Goal: Communication & Community: Answer question/provide support

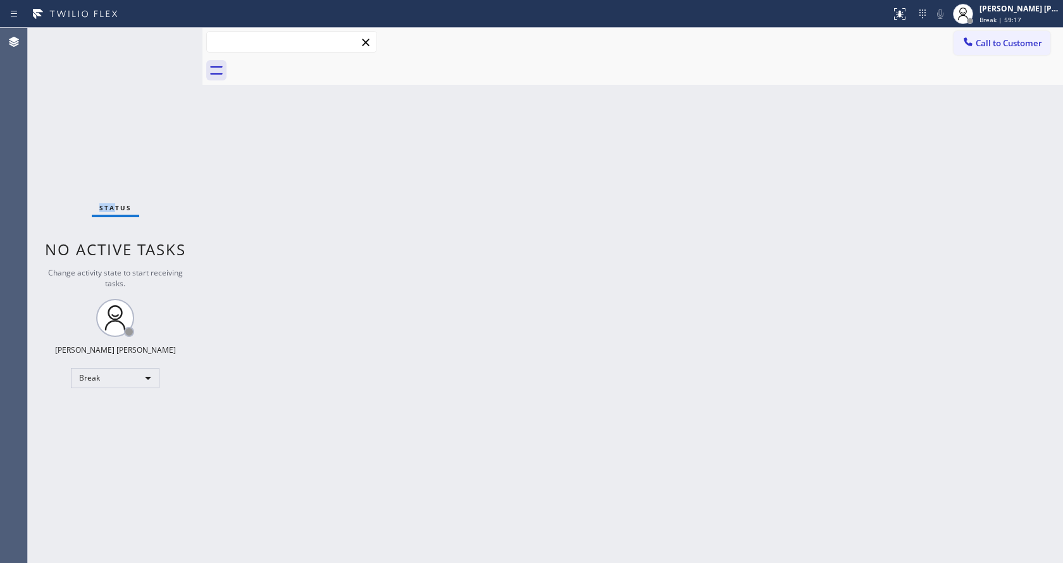
click at [266, 47] on input "text" at bounding box center [292, 42] width 170 height 20
click at [271, 173] on div "Back to Dashboard Change Sender ID Customers Technicians Select a contact Outbo…" at bounding box center [632, 295] width 861 height 535
click at [1011, 18] on span "Break | 1h" at bounding box center [996, 19] width 32 height 9
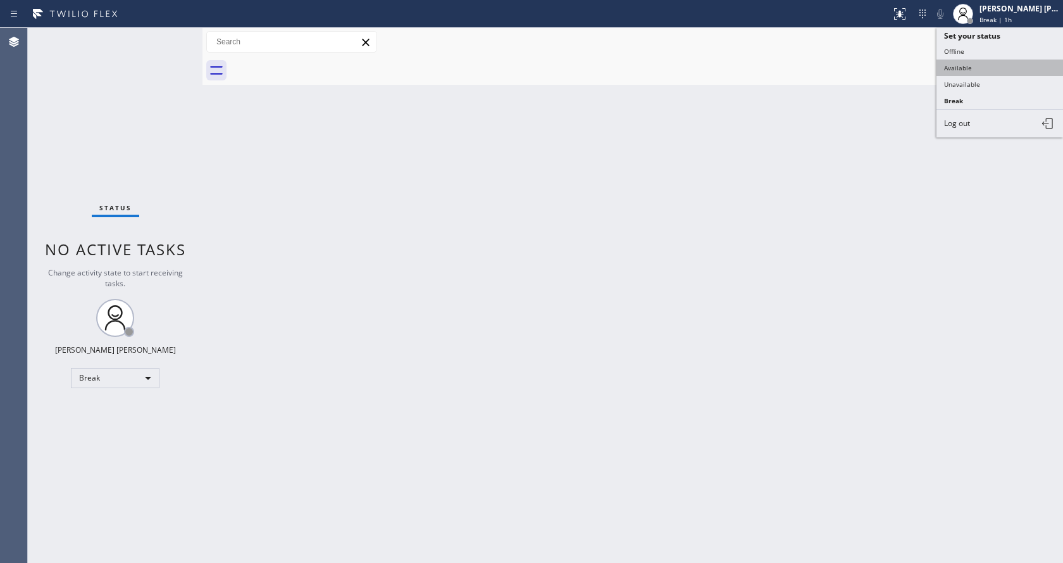
click at [985, 60] on button "Available" at bounding box center [1000, 67] width 127 height 16
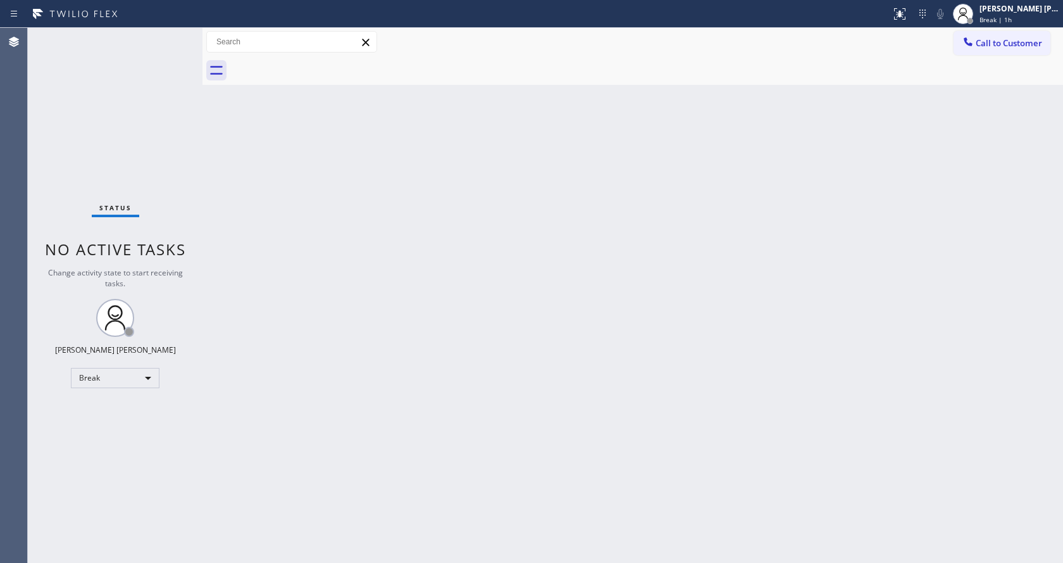
click at [873, 225] on div "Back to Dashboard Change Sender ID Customers Technicians Select a contact Outbo…" at bounding box center [632, 295] width 861 height 535
click at [149, 151] on div "Status No active tasks Change activity state to start receiving tasks. [PERSON_…" at bounding box center [115, 295] width 175 height 535
click at [166, 37] on div "Status No active tasks Change activity state to start receiving tasks. [PERSON_…" at bounding box center [115, 295] width 175 height 535
click at [1008, 26] on div "[PERSON_NAME] [PERSON_NAME] Break | 1h 1min" at bounding box center [1006, 14] width 114 height 28
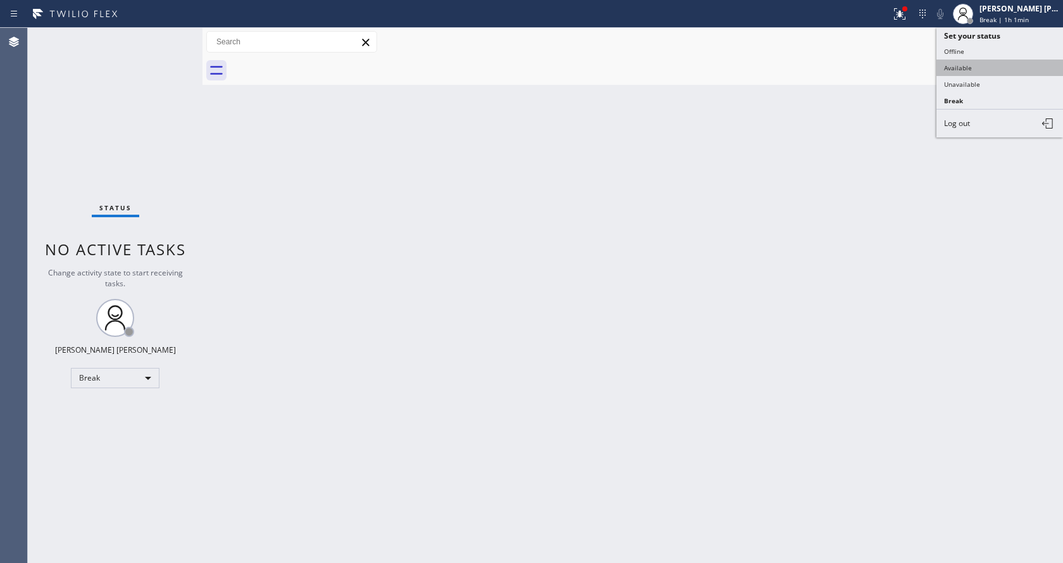
click at [974, 68] on button "Available" at bounding box center [1000, 67] width 127 height 16
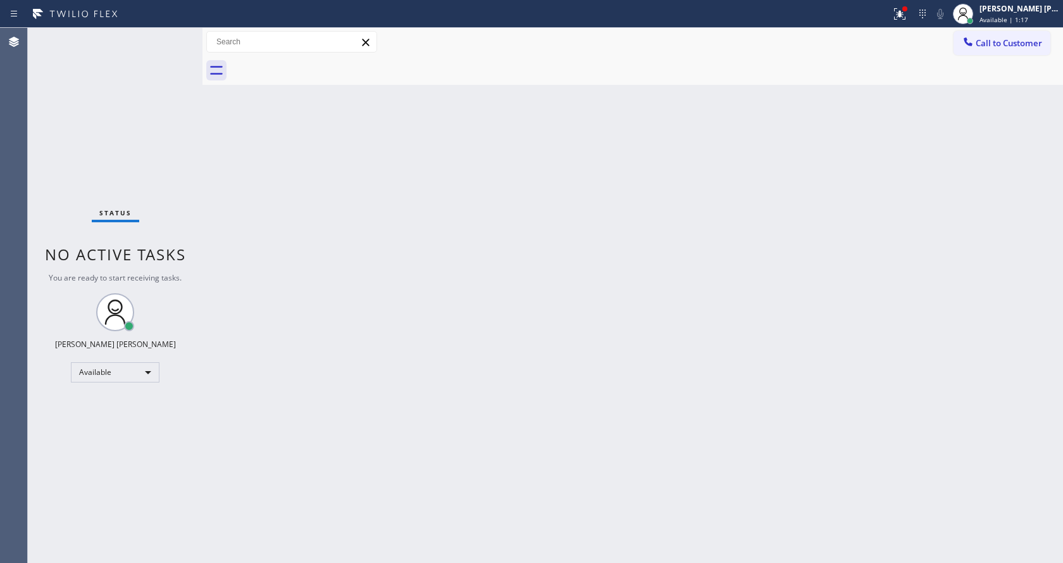
drag, startPoint x: 159, startPoint y: 56, endPoint x: 231, endPoint y: 144, distance: 113.4
click at [159, 54] on div "Status No active tasks You are ready to start receiving tasks. [PERSON_NAME] [P…" at bounding box center [115, 295] width 175 height 535
click at [365, 230] on div "Back to Dashboard Change Sender ID Customers Technicians Select a contact Outbo…" at bounding box center [632, 295] width 861 height 535
click at [650, 501] on div "Back to Dashboard Change Sender ID Customers Technicians Select a contact Outbo…" at bounding box center [632, 295] width 861 height 535
click at [896, 16] on div at bounding box center [900, 13] width 28 height 15
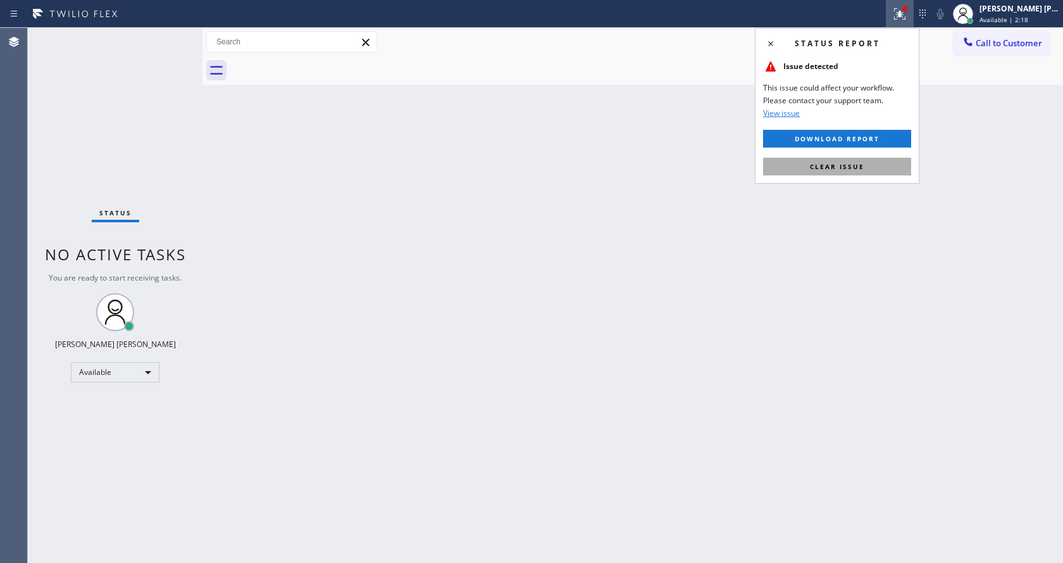
click at [861, 165] on span "Clear issue" at bounding box center [837, 166] width 54 height 9
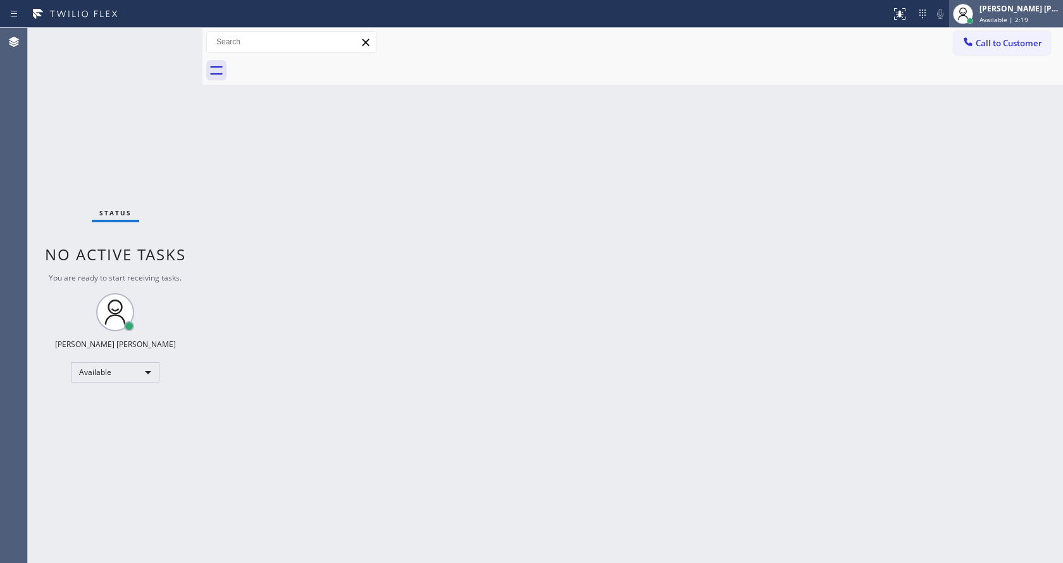
click at [1011, 18] on span "Available | 2:19" at bounding box center [1004, 19] width 49 height 9
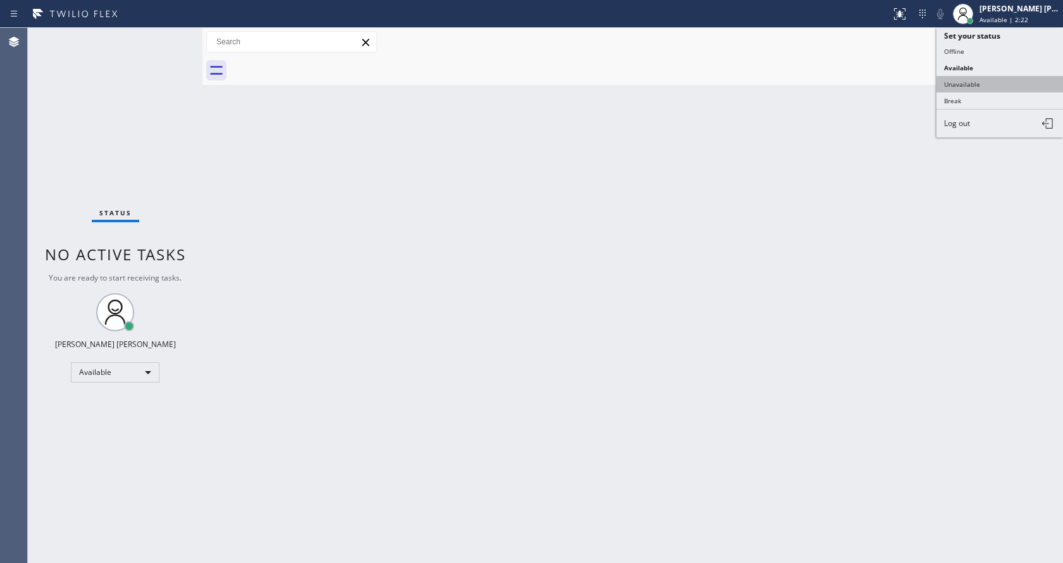
click at [990, 76] on button "Unavailable" at bounding box center [1000, 84] width 127 height 16
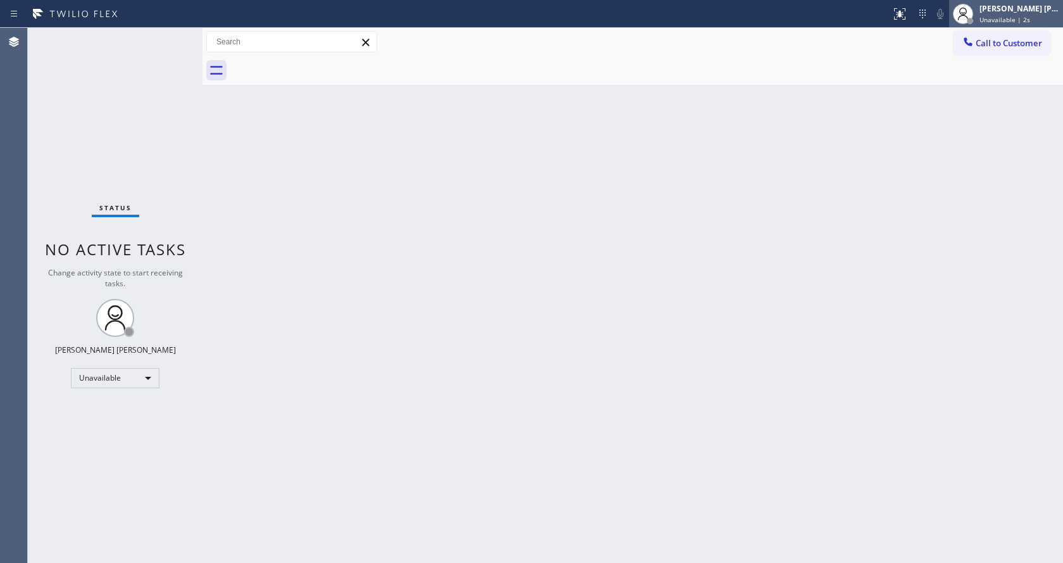
click at [1021, 23] on span "Unavailable | 2s" at bounding box center [1005, 19] width 51 height 9
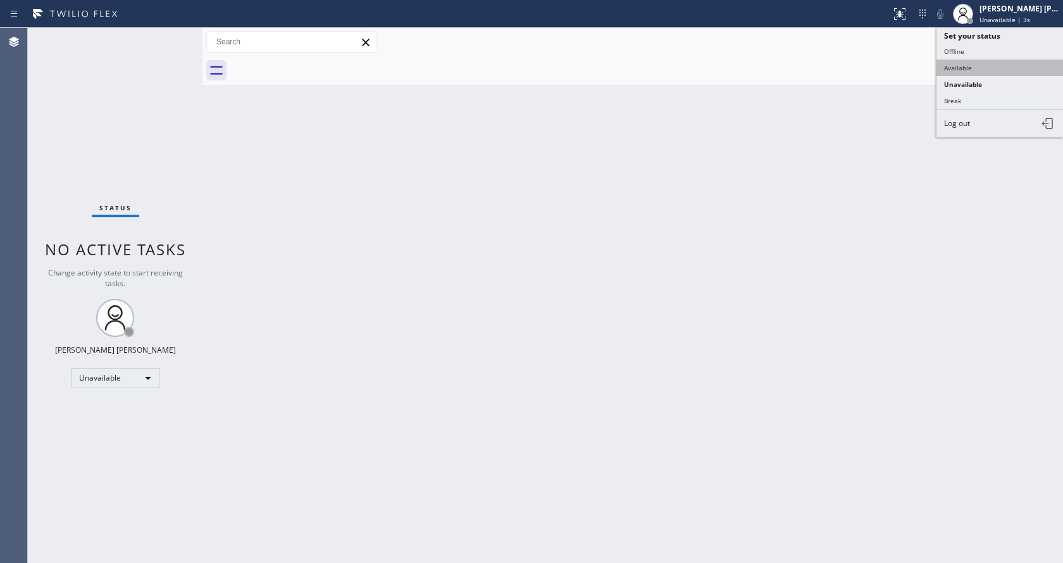
click at [958, 70] on button "Available" at bounding box center [1000, 67] width 127 height 16
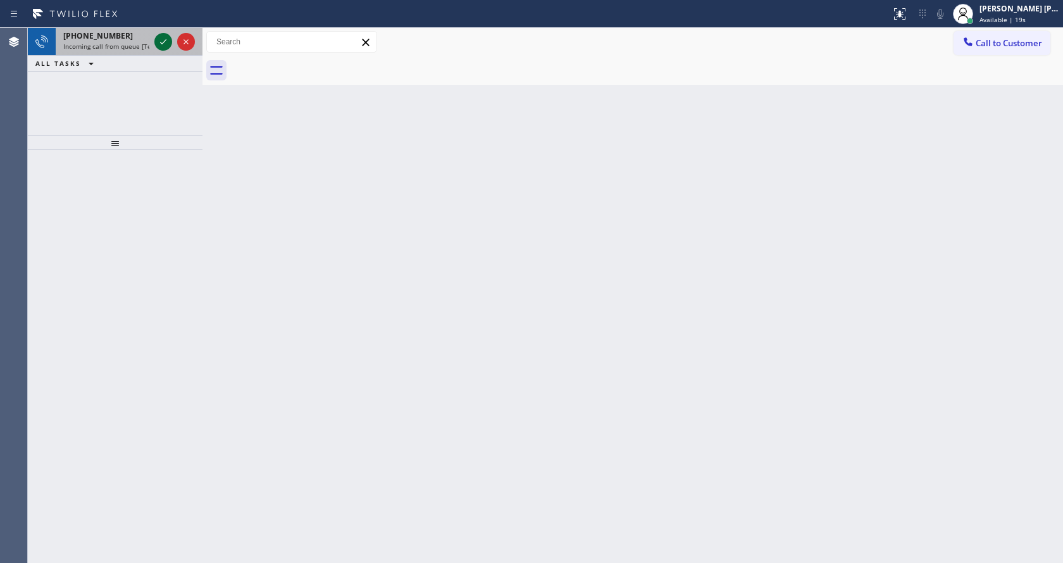
click at [158, 37] on icon at bounding box center [163, 41] width 15 height 15
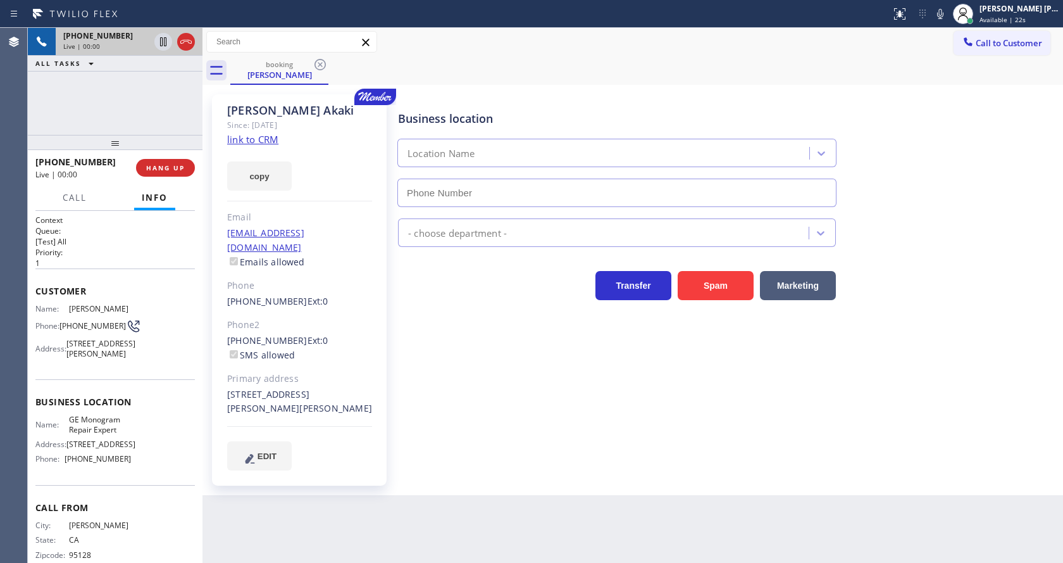
type input "[PHONE_NUMBER]"
click at [943, 18] on icon at bounding box center [940, 13] width 15 height 15
drag, startPoint x: 1030, startPoint y: 308, endPoint x: 871, endPoint y: 385, distance: 176.6
click at [1028, 308] on div "Business location GE Monogram Repair Expert [PHONE_NUMBER] Appliance Repair Hig…" at bounding box center [727, 281] width 664 height 369
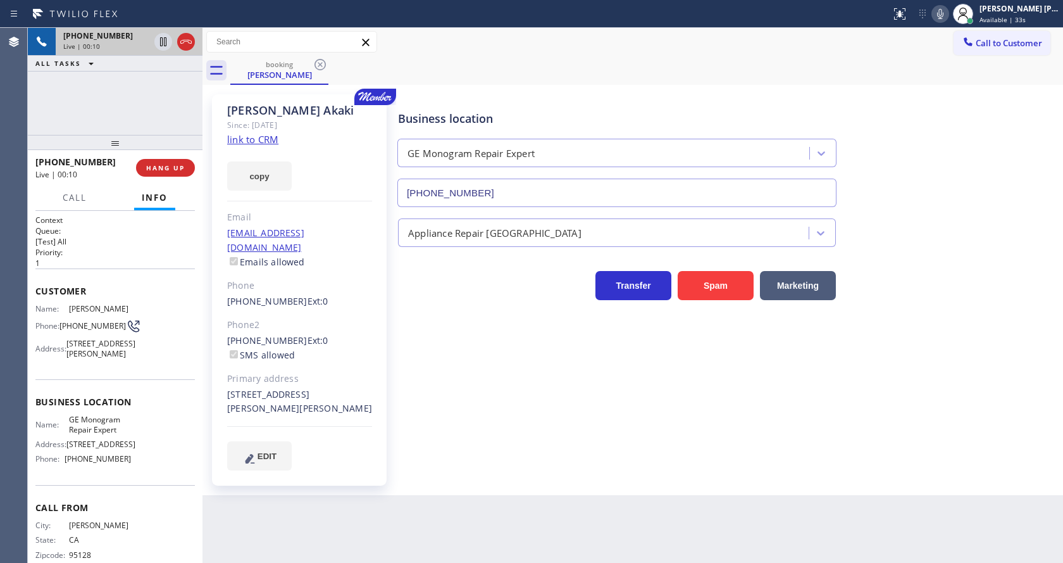
click at [507, 479] on div "[PERSON_NAME] Since: [DATE] link to CRM copy Email [EMAIL_ADDRESS][DOMAIN_NAME]…" at bounding box center [632, 290] width 861 height 410
drag, startPoint x: 944, startPoint y: 18, endPoint x: 942, endPoint y: 146, distance: 128.5
click at [944, 34] on div "Status report No issues detected If you experience an issue, please download th…" at bounding box center [531, 281] width 1063 height 563
click at [941, 185] on div "Business location GE Monogram Repair Expert [PHONE_NUMBER]" at bounding box center [727, 149] width 664 height 115
click at [943, 13] on icon at bounding box center [940, 14] width 6 height 10
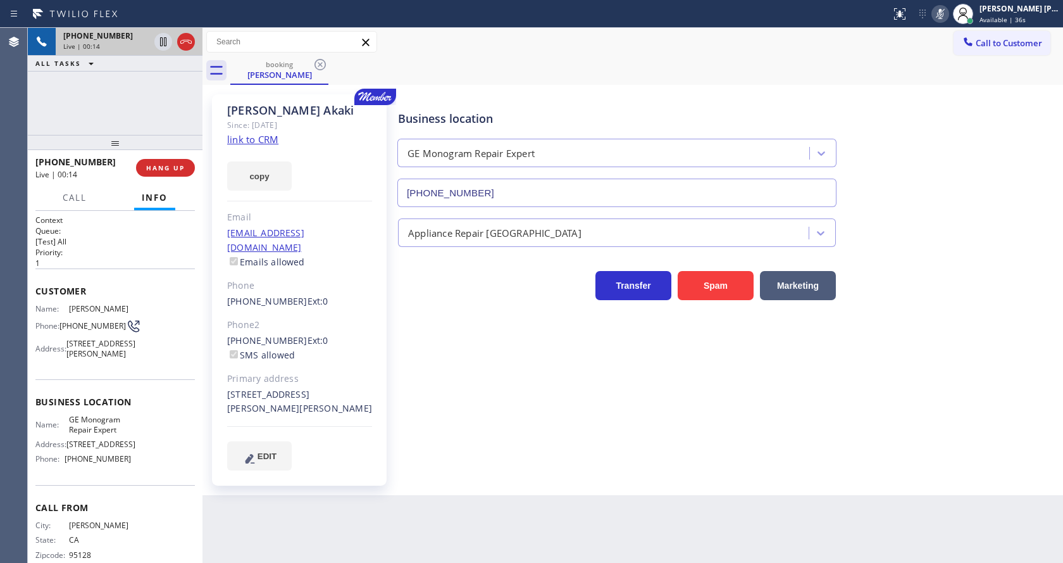
click at [948, 156] on div "Business location GE Monogram Repair Expert [PHONE_NUMBER]" at bounding box center [727, 149] width 664 height 115
click at [983, 171] on div "Business location GE Monogram Repair Expert [PHONE_NUMBER]" at bounding box center [727, 149] width 664 height 115
click at [944, 15] on icon at bounding box center [940, 13] width 15 height 15
drag, startPoint x: 925, startPoint y: 263, endPoint x: 895, endPoint y: 402, distance: 142.4
click at [926, 268] on div "Transfer Spam Marketing" at bounding box center [727, 279] width 664 height 40
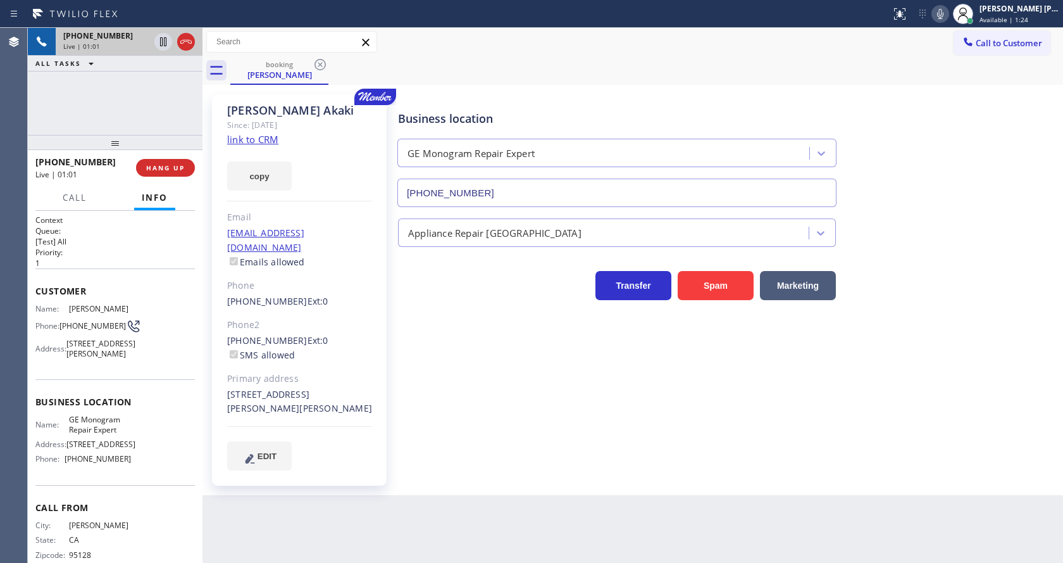
click at [418, 526] on div "Back to Dashboard Change Sender ID Customers Technicians Select a contact Outbo…" at bounding box center [632, 295] width 861 height 535
click at [513, 415] on div "Business location GE Monogram Repair Expert [PHONE_NUMBER] Appliance Repair Hig…" at bounding box center [727, 281] width 664 height 369
click at [1014, 189] on div "Business location GE Monogram Repair Expert [PHONE_NUMBER]" at bounding box center [727, 149] width 664 height 115
click at [939, 8] on icon at bounding box center [940, 13] width 15 height 15
click at [949, 104] on div "Business location GE Monogram Repair Expert [PHONE_NUMBER]" at bounding box center [727, 149] width 664 height 115
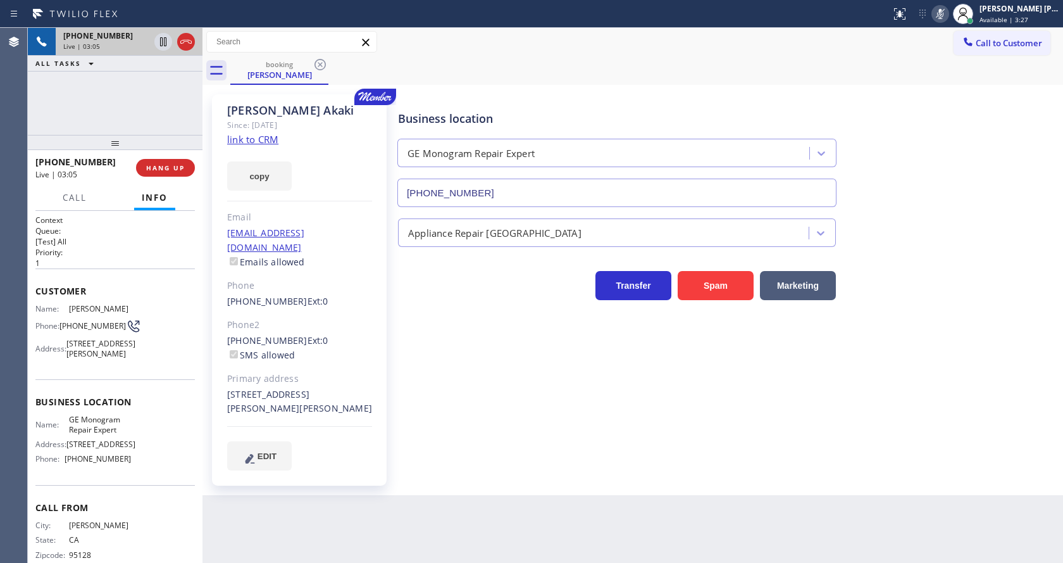
click at [470, 449] on div "Business location GE Monogram Repair Expert [PHONE_NUMBER] Appliance Repair Hig…" at bounding box center [727, 281] width 664 height 369
drag, startPoint x: 422, startPoint y: 270, endPoint x: 775, endPoint y: 208, distance: 358.5
click at [422, 270] on div "Transfer Spam Marketing" at bounding box center [616, 282] width 443 height 35
click at [943, 16] on icon at bounding box center [940, 13] width 15 height 15
click at [951, 172] on div "Business location GE Monogram Repair Expert [PHONE_NUMBER]" at bounding box center [727, 149] width 664 height 115
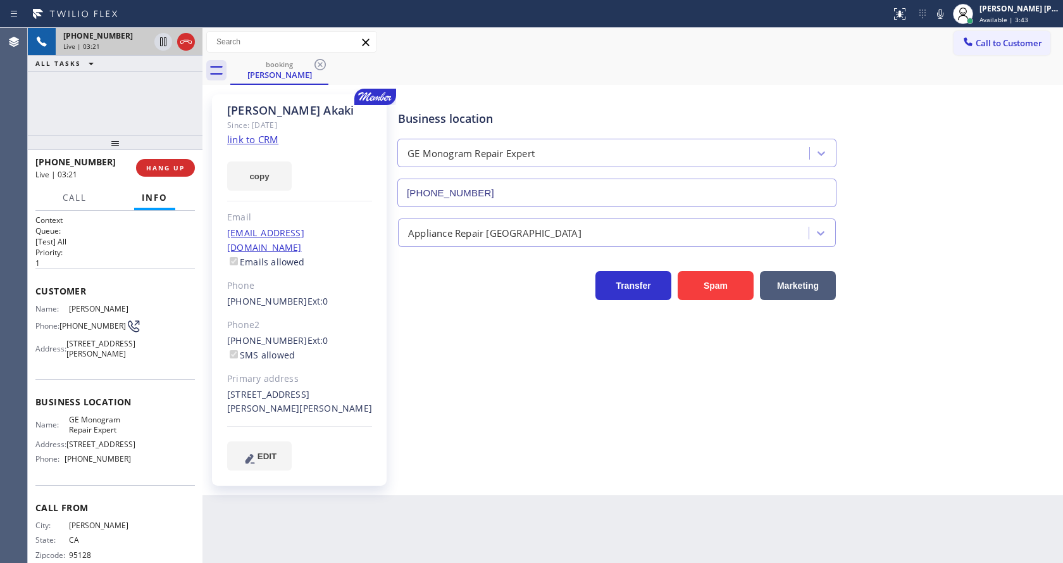
click at [465, 421] on div "Business location GE Monogram Repair Expert [PHONE_NUMBER] Appliance Repair Hig…" at bounding box center [727, 281] width 664 height 369
click at [521, 439] on div "Business location GE Monogram Repair Expert [PHONE_NUMBER] Appliance Repair Hig…" at bounding box center [727, 281] width 664 height 369
click at [974, 139] on div "Business location GE Monogram Repair Expert [PHONE_NUMBER]" at bounding box center [727, 149] width 664 height 115
click at [942, 13] on icon at bounding box center [940, 13] width 15 height 15
click at [161, 40] on icon at bounding box center [163, 41] width 6 height 9
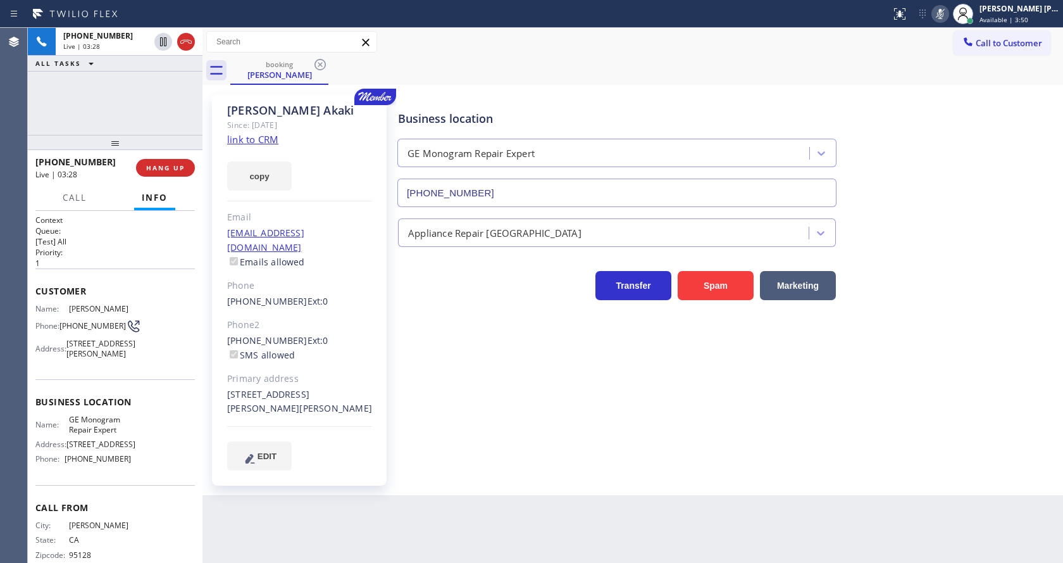
click at [397, 423] on div "Business location GE Monogram Repair Expert [PHONE_NUMBER] Appliance Repair Hig…" at bounding box center [727, 281] width 664 height 369
click at [1031, 227] on div "Appliance Repair [GEOGRAPHIC_DATA]" at bounding box center [727, 230] width 664 height 34
click at [944, 16] on icon at bounding box center [940, 13] width 15 height 15
click at [165, 40] on icon at bounding box center [163, 41] width 9 height 9
click at [610, 432] on div "Business location GE Monogram Repair Expert [PHONE_NUMBER] Appliance Repair Hig…" at bounding box center [727, 281] width 664 height 369
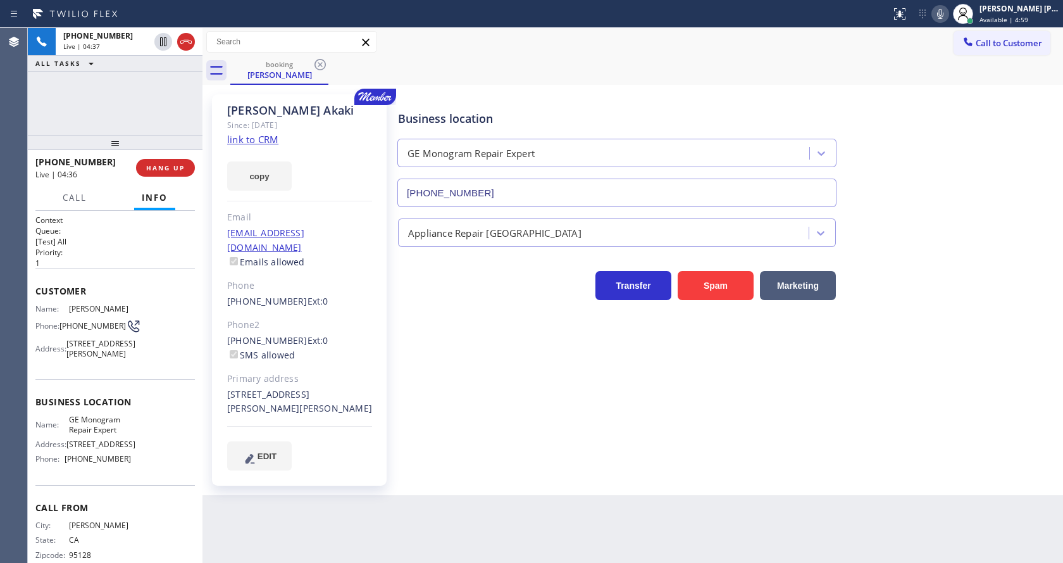
click at [459, 477] on div "Business location GE Monogram Repair Expert [PHONE_NUMBER] Appliance Repair Hig…" at bounding box center [727, 294] width 664 height 394
click at [261, 136] on link "link to CRM" at bounding box center [252, 139] width 51 height 13
click at [488, 404] on div "Business location GE Monogram Repair Expert [PHONE_NUMBER] Appliance Repair Hig…" at bounding box center [727, 281] width 664 height 369
click at [948, 9] on icon at bounding box center [940, 13] width 15 height 15
click at [963, 169] on div "Business location GE Monogram Repair Expert [PHONE_NUMBER]" at bounding box center [727, 149] width 664 height 115
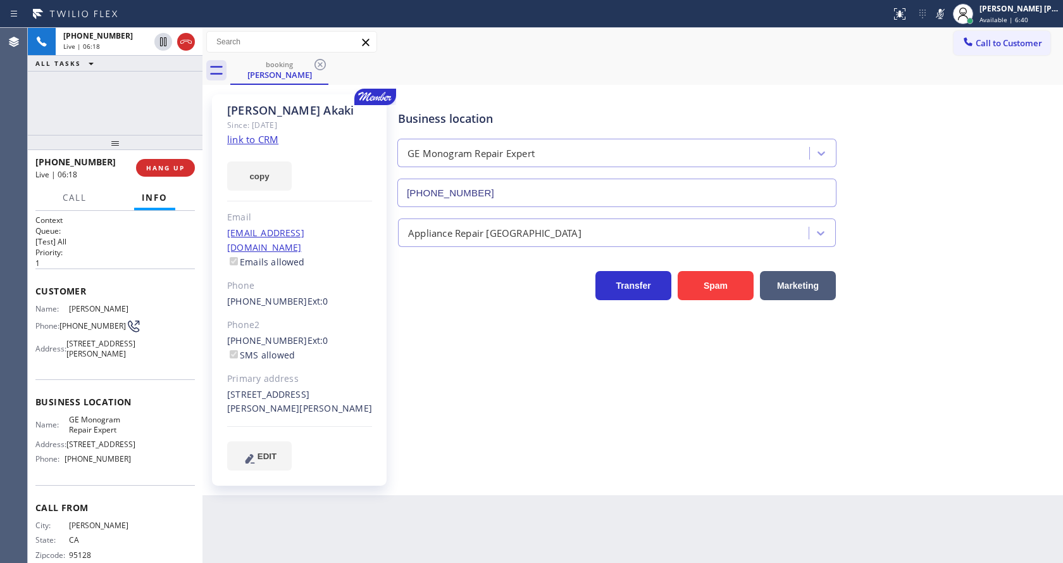
drag, startPoint x: 609, startPoint y: 494, endPoint x: 873, endPoint y: 239, distance: 367.9
click at [609, 494] on div "Back to Dashboard Change Sender ID Customers Technicians Select a contact Outbo…" at bounding box center [632, 295] width 861 height 535
click at [73, 193] on span "Call" at bounding box center [75, 197] width 24 height 11
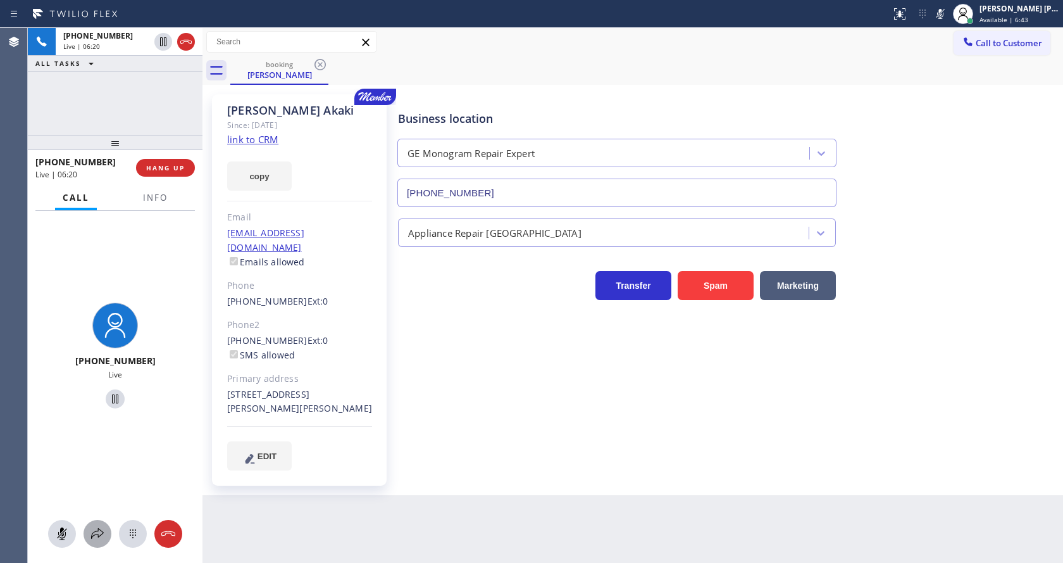
click at [100, 540] on icon at bounding box center [97, 533] width 15 height 15
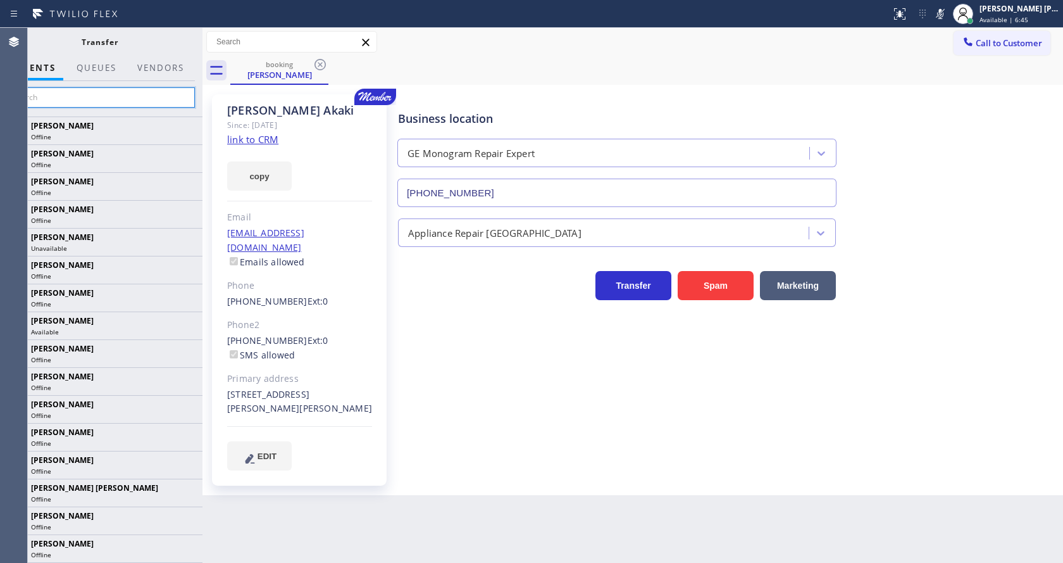
click at [96, 91] on input "text" at bounding box center [99, 97] width 190 height 20
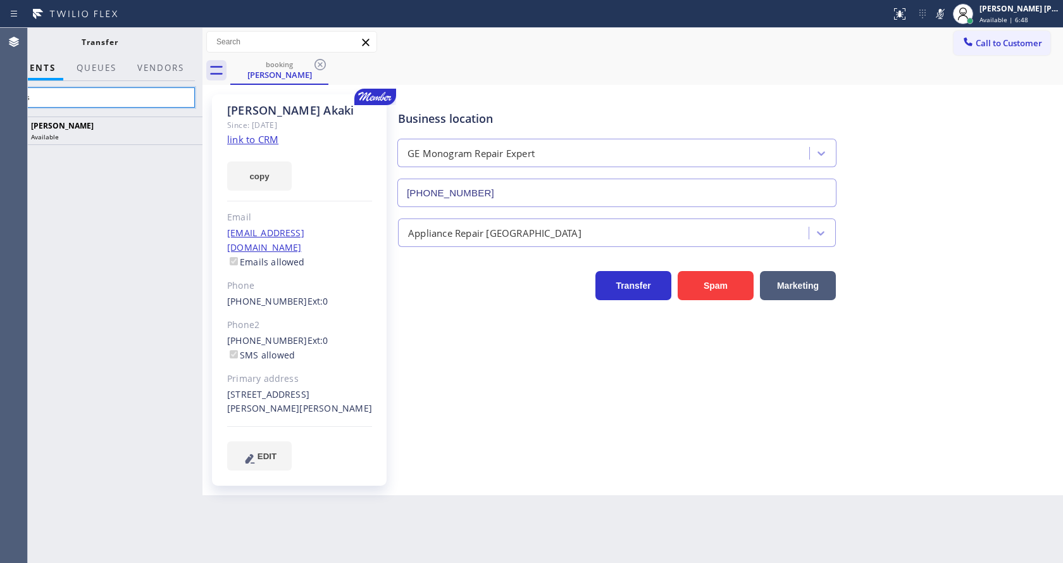
type input "anas"
click at [1007, 185] on div "Business location GE Monogram Repair Expert [PHONE_NUMBER]" at bounding box center [727, 149] width 664 height 115
click at [942, 6] on icon at bounding box center [940, 13] width 15 height 15
click at [478, 420] on div "Business location GE Monogram Repair Expert [PHONE_NUMBER] Appliance Repair Hig…" at bounding box center [727, 281] width 664 height 369
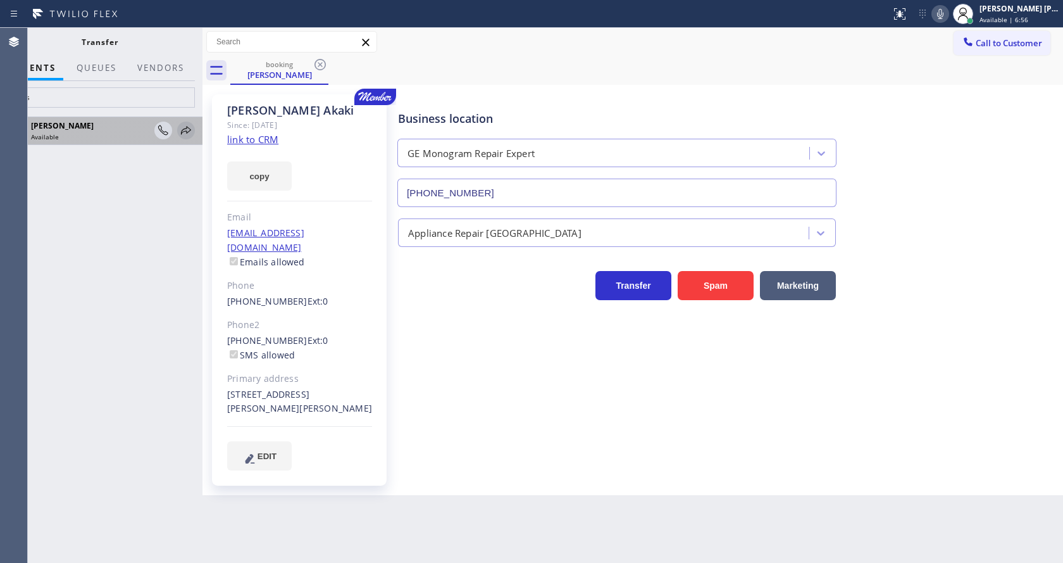
click at [186, 127] on icon at bounding box center [185, 130] width 15 height 15
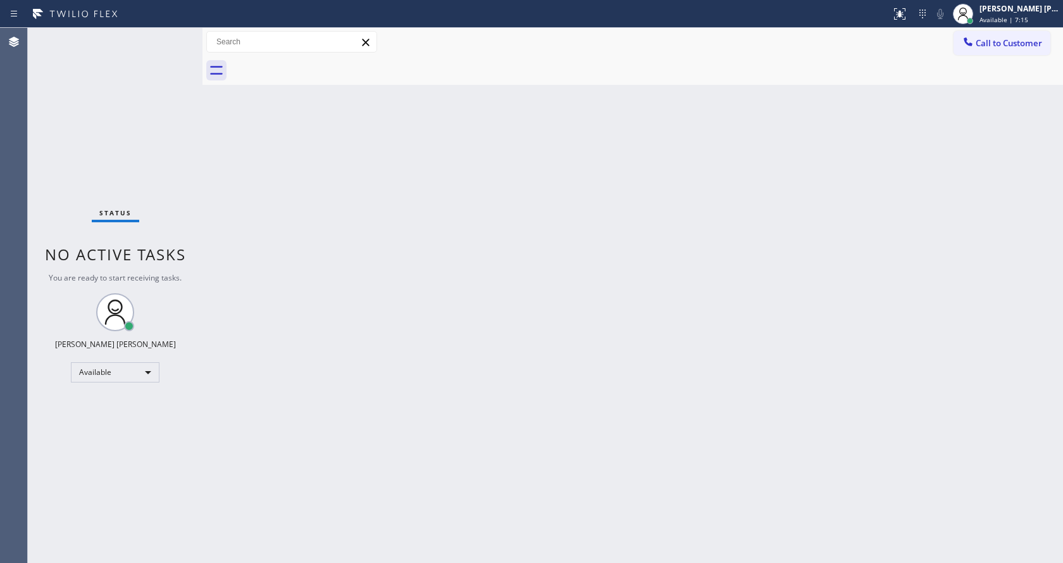
click at [308, 155] on div "Back to Dashboard Change Sender ID Customers Technicians Select a contact Outbo…" at bounding box center [632, 295] width 861 height 535
click at [182, 31] on div "Status No active tasks You are ready to start receiving tasks. [PERSON_NAME] [P…" at bounding box center [115, 295] width 175 height 535
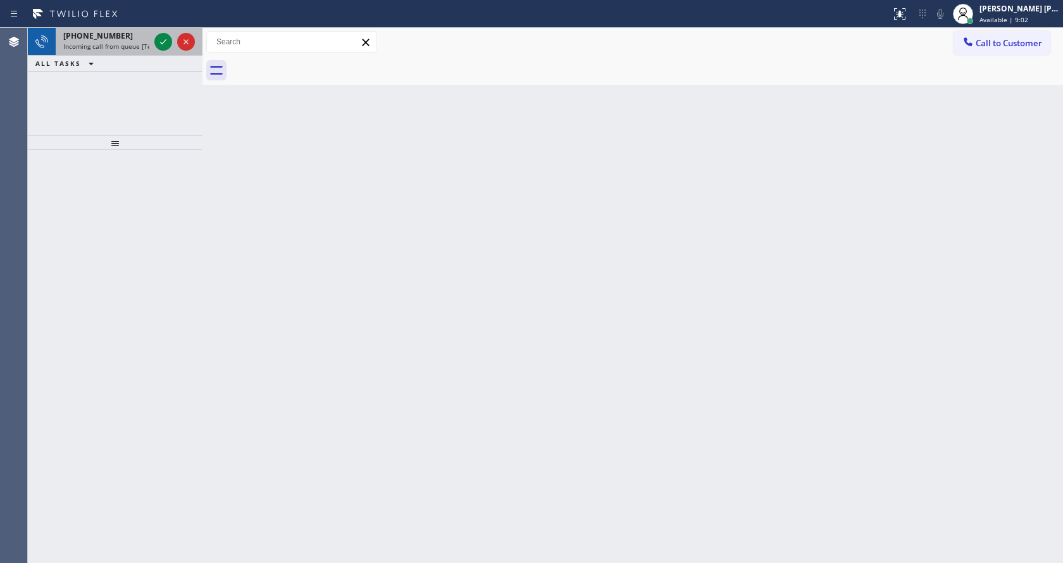
click at [135, 46] on span "Incoming call from queue [Test] All" at bounding box center [115, 46] width 105 height 9
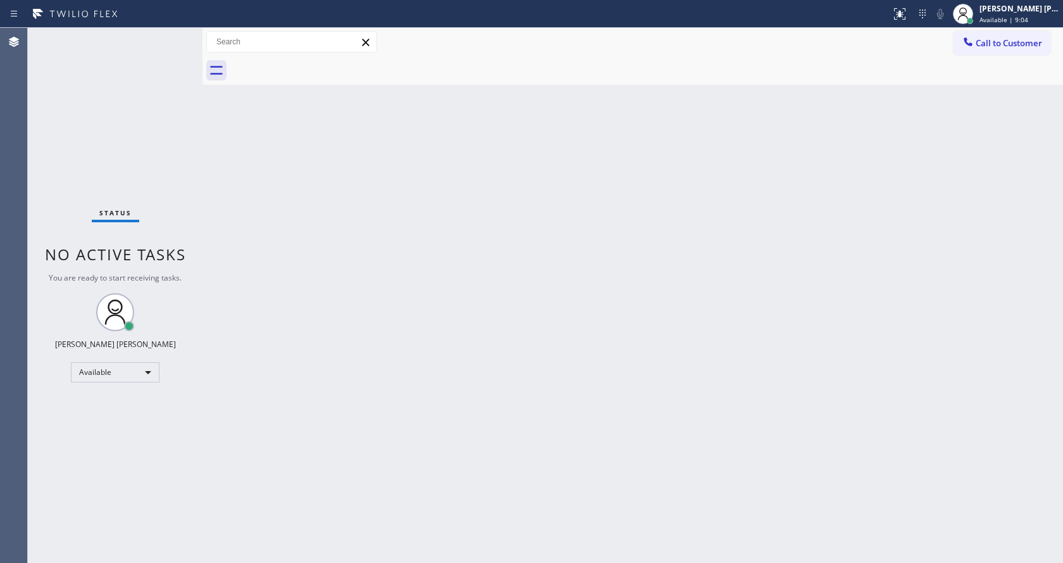
click at [154, 193] on div "Status No active tasks You are ready to start receiving tasks. [PERSON_NAME] [P…" at bounding box center [115, 295] width 175 height 535
click at [170, 35] on div "Status No active tasks You are ready to start receiving tasks. [PERSON_NAME] [P…" at bounding box center [115, 295] width 175 height 535
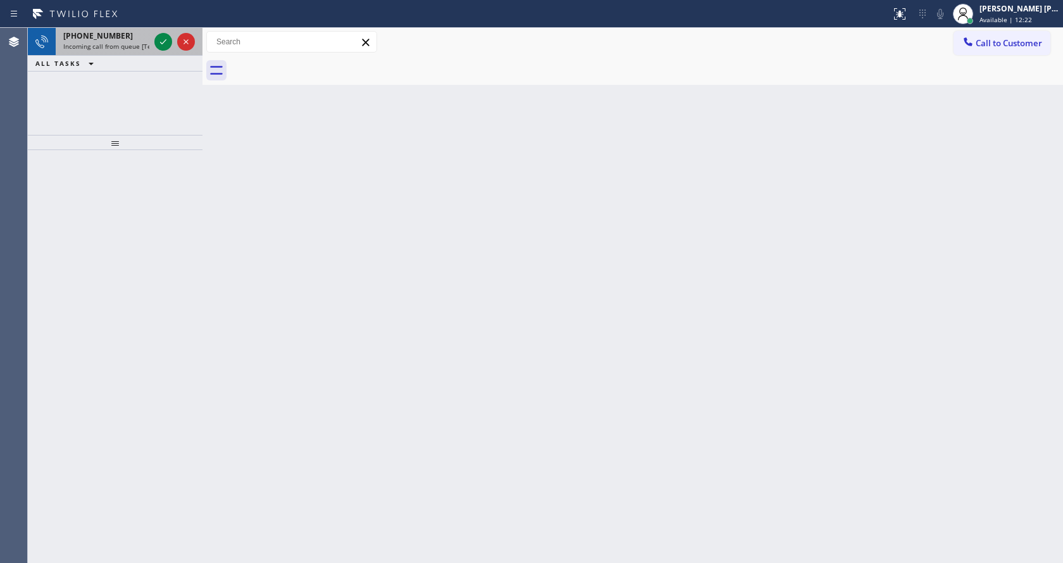
click at [128, 53] on div "[PHONE_NUMBER] Incoming call from queue [Test] All" at bounding box center [104, 42] width 96 height 28
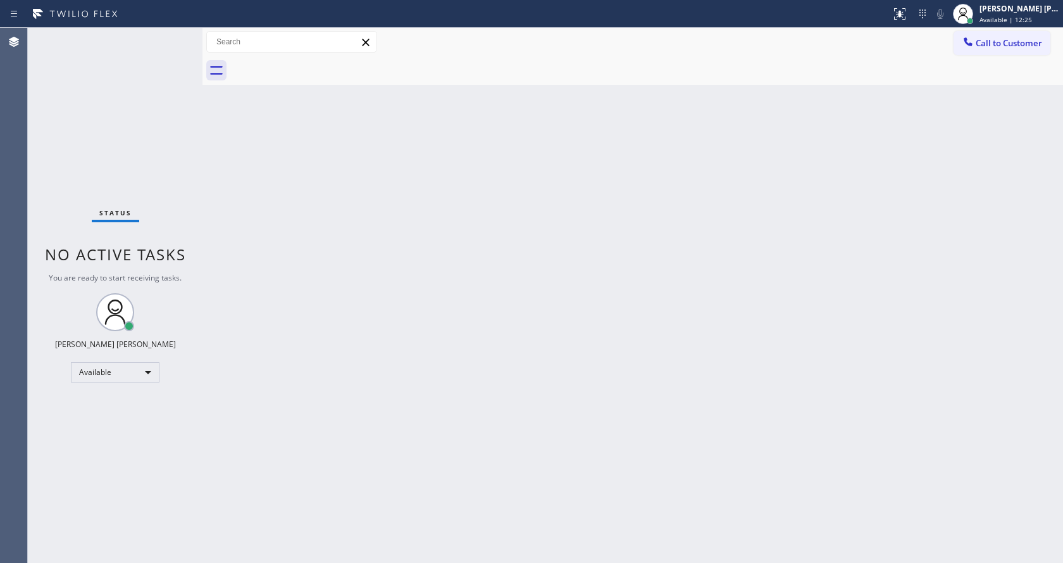
click at [159, 211] on div "Status No active tasks You are ready to start receiving tasks. [PERSON_NAME] [P…" at bounding box center [115, 295] width 175 height 535
click at [171, 40] on div "Status No active tasks You are ready to start receiving tasks. [PERSON_NAME] [P…" at bounding box center [115, 295] width 175 height 535
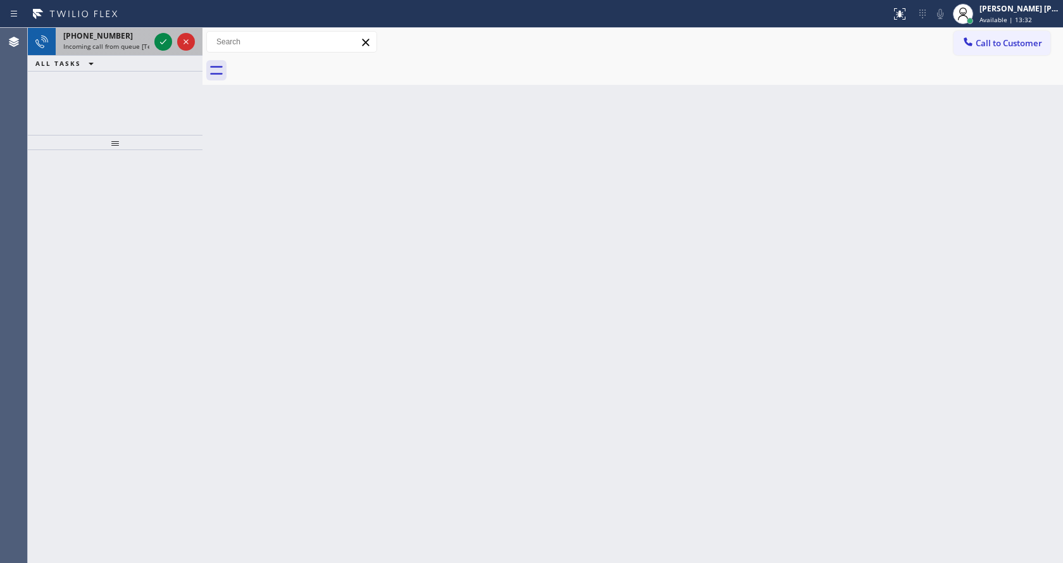
click at [144, 46] on span "Incoming call from queue [Test] All" at bounding box center [115, 46] width 105 height 9
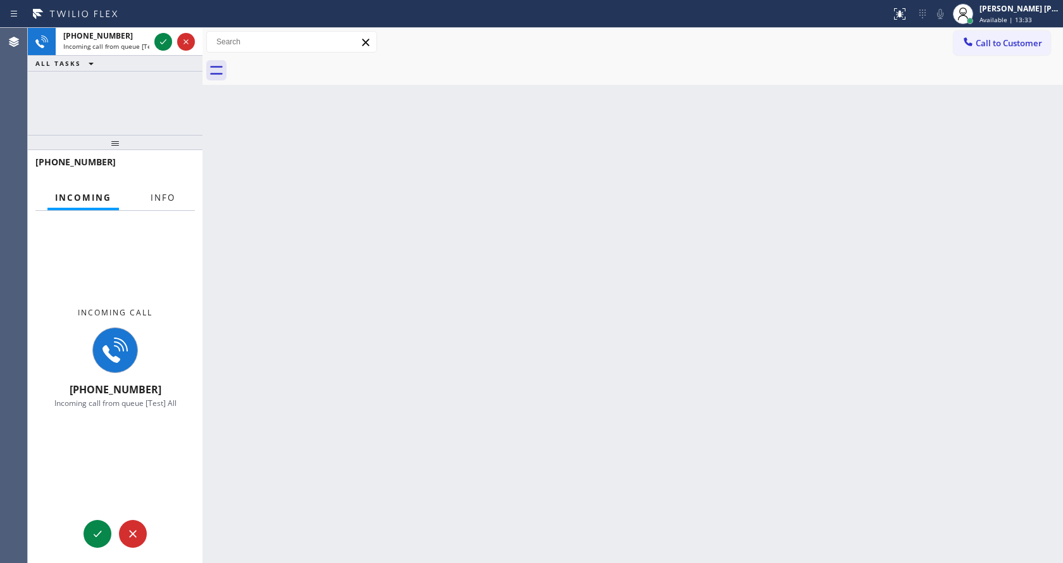
click at [165, 198] on span "Info" at bounding box center [163, 197] width 25 height 11
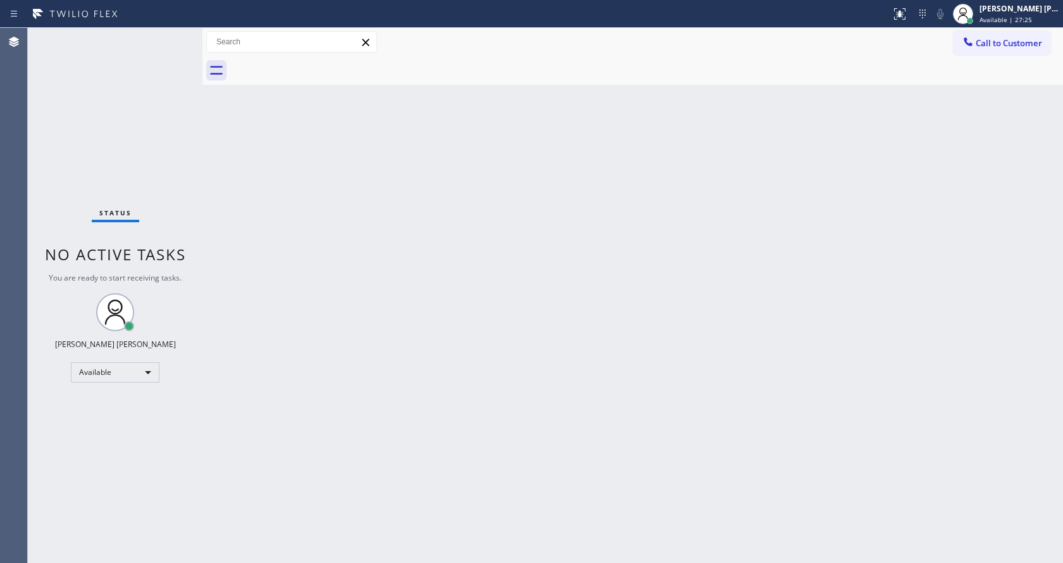
click at [963, 390] on div "Back to Dashboard Change Sender ID Customers Technicians Select a contact Outbo…" at bounding box center [632, 295] width 861 height 535
drag, startPoint x: 158, startPoint y: 86, endPoint x: 104, endPoint y: 9, distance: 94.1
click at [158, 86] on div "Status No active tasks You are ready to start receiving tasks. [PERSON_NAME] [P…" at bounding box center [115, 295] width 175 height 535
click at [282, 399] on div "Back to Dashboard Change Sender ID Customers Technicians Select a contact Outbo…" at bounding box center [632, 295] width 861 height 535
click at [160, 39] on div "Status No active tasks You are ready to start receiving tasks. [PERSON_NAME] [P…" at bounding box center [115, 295] width 175 height 535
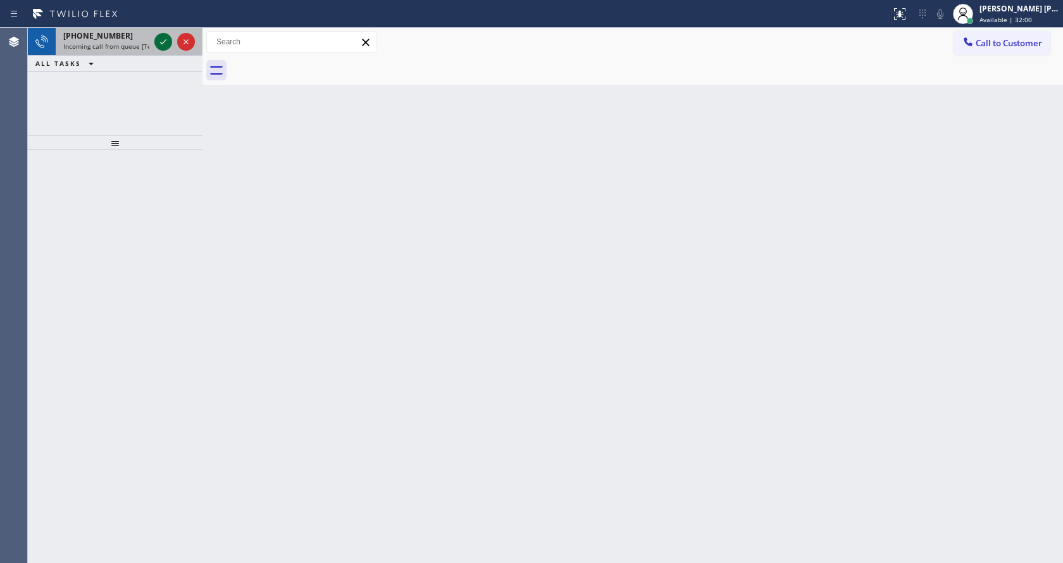
drag, startPoint x: 159, startPoint y: 46, endPoint x: 160, endPoint y: 39, distance: 7.0
click at [160, 39] on icon at bounding box center [163, 41] width 15 height 15
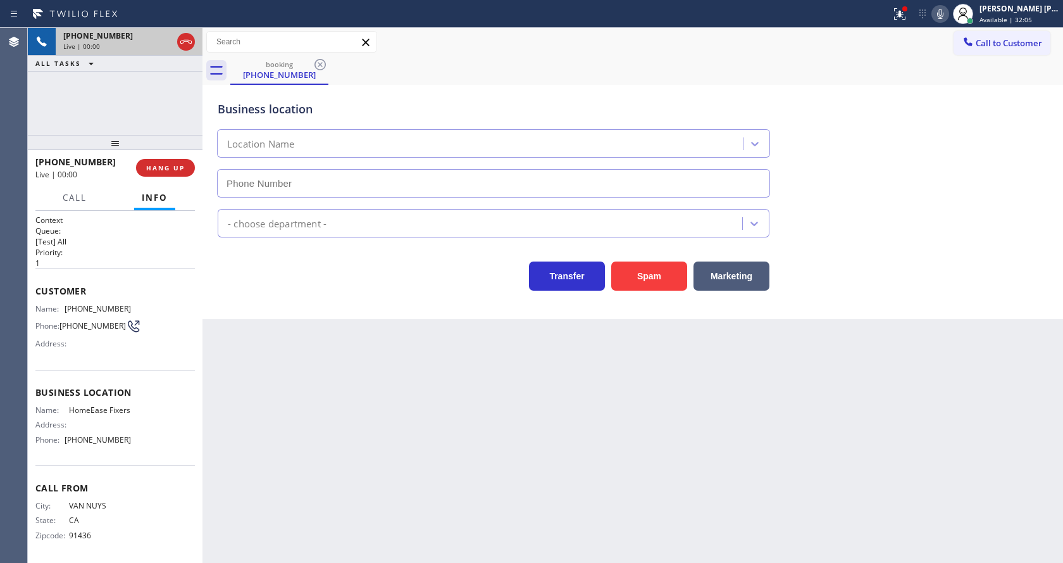
type input "[PHONE_NUMBER]"
click at [377, 344] on div "Back to Dashboard Change Sender ID Customers Technicians Select a contact Outbo…" at bounding box center [632, 295] width 861 height 535
click at [905, 18] on icon at bounding box center [899, 13] width 15 height 15
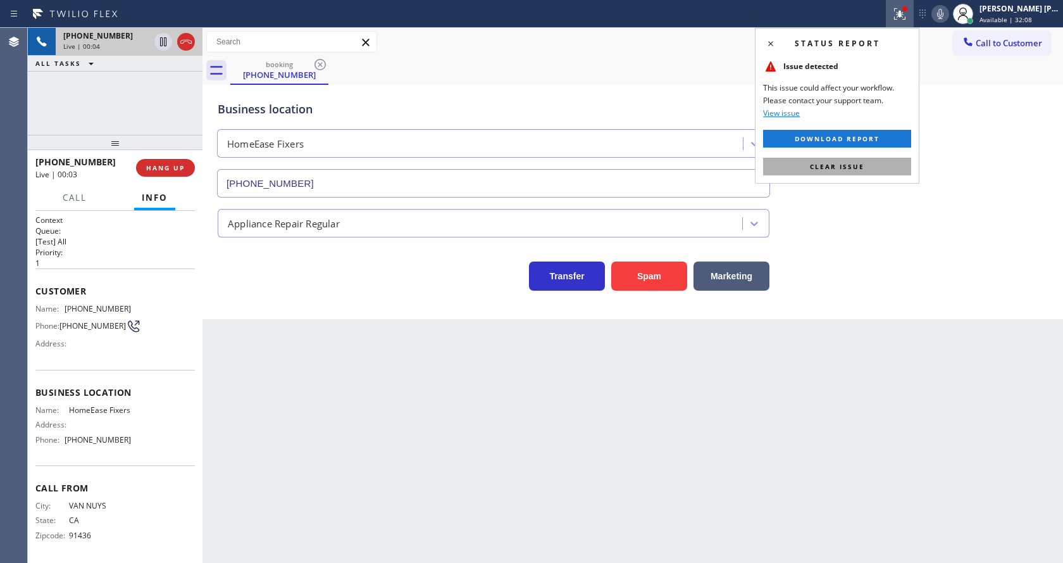
click at [871, 161] on button "Clear issue" at bounding box center [837, 167] width 148 height 18
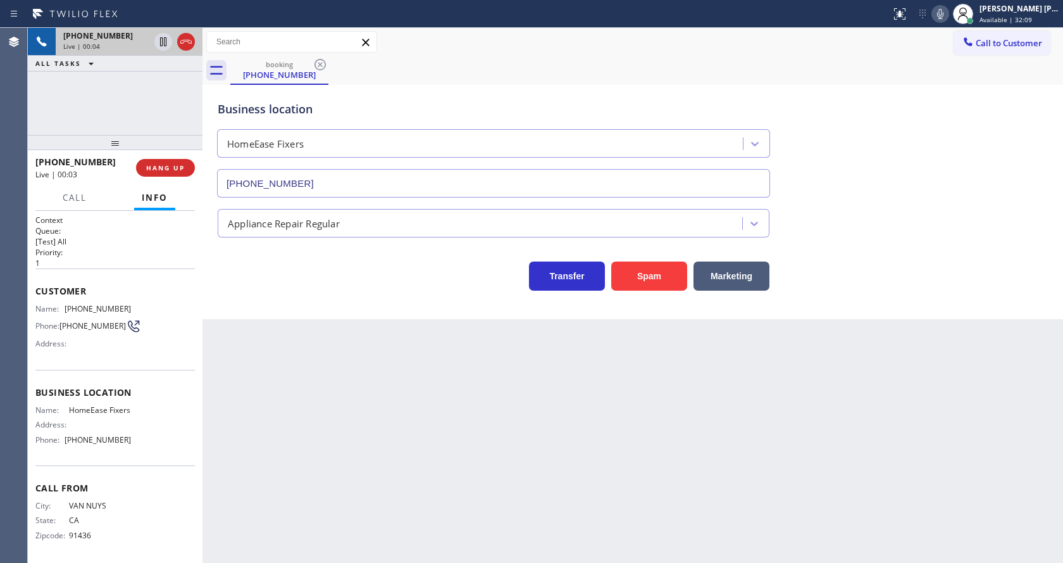
click at [941, 155] on div "Business location HomeEase Fixers [PHONE_NUMBER]" at bounding box center [632, 140] width 835 height 115
click at [52, 308] on span "Name:" at bounding box center [49, 308] width 29 height 9
drag, startPoint x: 65, startPoint y: 308, endPoint x: 151, endPoint y: 313, distance: 86.2
click at [151, 313] on div "Name: [PHONE_NUMBER] Phone: [PHONE_NUMBER] Address:" at bounding box center [114, 329] width 159 height 50
copy div "[PHONE_NUMBER]"
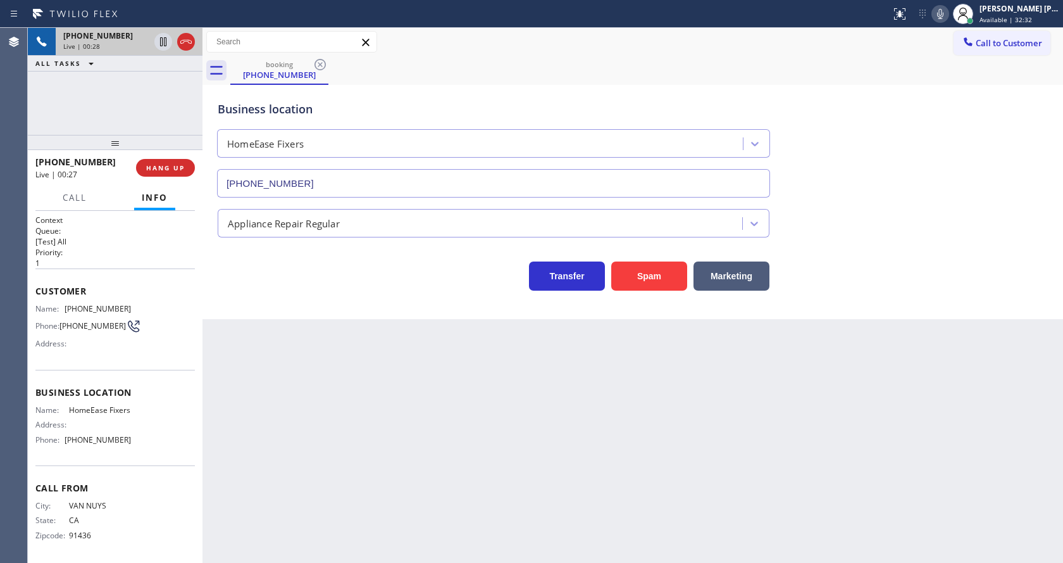
drag, startPoint x: 306, startPoint y: 382, endPoint x: 299, endPoint y: 408, distance: 27.0
click at [300, 393] on div "Back to Dashboard Change Sender ID Customers Technicians Select a contact Outbo…" at bounding box center [632, 295] width 861 height 535
click at [355, 347] on div "Back to Dashboard Change Sender ID Customers Technicians Select a contact Outbo…" at bounding box center [632, 295] width 861 height 535
click at [539, 413] on div "Back to Dashboard Change Sender ID Customers Technicians Select a contact Outbo…" at bounding box center [632, 295] width 861 height 535
click at [244, 440] on div "Back to Dashboard Change Sender ID Customers Technicians Select a contact Outbo…" at bounding box center [632, 295] width 861 height 535
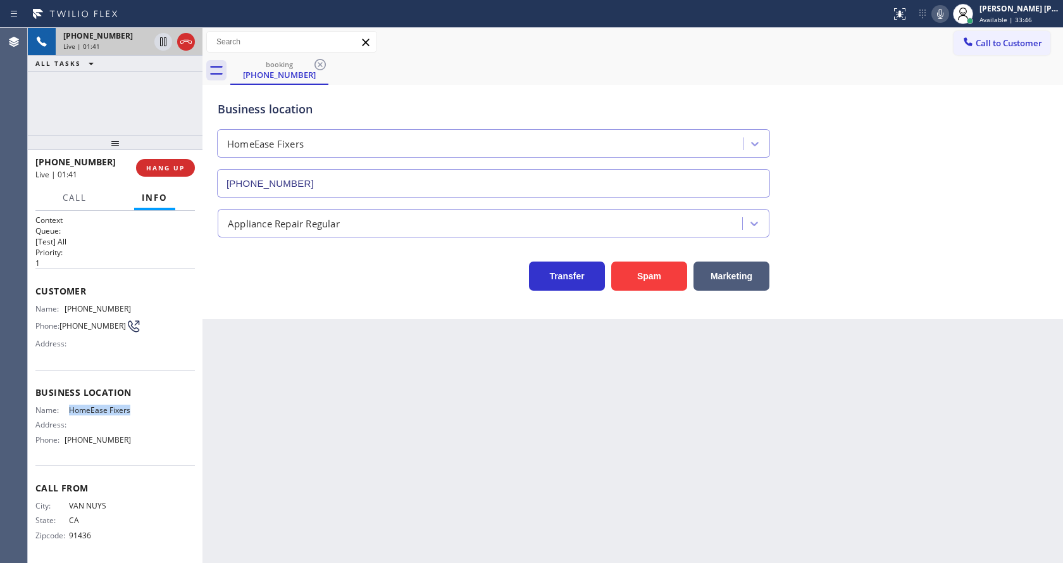
drag, startPoint x: 65, startPoint y: 411, endPoint x: 103, endPoint y: 425, distance: 40.2
click at [103, 414] on div "Name: HomeEase Fixers" at bounding box center [83, 409] width 96 height 9
copy span "HomeEase Fixers"
drag, startPoint x: 316, startPoint y: 443, endPoint x: 284, endPoint y: 561, distance: 122.5
click at [314, 445] on div "Back to Dashboard Change Sender ID Customers Technicians Select a contact Outbo…" at bounding box center [632, 295] width 861 height 535
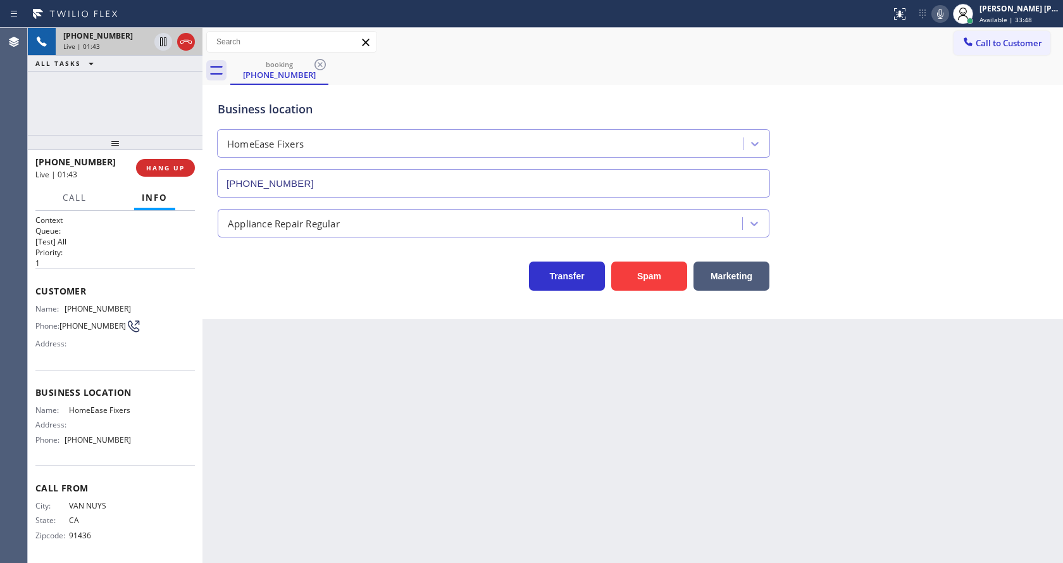
click at [121, 429] on div "Address:" at bounding box center [83, 424] width 96 height 9
drag, startPoint x: 64, startPoint y: 452, endPoint x: 163, endPoint y: 463, distance: 99.2
click at [163, 449] on div "Name: HomeEase Fixers Address: Phone: [PHONE_NUMBER]" at bounding box center [114, 427] width 159 height 44
copy div "[PHONE_NUMBER]"
click at [321, 440] on div "Back to Dashboard Change Sender ID Customers Technicians Select a contact Outbo…" at bounding box center [632, 295] width 861 height 535
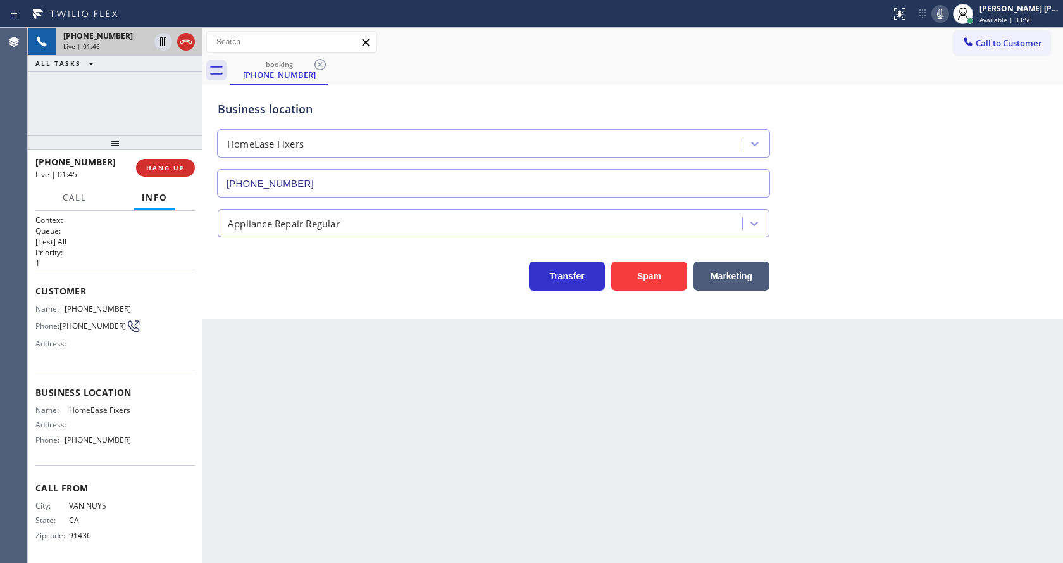
click at [303, 561] on div "Back to Dashboard Change Sender ID Customers Technicians Select a contact Outbo…" at bounding box center [632, 295] width 861 height 535
click at [594, 419] on div "Back to Dashboard Change Sender ID Customers Technicians Select a contact Outbo…" at bounding box center [632, 295] width 861 height 535
click at [948, 13] on icon at bounding box center [940, 13] width 15 height 15
click at [168, 42] on icon at bounding box center [163, 41] width 15 height 15
click at [336, 393] on div "Back to Dashboard Change Sender ID Customers Technicians Select a contact Outbo…" at bounding box center [632, 295] width 861 height 535
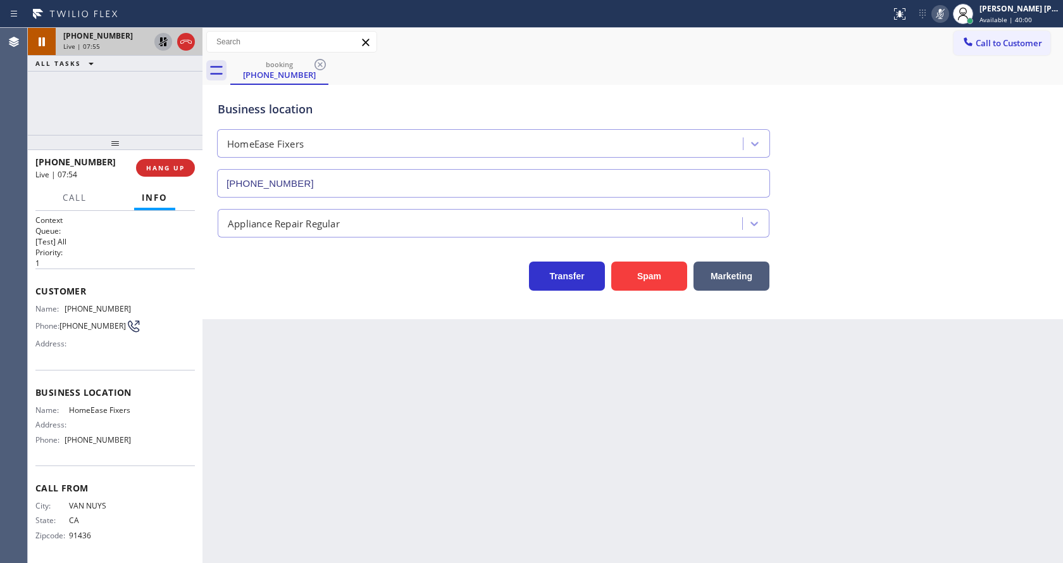
click at [159, 40] on icon at bounding box center [163, 41] width 15 height 15
click at [943, 20] on icon at bounding box center [940, 13] width 15 height 15
click at [424, 470] on div "Back to Dashboard Change Sender ID Customers Technicians Select a contact Outbo…" at bounding box center [632, 295] width 861 height 535
click at [547, 480] on div "Back to Dashboard Change Sender ID Customers Technicians Select a contact Outbo…" at bounding box center [632, 295] width 861 height 535
click at [571, 487] on div "Back to Dashboard Change Sender ID Customers Technicians Select a contact Outbo…" at bounding box center [632, 295] width 861 height 535
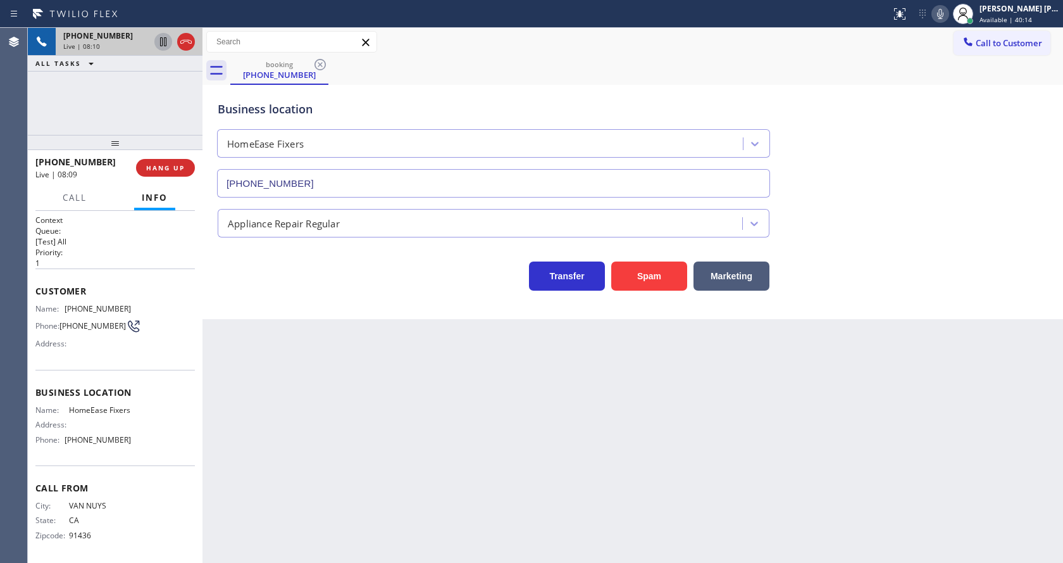
click at [305, 495] on div "Back to Dashboard Change Sender ID Customers Technicians Select a contact Outbo…" at bounding box center [632, 295] width 861 height 535
click at [261, 410] on div "Back to Dashboard Change Sender ID Customers Technicians Select a contact Outbo…" at bounding box center [632, 295] width 861 height 535
click at [557, 449] on div "Back to Dashboard Change Sender ID Customers Technicians Select a contact Outbo…" at bounding box center [632, 295] width 861 height 535
click at [376, 454] on div "Back to Dashboard Change Sender ID Customers Technicians Select a contact Outbo…" at bounding box center [632, 295] width 861 height 535
drag, startPoint x: 623, startPoint y: 358, endPoint x: 478, endPoint y: 265, distance: 173.1
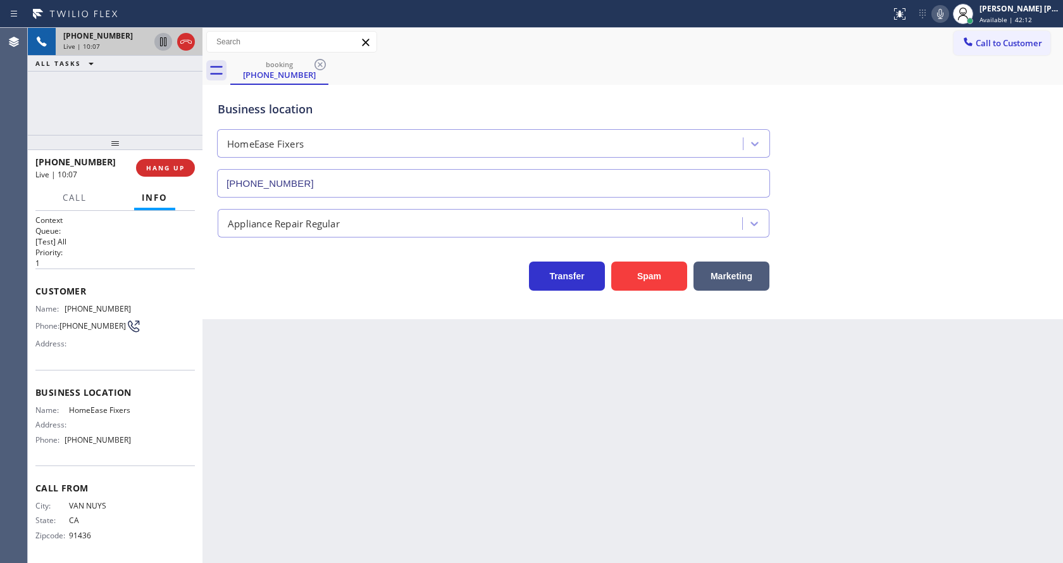
click at [618, 353] on div "Back to Dashboard Change Sender ID Customers Technicians Select a contact Outbo…" at bounding box center [632, 295] width 861 height 535
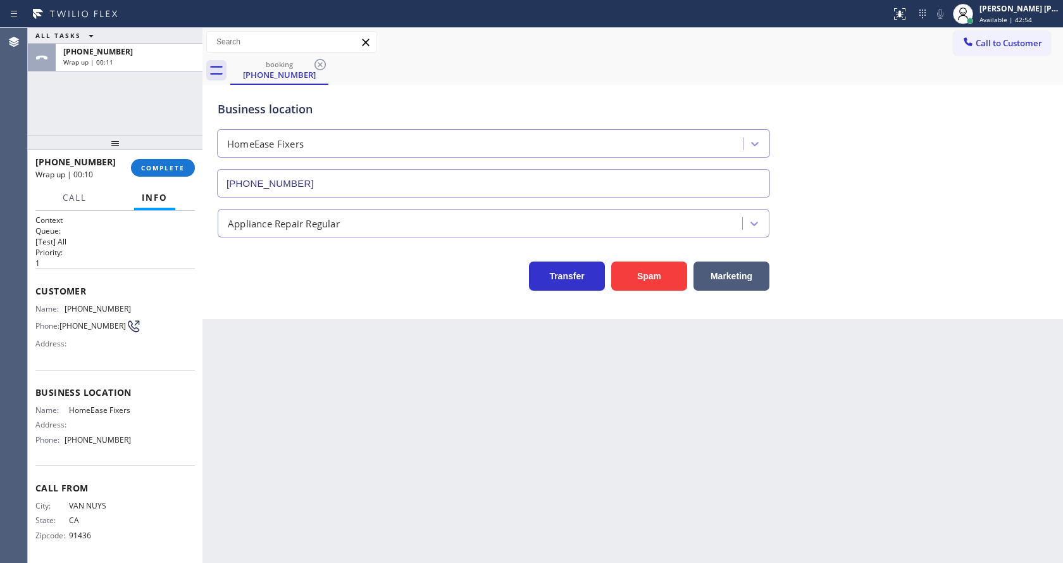
drag, startPoint x: 570, startPoint y: 428, endPoint x: 272, endPoint y: 285, distance: 330.3
click at [570, 428] on div "Back to Dashboard Change Sender ID Customers Technicians Select a contact Outbo…" at bounding box center [632, 295] width 861 height 535
click at [152, 165] on span "COMPLETE" at bounding box center [163, 167] width 44 height 9
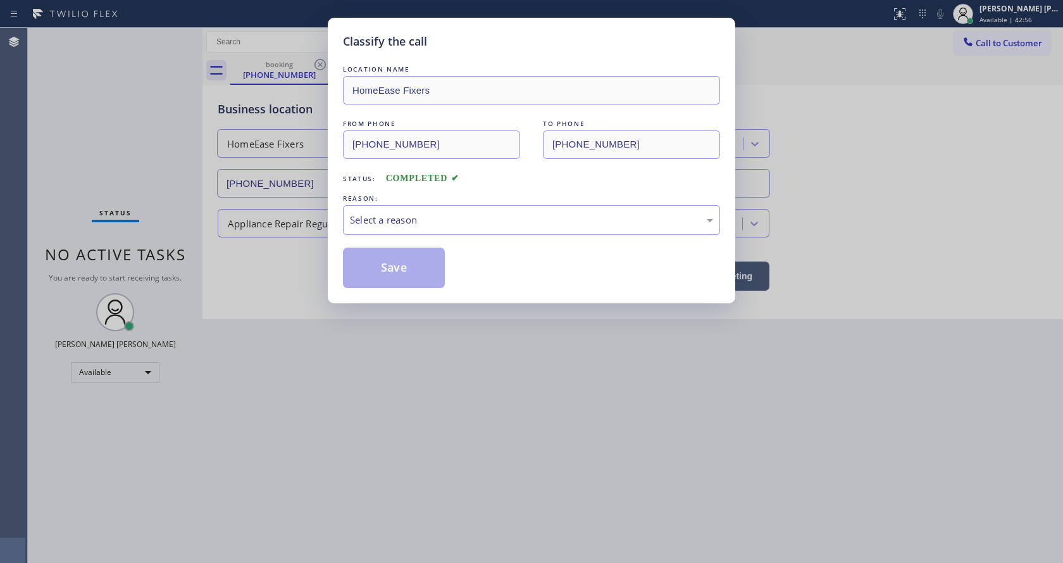
click at [415, 225] on div "Select a reason" at bounding box center [531, 220] width 363 height 15
click at [394, 263] on button "Save" at bounding box center [394, 267] width 102 height 40
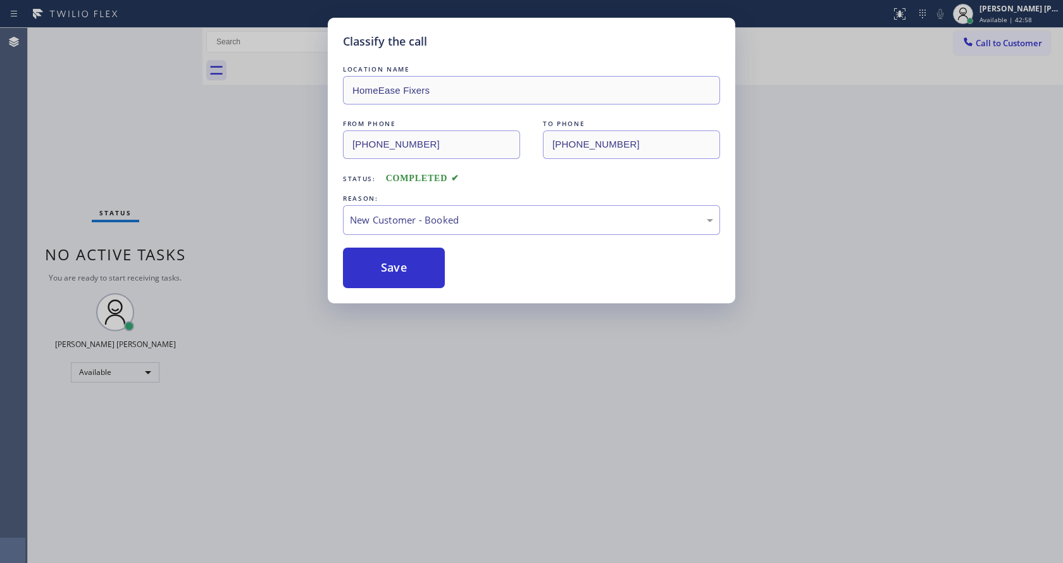
click at [1000, 42] on span "Call to Customer" at bounding box center [1009, 42] width 66 height 11
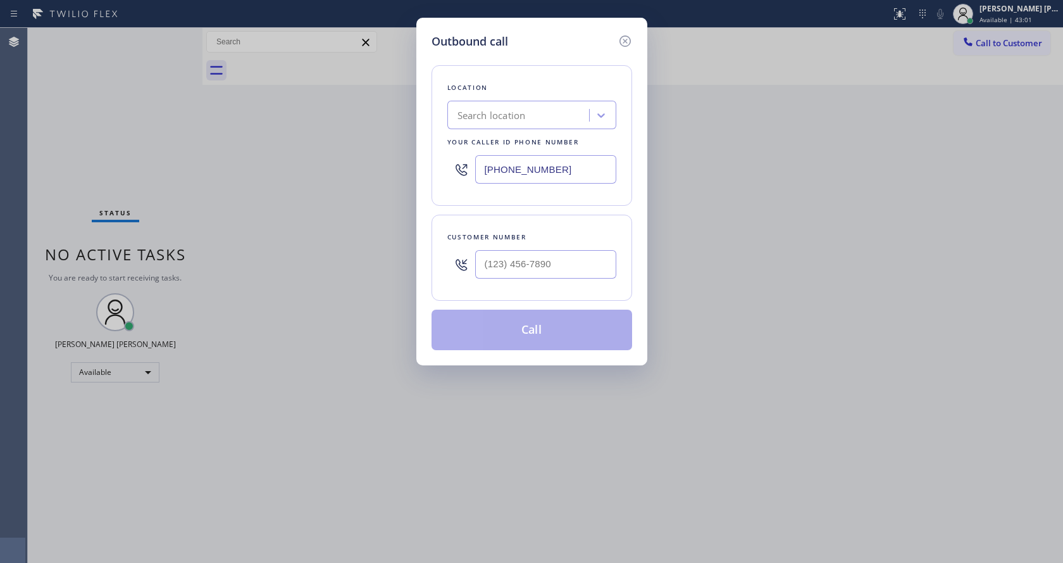
click at [578, 165] on input "[PHONE_NUMBER]" at bounding box center [545, 169] width 141 height 28
paste input "text"
click at [599, 165] on input "[PHONE_NUMBER]" at bounding box center [545, 169] width 141 height 28
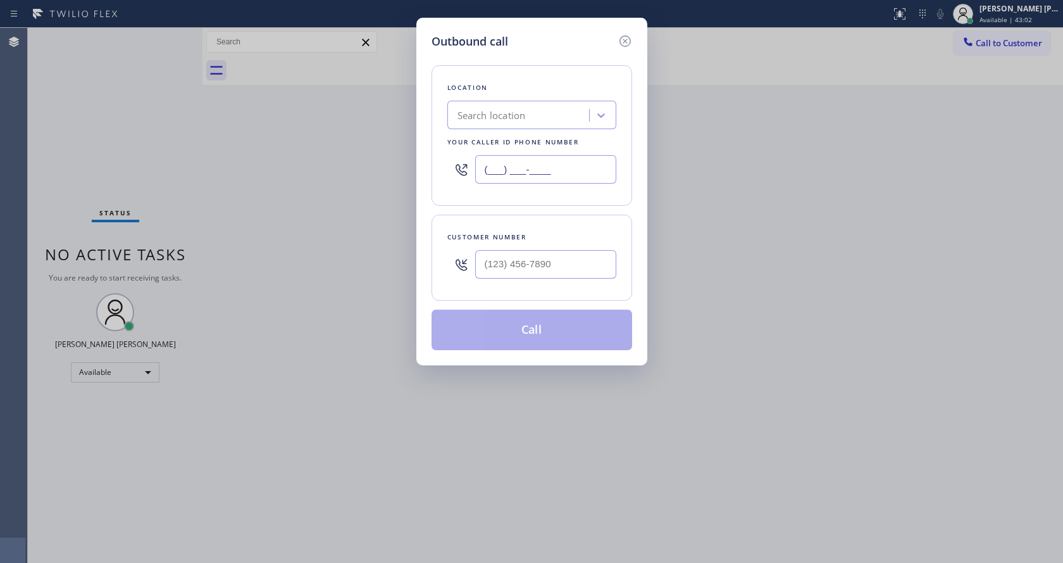
paste input "214) 206-3497"
type input "[PHONE_NUMBER]"
click at [514, 260] on input "(___) ___-____" at bounding box center [545, 264] width 141 height 28
paste input "818) 510-2515"
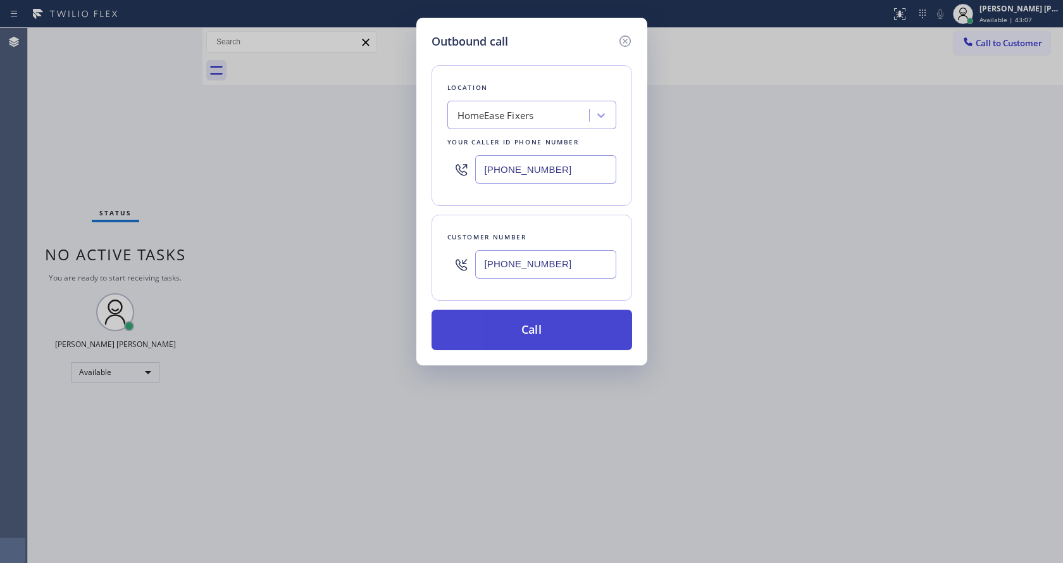
type input "[PHONE_NUMBER]"
click at [499, 333] on button "Call" at bounding box center [532, 329] width 201 height 40
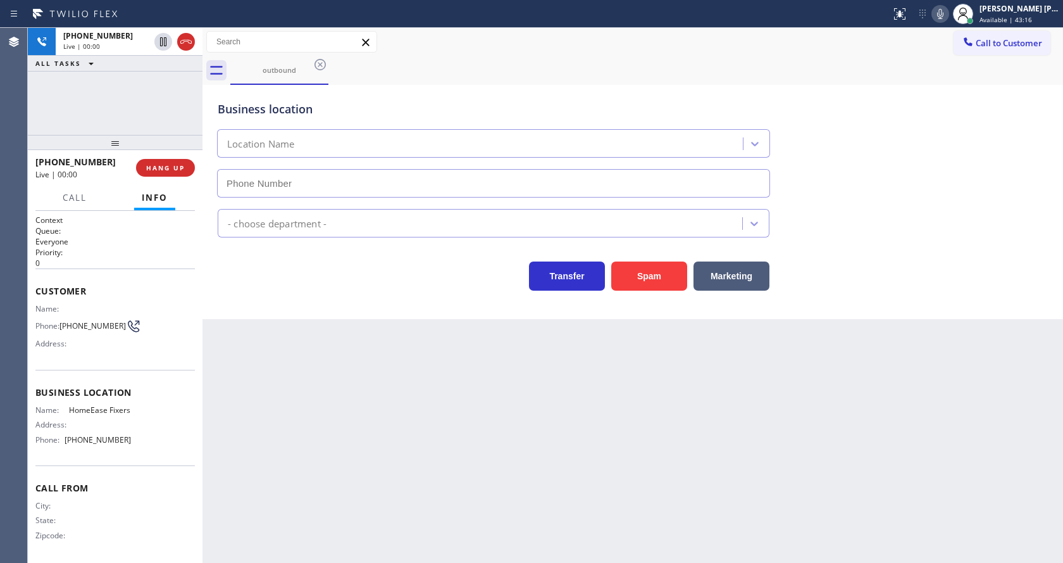
type input "[PHONE_NUMBER]"
click at [460, 394] on div "Back to Dashboard Change Sender ID Customers Technicians Select a contact Outbo…" at bounding box center [632, 295] width 861 height 535
click at [483, 428] on div "Back to Dashboard Change Sender ID Customers Technicians Select a contact Outbo…" at bounding box center [632, 295] width 861 height 535
click at [156, 168] on span "HANG UP" at bounding box center [165, 167] width 39 height 9
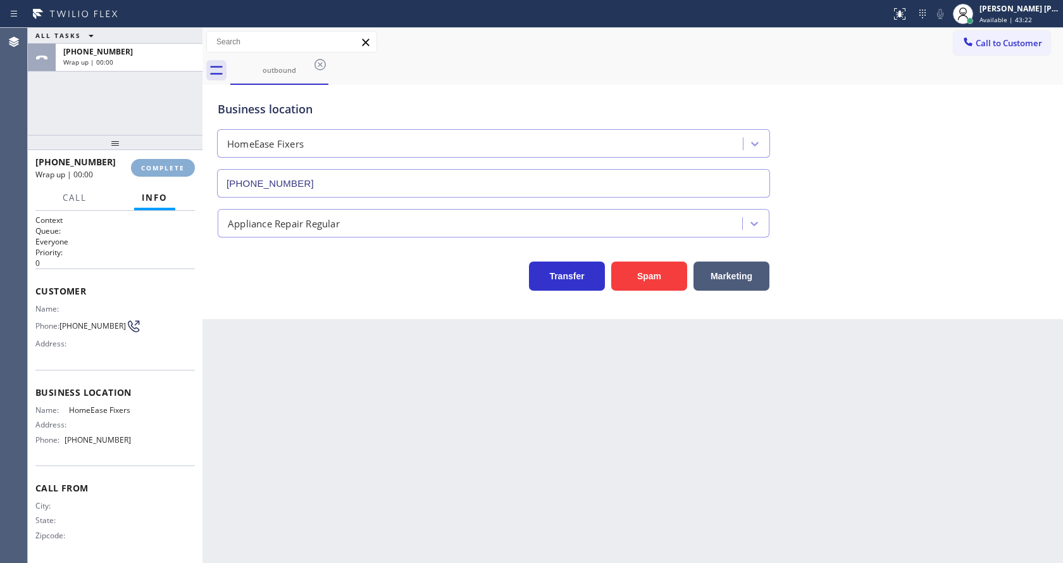
click at [156, 168] on span "COMPLETE" at bounding box center [163, 167] width 44 height 9
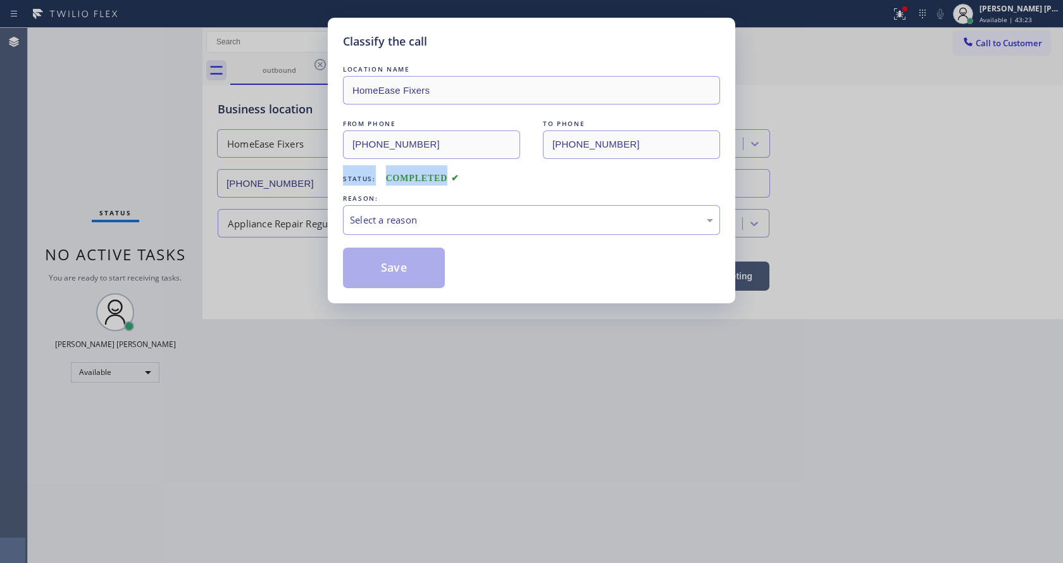
click at [156, 168] on div "Classify the call LOCATION NAME HomeEase Fixers FROM PHONE [PHONE_NUMBER] TO PH…" at bounding box center [531, 281] width 1063 height 563
click at [442, 215] on div "Select a reason" at bounding box center [531, 220] width 363 height 15
click at [385, 263] on button "Save" at bounding box center [394, 267] width 102 height 40
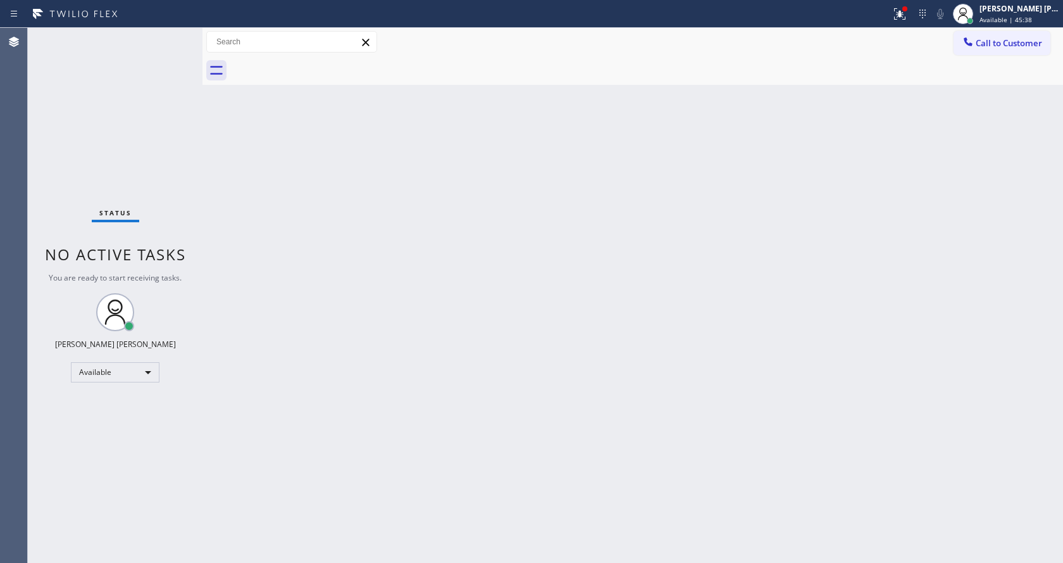
click at [173, 34] on div "Status No active tasks You are ready to start receiving tasks. [PERSON_NAME] [P…" at bounding box center [115, 295] width 175 height 535
click at [165, 39] on div "Status No active tasks You are ready to start receiving tasks. [PERSON_NAME] [P…" at bounding box center [115, 295] width 175 height 535
click at [165, 38] on div "Status No active tasks You are ready to start receiving tasks. [PERSON_NAME] [P…" at bounding box center [115, 295] width 175 height 535
click at [171, 36] on div "Status No active tasks You are ready to start receiving tasks. [PERSON_NAME] [P…" at bounding box center [115, 295] width 175 height 535
click at [351, 334] on div "Back to Dashboard Change Sender ID Customers Technicians Select a contact Outbo…" at bounding box center [632, 295] width 861 height 535
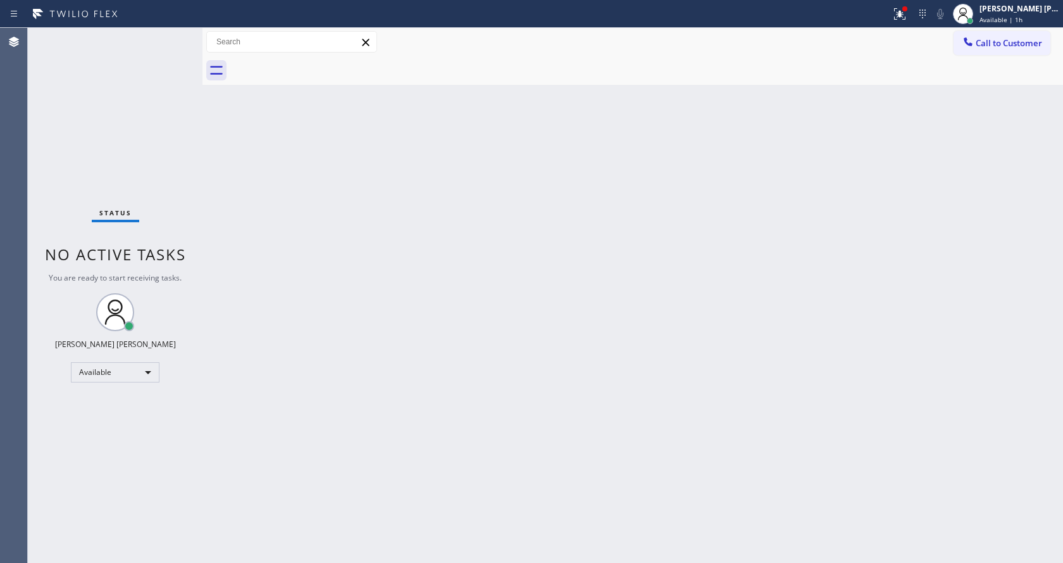
click at [535, 373] on div "Back to Dashboard Change Sender ID Customers Technicians Select a contact Outbo…" at bounding box center [632, 295] width 861 height 535
click at [101, 144] on div "Status No active tasks You are ready to start receiving tasks. [PERSON_NAME] [P…" at bounding box center [115, 295] width 175 height 535
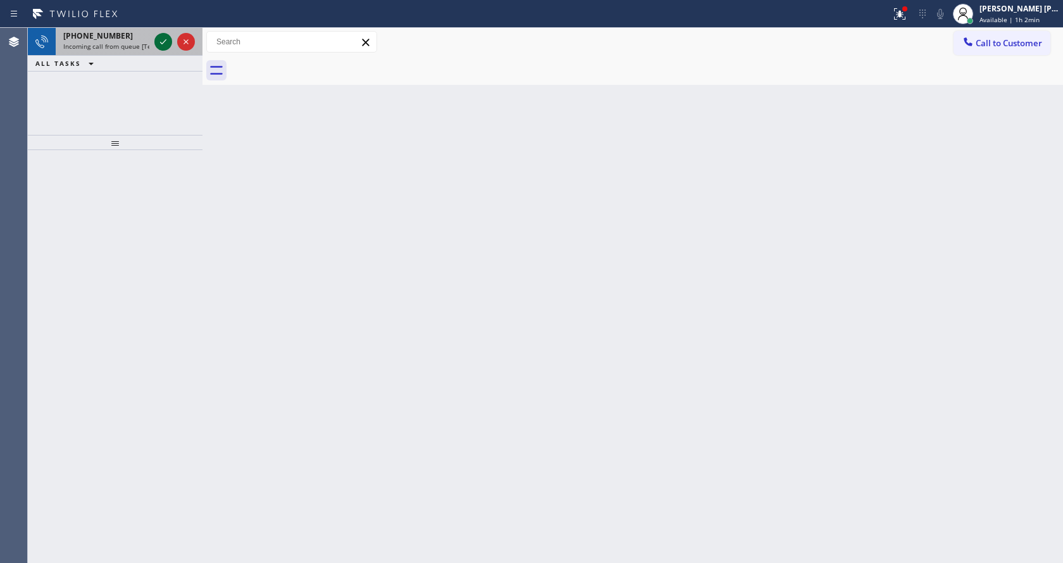
click at [159, 39] on icon at bounding box center [163, 41] width 15 height 15
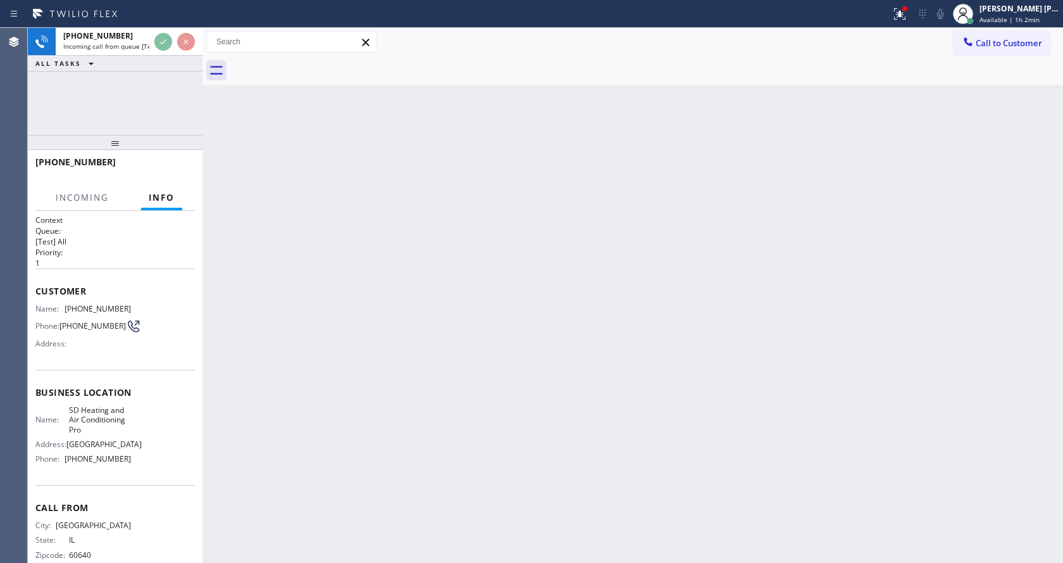
scroll to position [36, 0]
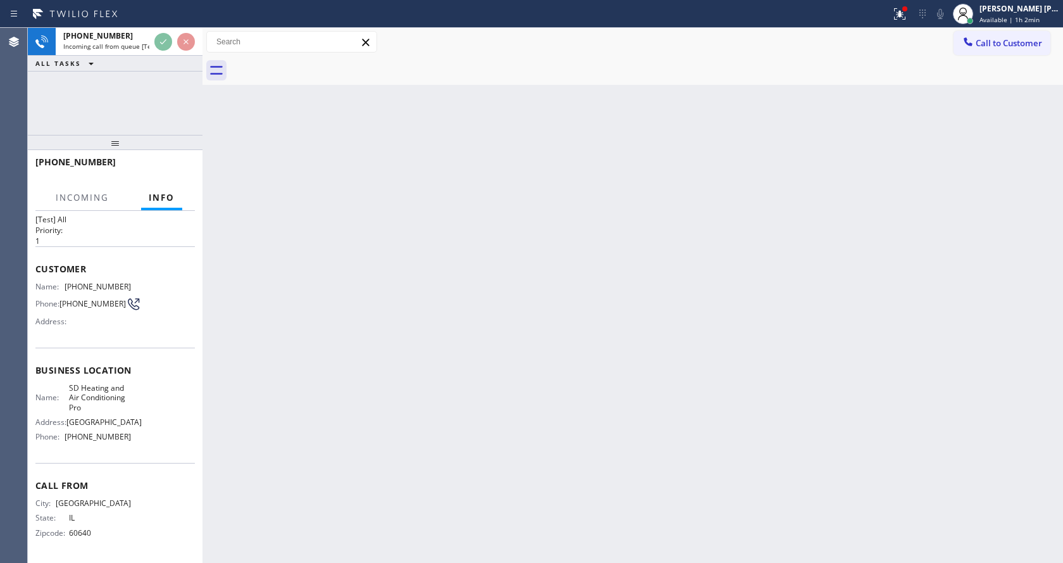
click at [413, 437] on div "Back to Dashboard Change Sender ID Customers Technicians Select a contact Outbo…" at bounding box center [632, 295] width 861 height 535
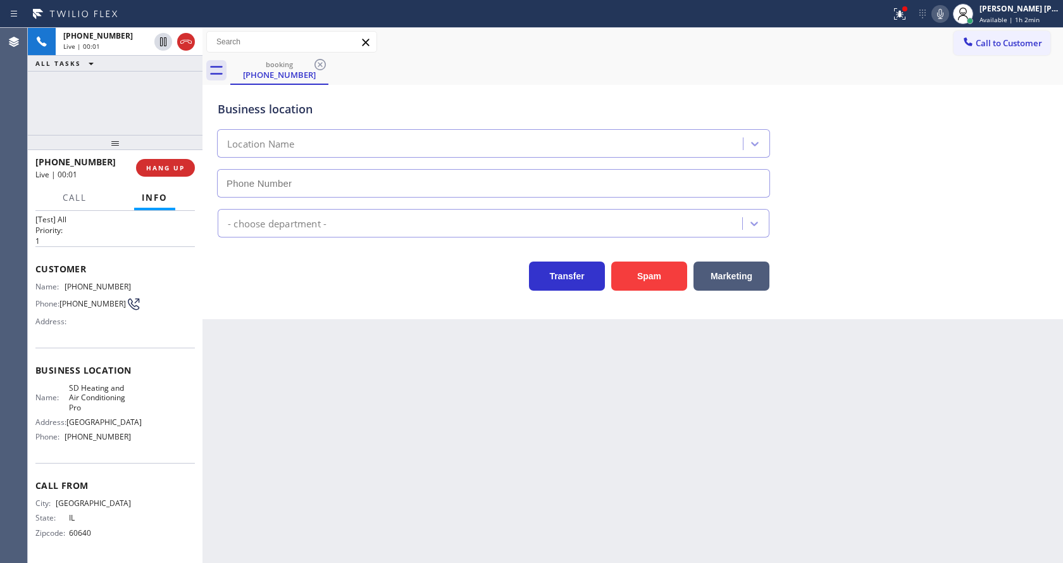
type input "[PHONE_NUMBER]"
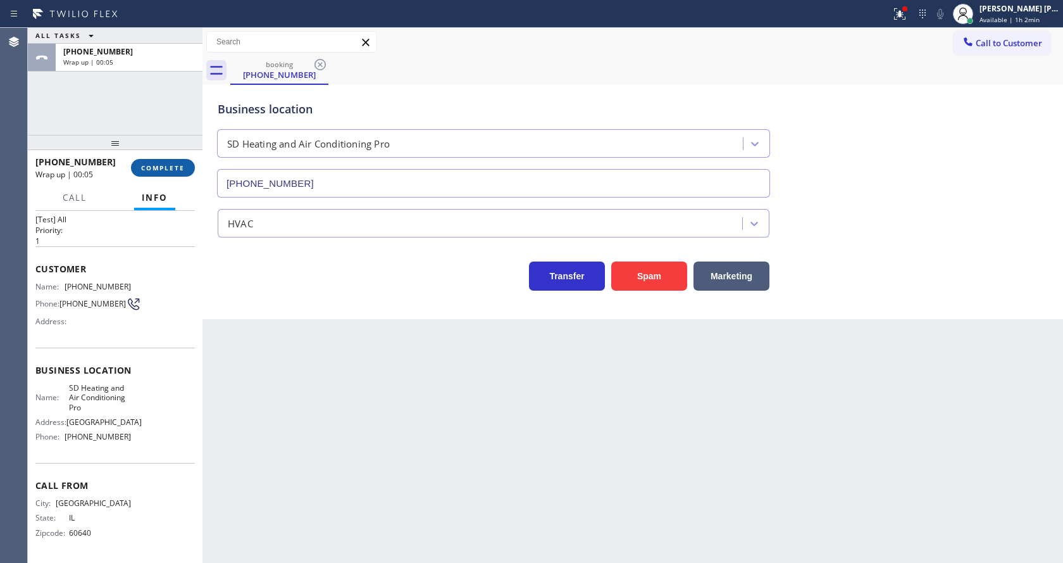
click at [147, 166] on span "COMPLETE" at bounding box center [163, 167] width 44 height 9
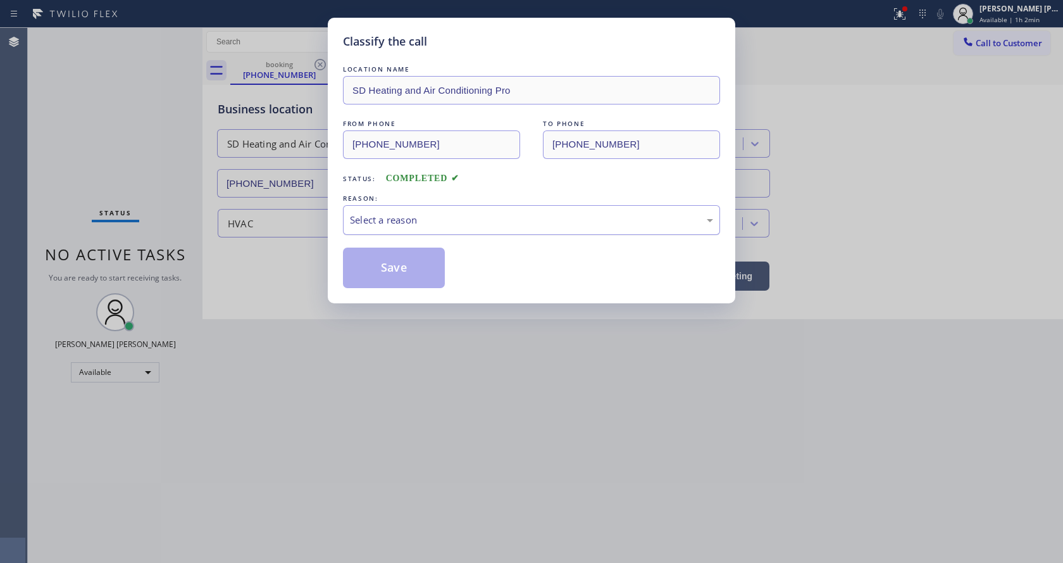
click at [390, 228] on div "Select a reason" at bounding box center [531, 220] width 377 height 30
click at [393, 265] on button "Save" at bounding box center [394, 267] width 102 height 40
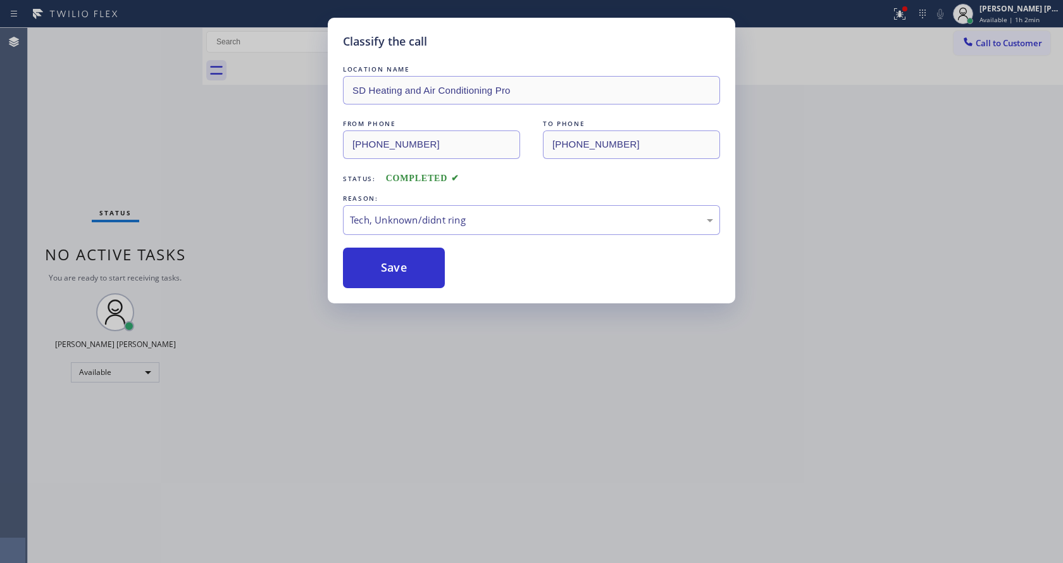
drag, startPoint x: 421, startPoint y: 405, endPoint x: 407, endPoint y: 536, distance: 131.8
click at [421, 408] on div "Classify the call LOCATION NAME SD Heating and Air Conditioning Pro FROM PHONE …" at bounding box center [531, 281] width 1063 height 563
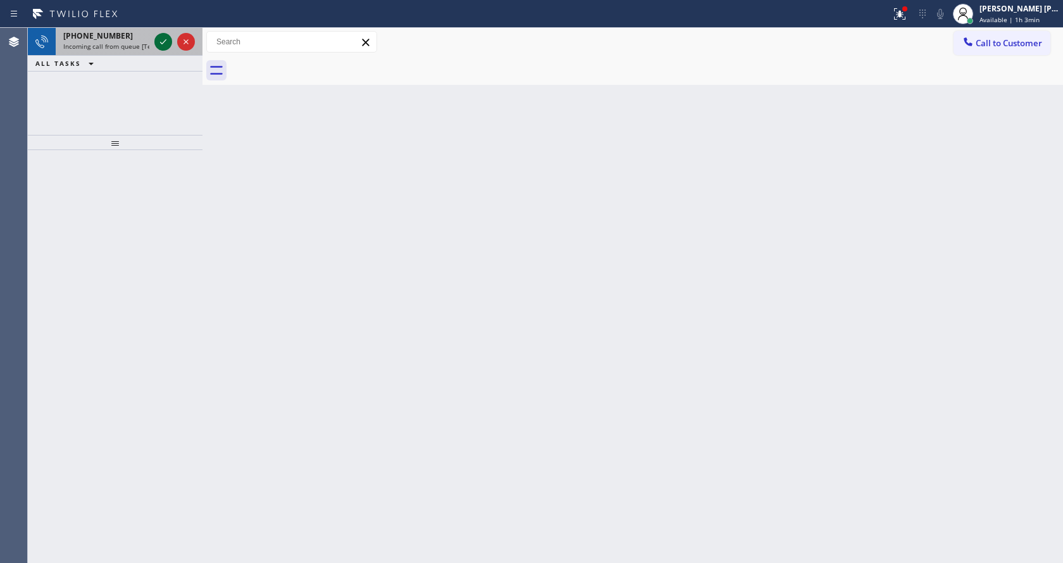
click at [165, 41] on icon at bounding box center [163, 41] width 6 height 5
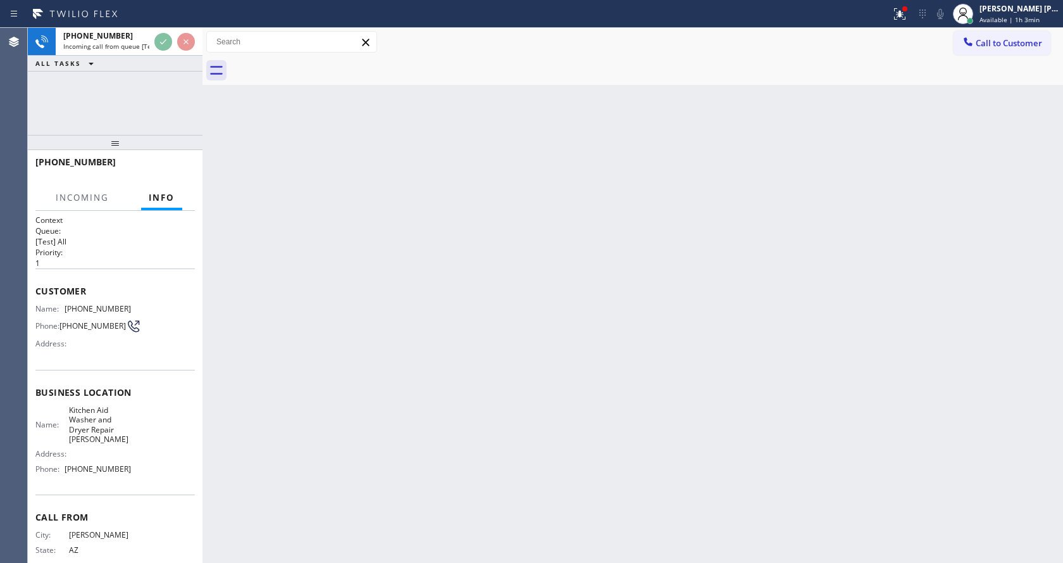
scroll to position [36, 0]
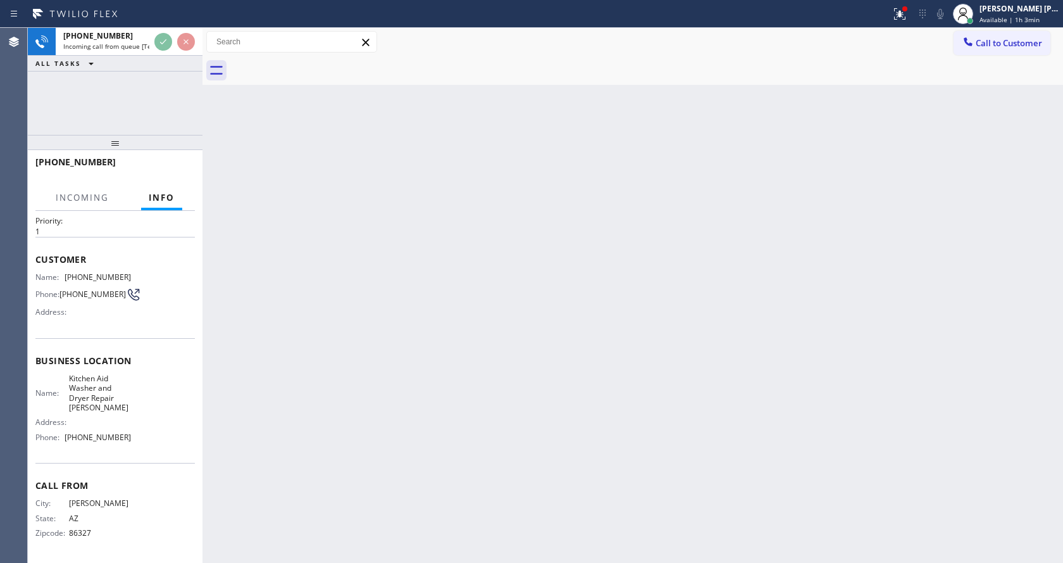
click at [468, 426] on div "Back to Dashboard Change Sender ID Customers Technicians Select a contact Outbo…" at bounding box center [632, 295] width 861 height 535
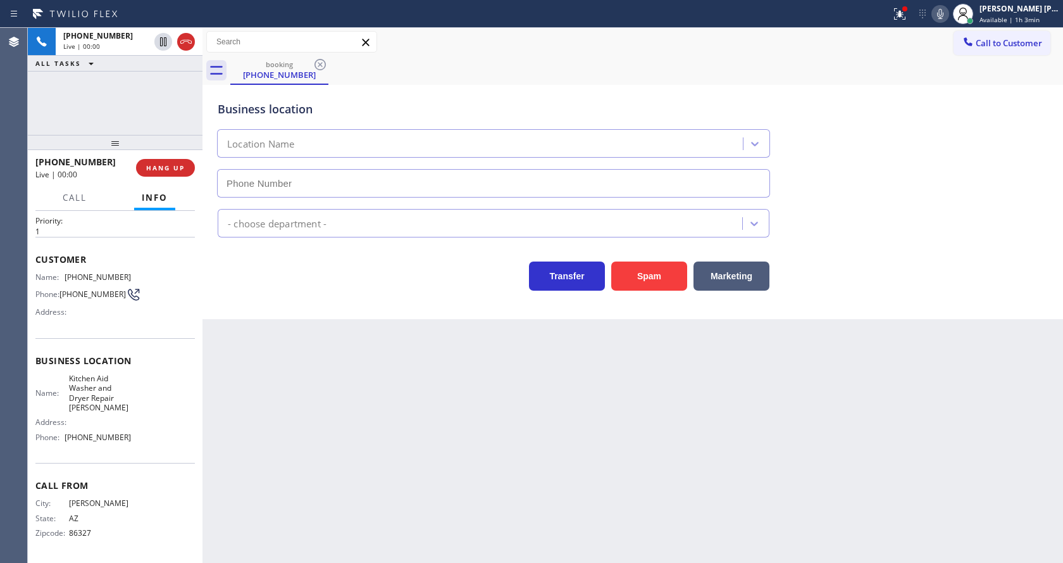
type input "[PHONE_NUMBER]"
click at [320, 364] on div "Back to Dashboard Change Sender ID Customers Technicians Select a contact Outbo…" at bounding box center [632, 295] width 861 height 535
click at [506, 396] on div "Back to Dashboard Change Sender ID Customers Technicians Select a contact Outbo…" at bounding box center [632, 295] width 861 height 535
click at [327, 455] on div "Back to Dashboard Change Sender ID Customers Technicians Select a contact Outbo…" at bounding box center [632, 295] width 861 height 535
click at [514, 458] on div "Back to Dashboard Change Sender ID Customers Technicians Select a contact Outbo…" at bounding box center [632, 295] width 861 height 535
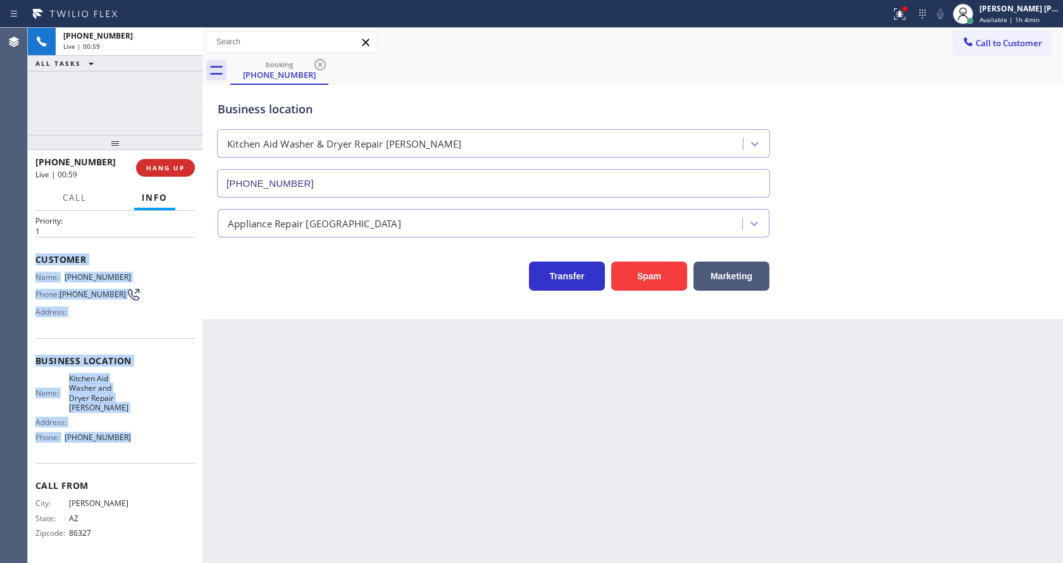
drag, startPoint x: 34, startPoint y: 253, endPoint x: 128, endPoint y: 437, distance: 206.3
click at [128, 437] on div "Context Queue: [Test] All Priority: 1 Customer Name: [PHONE_NUMBER] Phone: [PHO…" at bounding box center [115, 387] width 175 height 352
copy div "Customer Name: [PHONE_NUMBER] Phone: [PHONE_NUMBER] Address: Business location …"
click at [152, 165] on span "COMPLETE" at bounding box center [163, 167] width 44 height 9
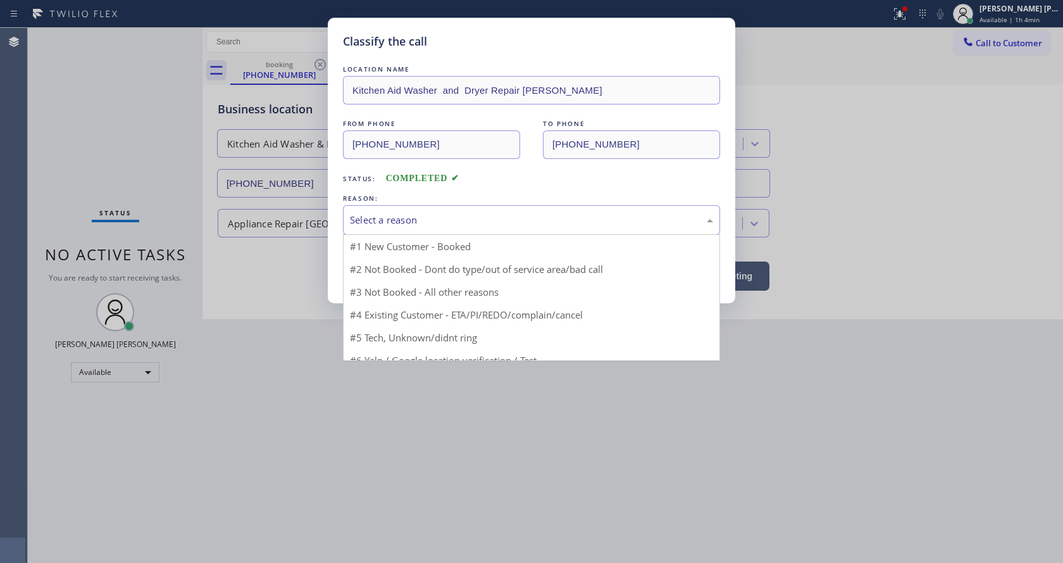
click at [393, 208] on div "Select a reason" at bounding box center [531, 220] width 377 height 30
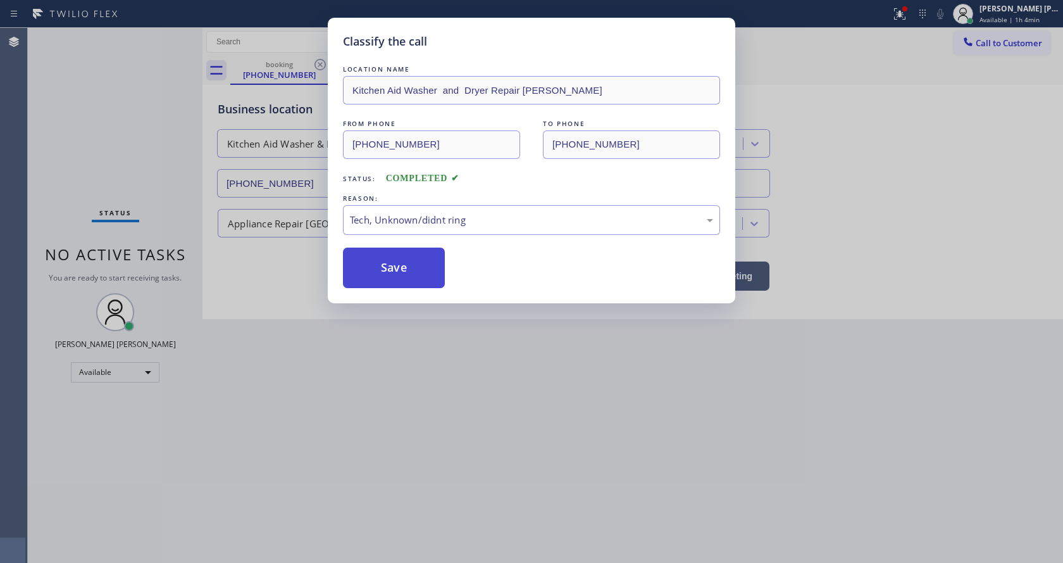
click at [399, 278] on button "Save" at bounding box center [394, 267] width 102 height 40
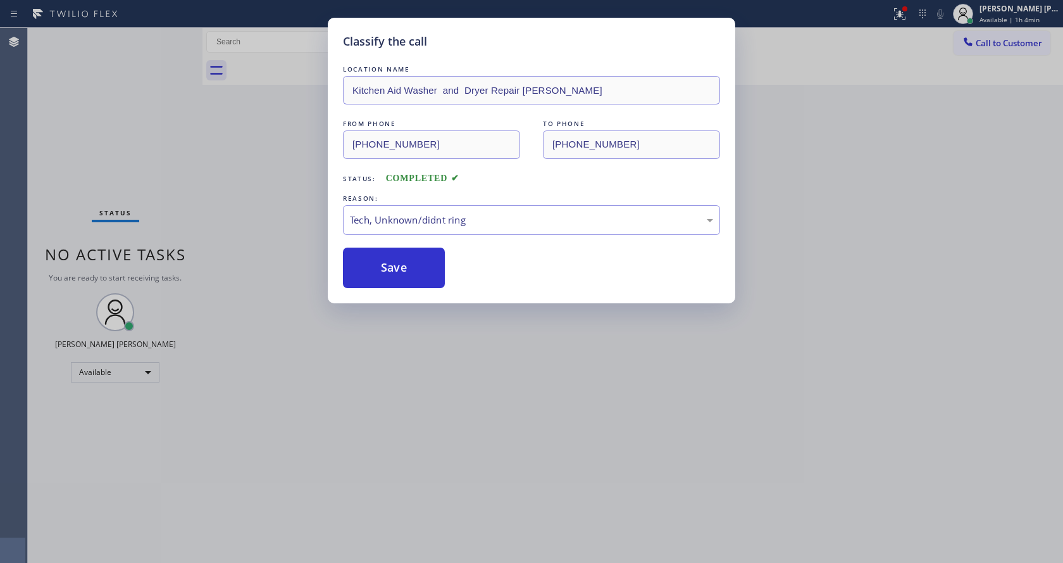
drag, startPoint x: 476, startPoint y: 428, endPoint x: 452, endPoint y: 513, distance: 87.5
click at [476, 433] on div "Classify the call LOCATION NAME Kitchen Aid Washer and Dryer Repair [PERSON_NAM…" at bounding box center [531, 281] width 1063 height 563
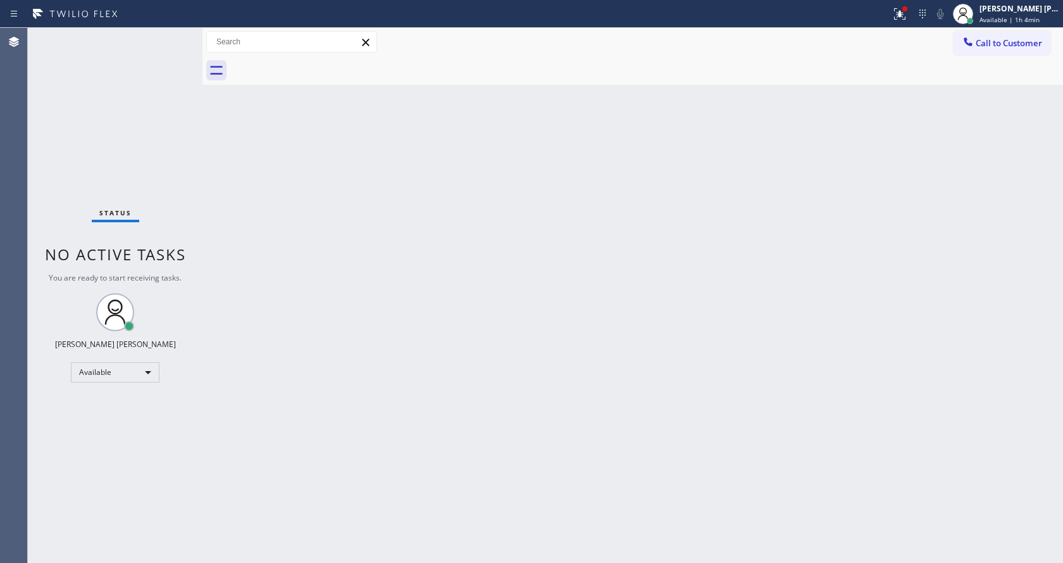
click at [478, 354] on div "Back to Dashboard Change Sender ID Customers Technicians Select a contact Outbo…" at bounding box center [632, 295] width 861 height 535
click at [258, 225] on div "Back to Dashboard Change Sender ID Customers Technicians Select a contact Outbo…" at bounding box center [632, 295] width 861 height 535
click at [173, 37] on div "Status No active tasks You are ready to start receiving tasks. [PERSON_NAME] [P…" at bounding box center [115, 295] width 175 height 535
click at [178, 296] on div "Status No active tasks You are ready to start receiving tasks. [PERSON_NAME] [P…" at bounding box center [115, 295] width 175 height 535
click at [171, 35] on div "Status No active tasks You are ready to start receiving tasks. [PERSON_NAME] [P…" at bounding box center [115, 295] width 175 height 535
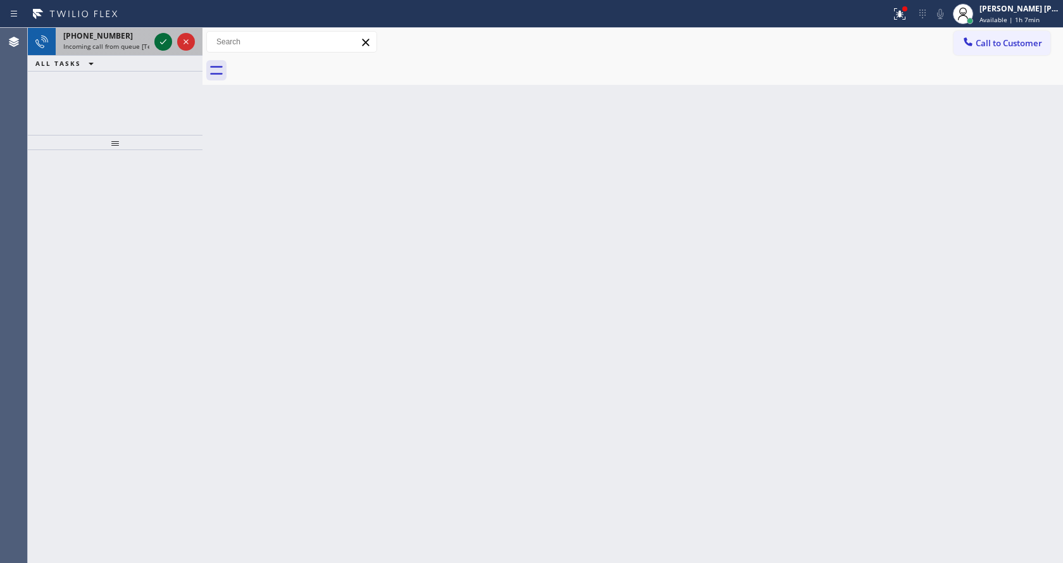
click at [154, 37] on div at bounding box center [163, 41] width 18 height 15
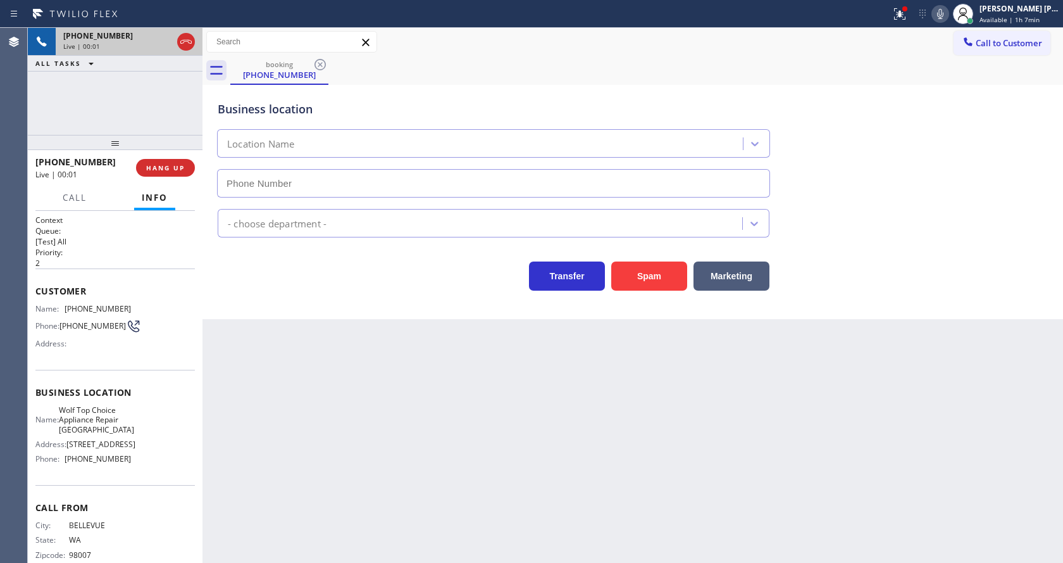
type input "[PHONE_NUMBER]"
click at [367, 351] on div "Back to Dashboard Change Sender ID Customers Technicians Select a contact Outbo…" at bounding box center [632, 295] width 861 height 535
drag, startPoint x: 397, startPoint y: 485, endPoint x: 392, endPoint y: 559, distance: 74.2
click at [397, 486] on div "Back to Dashboard Change Sender ID Customers Technicians Select a contact Outbo…" at bounding box center [632, 295] width 861 height 535
click at [274, 469] on div "Back to Dashboard Change Sender ID Customers Technicians Select a contact Outbo…" at bounding box center [632, 295] width 861 height 535
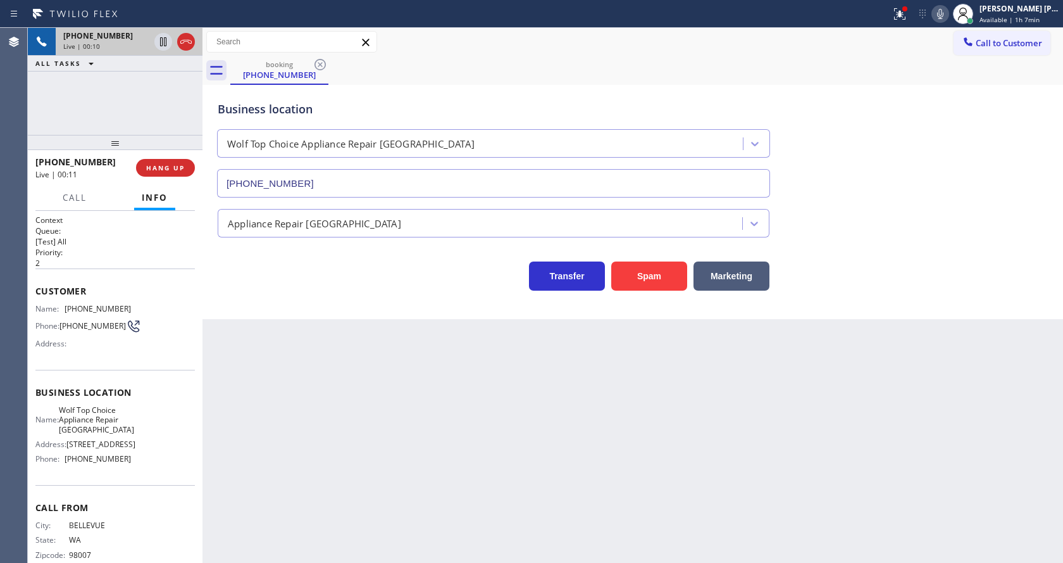
click at [351, 386] on div "Back to Dashboard Change Sender ID Customers Technicians Select a contact Outbo…" at bounding box center [632, 295] width 861 height 535
click at [157, 164] on span "HANG UP" at bounding box center [165, 167] width 39 height 9
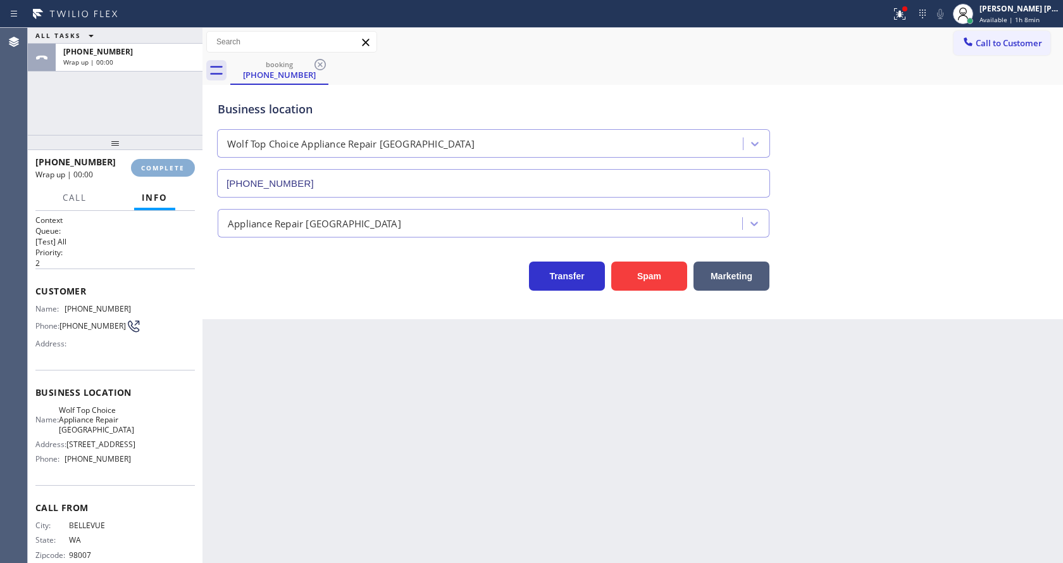
click at [157, 164] on span "COMPLETE" at bounding box center [163, 167] width 44 height 9
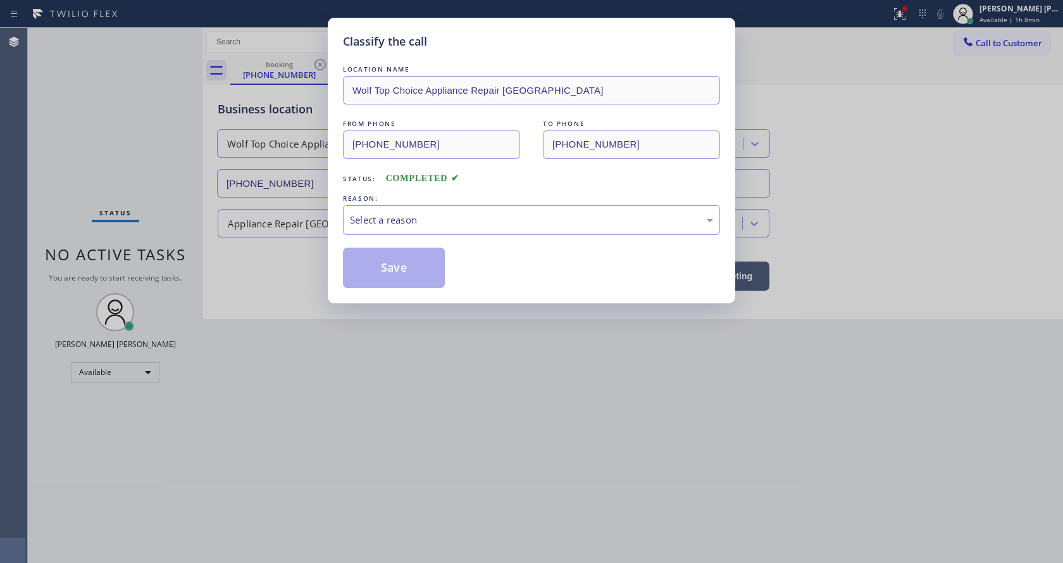
click at [438, 227] on div "Select a reason" at bounding box center [531, 220] width 363 height 15
click at [406, 253] on button "Save" at bounding box center [394, 267] width 102 height 40
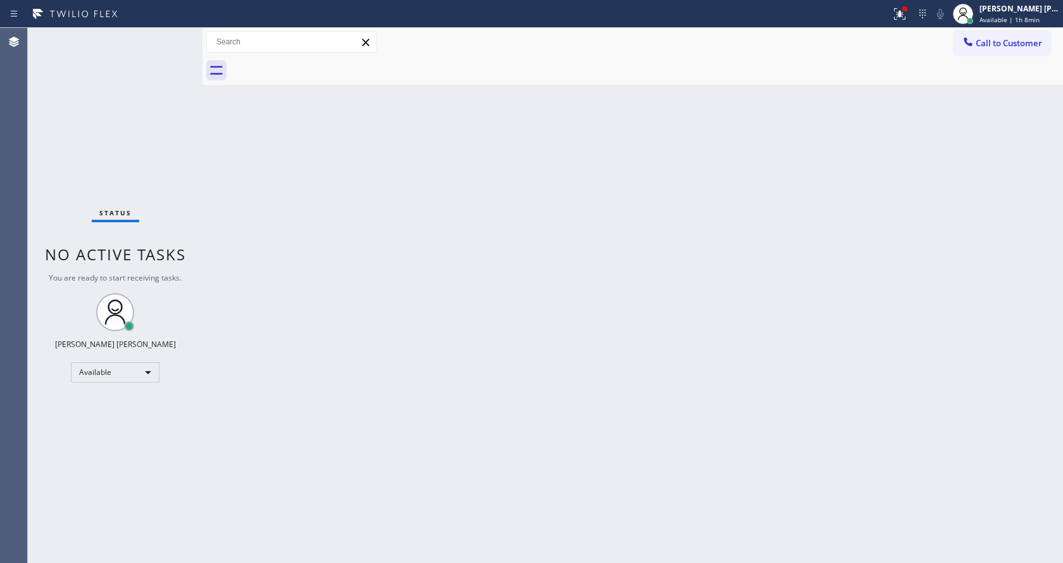
click at [166, 34] on div "Status No active tasks You are ready to start receiving tasks. [PERSON_NAME] [P…" at bounding box center [115, 295] width 175 height 535
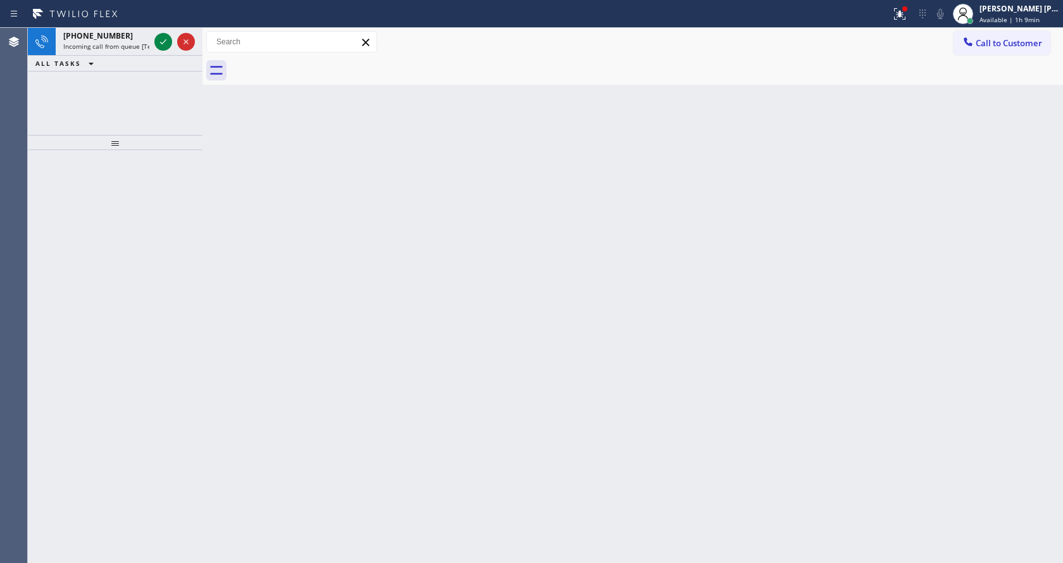
click at [166, 34] on button at bounding box center [163, 42] width 18 height 18
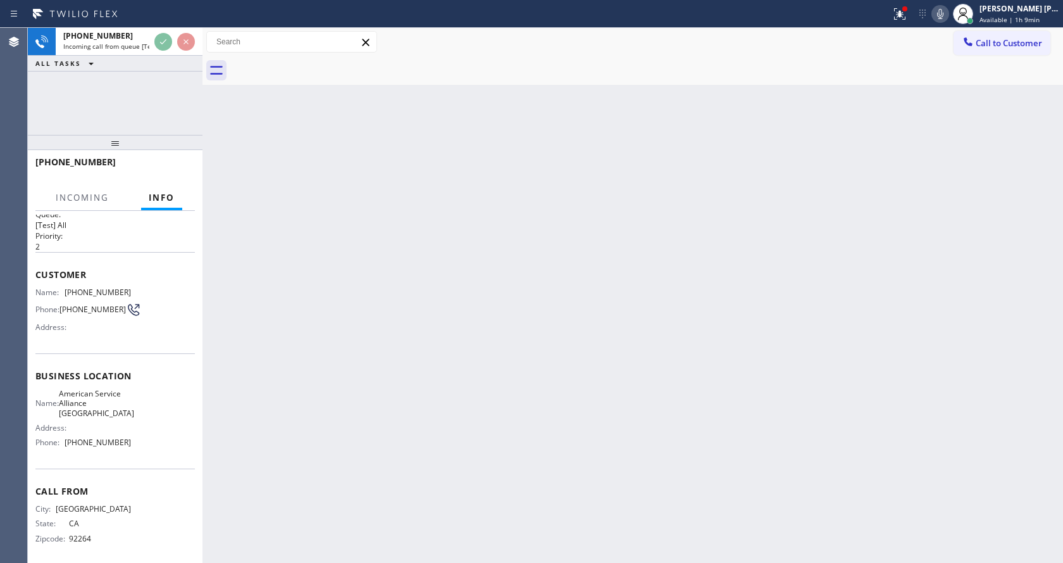
scroll to position [26, 0]
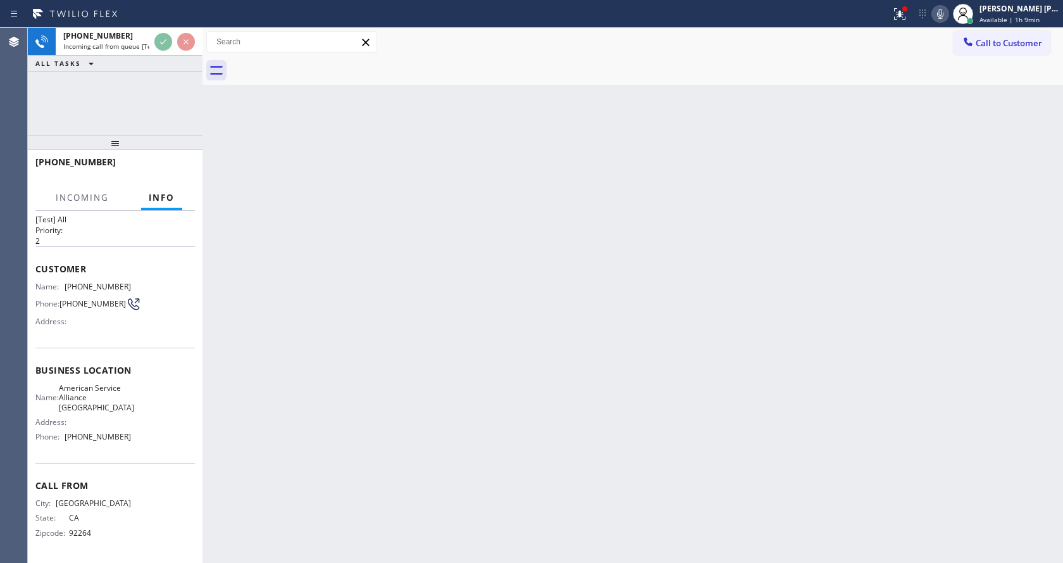
click at [340, 300] on div "Back to Dashboard Change Sender ID Customers Technicians Select a contact Outbo…" at bounding box center [632, 295] width 861 height 535
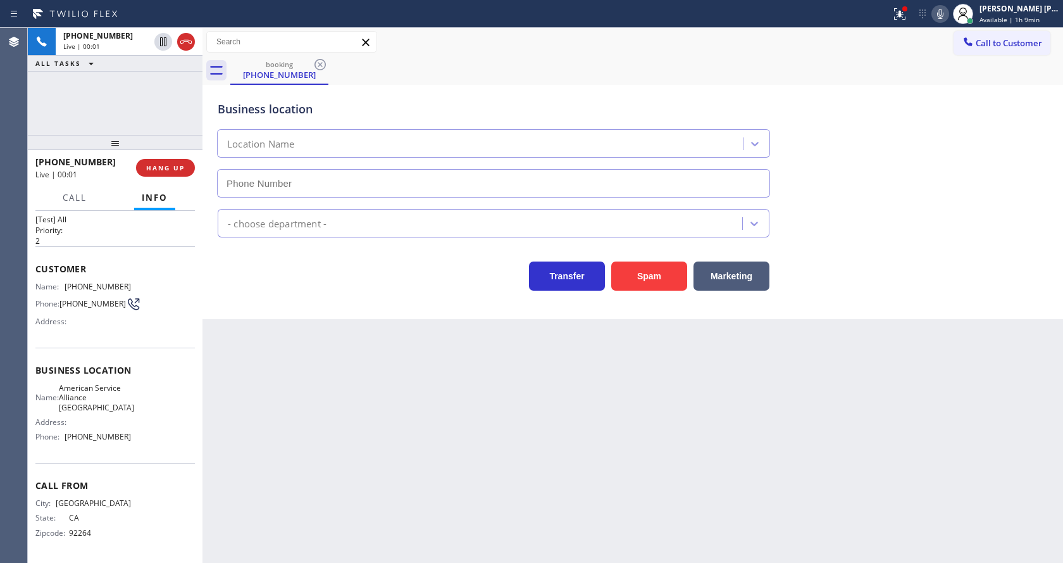
type input "[PHONE_NUMBER]"
click at [351, 308] on div "Business location American Service Alliance [GEOGRAPHIC_DATA] [PHONE_NUMBER] Ap…" at bounding box center [632, 202] width 861 height 234
drag, startPoint x: 357, startPoint y: 332, endPoint x: 347, endPoint y: 350, distance: 20.4
click at [357, 332] on div "Back to Dashboard Change Sender ID Customers Technicians Select a contact Outbo…" at bounding box center [632, 295] width 861 height 535
click at [313, 554] on div "Back to Dashboard Change Sender ID Customers Technicians Select a contact Outbo…" at bounding box center [632, 295] width 861 height 535
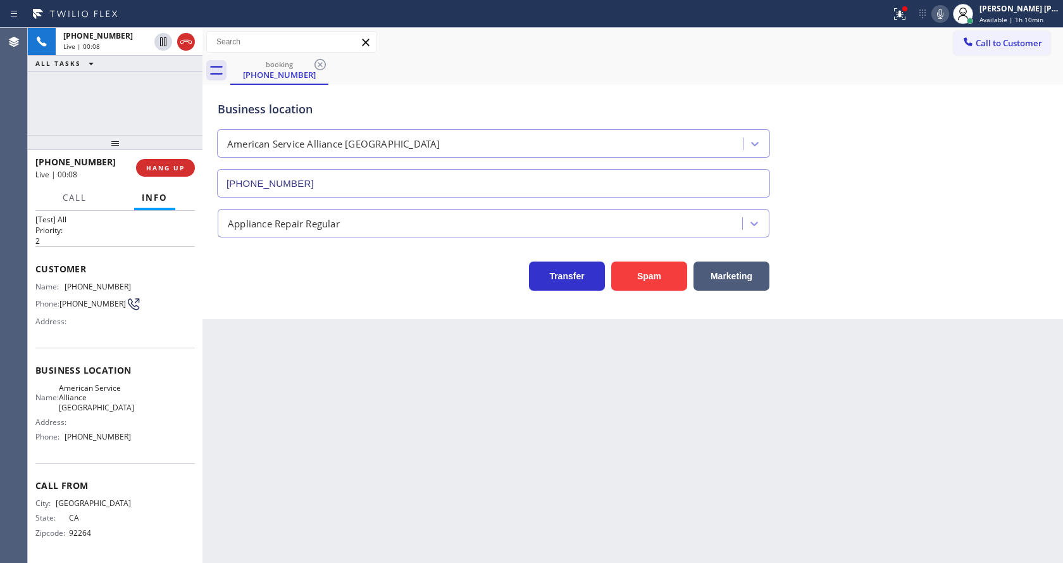
click at [490, 417] on div "Back to Dashboard Change Sender ID Customers Technicians Select a contact Outbo…" at bounding box center [632, 295] width 861 height 535
click at [165, 163] on button "HANG UP" at bounding box center [165, 168] width 59 height 18
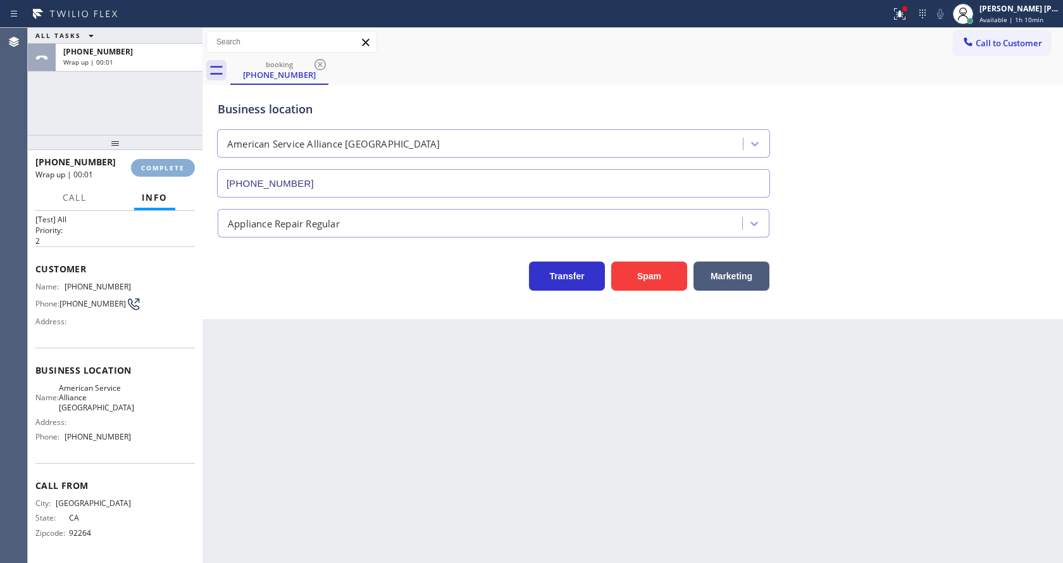
click at [165, 163] on button "COMPLETE" at bounding box center [163, 168] width 64 height 18
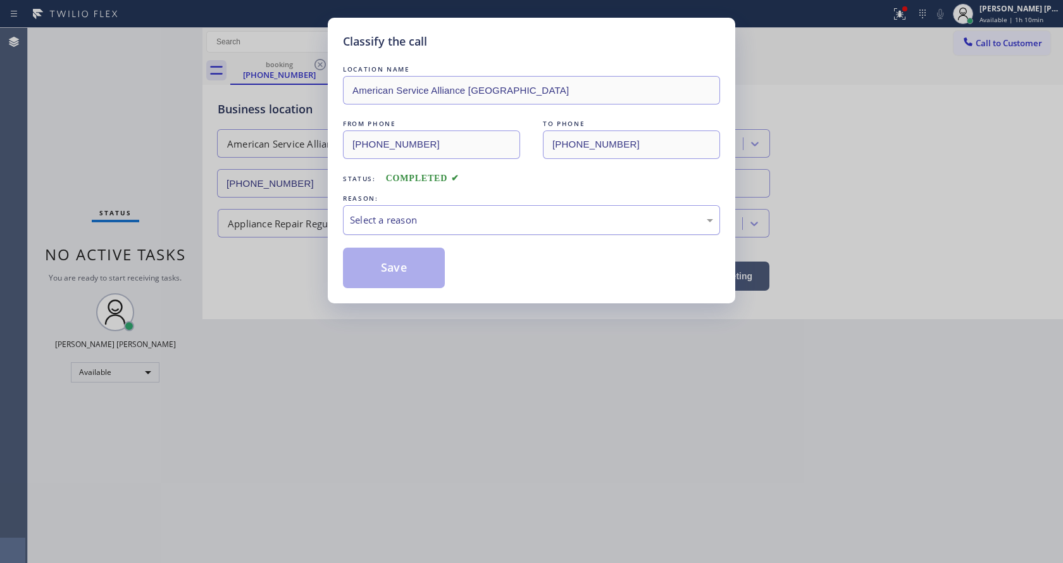
click at [421, 220] on div "Select a reason" at bounding box center [531, 220] width 363 height 15
click at [387, 277] on button "Save" at bounding box center [394, 267] width 102 height 40
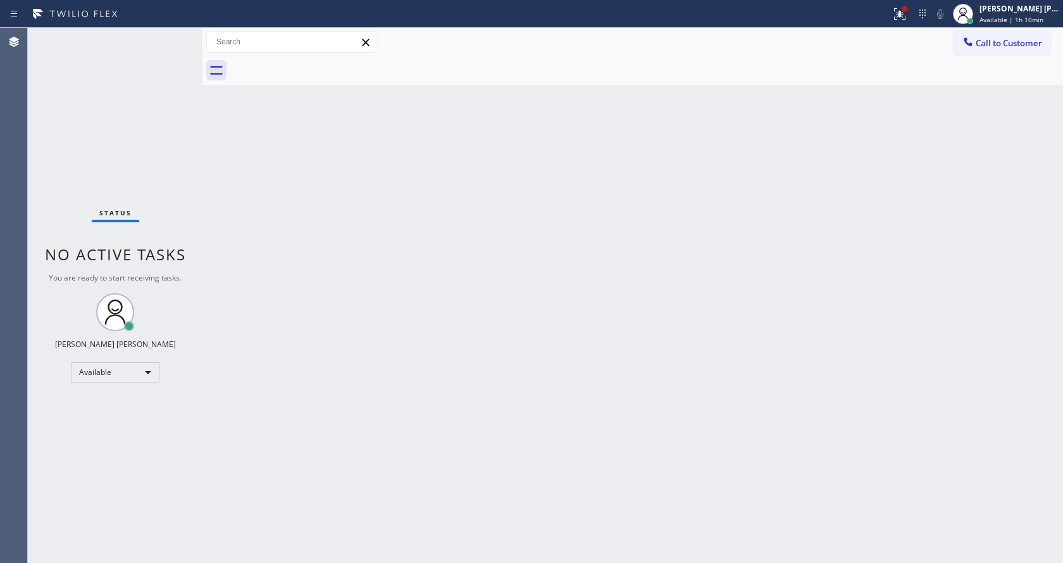
click at [369, 314] on div "Back to Dashboard Change Sender ID Customers Technicians Select a contact Outbo…" at bounding box center [632, 295] width 861 height 535
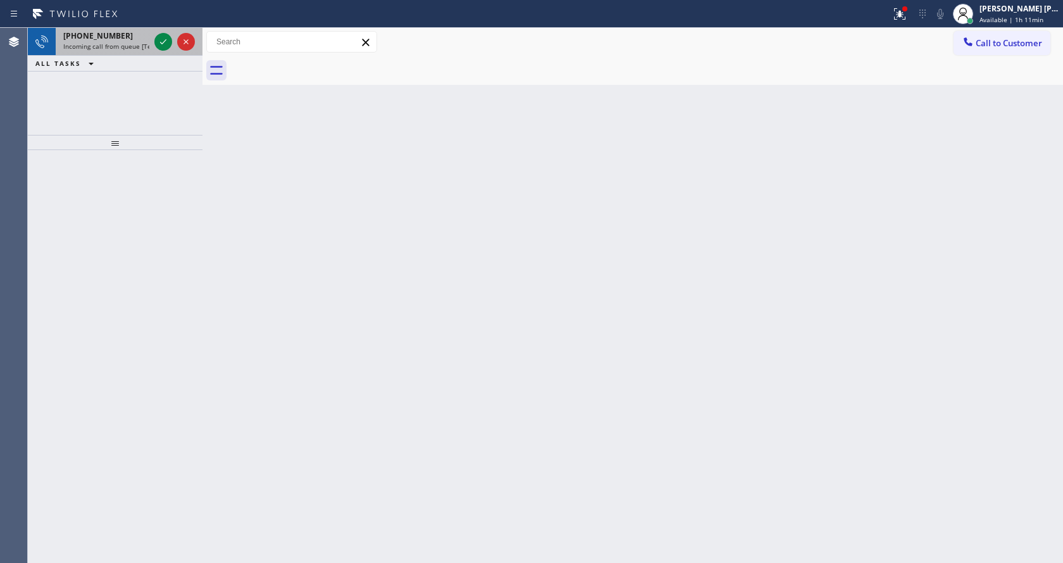
click at [125, 35] on div "[PHONE_NUMBER]" at bounding box center [106, 35] width 86 height 11
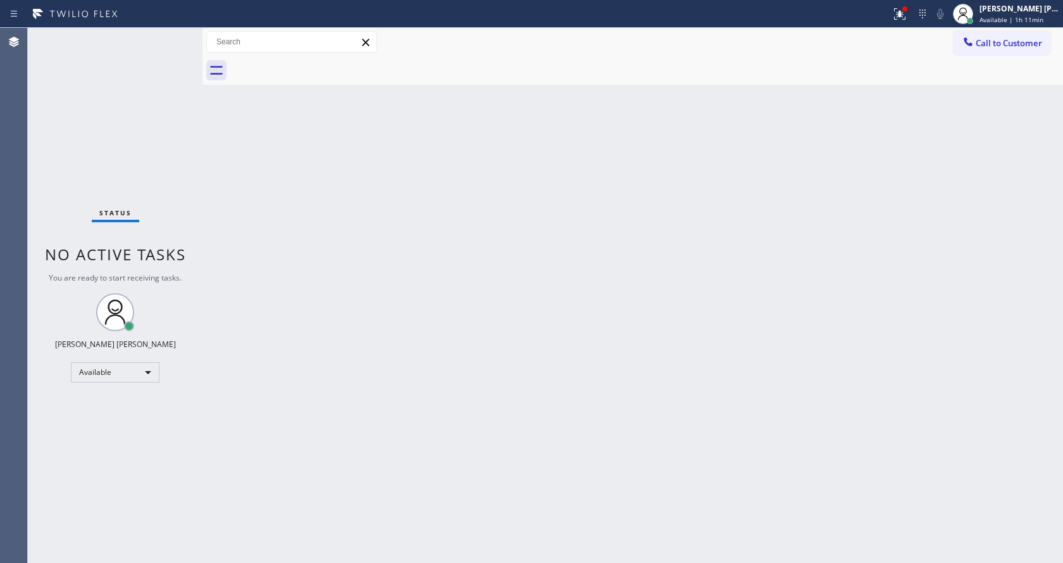
click at [420, 405] on div "Back to Dashboard Change Sender ID Customers Technicians Select a contact Outbo…" at bounding box center [632, 295] width 861 height 535
drag, startPoint x: 333, startPoint y: 213, endPoint x: 308, endPoint y: 173, distance: 48.1
click at [333, 213] on div "Back to Dashboard Change Sender ID Customers Technicians Select a contact Outbo…" at bounding box center [632, 295] width 861 height 535
click at [170, 34] on div "Status No active tasks You are ready to start receiving tasks. [PERSON_NAME] [P…" at bounding box center [115, 295] width 175 height 535
drag, startPoint x: 211, startPoint y: 113, endPoint x: 189, endPoint y: 77, distance: 42.5
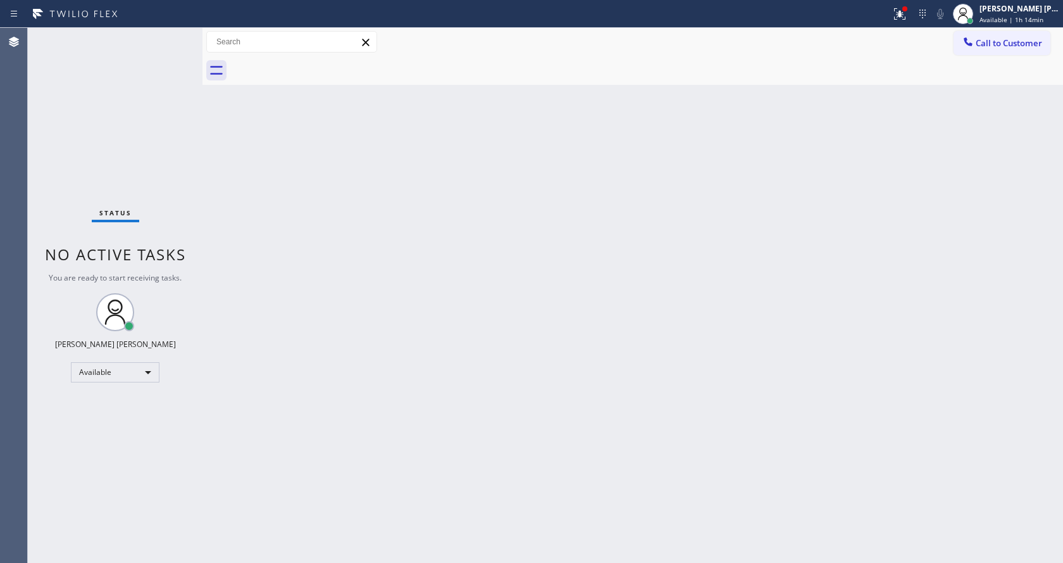
click at [211, 113] on div "Back to Dashboard Change Sender ID Customers Technicians Select a contact Outbo…" at bounding box center [632, 295] width 861 height 535
click at [171, 34] on div "Status No active tasks You are ready to start receiving tasks. [PERSON_NAME] [P…" at bounding box center [115, 295] width 175 height 535
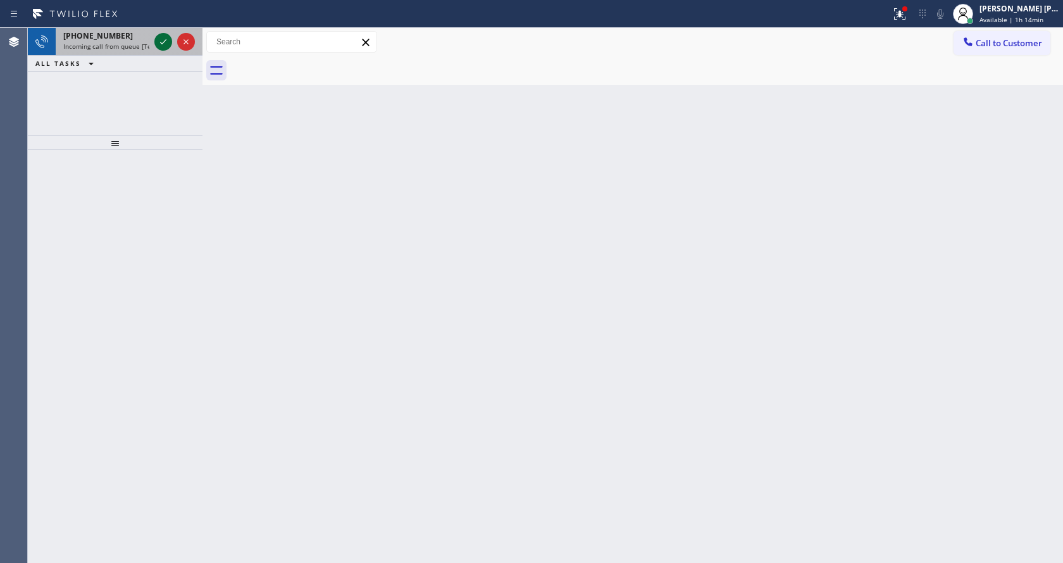
click at [159, 42] on icon at bounding box center [163, 41] width 15 height 15
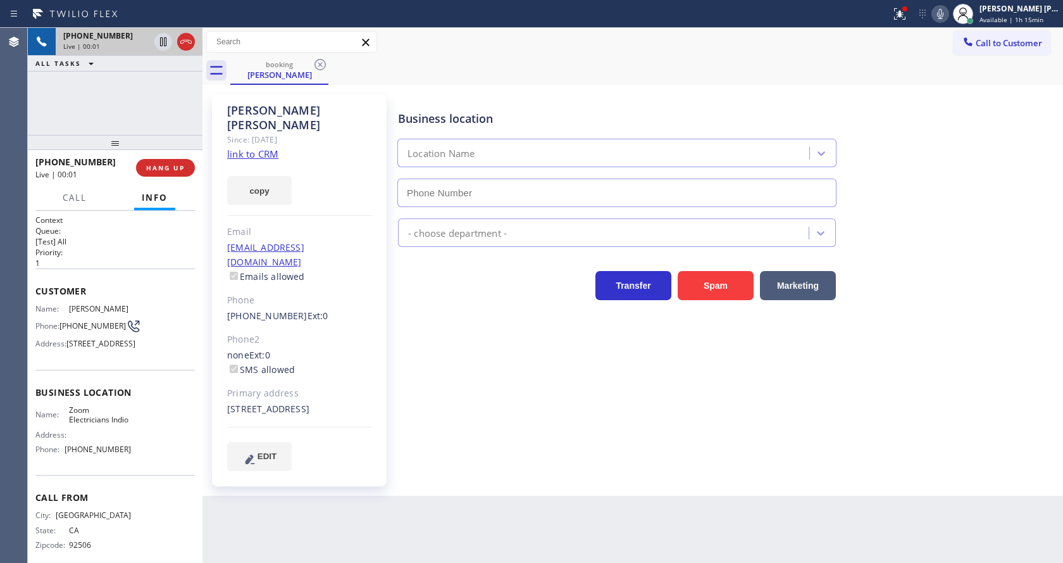
type input "[PHONE_NUMBER]"
click at [409, 375] on div "Business location Zoom Electricians Indio [PHONE_NUMBER] Electricians Transfer …" at bounding box center [727, 282] width 664 height 370
click at [532, 424] on div "Business location Zoom Electricians Indio [PHONE_NUMBER] Electricians Transfer …" at bounding box center [727, 282] width 664 height 370
click at [495, 483] on div "Back to Dashboard Change Sender ID Customers Technicians Select a contact Outbo…" at bounding box center [632, 295] width 861 height 535
click at [253, 147] on link "link to CRM" at bounding box center [252, 153] width 51 height 13
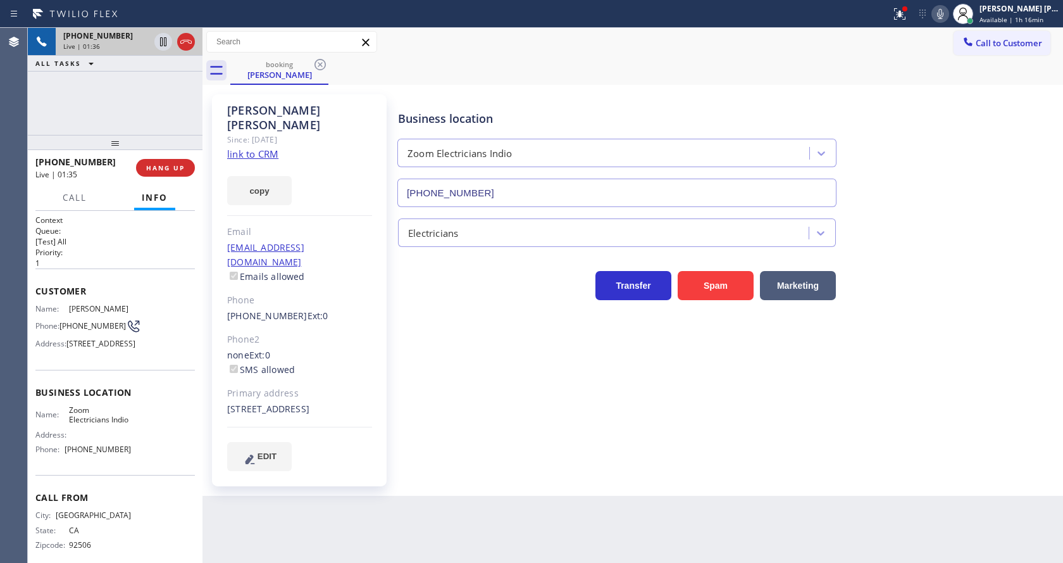
click at [318, 475] on div "[PERSON_NAME] Since: [DATE] link to CRM copy Email [EMAIL_ADDRESS][DOMAIN_NAME]…" at bounding box center [301, 290] width 190 height 404
click at [128, 354] on div "Name: [PERSON_NAME] Phone: [PHONE_NUMBER] Address: [STREET_ADDRESS]" at bounding box center [114, 329] width 159 height 50
drag, startPoint x: 63, startPoint y: 309, endPoint x: 127, endPoint y: 308, distance: 64.6
click at [127, 308] on div "Name: [PERSON_NAME] Phone: [PHONE_NUMBER] Address: [STREET_ADDRESS]" at bounding box center [114, 329] width 159 height 50
copy div "[PERSON_NAME]"
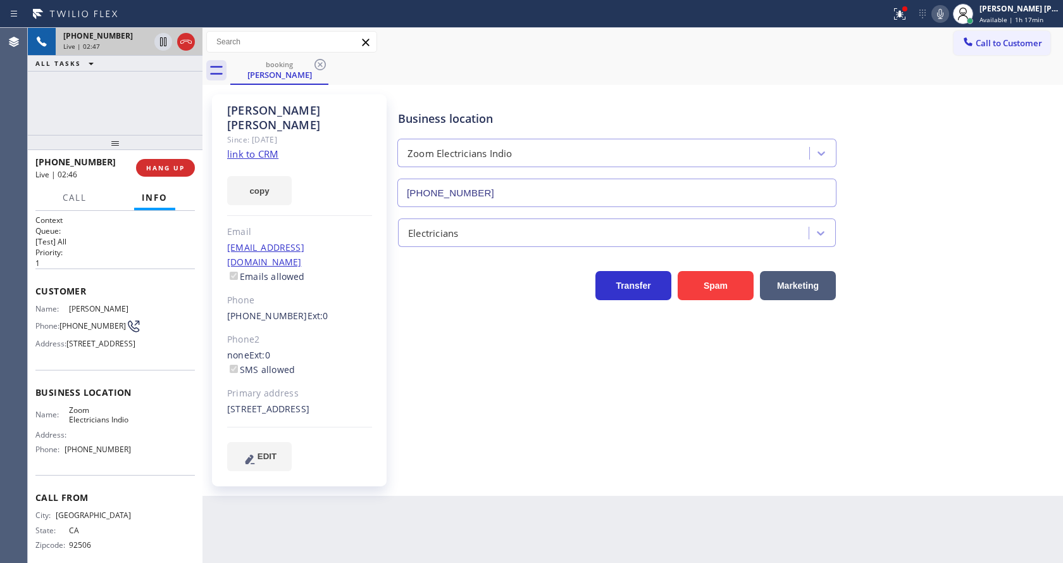
click at [347, 426] on div at bounding box center [299, 426] width 145 height 1
click at [72, 348] on span "[STREET_ADDRESS]" at bounding box center [100, 343] width 69 height 9
click at [99, 398] on span "Business location" at bounding box center [114, 392] width 159 height 12
drag, startPoint x: 64, startPoint y: 309, endPoint x: 111, endPoint y: 313, distance: 47.6
click at [111, 313] on div "Name: [PERSON_NAME]" at bounding box center [83, 308] width 96 height 9
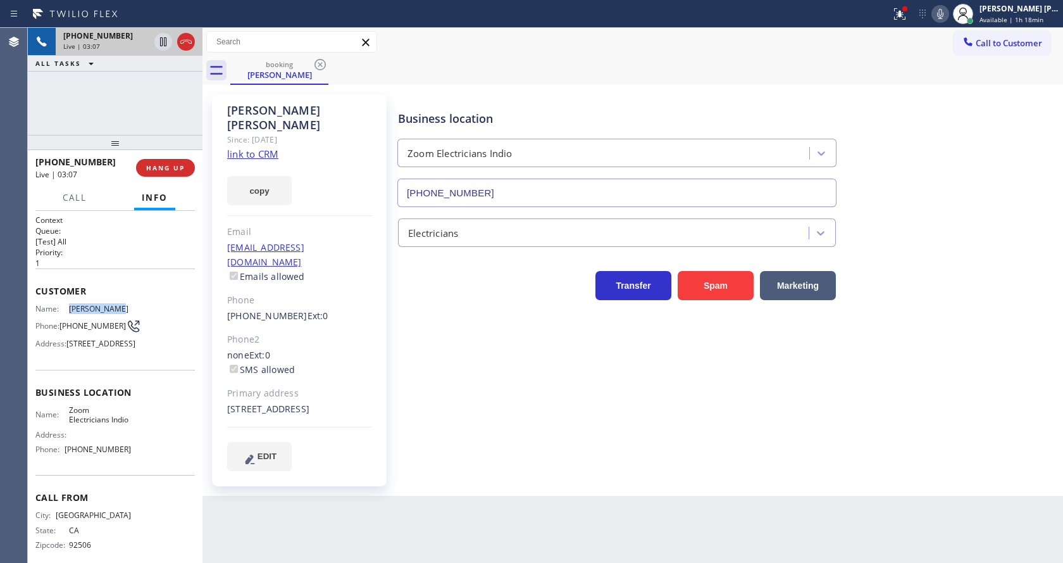
copy div "[PERSON_NAME]"
click at [369, 424] on div "[PERSON_NAME] Since: [DATE] link to CRM copy Email [EMAIL_ADDRESS][DOMAIN_NAME]…" at bounding box center [299, 290] width 175 height 392
drag, startPoint x: 151, startPoint y: 380, endPoint x: 101, endPoint y: 382, distance: 50.0
click at [151, 354] on div "Name: [PERSON_NAME] Phone: [PHONE_NUMBER] Address: [STREET_ADDRESS]" at bounding box center [114, 329] width 159 height 50
drag, startPoint x: 61, startPoint y: 318, endPoint x: 90, endPoint y: 333, distance: 32.3
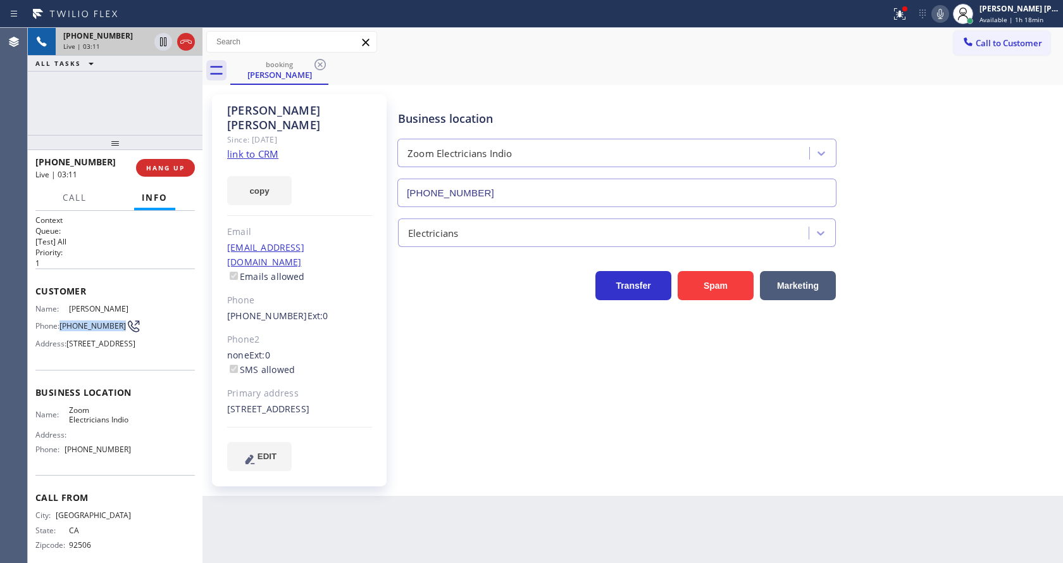
click at [90, 330] on span "[PHONE_NUMBER]" at bounding box center [92, 325] width 66 height 9
copy span "[PHONE_NUMBER]"
click at [381, 442] on div "[PERSON_NAME] Since: [DATE] link to CRM copy Email [EMAIL_ADDRESS][DOMAIN_NAME]…" at bounding box center [299, 290] width 175 height 392
click at [120, 398] on span "Business location" at bounding box center [114, 392] width 159 height 12
drag, startPoint x: 61, startPoint y: 454, endPoint x: 108, endPoint y: 475, distance: 50.4
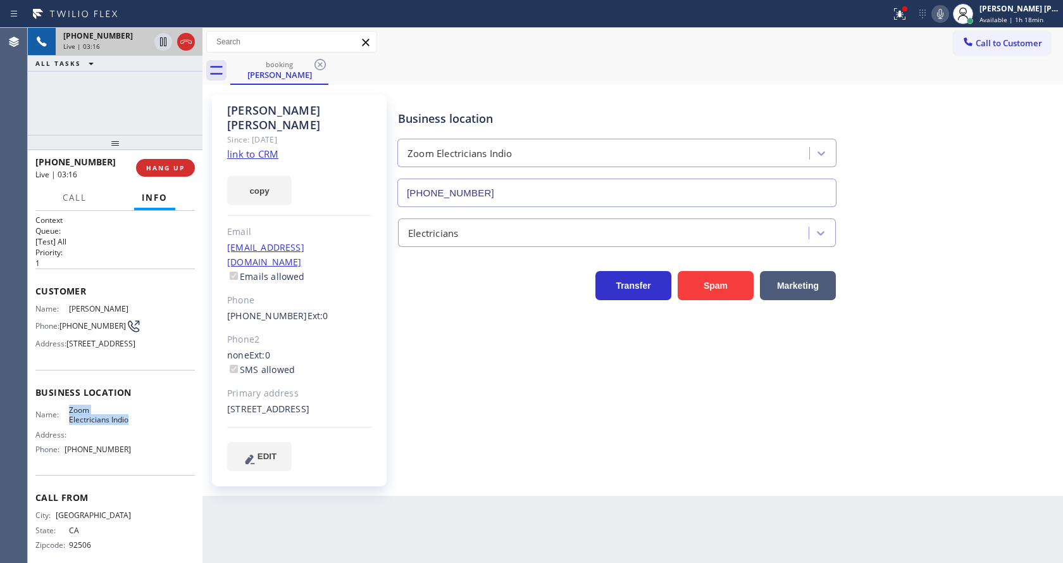
click at [108, 425] on div "Name: Zoom Electricians Indio" at bounding box center [83, 415] width 96 height 20
copy div "Zoom Electricians Indio"
click at [328, 547] on div "Back to Dashboard Change Sender ID Customers Technicians Select a contact Outbo…" at bounding box center [632, 295] width 861 height 535
click at [99, 439] on div "Address:" at bounding box center [83, 434] width 96 height 9
drag, startPoint x: 65, startPoint y: 502, endPoint x: 162, endPoint y: 506, distance: 97.5
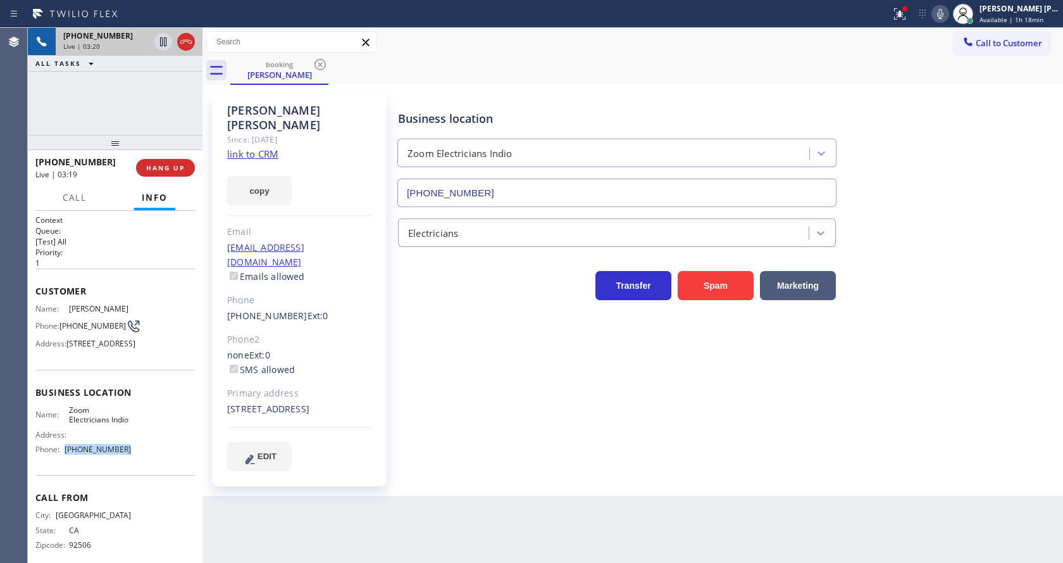
click at [162, 459] on div "Name: Zoom Electricians Indio Address: Phone: [PHONE_NUMBER]" at bounding box center [114, 432] width 159 height 54
copy div "[PHONE_NUMBER]"
click at [368, 511] on div "Back to Dashboard Change Sender ID Customers Technicians Select a contact Outbo…" at bounding box center [632, 295] width 861 height 535
click at [943, 13] on icon at bounding box center [940, 14] width 6 height 10
click at [166, 38] on icon at bounding box center [163, 41] width 6 height 9
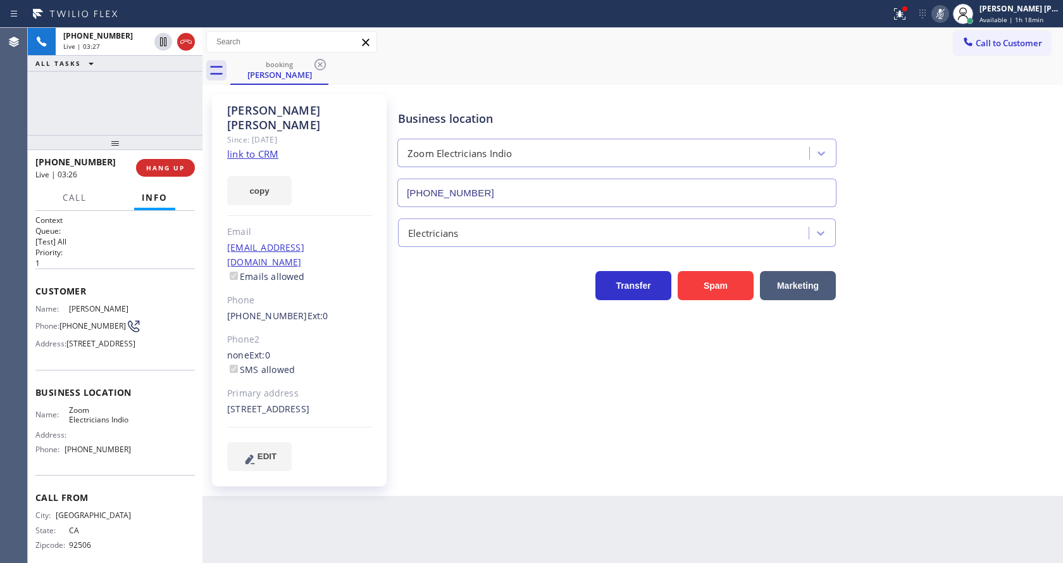
click at [451, 416] on div "Business location Zoom Electricians Indio [PHONE_NUMBER] Electricians Transfer …" at bounding box center [727, 282] width 664 height 370
drag, startPoint x: 507, startPoint y: 485, endPoint x: 437, endPoint y: 514, distance: 76.0
click at [507, 485] on div "Back to Dashboard Change Sender ID Customers Technicians Select a contact Outbo…" at bounding box center [632, 295] width 861 height 535
drag, startPoint x: 364, startPoint y: 313, endPoint x: 311, endPoint y: 254, distance: 78.4
click at [364, 332] on div "Phone2" at bounding box center [299, 339] width 145 height 15
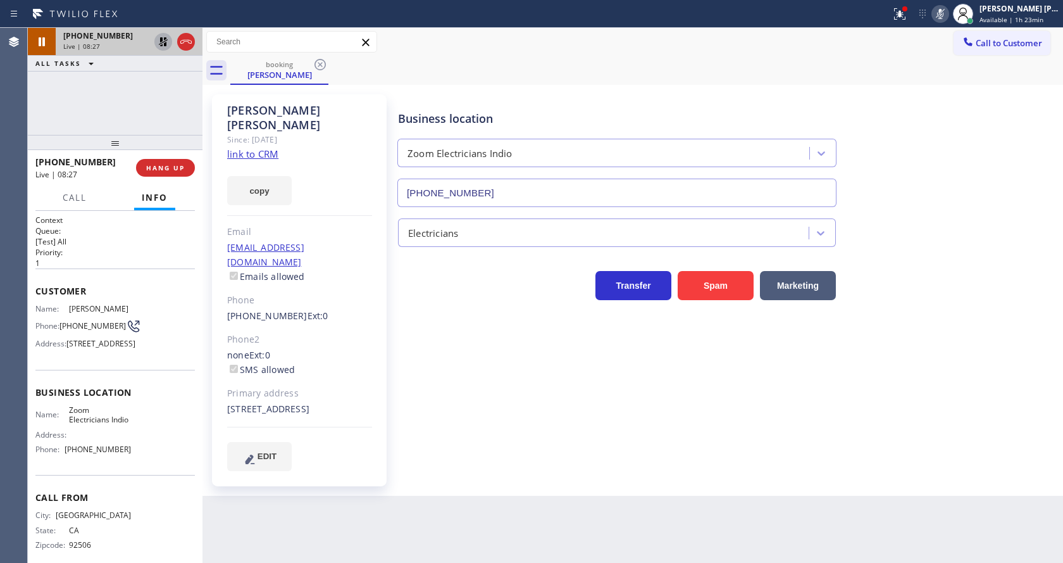
click at [163, 43] on icon at bounding box center [163, 41] width 15 height 15
click at [948, 17] on icon at bounding box center [940, 13] width 15 height 15
click at [900, 11] on icon at bounding box center [899, 13] width 15 height 15
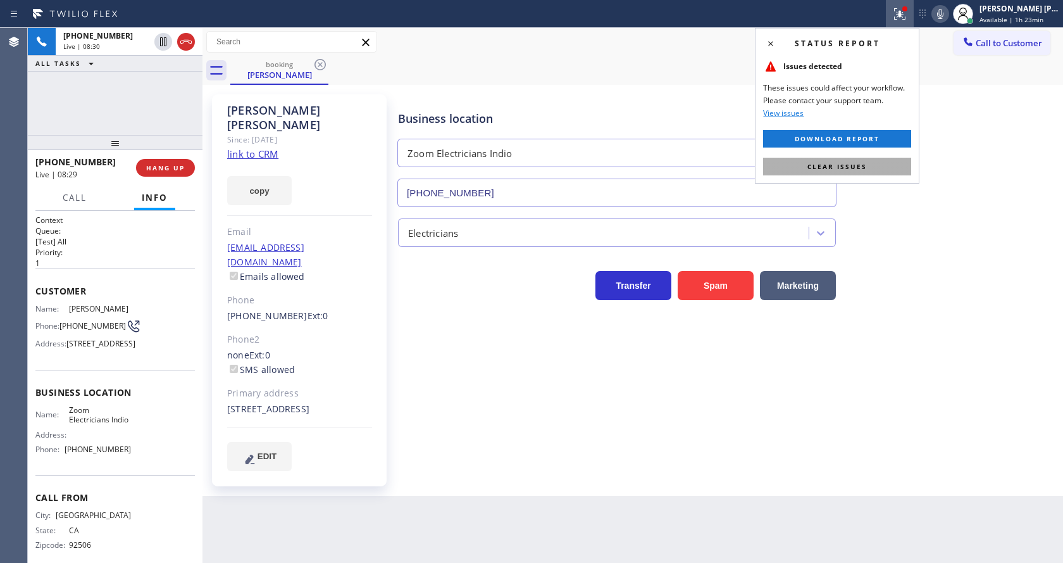
click at [876, 162] on button "Clear issues" at bounding box center [837, 167] width 148 height 18
click at [931, 198] on div "Business location Zoom Electricians Indio [PHONE_NUMBER]" at bounding box center [727, 149] width 664 height 115
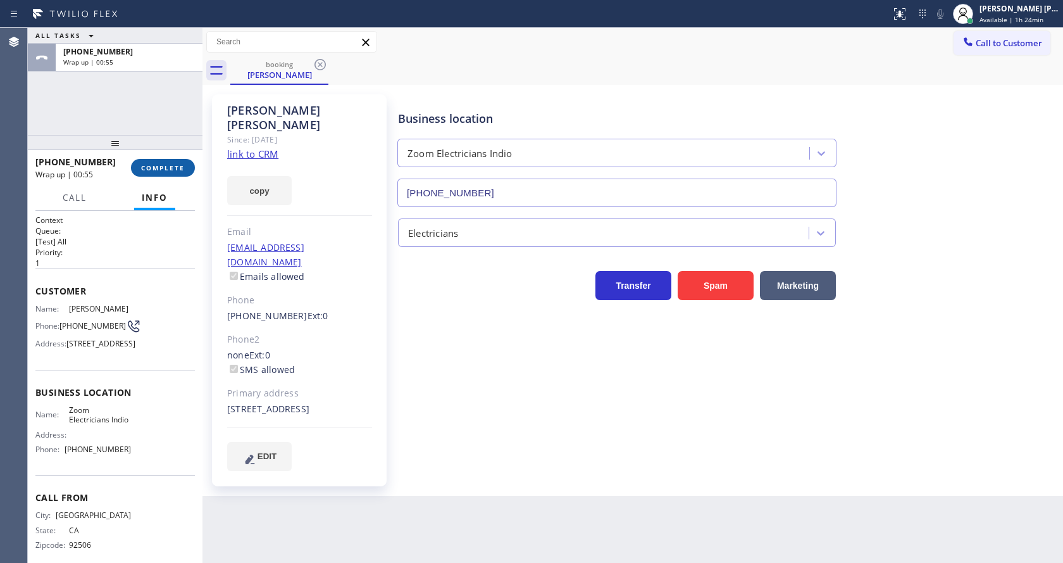
click at [160, 173] on button "COMPLETE" at bounding box center [163, 168] width 64 height 18
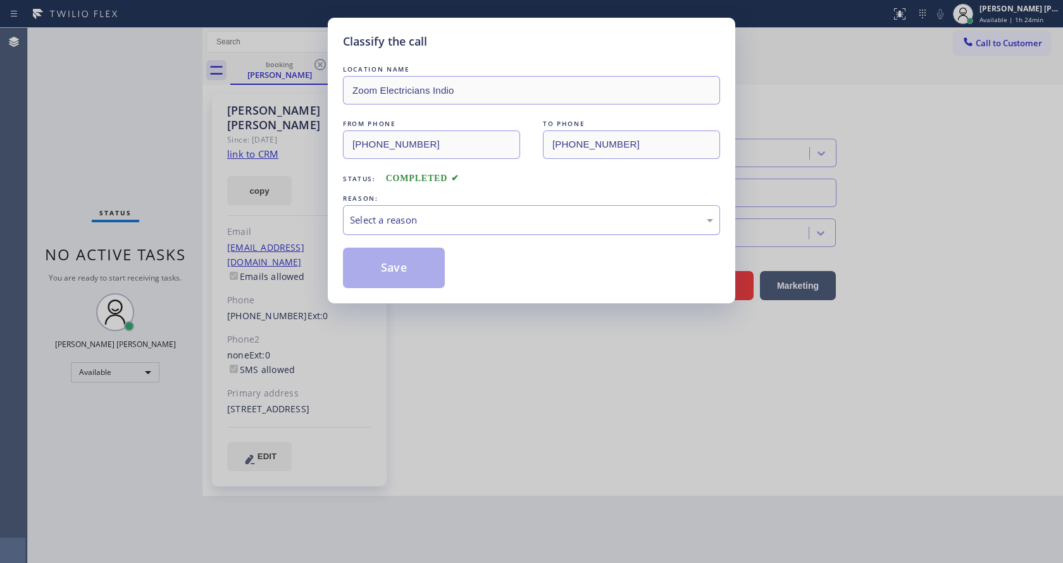
click at [392, 223] on div "Select a reason" at bounding box center [531, 220] width 363 height 15
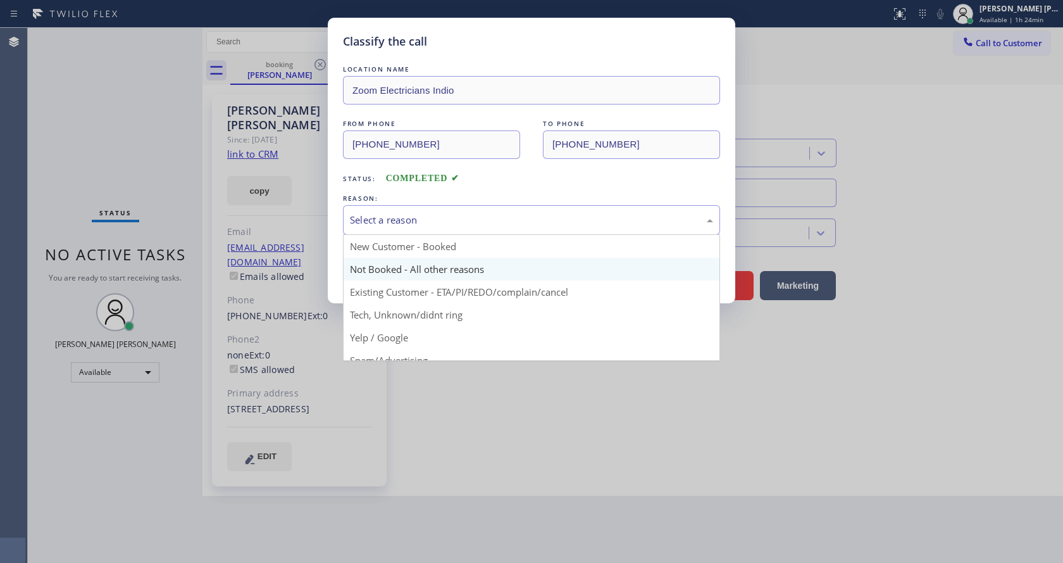
click at [385, 266] on button "Save" at bounding box center [394, 267] width 102 height 40
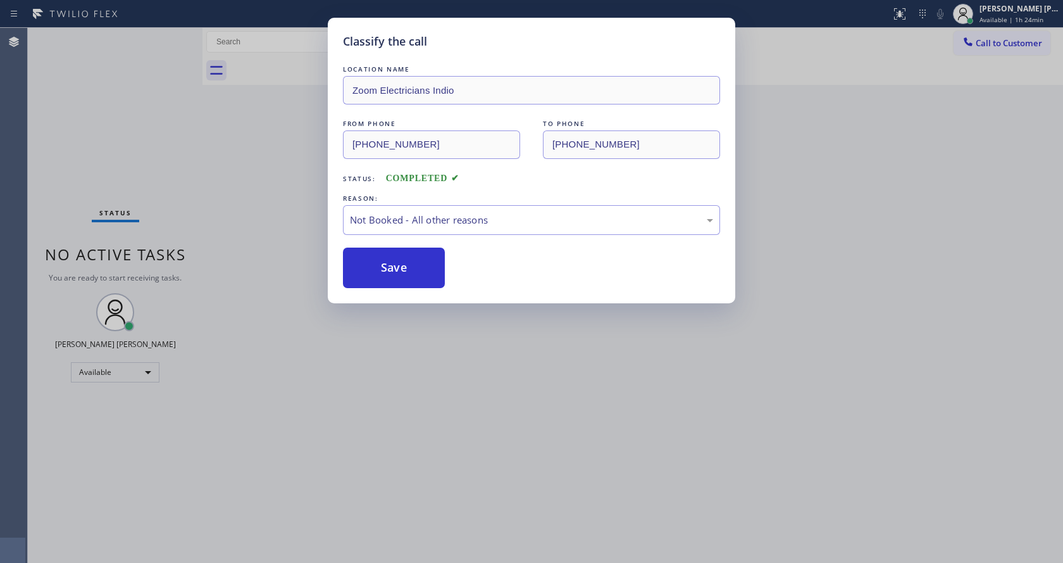
click at [385, 266] on button "Save" at bounding box center [394, 267] width 102 height 40
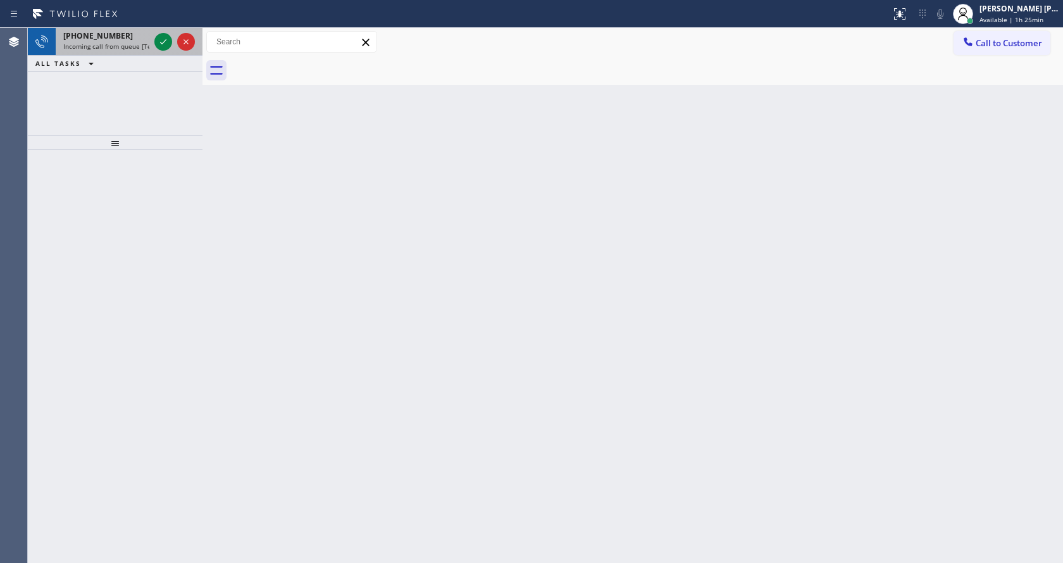
click at [130, 41] on div "[PHONE_NUMBER] Incoming call from queue [Test] All" at bounding box center [104, 42] width 96 height 28
click at [151, 42] on div "[PHONE_NUMBER] Incoming call from queue [Test] All" at bounding box center [104, 42] width 96 height 28
click at [144, 40] on div "[PHONE_NUMBER]" at bounding box center [106, 35] width 86 height 11
click at [148, 41] on div "[PHONE_NUMBER] Incoming call from queue [Test] All" at bounding box center [104, 42] width 96 height 28
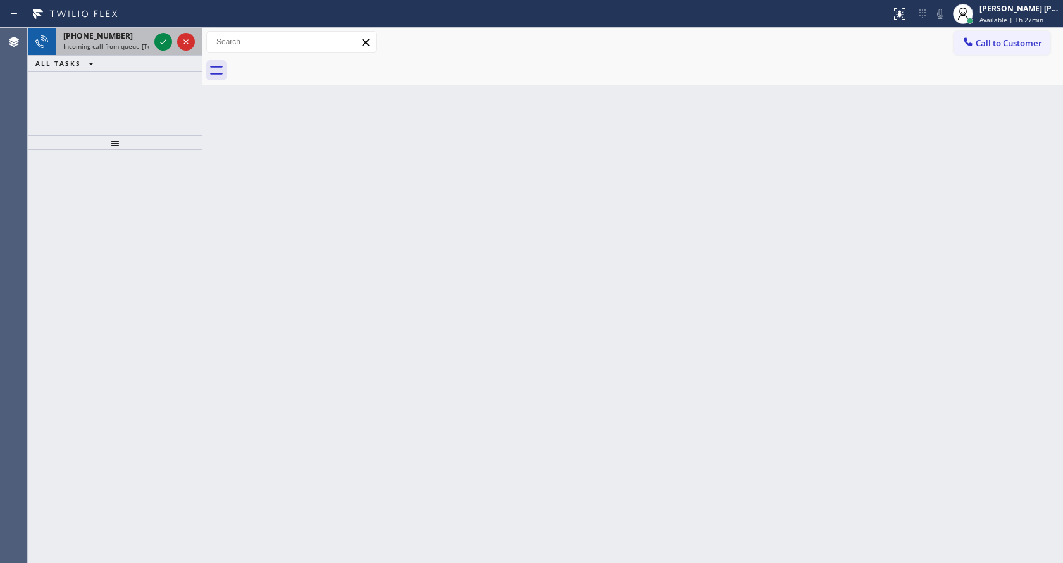
click at [140, 43] on span "Incoming call from queue [Test] All" at bounding box center [115, 46] width 105 height 9
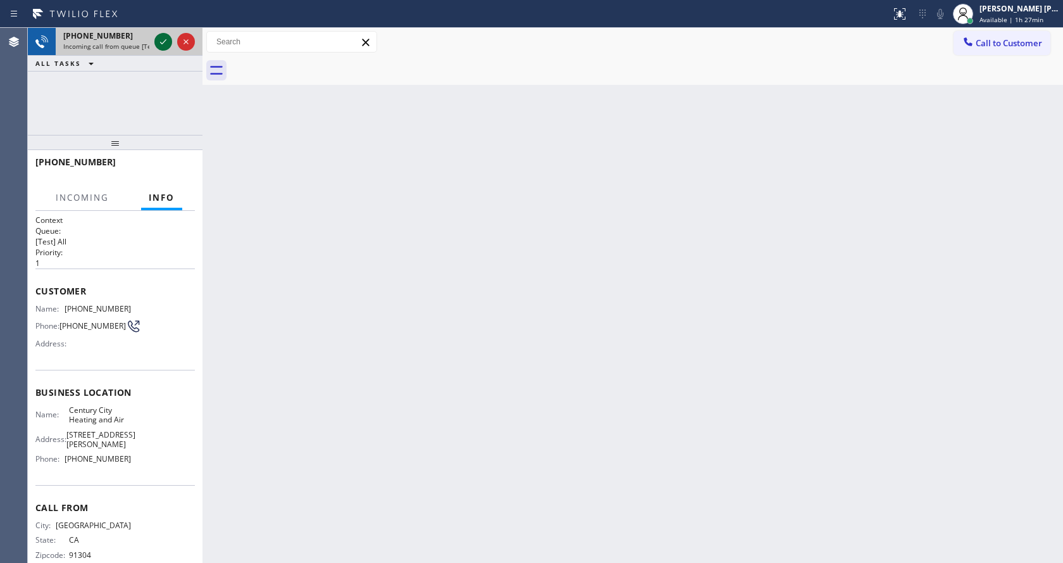
click at [156, 44] on icon at bounding box center [163, 41] width 15 height 15
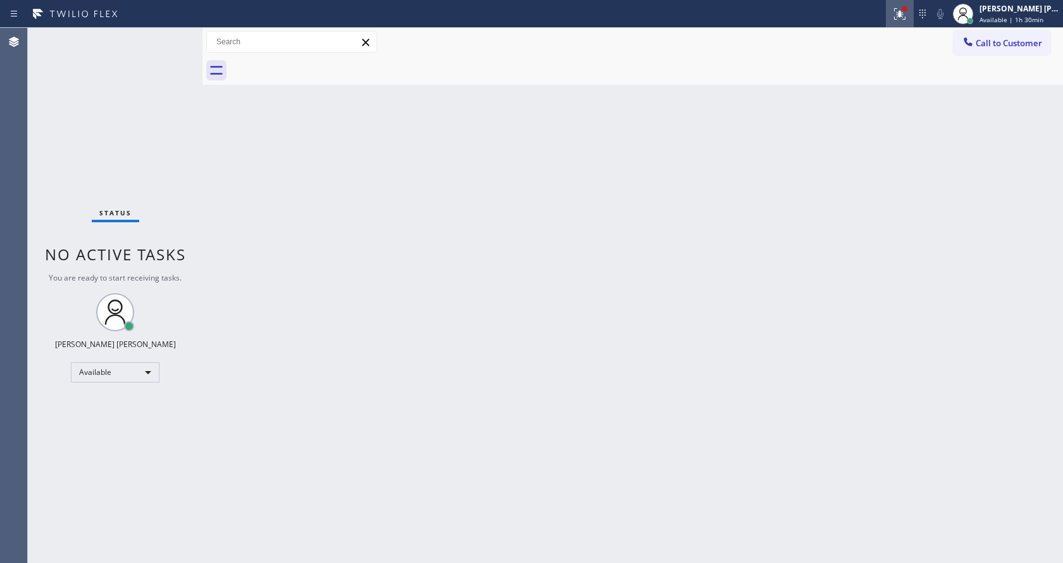
click at [907, 15] on icon at bounding box center [899, 13] width 15 height 15
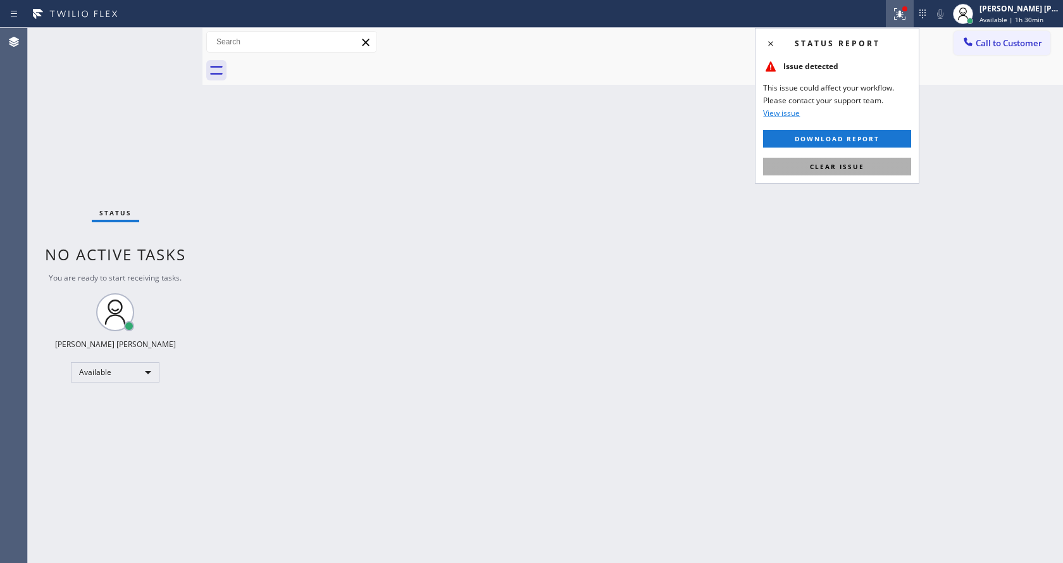
click at [857, 166] on span "Clear issue" at bounding box center [837, 166] width 54 height 9
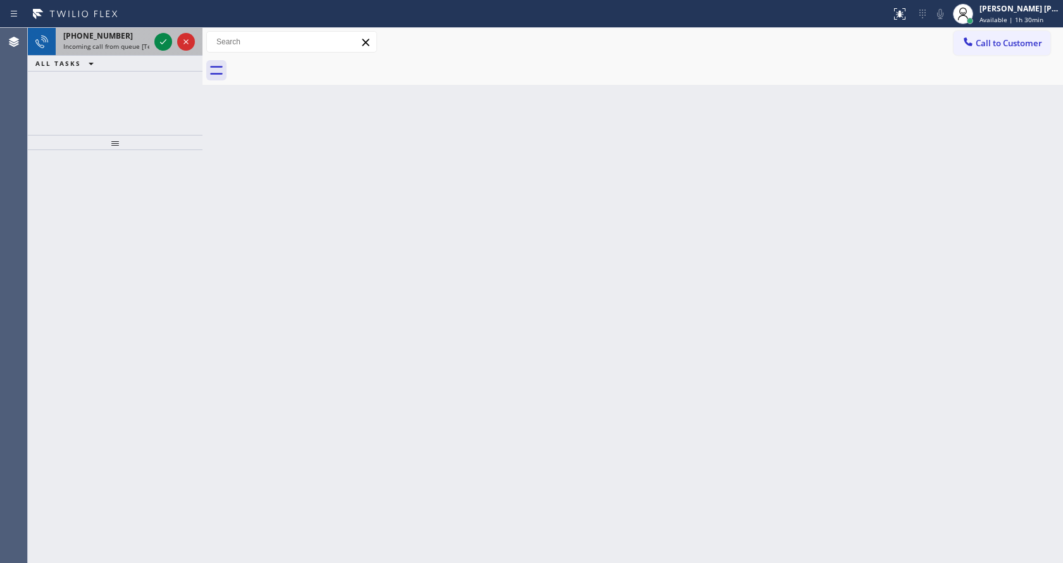
click at [125, 39] on div "[PHONE_NUMBER]" at bounding box center [106, 35] width 86 height 11
click at [160, 42] on icon at bounding box center [163, 41] width 15 height 15
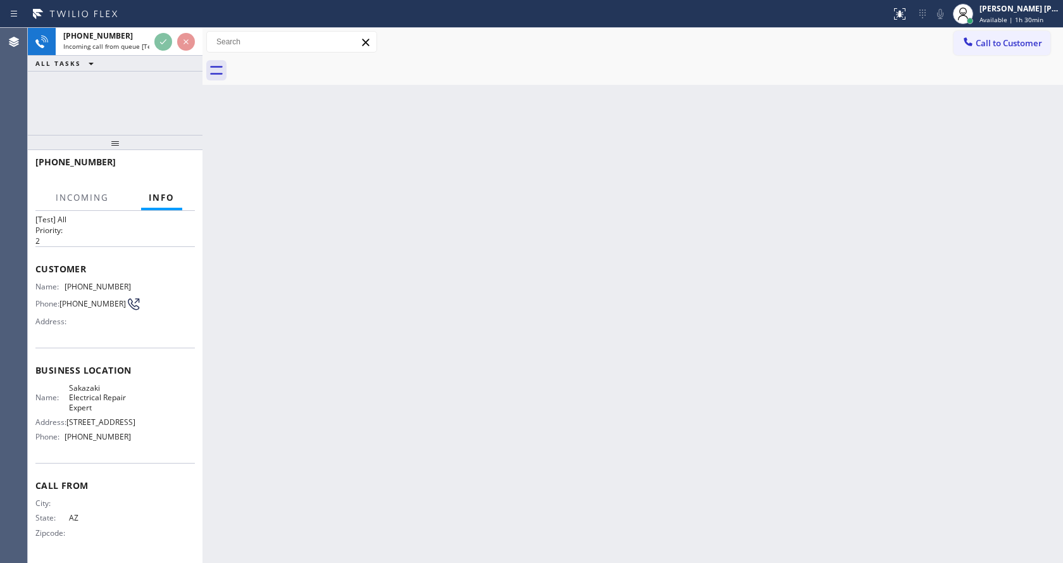
scroll to position [36, 0]
click at [439, 374] on div "Back to Dashboard Change Sender ID Customers Technicians Select a contact Outbo…" at bounding box center [632, 295] width 861 height 535
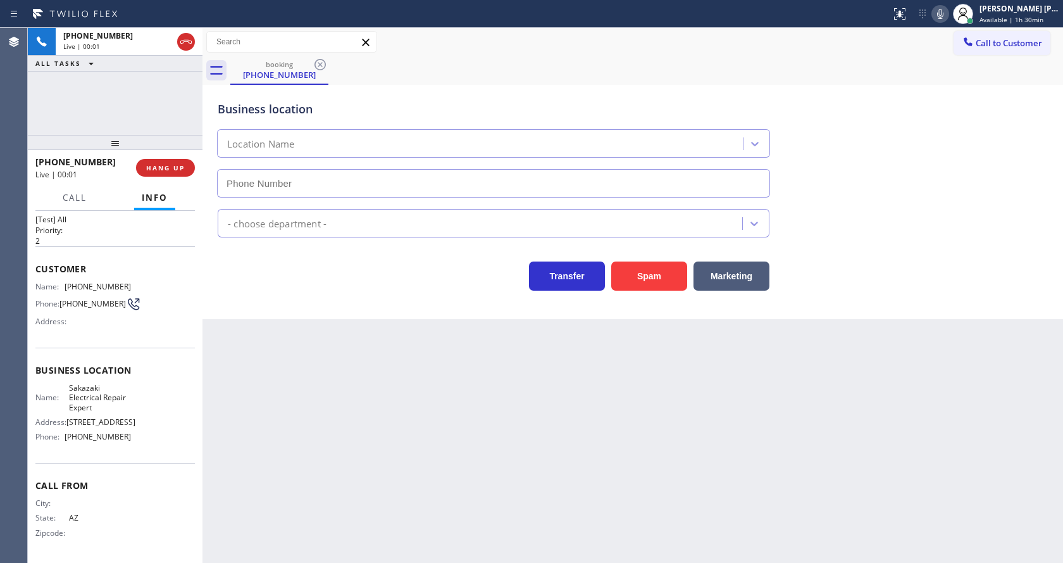
type input "[PHONE_NUMBER]"
click at [941, 18] on icon at bounding box center [940, 13] width 15 height 15
click at [945, 22] on button at bounding box center [940, 14] width 18 height 18
click at [919, 146] on div "Business location Sakazaki Electrical Repair Expert [PHONE_NUMBER]" at bounding box center [632, 140] width 835 height 115
click at [405, 399] on div "Back to Dashboard Change Sender ID Customers Technicians Select a contact Outbo…" at bounding box center [632, 295] width 861 height 535
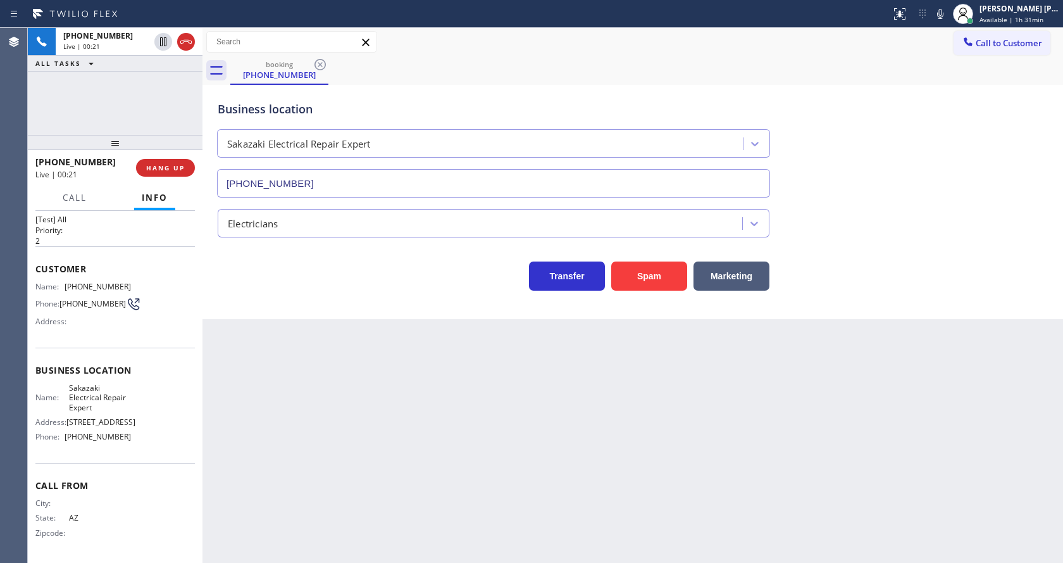
click at [495, 463] on div "Back to Dashboard Change Sender ID Customers Technicians Select a contact Outbo…" at bounding box center [632, 295] width 861 height 535
click at [948, 11] on icon at bounding box center [940, 13] width 15 height 15
click at [940, 176] on div "Business location Sakazaki Electrical Repair Expert [PHONE_NUMBER]" at bounding box center [632, 140] width 835 height 115
click at [941, 16] on icon at bounding box center [940, 13] width 15 height 15
click at [942, 163] on div "Business location Sakazaki Electrical Repair Expert [PHONE_NUMBER]" at bounding box center [632, 140] width 835 height 115
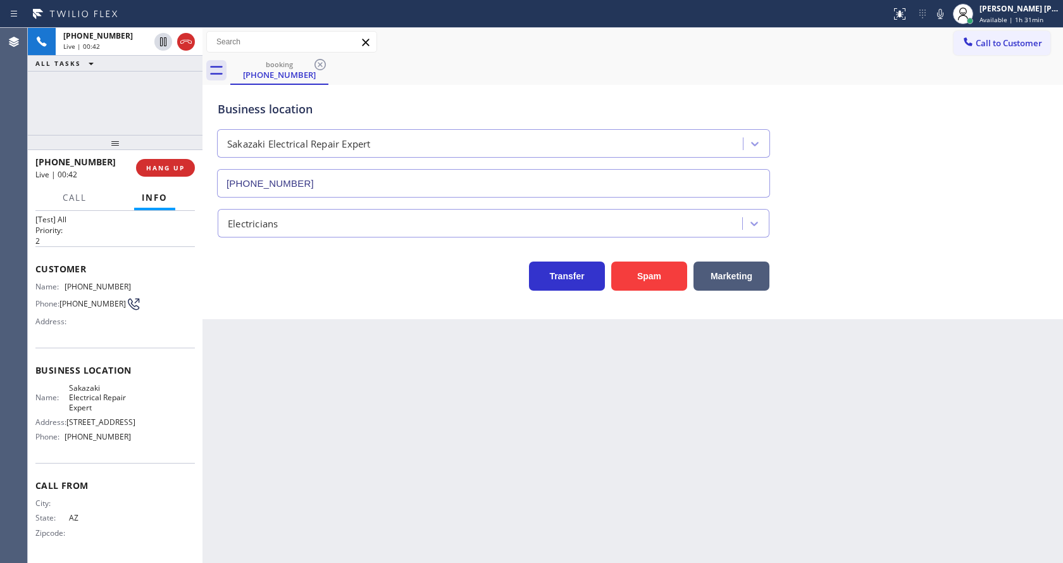
click at [336, 416] on div "Back to Dashboard Change Sender ID Customers Technicians Select a contact Outbo…" at bounding box center [632, 295] width 861 height 535
click at [380, 366] on div "Back to Dashboard Change Sender ID Customers Technicians Select a contact Outbo…" at bounding box center [632, 295] width 861 height 535
drag, startPoint x: 145, startPoint y: 409, endPoint x: 139, endPoint y: 397, distance: 13.6
click at [142, 404] on div "Name: [PERSON_NAME] Electrical Repair Expert Address: [STREET_ADDRESS] Phone: […" at bounding box center [114, 415] width 159 height 64
drag, startPoint x: 62, startPoint y: 273, endPoint x: 139, endPoint y: 273, distance: 76.6
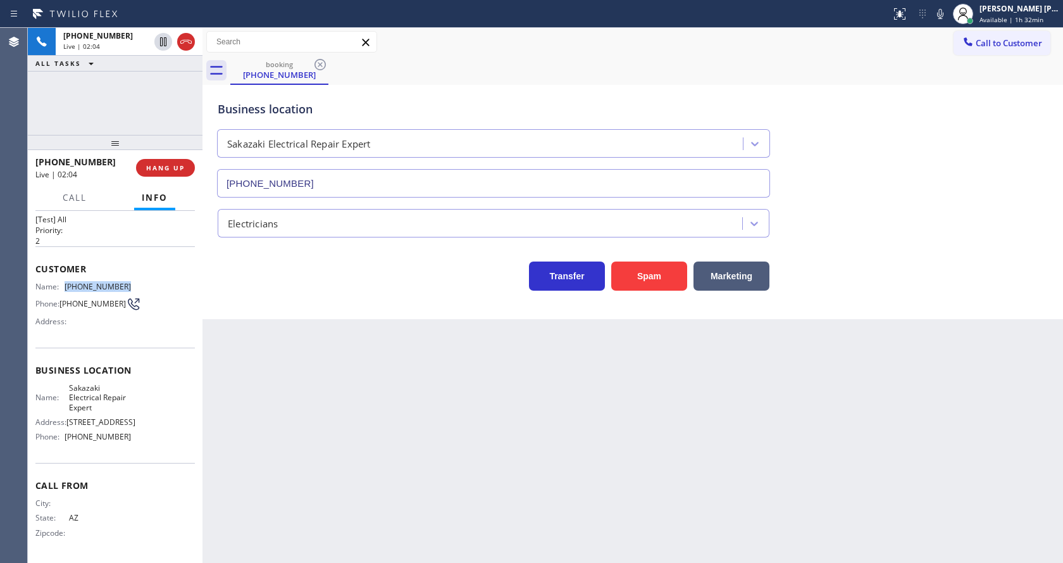
click at [139, 282] on div "Name: [PHONE_NUMBER] Phone: [PHONE_NUMBER] Address:" at bounding box center [114, 307] width 159 height 50
copy div "[PHONE_NUMBER]"
click at [382, 375] on div "Back to Dashboard Change Sender ID Customers Technicians Select a contact Outbo…" at bounding box center [632, 295] width 861 height 535
click at [82, 386] on span "Sakazaki Electrical Repair Expert" at bounding box center [100, 397] width 63 height 29
drag, startPoint x: 75, startPoint y: 378, endPoint x: 103, endPoint y: 399, distance: 33.9
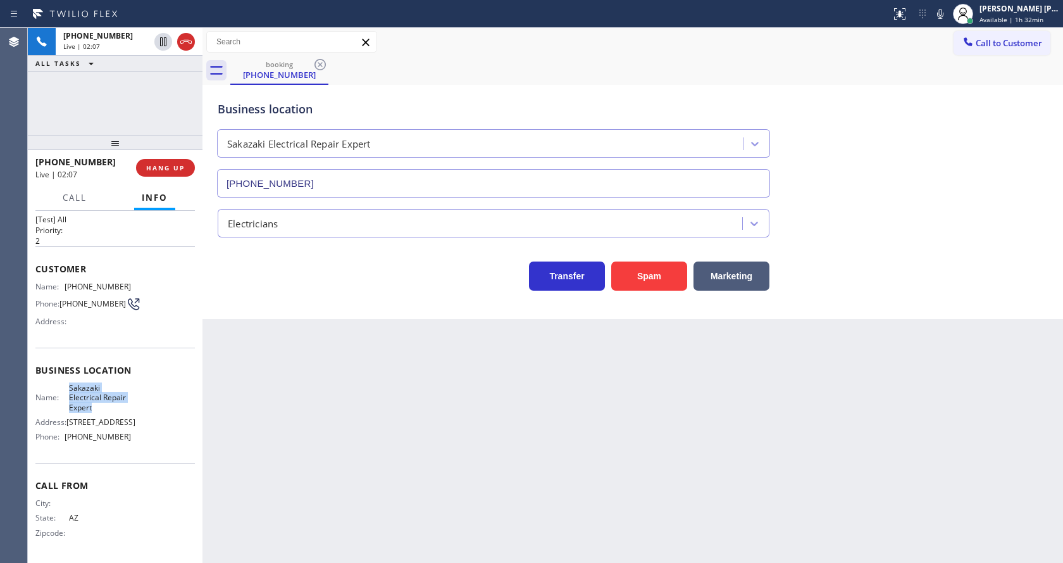
click at [103, 399] on div "Business location Name: Sakazaki Electrical Repair Expert Address: [STREET_ADDR…" at bounding box center [114, 404] width 159 height 115
click at [294, 428] on div "Back to Dashboard Change Sender ID Customers Technicians Select a contact Outbo…" at bounding box center [632, 295] width 861 height 535
click at [132, 395] on div "Name: [PERSON_NAME] Electrical Repair Expert Address: [STREET_ADDRESS] Phone: […" at bounding box center [114, 415] width 159 height 64
drag, startPoint x: 63, startPoint y: 436, endPoint x: 123, endPoint y: 442, distance: 60.4
click at [123, 441] on div "Phone: [PHONE_NUMBER]" at bounding box center [83, 436] width 96 height 9
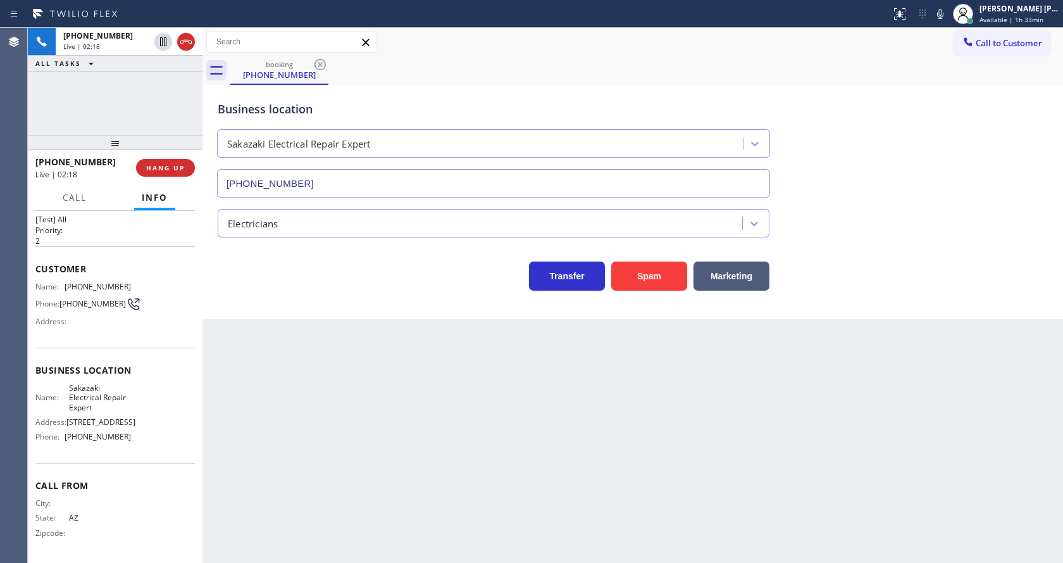
drag, startPoint x: 313, startPoint y: 448, endPoint x: 304, endPoint y: 509, distance: 61.4
click at [313, 461] on div "Back to Dashboard Change Sender ID Customers Technicians Select a contact Outbo…" at bounding box center [632, 295] width 861 height 535
click at [385, 419] on div "Back to Dashboard Change Sender ID Customers Technicians Select a contact Outbo…" at bounding box center [632, 295] width 861 height 535
click at [948, 16] on icon at bounding box center [940, 13] width 15 height 15
click at [161, 37] on icon at bounding box center [163, 41] width 6 height 9
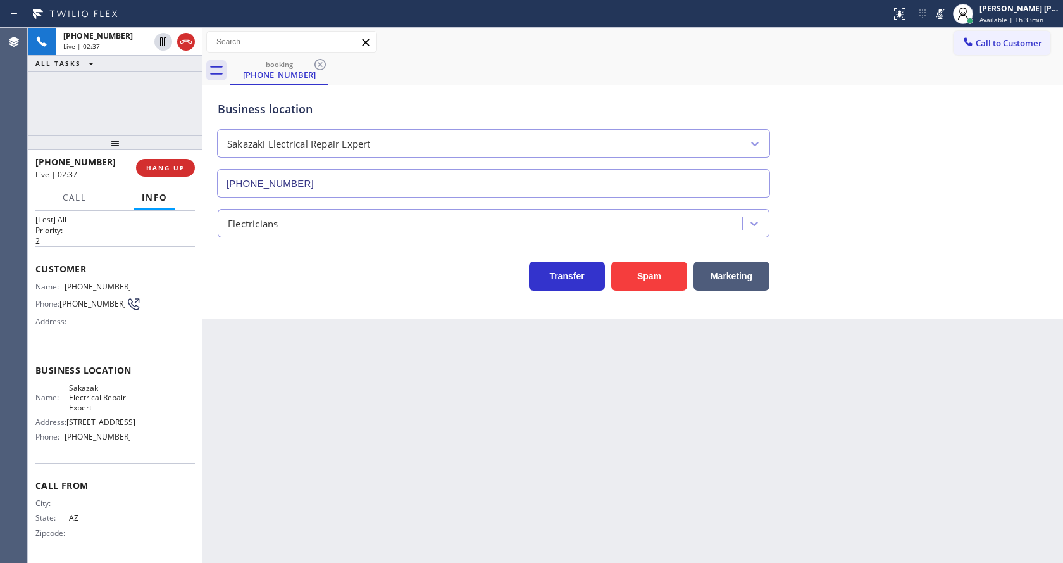
click at [385, 449] on div "Back to Dashboard Change Sender ID Customers Technicians Select a contact Outbo…" at bounding box center [632, 295] width 861 height 535
click at [536, 390] on div "Back to Dashboard Change Sender ID Customers Technicians Select a contact Outbo…" at bounding box center [632, 295] width 861 height 535
click at [499, 444] on div "Back to Dashboard Change Sender ID Customers Technicians Select a contact Outbo…" at bounding box center [632, 295] width 861 height 535
click at [274, 269] on div "Transfer Spam Marketing" at bounding box center [493, 272] width 557 height 35
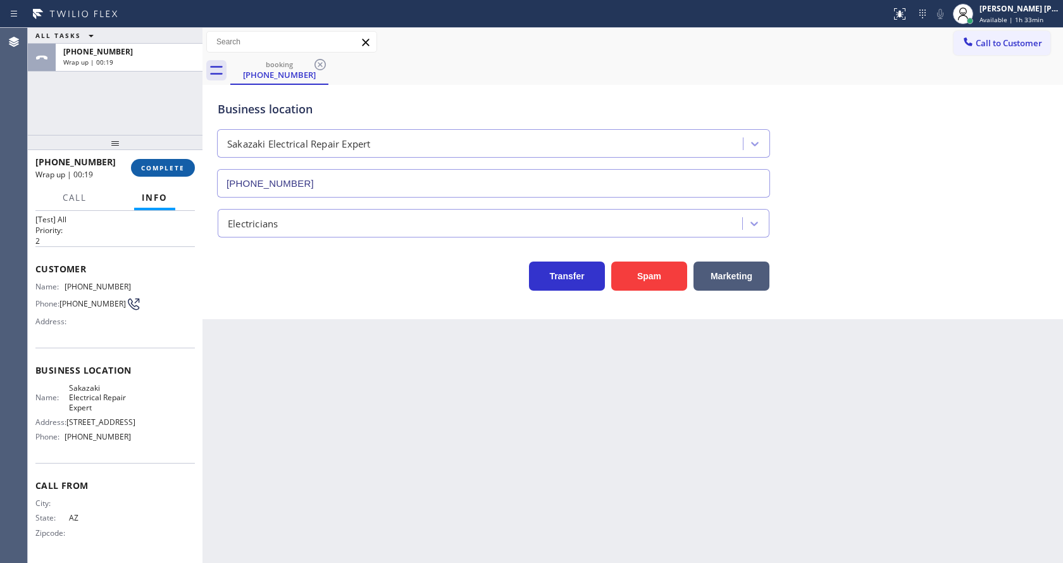
click at [182, 166] on span "COMPLETE" at bounding box center [163, 167] width 44 height 9
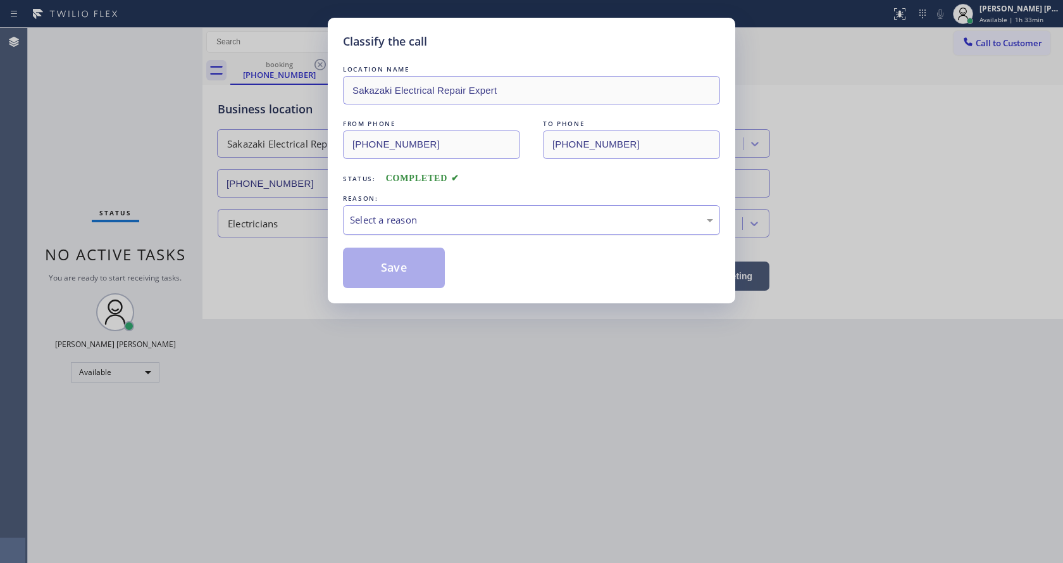
click at [406, 220] on div "Select a reason" at bounding box center [531, 220] width 363 height 15
click at [395, 254] on button "Save" at bounding box center [394, 267] width 102 height 40
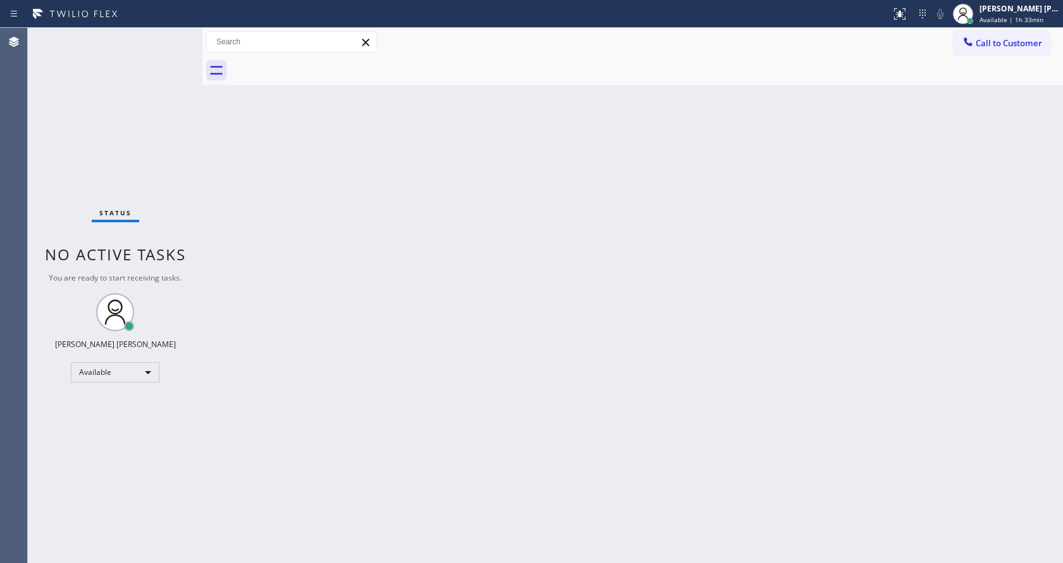
click at [842, 242] on div "Back to Dashboard Change Sender ID Customers Technicians Select a contact Outbo…" at bounding box center [632, 295] width 861 height 535
click at [985, 54] on button "Call to Customer" at bounding box center [1002, 43] width 97 height 24
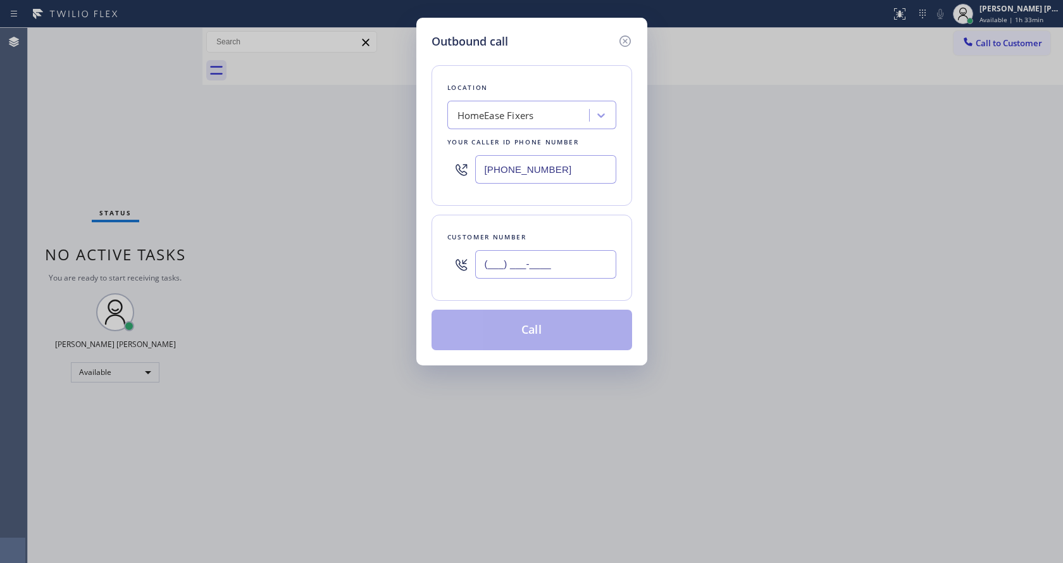
click at [553, 260] on input "(___) ___-____" at bounding box center [545, 264] width 141 height 28
paste input "323) 433-5463"
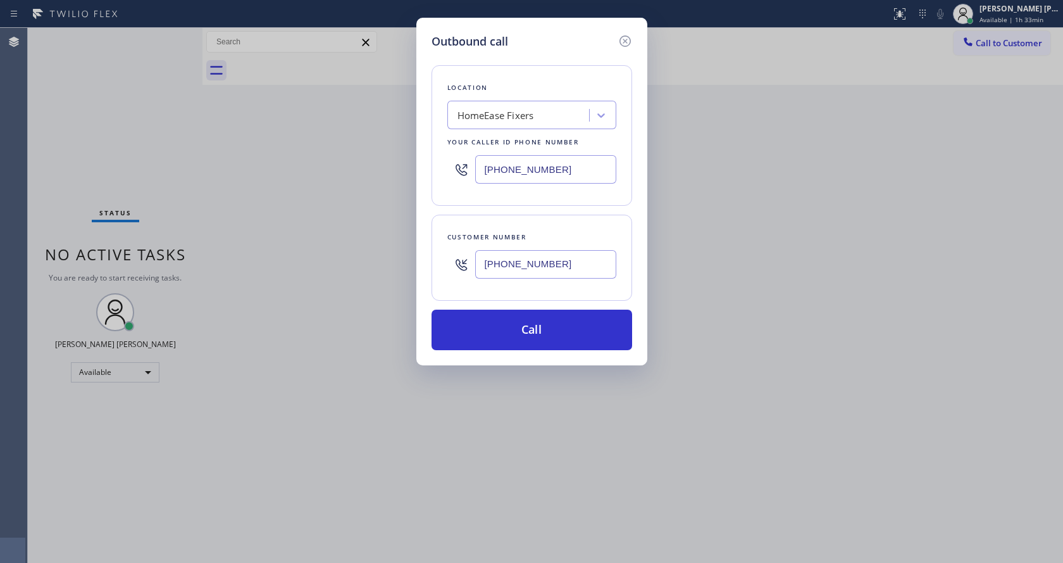
type input "(___) ___-____"
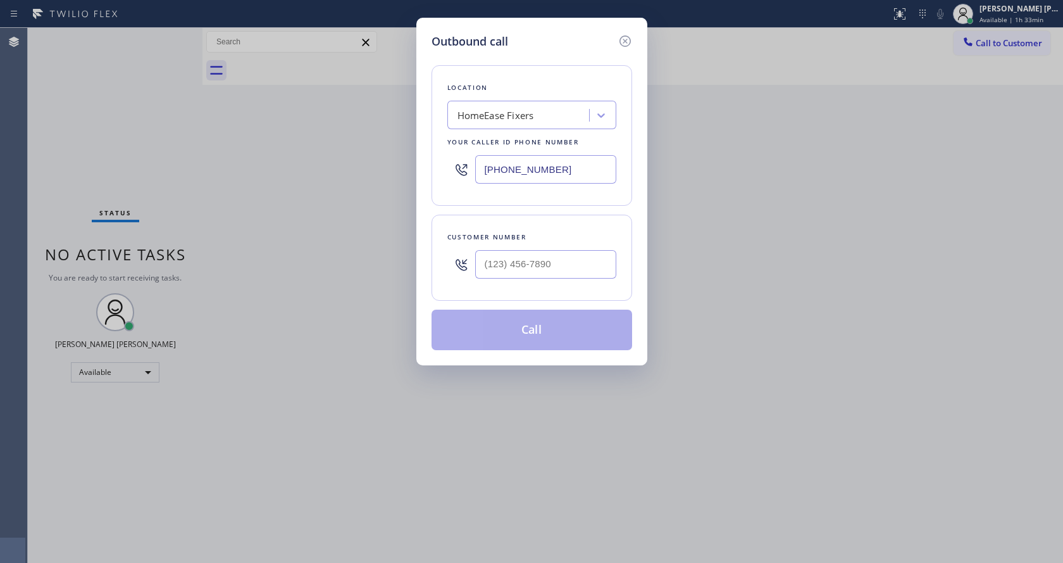
click at [540, 177] on input "[PHONE_NUMBER]" at bounding box center [545, 169] width 141 height 28
paste input "323) 433-5463"
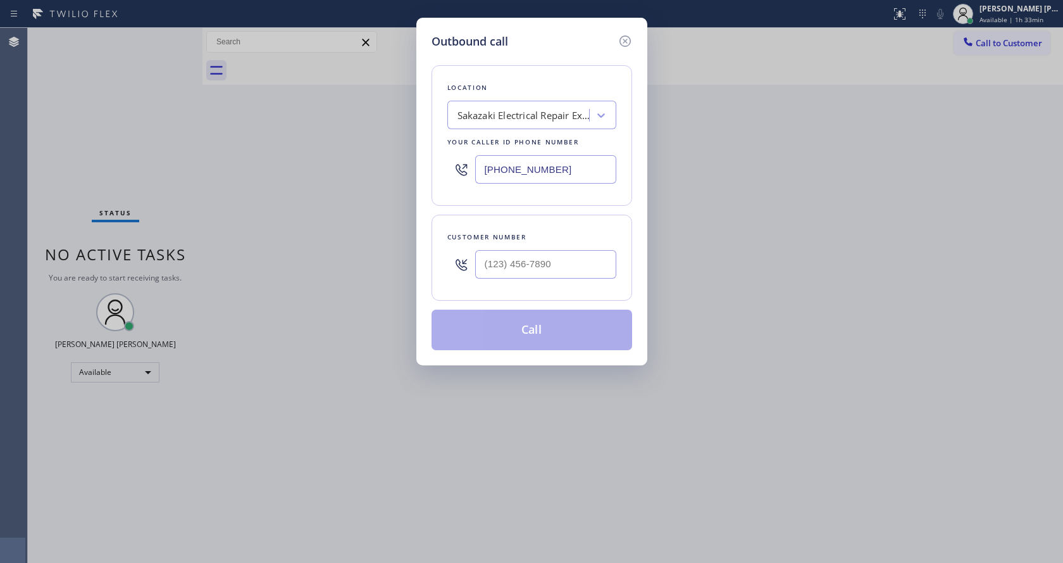
type input "[PHONE_NUMBER]"
click at [521, 275] on input "(___) ___-____" at bounding box center [545, 264] width 141 height 28
paste input "520) 633-1790"
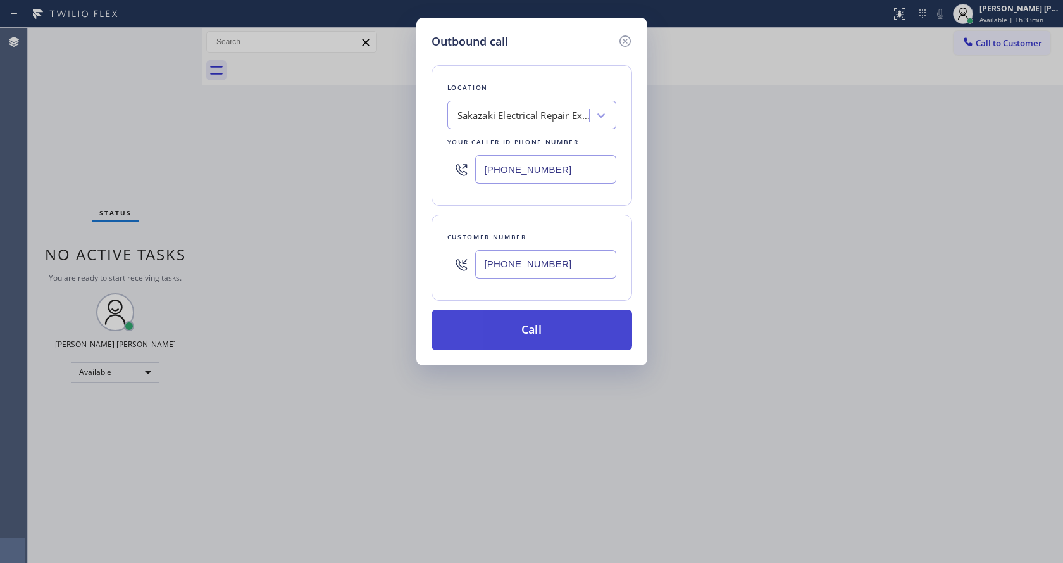
type input "[PHONE_NUMBER]"
click at [528, 340] on button "Call" at bounding box center [532, 329] width 201 height 40
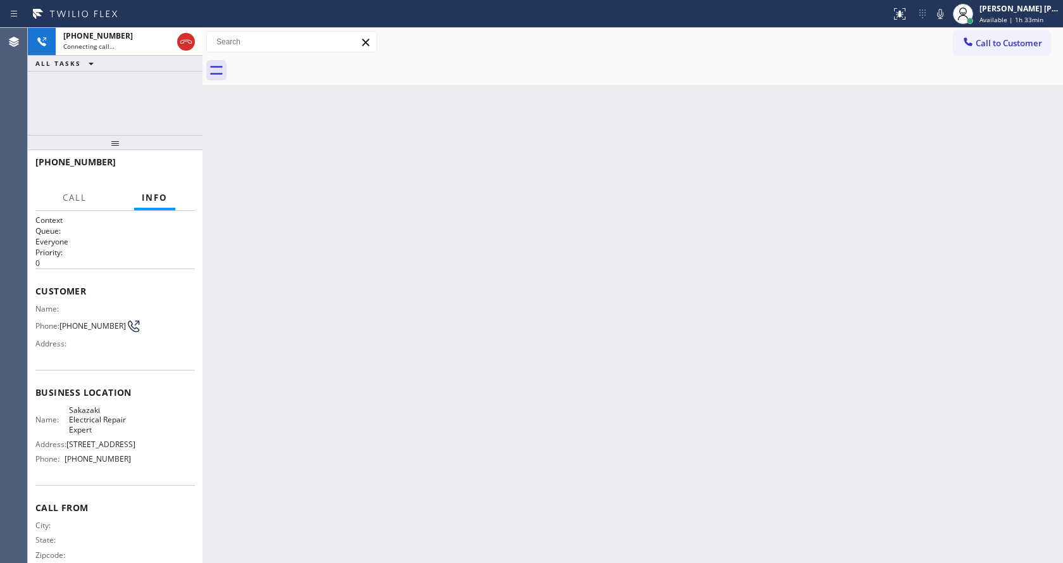
click at [361, 287] on div "Back to Dashboard Change Sender ID Customers Technicians Select a contact Outbo…" at bounding box center [632, 295] width 861 height 535
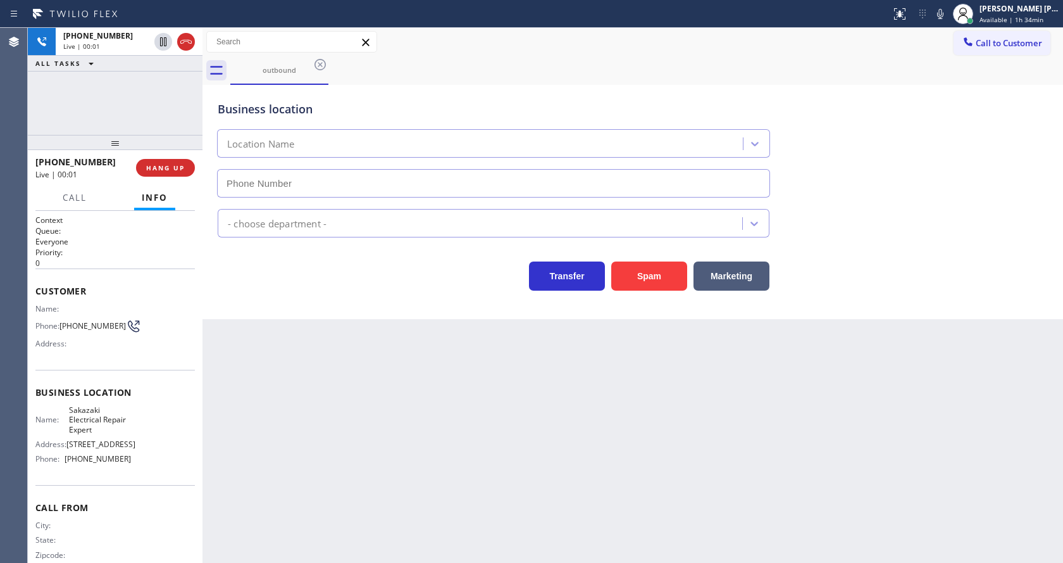
type input "[PHONE_NUMBER]"
click at [899, 163] on div "Business location Sakazaki Electrical Repair Expert [PHONE_NUMBER]" at bounding box center [632, 140] width 835 height 115
click at [923, 178] on div "Business location Sakazaki Electrical Repair Expert [PHONE_NUMBER]" at bounding box center [632, 140] width 835 height 115
click at [443, 492] on div "Back to Dashboard Change Sender ID Customers Technicians Select a contact Outbo…" at bounding box center [632, 295] width 861 height 535
click at [946, 20] on icon at bounding box center [940, 13] width 15 height 15
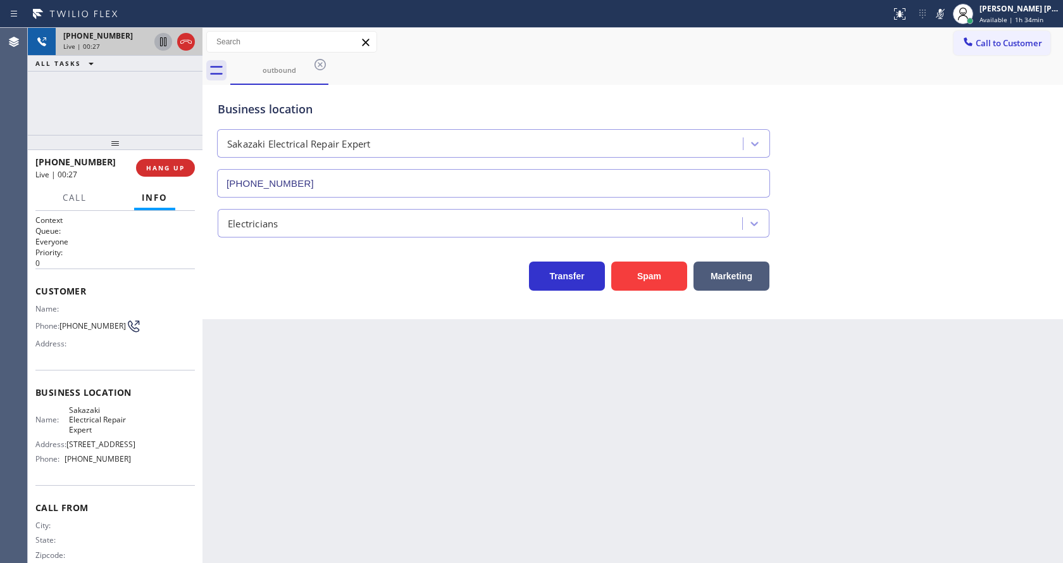
click at [163, 39] on icon at bounding box center [163, 41] width 6 height 9
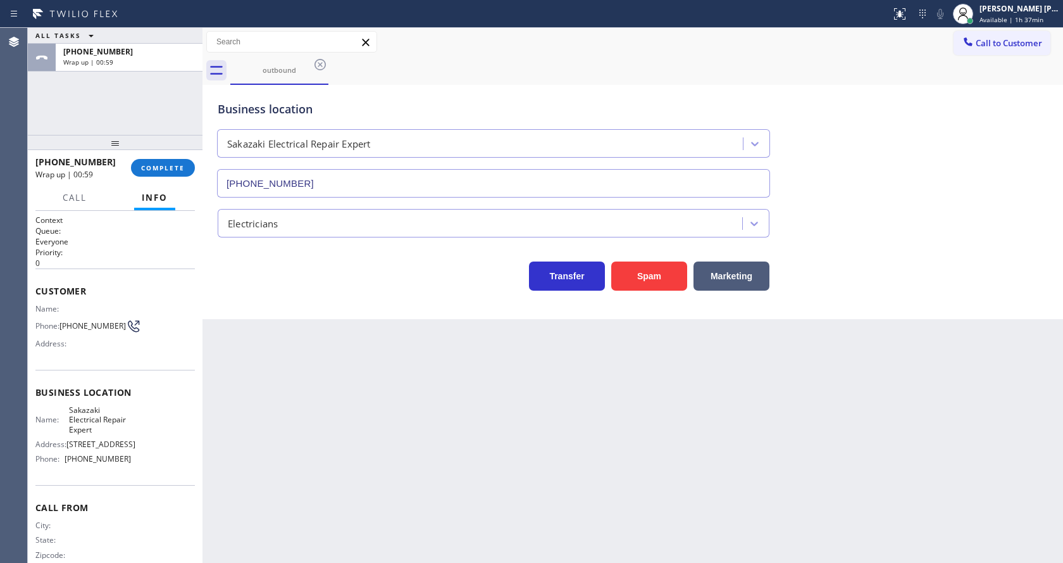
click at [292, 347] on div "Back to Dashboard Change Sender ID Customers Technicians Select a contact Outbo…" at bounding box center [632, 295] width 861 height 535
click at [356, 333] on div "Back to Dashboard Change Sender ID Customers Technicians Select a contact Outbo…" at bounding box center [632, 295] width 861 height 535
click at [295, 440] on div "Back to Dashboard Change Sender ID Customers Technicians Select a contact Outbo…" at bounding box center [632, 295] width 861 height 535
click at [330, 328] on div "Back to Dashboard Change Sender ID Customers Technicians Select a contact Outbo…" at bounding box center [632, 295] width 861 height 535
click at [144, 170] on span "COMPLETE" at bounding box center [163, 167] width 44 height 9
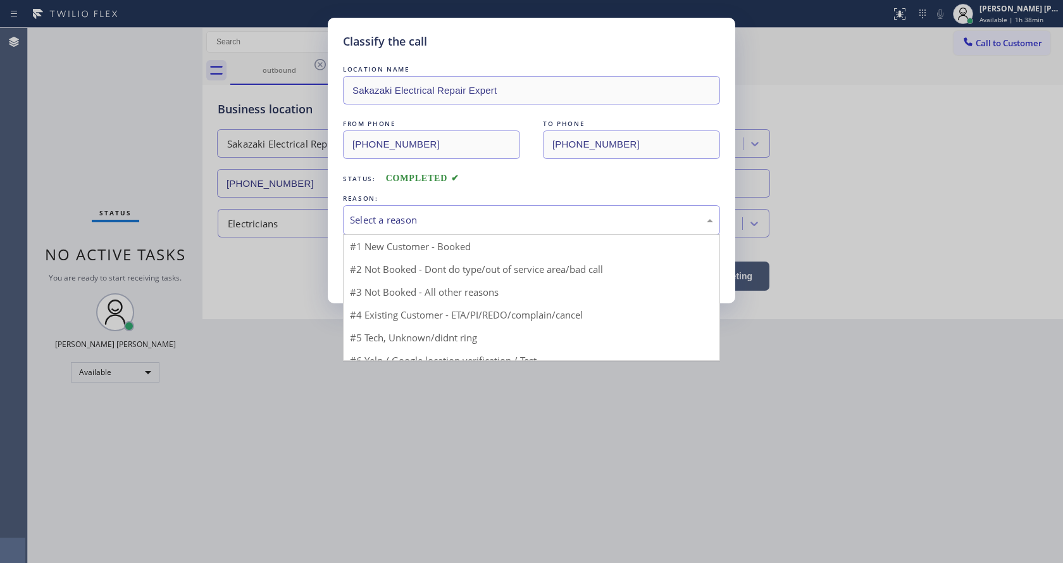
click at [410, 232] on div "Select a reason" at bounding box center [531, 220] width 377 height 30
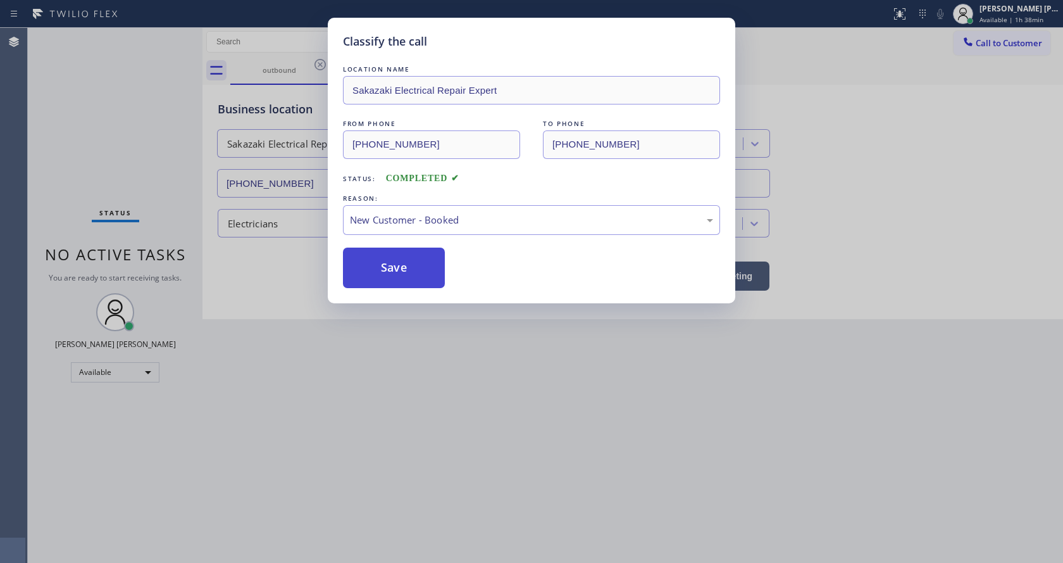
click at [396, 263] on button "Save" at bounding box center [394, 267] width 102 height 40
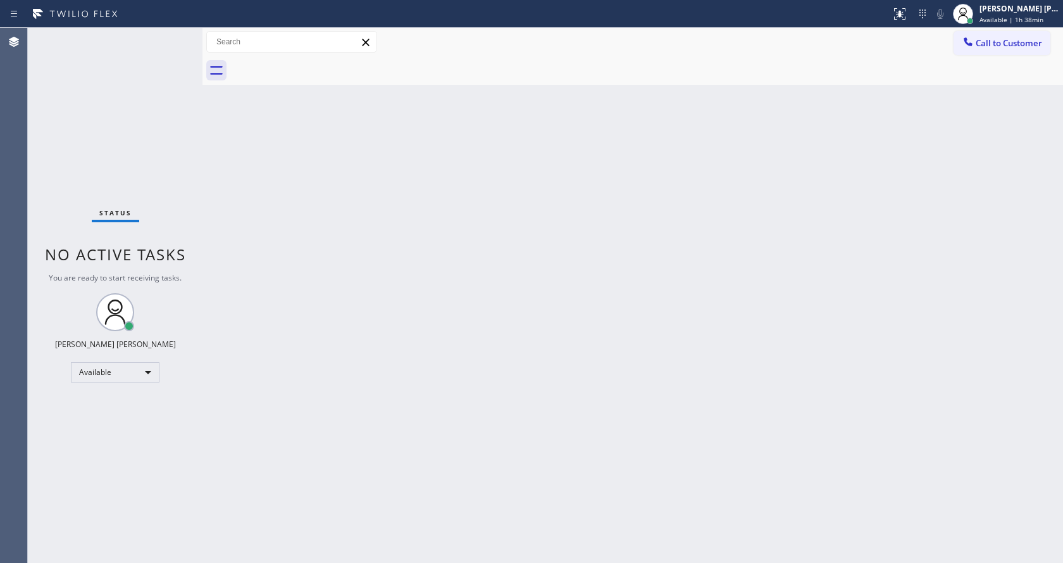
click at [678, 382] on div "Back to Dashboard Change Sender ID Customers Technicians Select a contact Outbo…" at bounding box center [632, 295] width 861 height 535
click at [1009, 40] on span "Call to Customer" at bounding box center [1009, 42] width 66 height 11
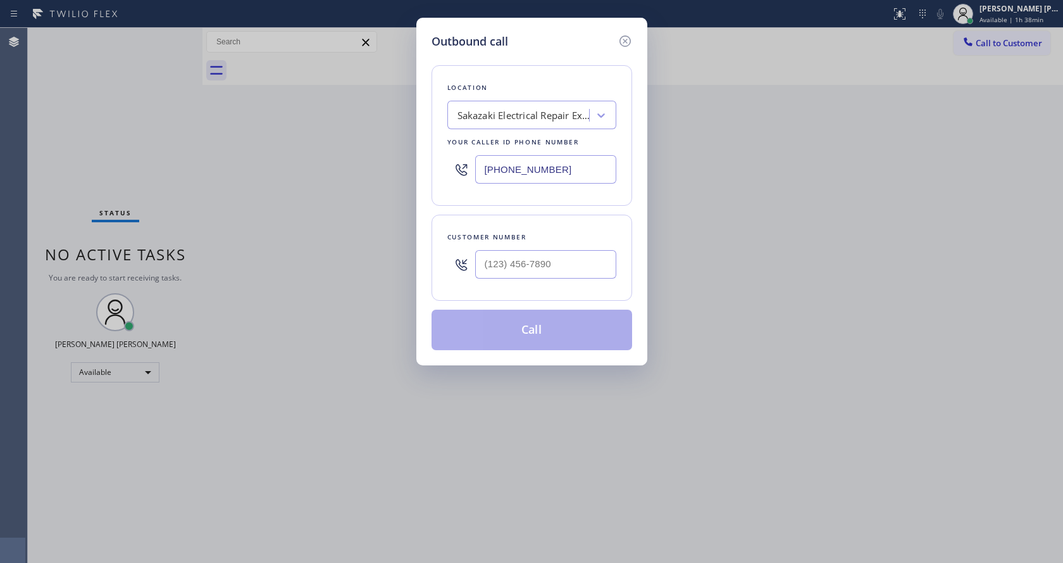
click at [527, 174] on input "[PHONE_NUMBER]" at bounding box center [545, 169] width 141 height 28
paste input "323) 433-5463"
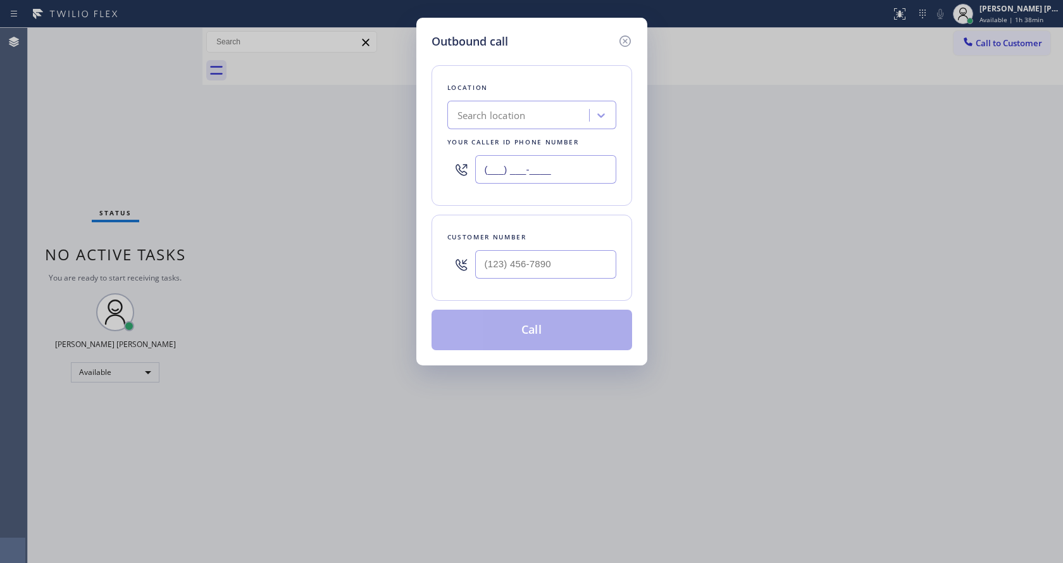
type input "[PHONE_NUMBER]"
click at [536, 264] on input "(___) ___-____" at bounding box center [545, 264] width 141 height 28
paste input "520) 633-1790"
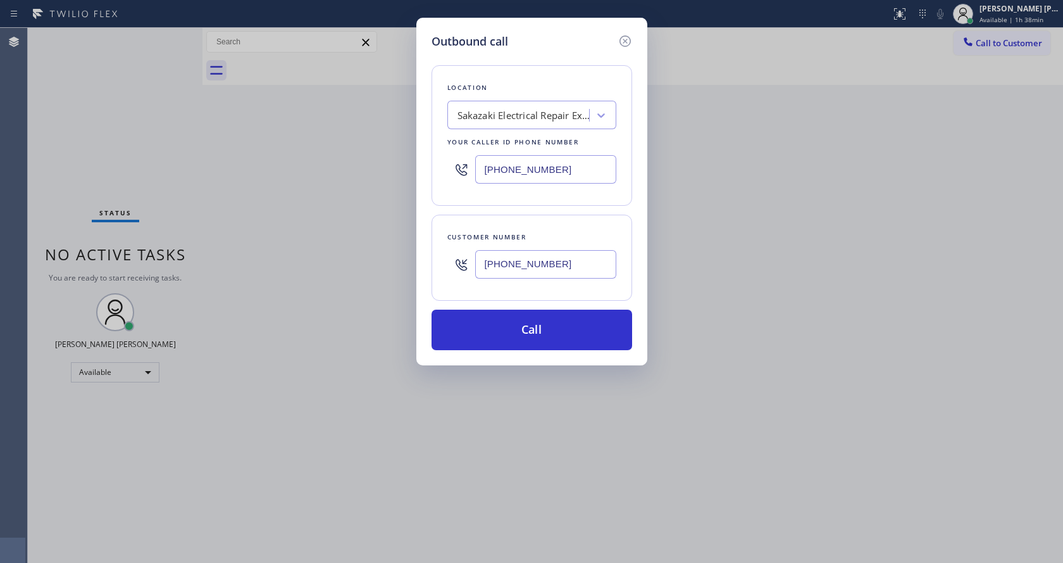
type input "[PHONE_NUMBER]"
click at [370, 360] on div "Outbound call Location Sakazaki Electrical Repair Expert Your caller id phone n…" at bounding box center [531, 281] width 1063 height 563
click at [435, 239] on div "Customer number [PHONE_NUMBER]" at bounding box center [532, 258] width 201 height 86
click at [436, 242] on div "Customer number [PHONE_NUMBER]" at bounding box center [532, 258] width 201 height 86
click at [462, 213] on div "Location Sakazaki Electrical Repair Expert Your caller id phone number [PHONE_N…" at bounding box center [532, 200] width 201 height 300
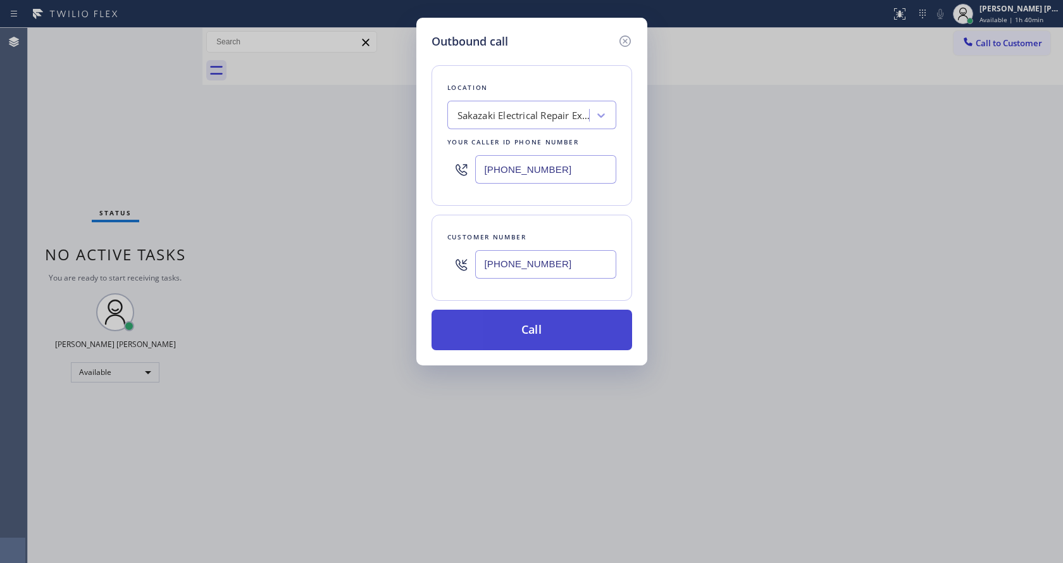
click at [518, 332] on button "Call" at bounding box center [532, 329] width 201 height 40
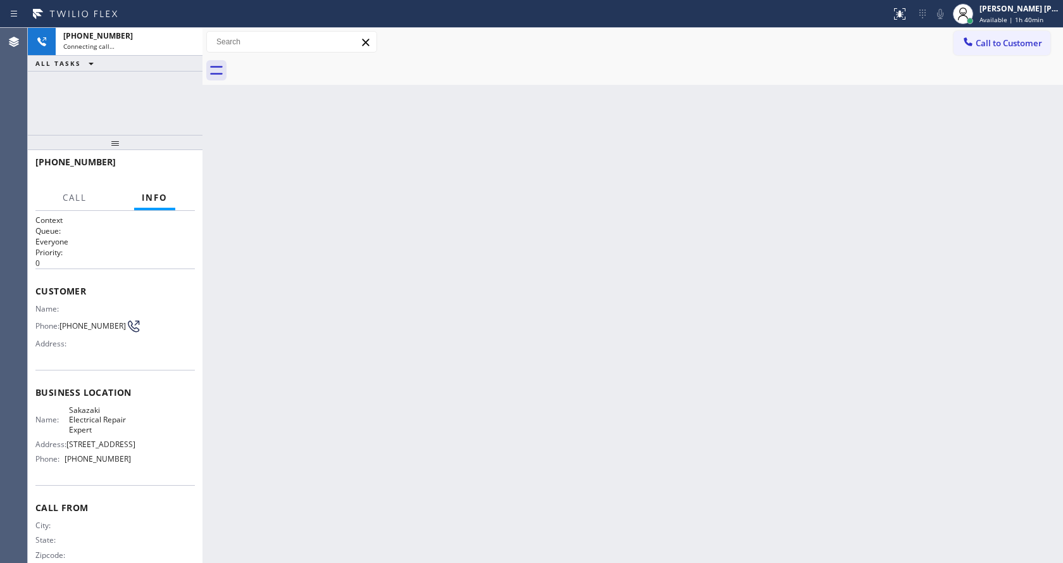
click at [632, 312] on div "Back to Dashboard Change Sender ID Customers Technicians Select a contact Outbo…" at bounding box center [632, 295] width 861 height 535
click at [305, 221] on div "Back to Dashboard Change Sender ID Customers Technicians Select a contact Outbo…" at bounding box center [632, 295] width 861 height 535
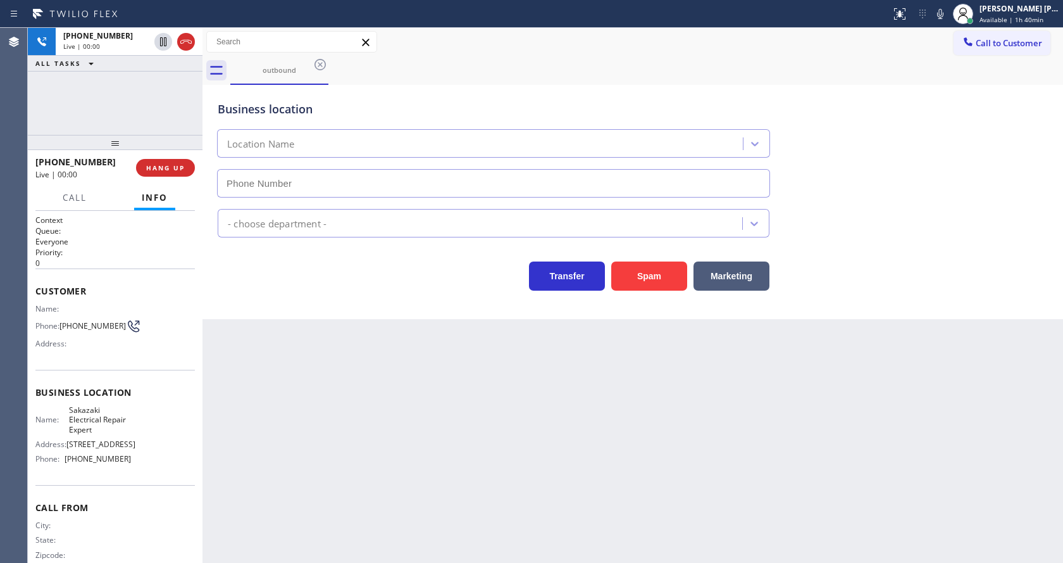
type input "[PHONE_NUMBER]"
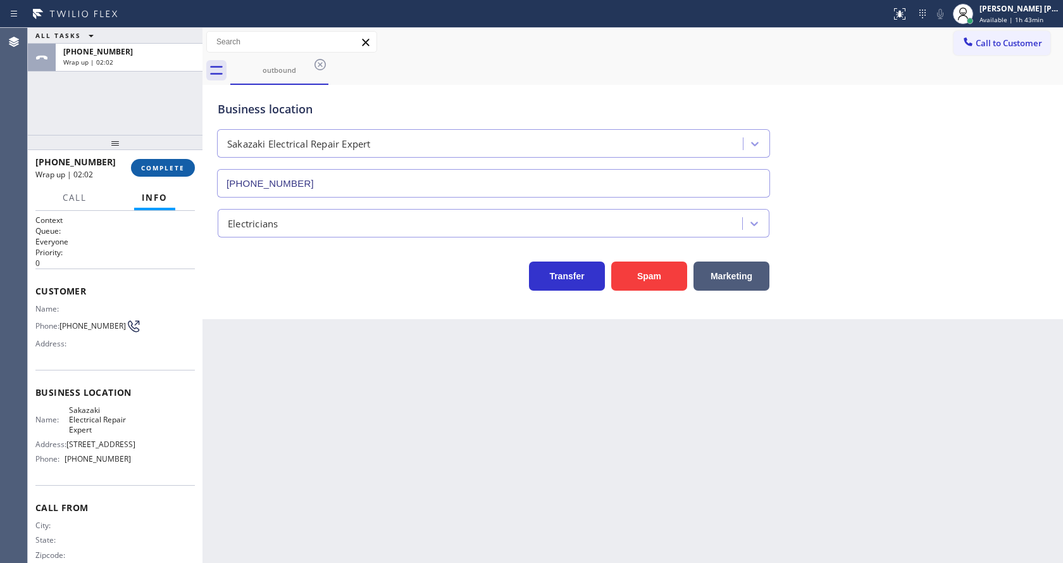
click at [151, 170] on span "COMPLETE" at bounding box center [163, 167] width 44 height 9
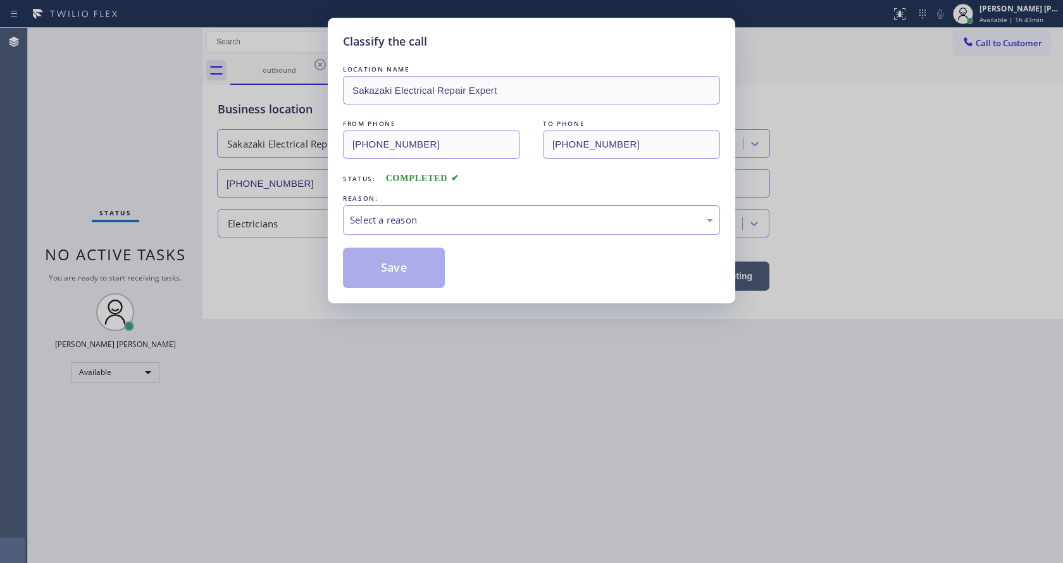
click at [366, 224] on div "Select a reason" at bounding box center [531, 220] width 363 height 15
click at [362, 265] on button "Save" at bounding box center [394, 267] width 102 height 40
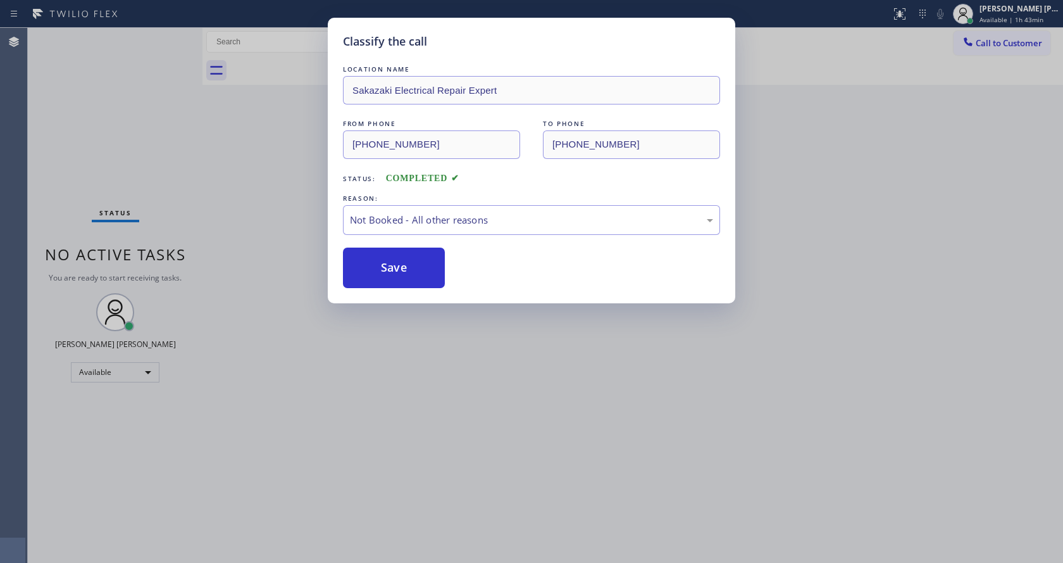
drag, startPoint x: 495, startPoint y: 375, endPoint x: 483, endPoint y: 384, distance: 14.4
click at [489, 380] on div "Classify the call LOCATION NAME Sakazaki Electrical Repair Expert FROM PHONE [P…" at bounding box center [531, 281] width 1063 height 563
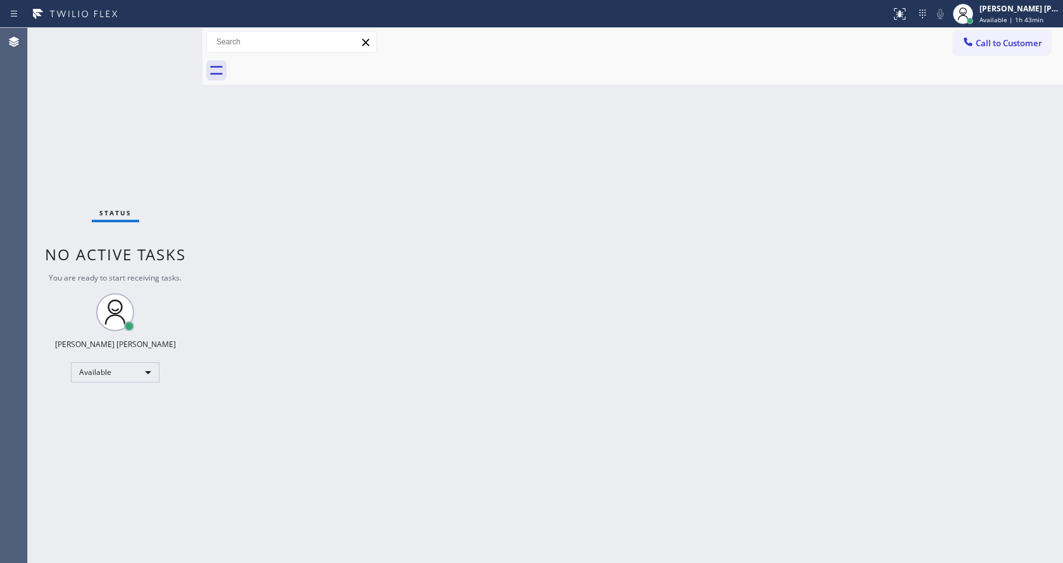
click at [328, 463] on div "Back to Dashboard Change Sender ID Customers Technicians Select a contact Outbo…" at bounding box center [632, 295] width 861 height 535
drag, startPoint x: 769, startPoint y: 479, endPoint x: 674, endPoint y: 458, distance: 97.9
click at [769, 479] on div "Back to Dashboard Change Sender ID Customers Technicians Select a contact Outbo…" at bounding box center [632, 295] width 861 height 535
click at [229, 221] on div "Back to Dashboard Change Sender ID Customers Technicians Select a contact Outbo…" at bounding box center [632, 295] width 861 height 535
click at [478, 407] on div "Back to Dashboard Change Sender ID Customers Technicians Select a contact Outbo…" at bounding box center [632, 295] width 861 height 535
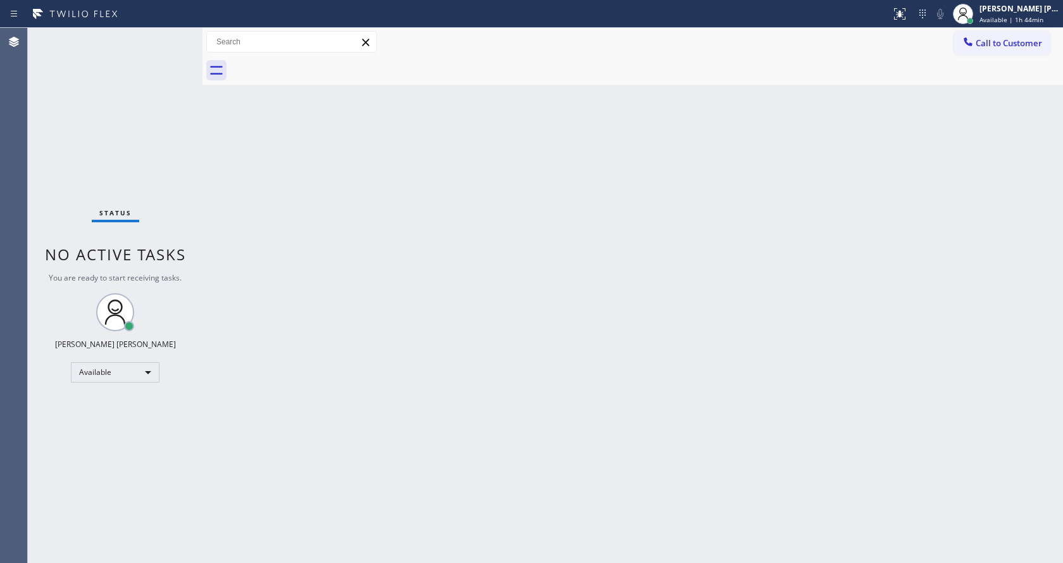
click at [117, 213] on span "Status" at bounding box center [115, 212] width 32 height 9
click at [171, 33] on div "Status No active tasks You are ready to start receiving tasks. [PERSON_NAME] [P…" at bounding box center [115, 295] width 175 height 535
click at [187, 240] on div "Status No active tasks You are ready to start receiving tasks. [PERSON_NAME] [P…" at bounding box center [115, 295] width 175 height 535
click at [709, 162] on div "Back to Dashboard Change Sender ID Customers Technicians Select a contact Outbo…" at bounding box center [632, 295] width 861 height 535
click at [654, 361] on div "Back to Dashboard Change Sender ID Customers Technicians Select a contact Outbo…" at bounding box center [632, 295] width 861 height 535
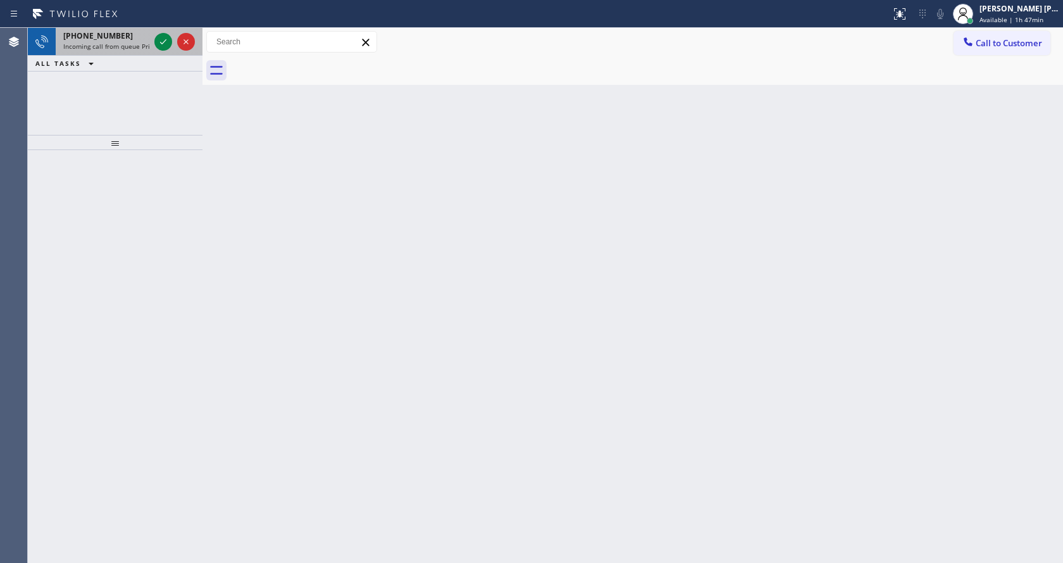
click at [125, 42] on span "Incoming call from queue Primary EL" at bounding box center [118, 46] width 111 height 9
click at [160, 44] on icon at bounding box center [163, 41] width 15 height 15
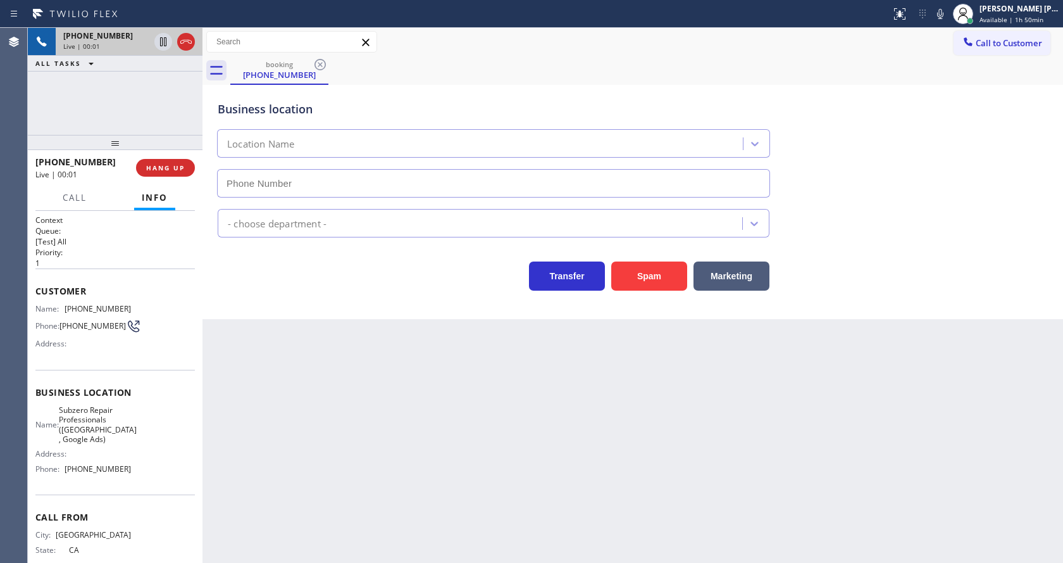
type input "[PHONE_NUMBER]"
click at [380, 394] on div "Back to Dashboard Change Sender ID Customers Technicians Select a contact Outbo…" at bounding box center [632, 295] width 861 height 535
click at [366, 476] on div "Back to Dashboard Change Sender ID Customers Technicians Select a contact Outbo…" at bounding box center [632, 295] width 861 height 535
click at [567, 426] on div "Back to Dashboard Change Sender ID Customers Technicians Select a contact Outbo…" at bounding box center [632, 295] width 861 height 535
click at [432, 439] on div "Back to Dashboard Change Sender ID Customers Technicians Select a contact Outbo…" at bounding box center [632, 295] width 861 height 535
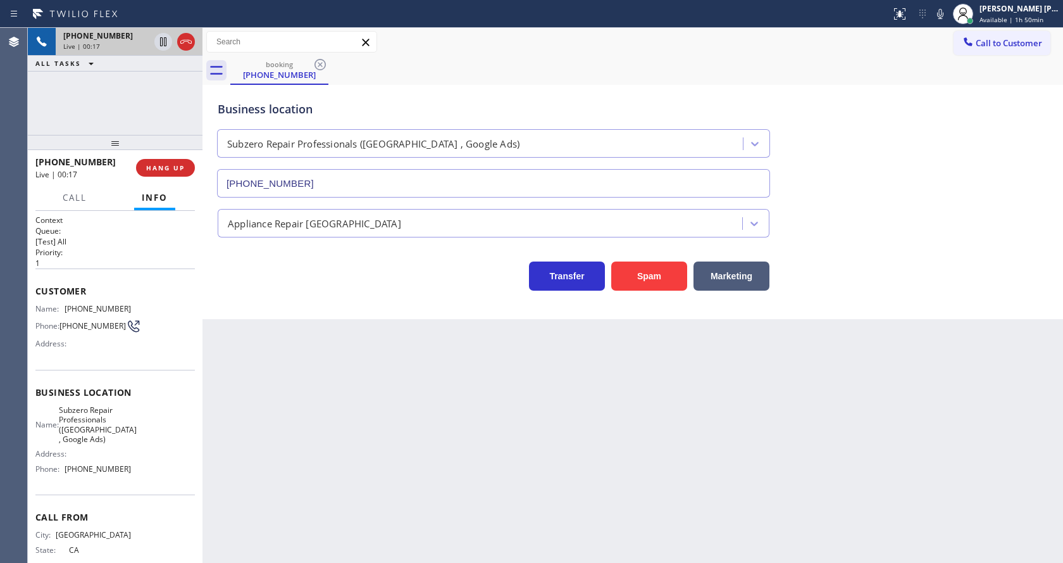
click at [458, 439] on div "Back to Dashboard Change Sender ID Customers Technicians Select a contact Outbo…" at bounding box center [632, 295] width 861 height 535
click at [361, 346] on div "Back to Dashboard Change Sender ID Customers Technicians Select a contact Outbo…" at bounding box center [632, 295] width 861 height 535
click at [334, 396] on div "Back to Dashboard Change Sender ID Customers Technicians Select a contact Outbo…" at bounding box center [632, 295] width 861 height 535
click at [435, 491] on div "Back to Dashboard Change Sender ID Customers Technicians Select a contact Outbo…" at bounding box center [632, 295] width 861 height 535
click at [171, 163] on button "HANG UP" at bounding box center [165, 168] width 59 height 18
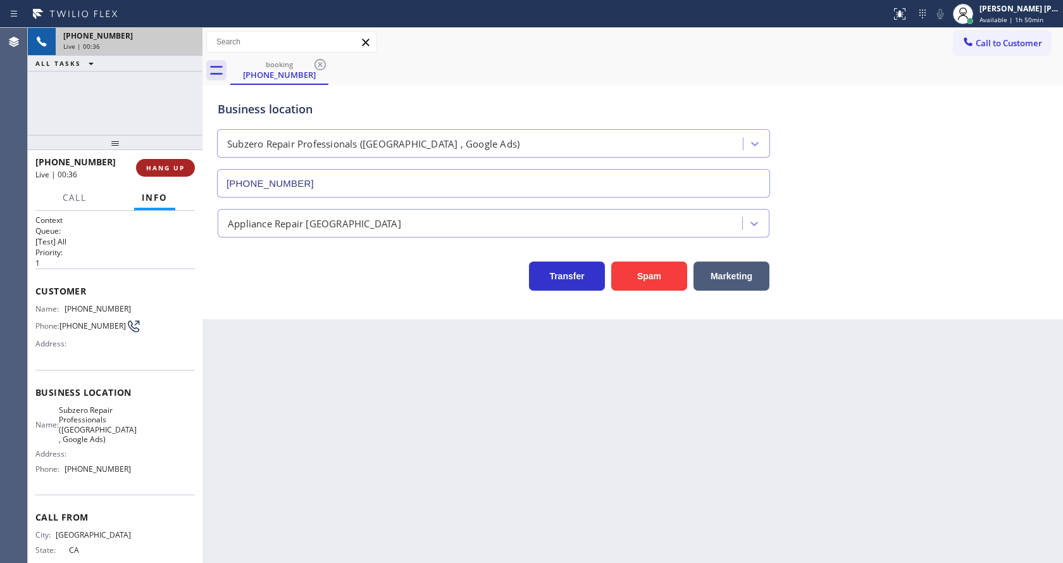
click at [171, 163] on button "HANG UP" at bounding box center [165, 168] width 59 height 18
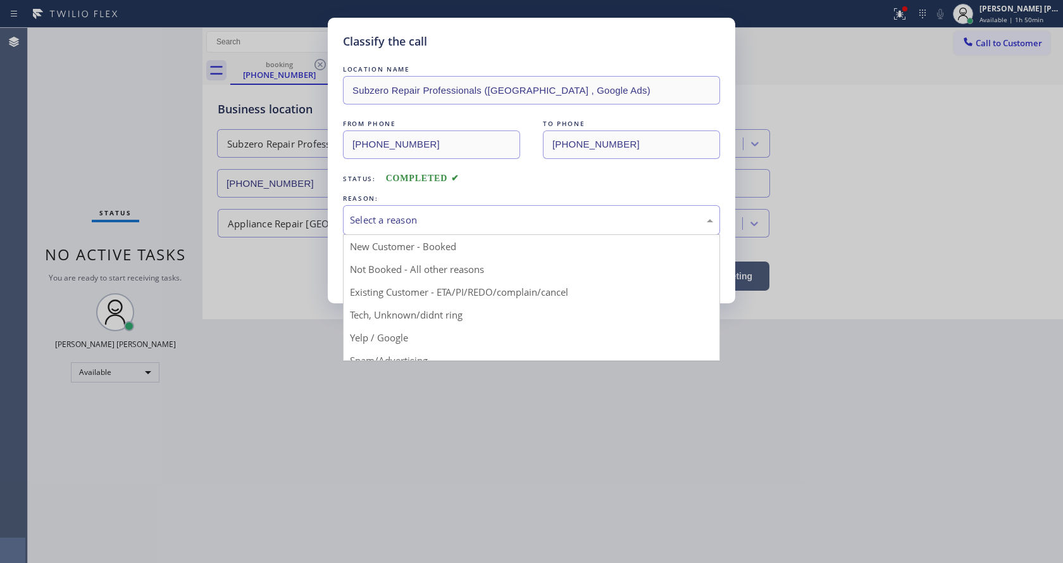
click at [432, 229] on div "Select a reason" at bounding box center [531, 220] width 377 height 30
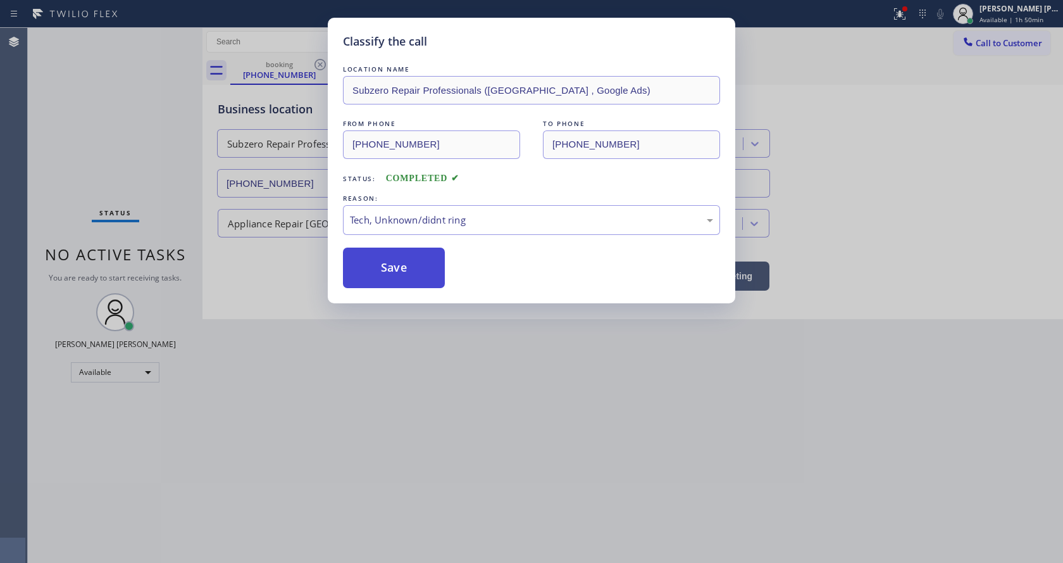
click at [385, 279] on button "Save" at bounding box center [394, 267] width 102 height 40
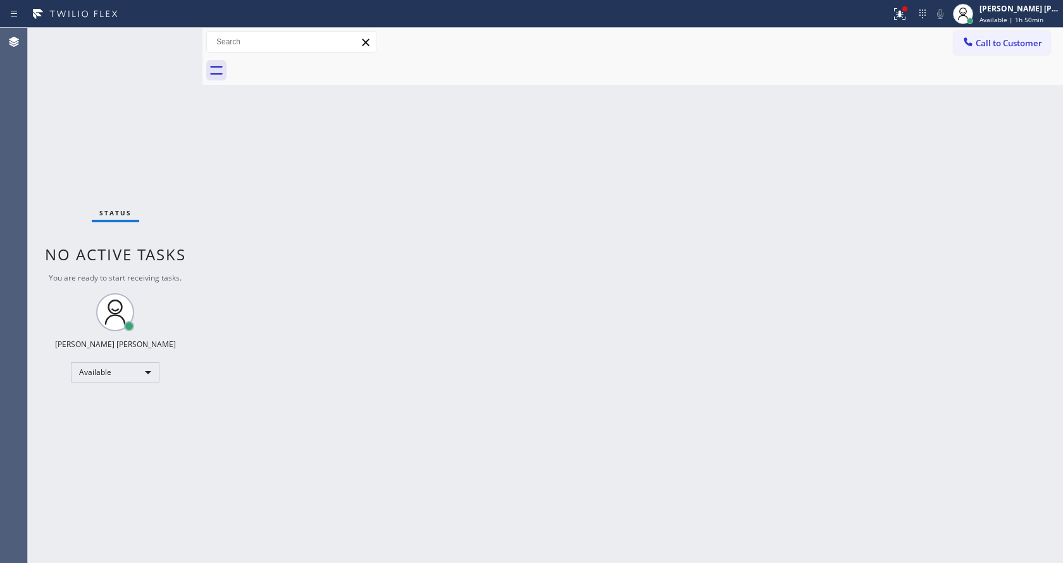
click at [170, 36] on div "Status No active tasks You are ready to start receiving tasks. [PERSON_NAME] [P…" at bounding box center [115, 295] width 175 height 535
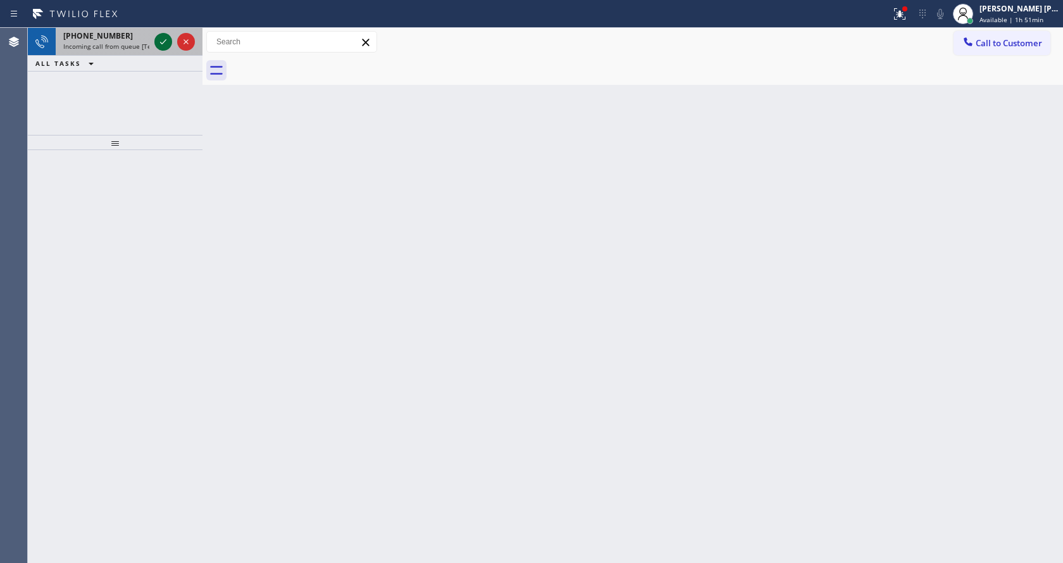
click at [170, 37] on icon at bounding box center [163, 41] width 15 height 15
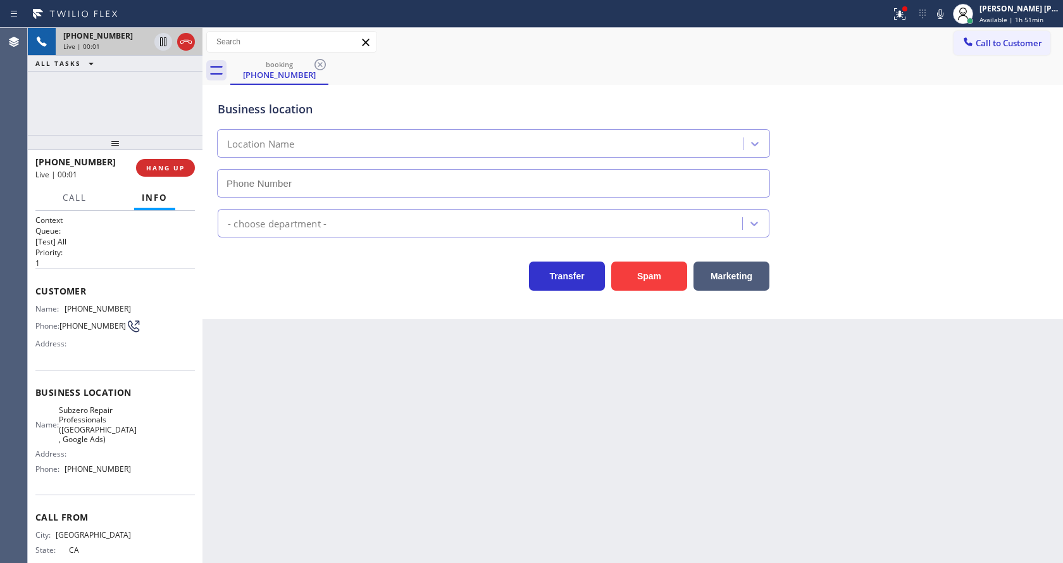
type input "[PHONE_NUMBER]"
click at [899, 13] on icon at bounding box center [899, 13] width 15 height 15
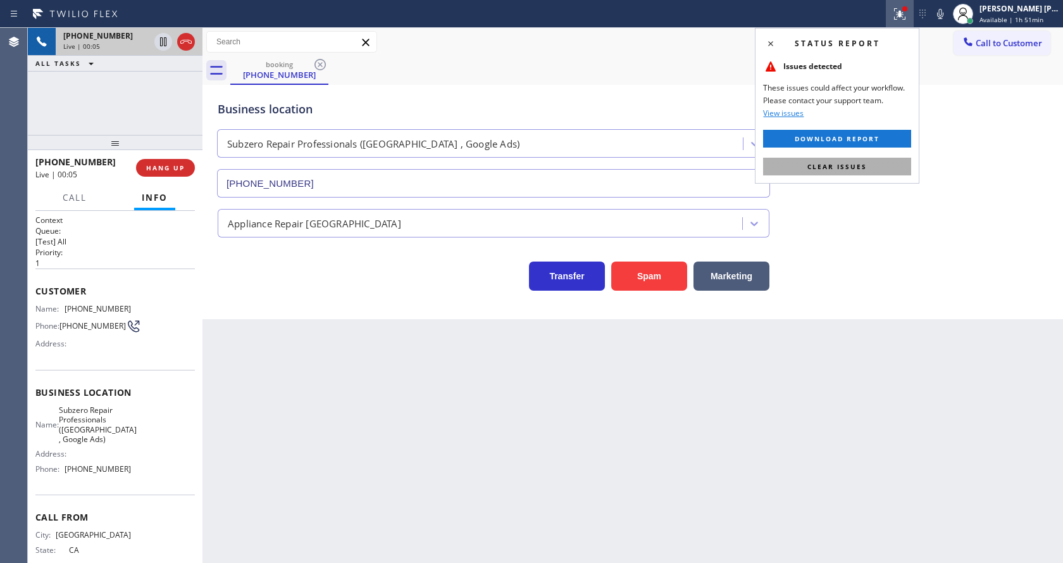
click at [869, 160] on button "Clear issues" at bounding box center [837, 167] width 148 height 18
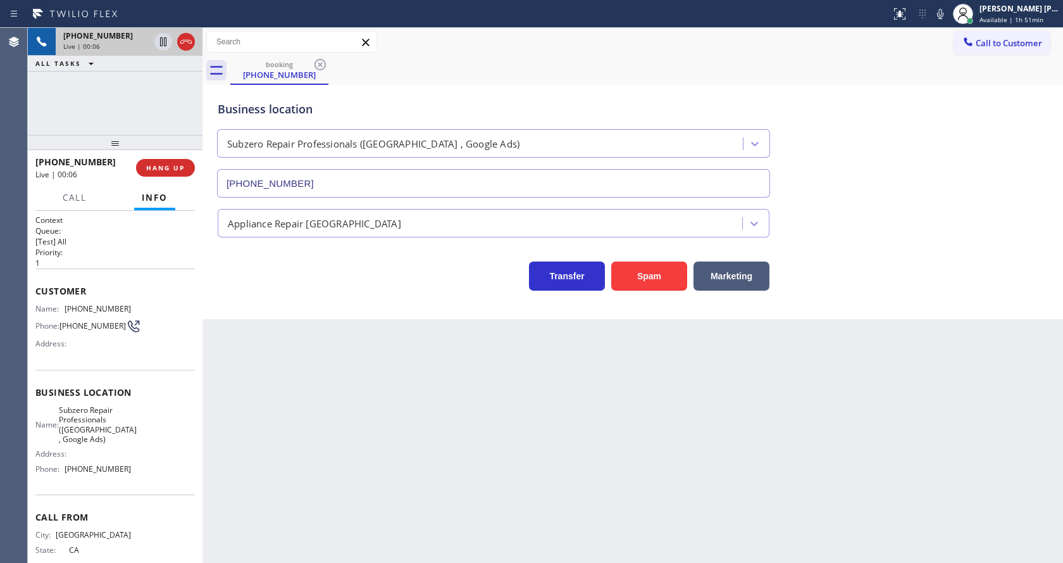
click at [938, 11] on div at bounding box center [940, 13] width 18 height 15
click at [938, 11] on icon at bounding box center [940, 13] width 15 height 15
click at [935, 80] on div "booking [PHONE_NUMBER]" at bounding box center [646, 70] width 833 height 28
click at [333, 539] on div "Back to Dashboard Change Sender ID Customers Technicians Select a contact Outbo…" at bounding box center [632, 295] width 861 height 535
click at [316, 400] on div "Back to Dashboard Change Sender ID Customers Technicians Select a contact Outbo…" at bounding box center [632, 295] width 861 height 535
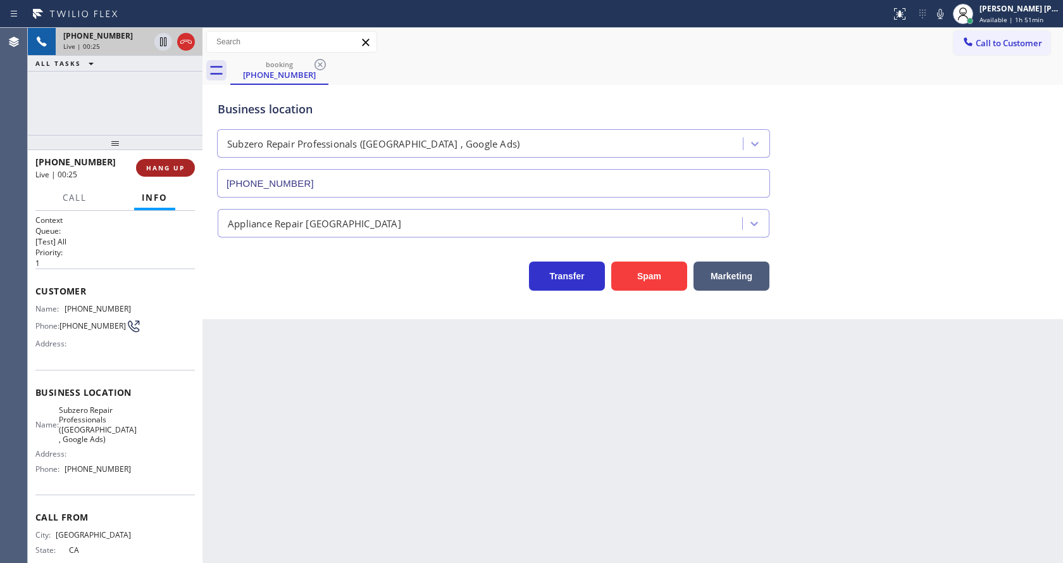
click at [151, 165] on span "HANG UP" at bounding box center [165, 167] width 39 height 9
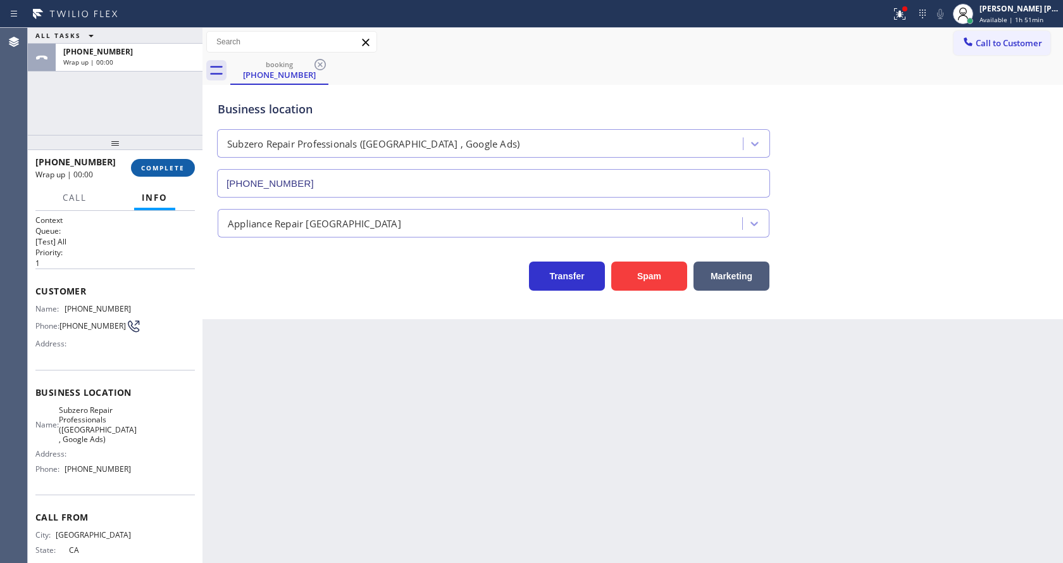
click at [151, 165] on span "COMPLETE" at bounding box center [163, 167] width 44 height 9
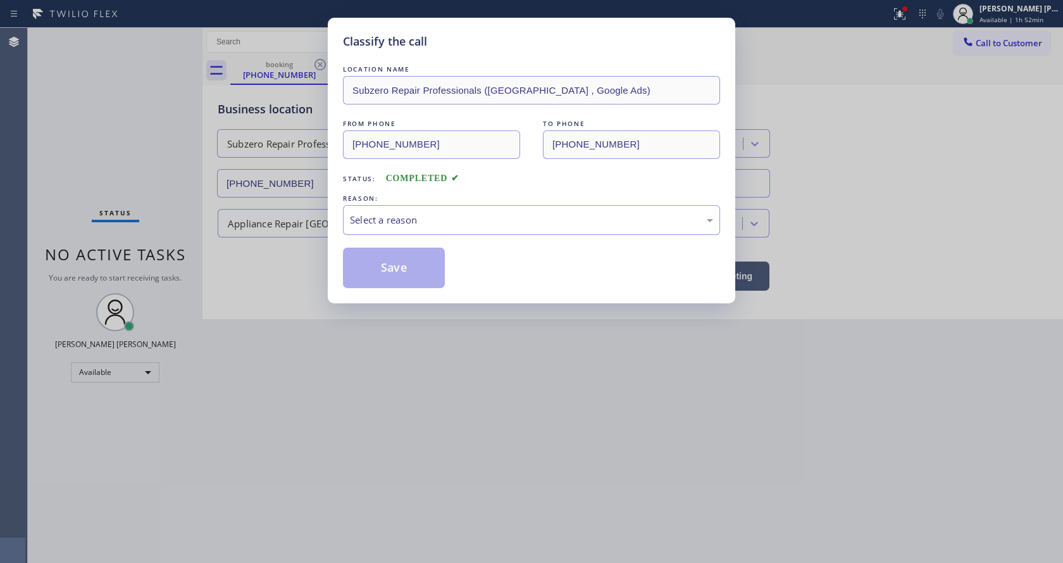
click at [428, 225] on div "Select a reason" at bounding box center [531, 220] width 363 height 15
click at [395, 274] on button "Save" at bounding box center [394, 267] width 102 height 40
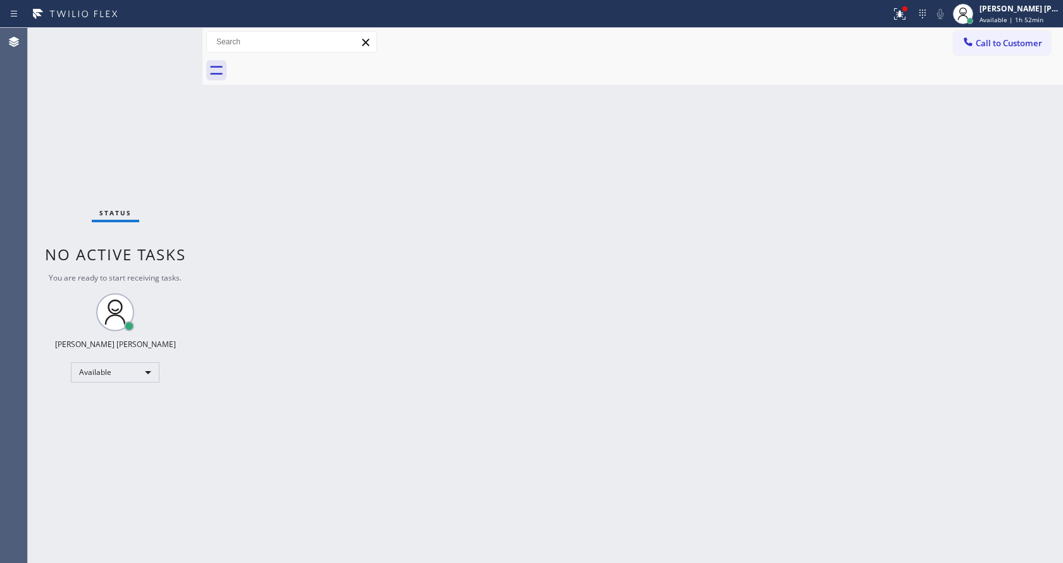
click at [170, 35] on div "Status No active tasks You are ready to start receiving tasks. [PERSON_NAME] [P…" at bounding box center [115, 295] width 175 height 535
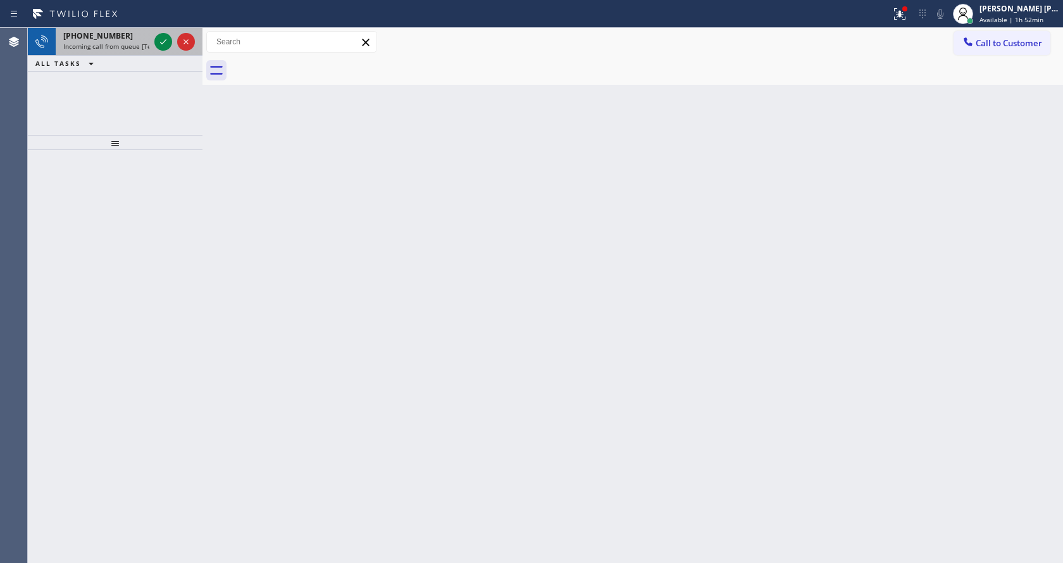
click at [127, 42] on span "Incoming call from queue [Test] All" at bounding box center [115, 46] width 105 height 9
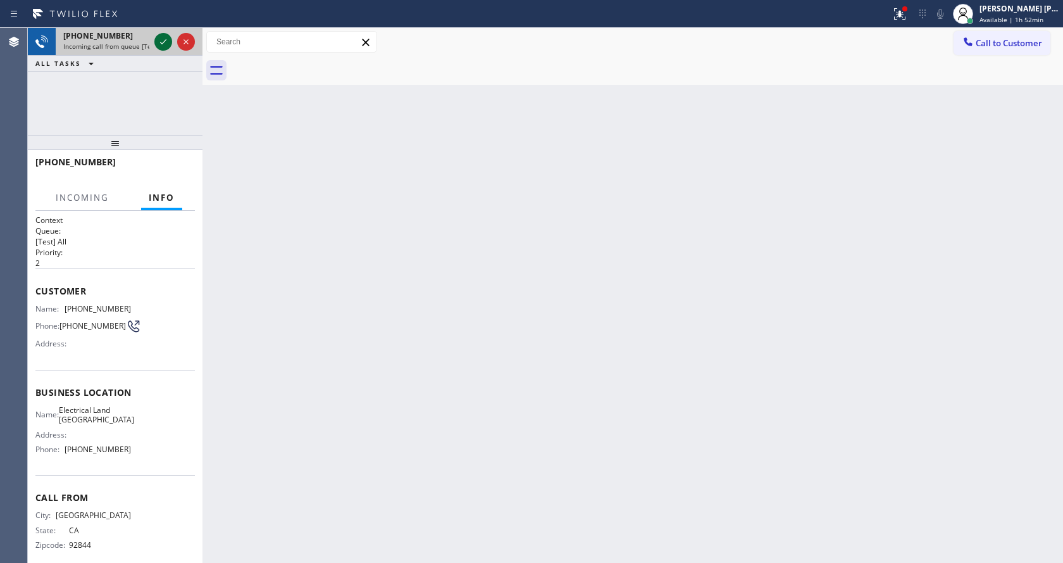
click at [163, 42] on icon at bounding box center [163, 41] width 15 height 15
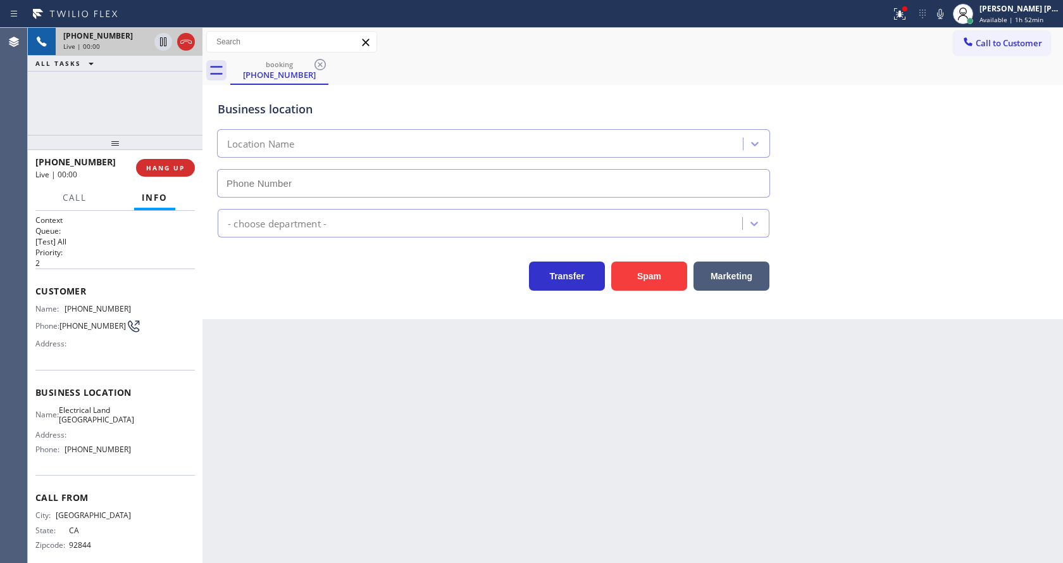
type input "[PHONE_NUMBER]"
click at [366, 403] on div "Back to Dashboard Change Sender ID Customers Technicians Select a contact Outbo…" at bounding box center [632, 295] width 861 height 535
click at [389, 428] on div "Back to Dashboard Change Sender ID Customers Technicians Select a contact Outbo…" at bounding box center [632, 295] width 861 height 535
click at [346, 377] on div "Back to Dashboard Change Sender ID Customers Technicians Select a contact Outbo…" at bounding box center [632, 295] width 861 height 535
drag, startPoint x: 895, startPoint y: 12, endPoint x: 892, endPoint y: 39, distance: 26.8
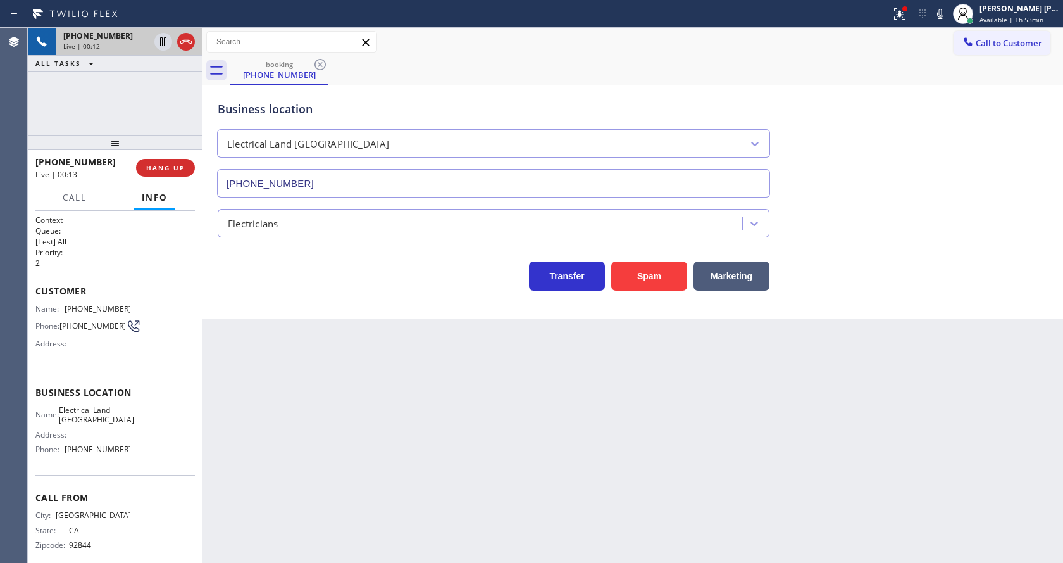
click at [895, 12] on div at bounding box center [900, 13] width 28 height 15
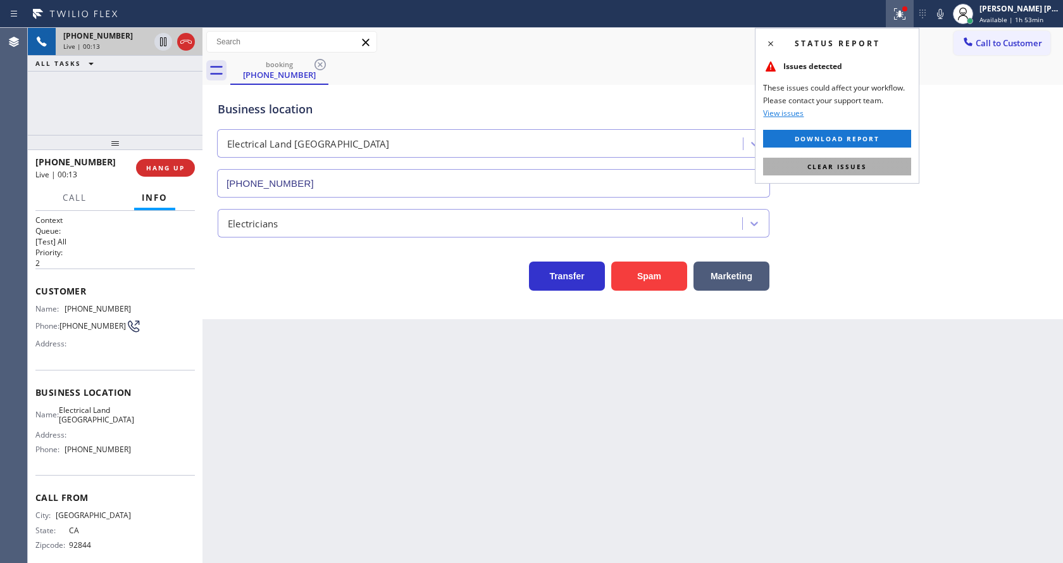
click at [867, 166] on button "Clear issues" at bounding box center [837, 167] width 148 height 18
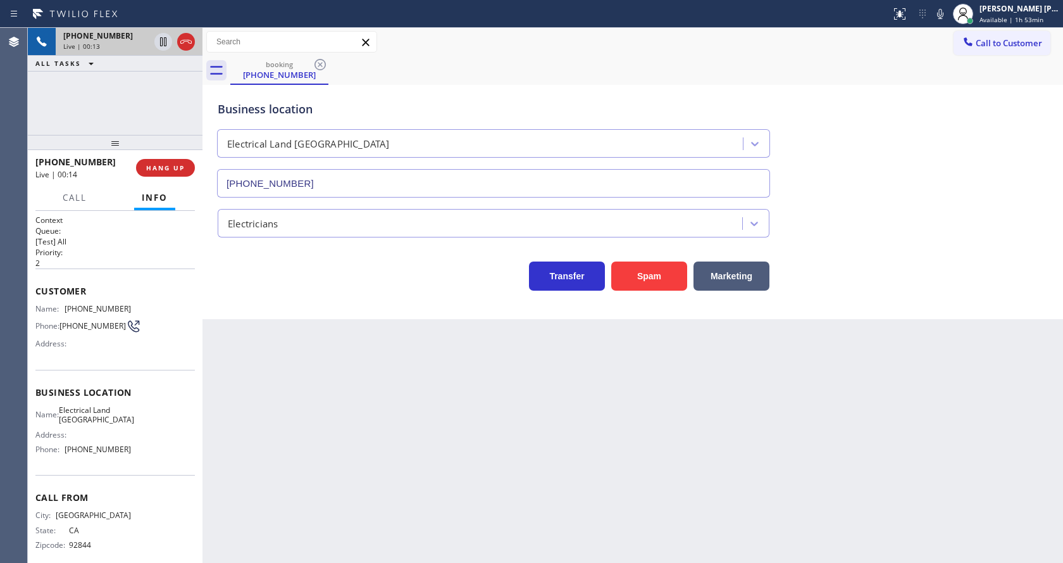
click at [911, 221] on div "Electricians" at bounding box center [632, 221] width 835 height 34
drag, startPoint x: 471, startPoint y: 387, endPoint x: 495, endPoint y: 395, distance: 25.2
click at [482, 391] on div "Back to Dashboard Change Sender ID Customers Technicians Select a contact Outbo…" at bounding box center [632, 295] width 861 height 535
click at [297, 377] on div "Back to Dashboard Change Sender ID Customers Technicians Select a contact Outbo…" at bounding box center [632, 295] width 861 height 535
drag, startPoint x: 62, startPoint y: 305, endPoint x: 120, endPoint y: 312, distance: 58.0
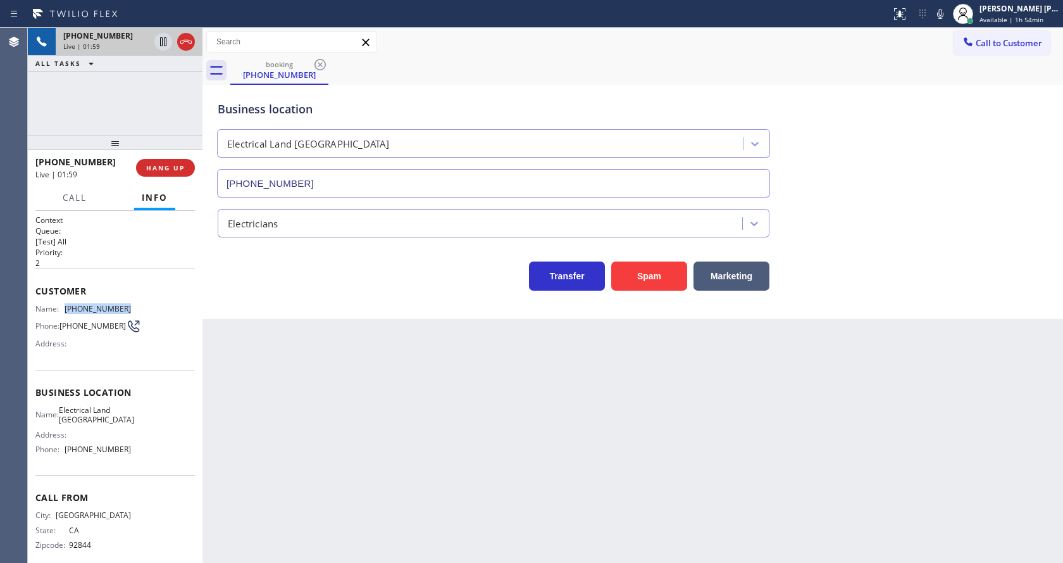
click at [120, 312] on div "Name: [PHONE_NUMBER]" at bounding box center [83, 308] width 96 height 9
drag, startPoint x: 310, startPoint y: 370, endPoint x: 271, endPoint y: 561, distance: 195.0
click at [308, 372] on div "Back to Dashboard Change Sender ID Customers Technicians Select a contact Outbo…" at bounding box center [632, 295] width 861 height 535
click at [79, 398] on span "Business location" at bounding box center [114, 392] width 159 height 12
drag, startPoint x: 66, startPoint y: 413, endPoint x: 121, endPoint y: 426, distance: 56.6
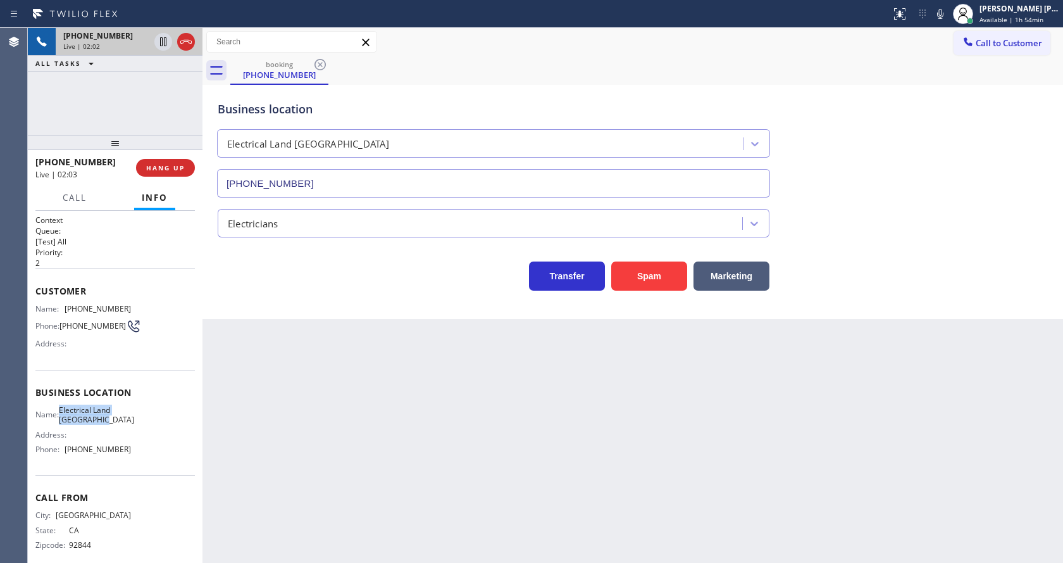
click at [121, 425] on span "Electrical Land [GEOGRAPHIC_DATA]" at bounding box center [96, 415] width 75 height 20
drag, startPoint x: 306, startPoint y: 404, endPoint x: 282, endPoint y: 551, distance: 148.9
click at [302, 419] on div "Back to Dashboard Change Sender ID Customers Technicians Select a contact Outbo…" at bounding box center [632, 295] width 861 height 535
click at [133, 468] on div "Business location Name: Electrical Land Culver City Address: Phone: [PHONE_NUMB…" at bounding box center [114, 423] width 159 height 106
click at [113, 452] on span "[PHONE_NUMBER]" at bounding box center [98, 448] width 66 height 9
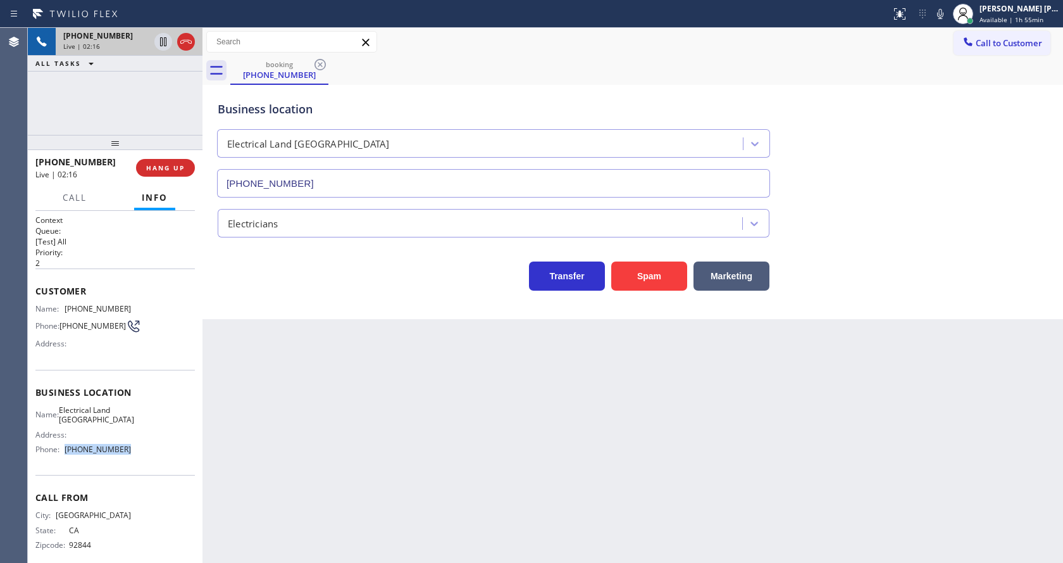
drag, startPoint x: 61, startPoint y: 454, endPoint x: 142, endPoint y: 458, distance: 80.5
click at [142, 458] on div "Name: Electrical Land Culver City Address: Phone: [PHONE_NUMBER]" at bounding box center [114, 432] width 159 height 54
drag, startPoint x: 271, startPoint y: 466, endPoint x: 287, endPoint y: 534, distance: 69.5
click at [271, 469] on div "Back to Dashboard Change Sender ID Customers Technicians Select a contact Outbo…" at bounding box center [632, 295] width 861 height 535
drag, startPoint x: 635, startPoint y: 475, endPoint x: 601, endPoint y: 470, distance: 34.0
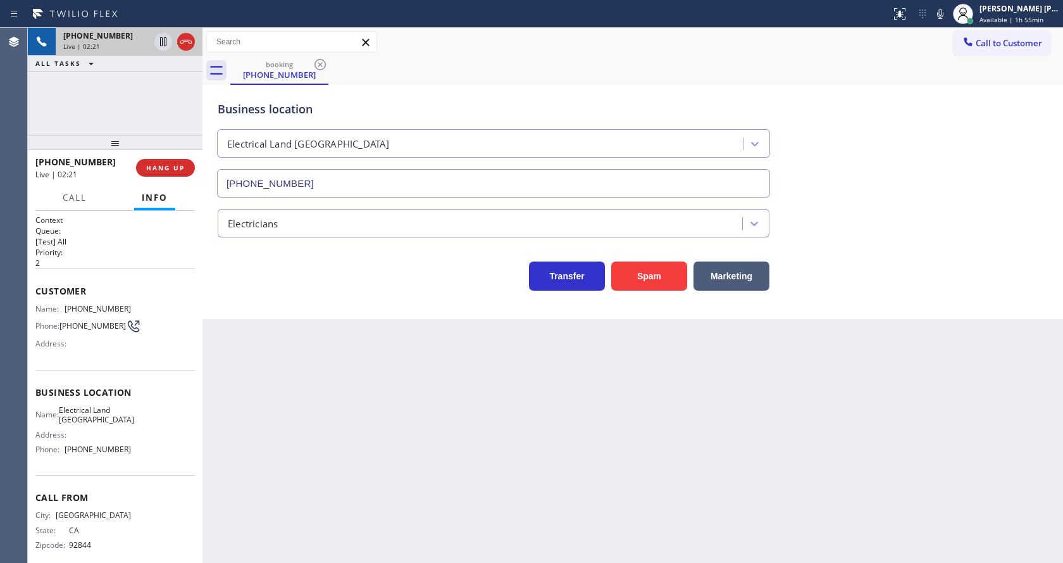
click at [632, 474] on div "Back to Dashboard Change Sender ID Customers Technicians Select a contact Outbo…" at bounding box center [632, 295] width 861 height 535
click at [914, 296] on div "Business location Electrical Land [GEOGRAPHIC_DATA] [PHONE_NUMBER] Electricians…" at bounding box center [632, 202] width 861 height 234
click at [305, 541] on div "Back to Dashboard Change Sender ID Customers Technicians Select a contact Outbo…" at bounding box center [632, 295] width 861 height 535
click at [929, 159] on div "Business location Electrical Land [GEOGRAPHIC_DATA] [PHONE_NUMBER]" at bounding box center [632, 140] width 835 height 115
click at [948, 17] on icon at bounding box center [940, 13] width 15 height 15
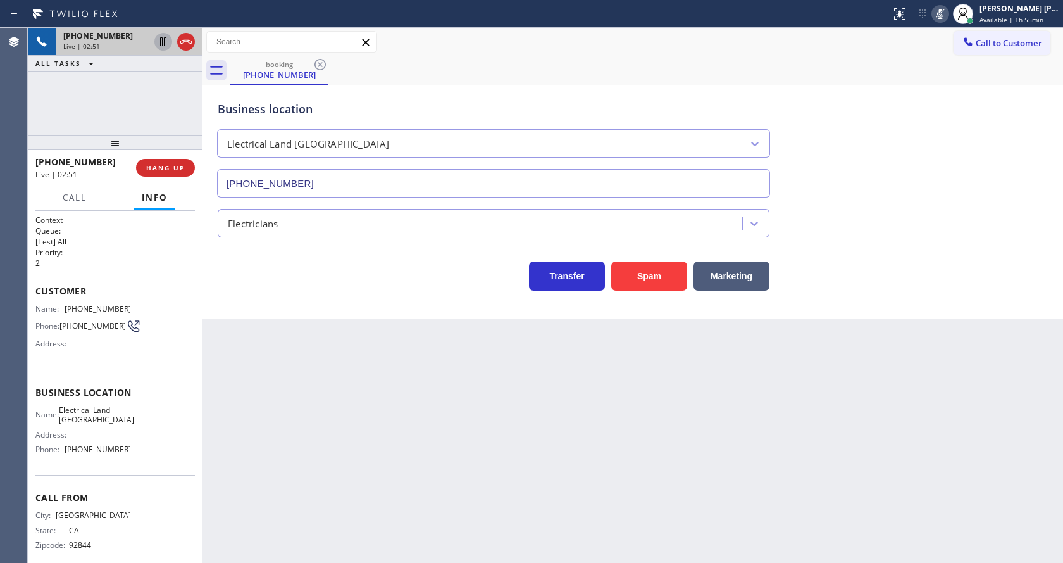
click at [161, 34] on icon at bounding box center [163, 41] width 15 height 15
click at [316, 296] on div "Business location Electrical Land [GEOGRAPHIC_DATA] [PHONE_NUMBER] Electricians…" at bounding box center [632, 202] width 861 height 234
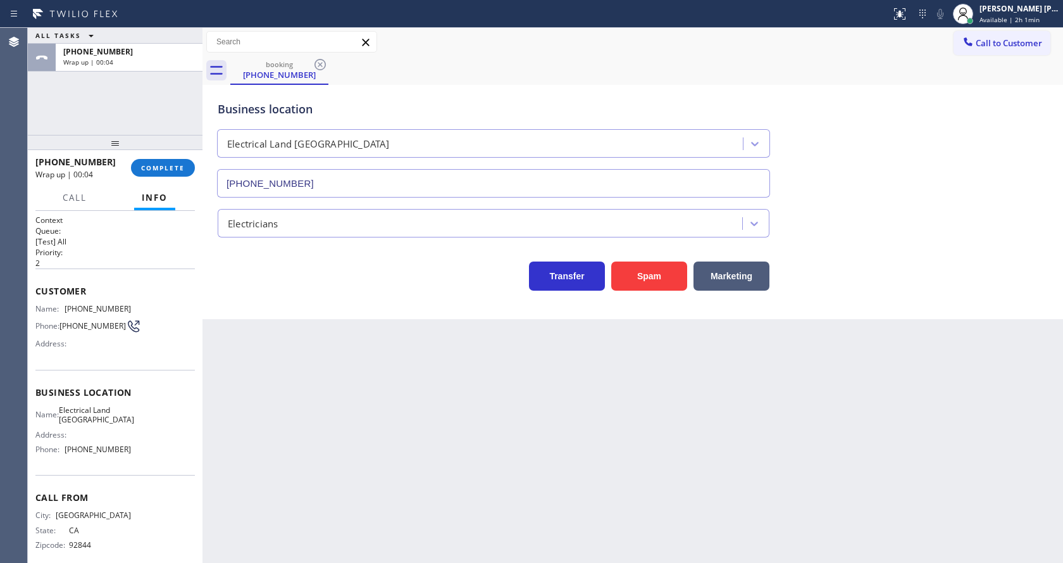
click at [308, 385] on div "Back to Dashboard Change Sender ID Customers Technicians Select a contact Outbo…" at bounding box center [632, 295] width 861 height 535
click at [513, 418] on div "Back to Dashboard Change Sender ID Customers Technicians Select a contact Outbo…" at bounding box center [632, 295] width 861 height 535
click at [153, 158] on div "[PHONE_NUMBER] Wrap up | 00:06 COMPLETE" at bounding box center [114, 167] width 159 height 33
click at [150, 170] on span "COMPLETE" at bounding box center [163, 167] width 44 height 9
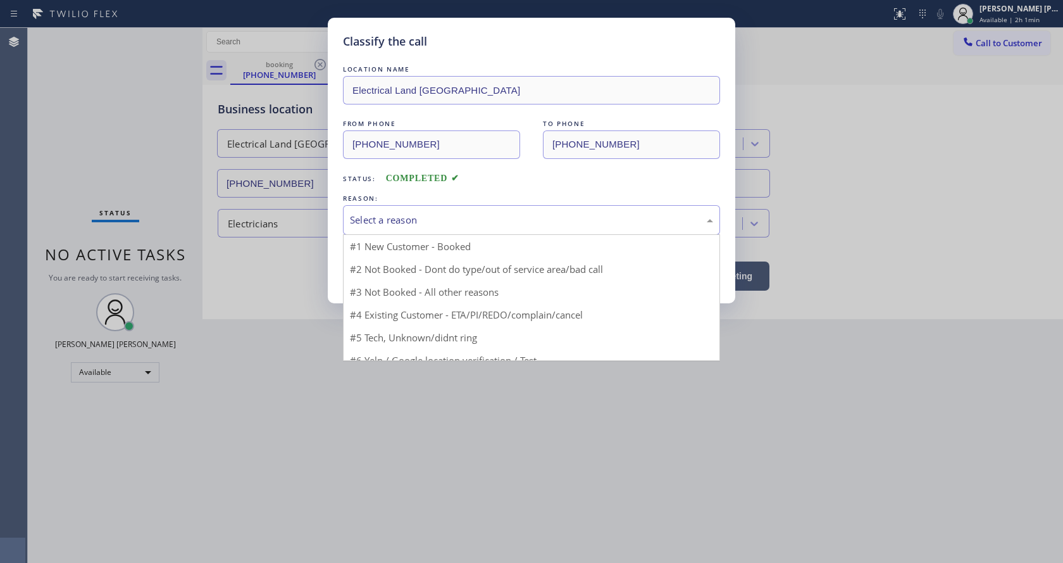
click at [395, 213] on div "Select a reason" at bounding box center [531, 220] width 363 height 15
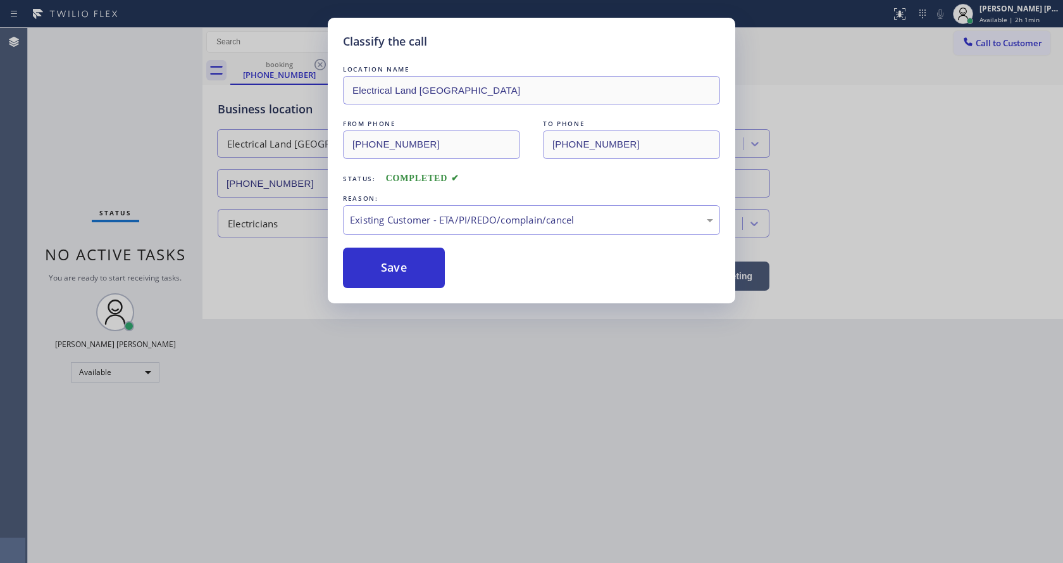
click at [394, 284] on button "Save" at bounding box center [394, 267] width 102 height 40
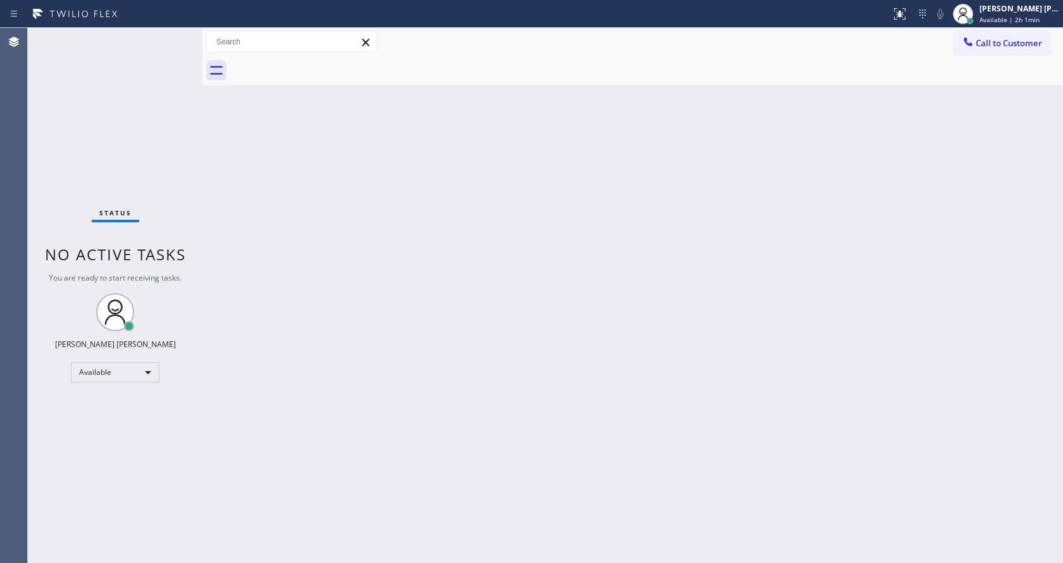
click at [413, 217] on div "Back to Dashboard Change Sender ID Customers Technicians Select a contact Outbo…" at bounding box center [632, 295] width 861 height 535
click at [1033, 63] on div at bounding box center [646, 70] width 833 height 28
click at [1026, 50] on button "Call to Customer" at bounding box center [1002, 43] width 97 height 24
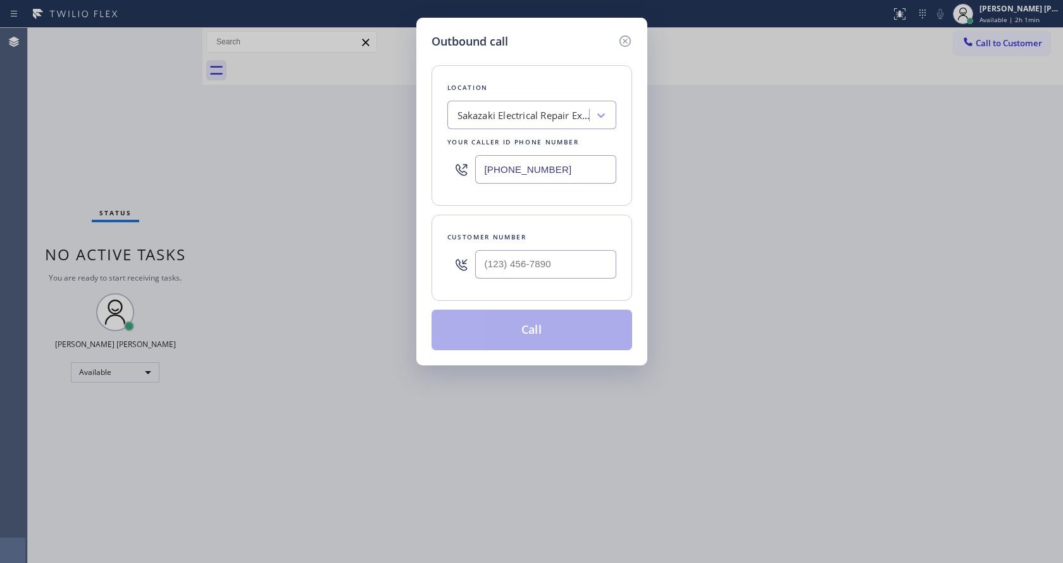
click at [523, 161] on input "[PHONE_NUMBER]" at bounding box center [545, 169] width 141 height 28
paste input "310) 736-1736"
type input "[PHONE_NUMBER]"
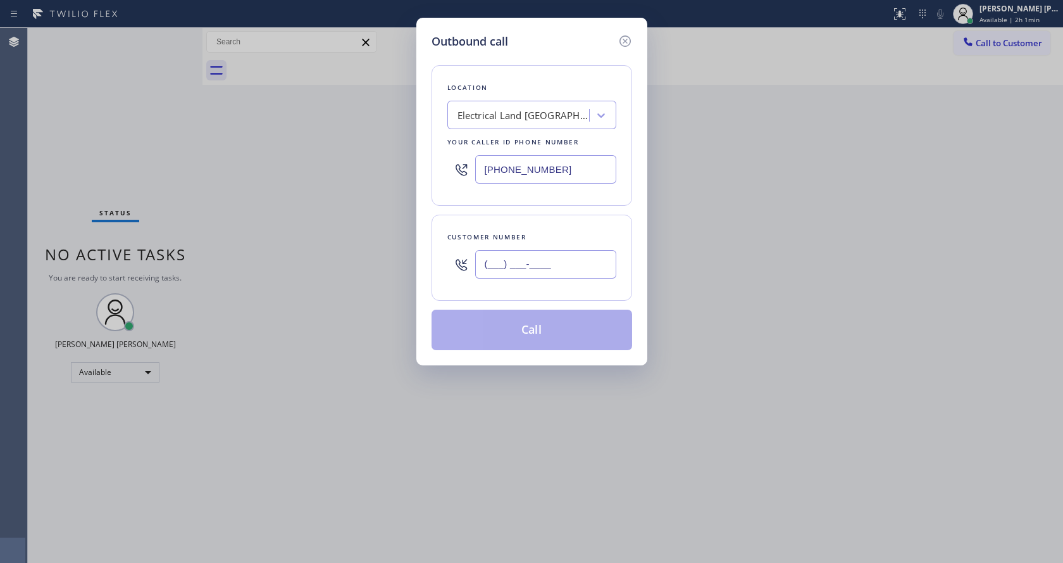
click at [510, 268] on input "(___) ___-____" at bounding box center [545, 264] width 141 height 28
paste input "310) 413-3739"
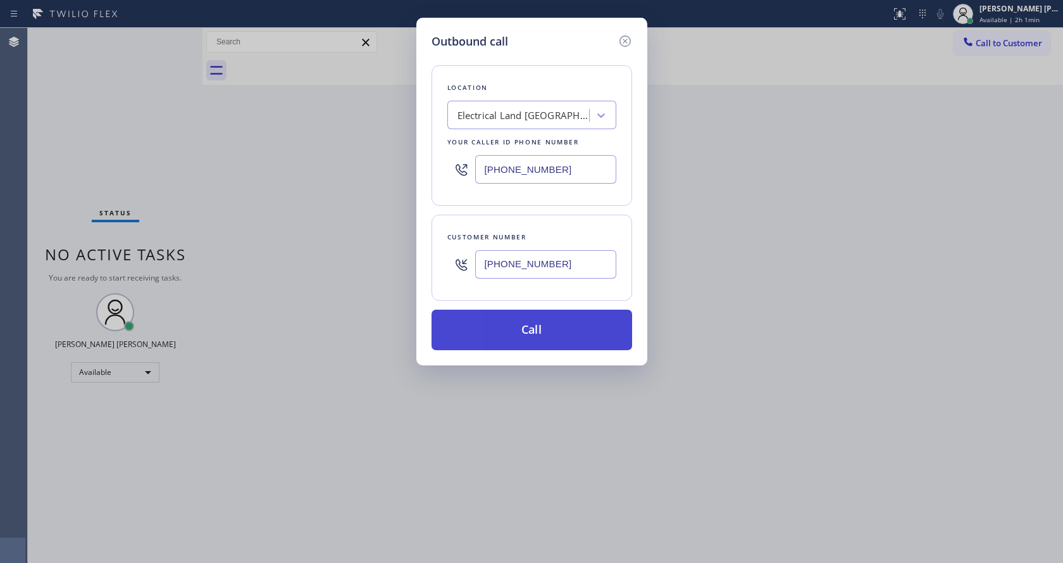
type input "[PHONE_NUMBER]"
click at [513, 334] on button "Call" at bounding box center [532, 329] width 201 height 40
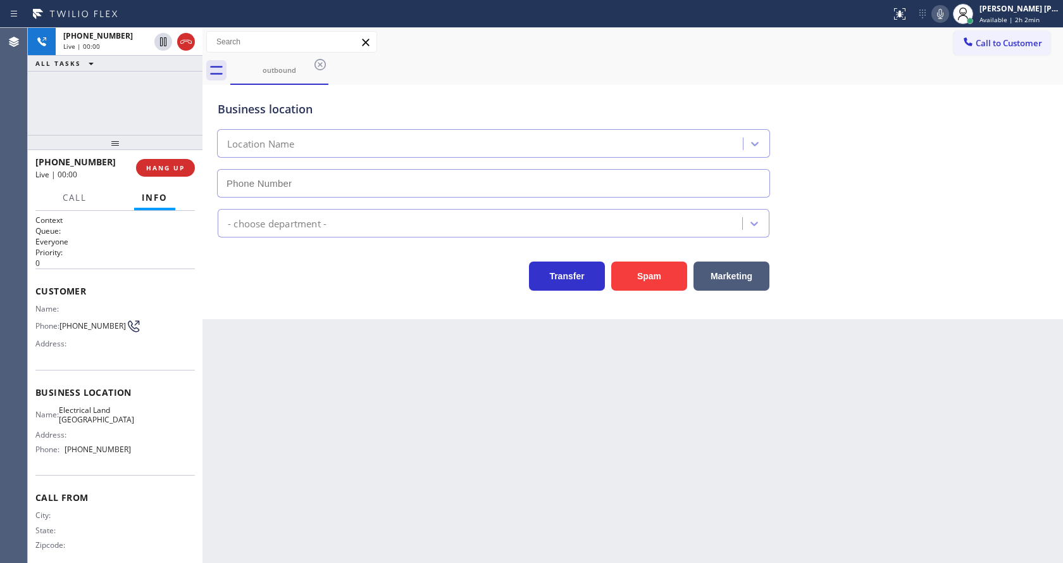
type input "[PHONE_NUMBER]"
click at [351, 258] on div "Transfer Spam Marketing" at bounding box center [493, 272] width 557 height 35
click at [337, 356] on div "Back to Dashboard Change Sender ID Customers Technicians Select a contact Outbo…" at bounding box center [632, 295] width 861 height 535
drag, startPoint x: 637, startPoint y: 497, endPoint x: 428, endPoint y: 542, distance: 213.7
click at [637, 497] on div "Back to Dashboard Change Sender ID Customers Technicians Select a contact Outbo…" at bounding box center [632, 295] width 861 height 535
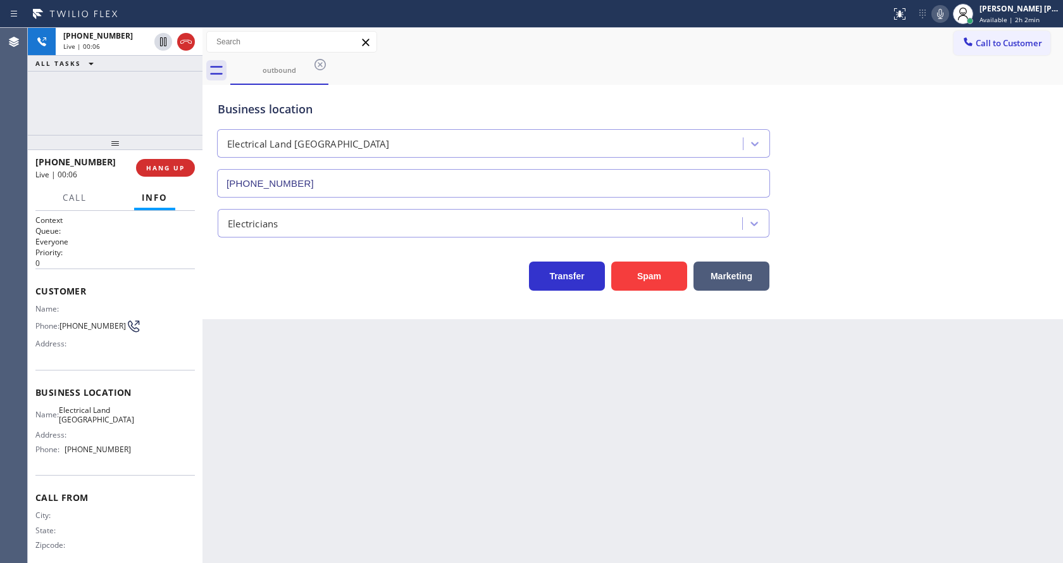
click at [271, 469] on div "Back to Dashboard Change Sender ID Customers Technicians Select a contact Outbo…" at bounding box center [632, 295] width 861 height 535
click at [525, 441] on div "Back to Dashboard Change Sender ID Customers Technicians Select a contact Outbo…" at bounding box center [632, 295] width 861 height 535
click at [447, 447] on div "Back to Dashboard Change Sender ID Customers Technicians Select a contact Outbo…" at bounding box center [632, 295] width 861 height 535
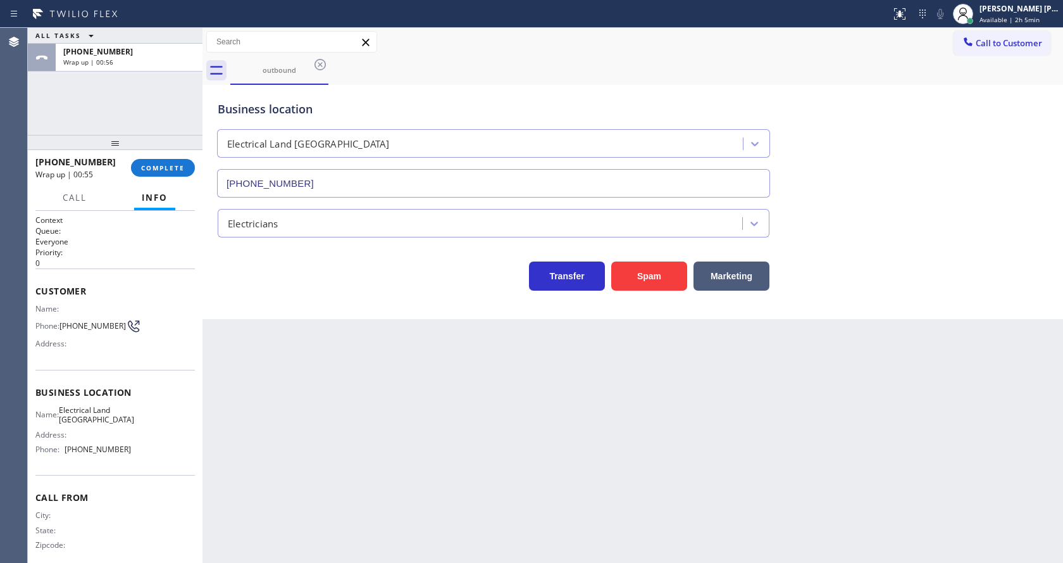
click at [142, 156] on div "[PHONE_NUMBER] Wrap up | 00:55 COMPLETE" at bounding box center [114, 167] width 159 height 33
click at [144, 162] on button "COMPLETE" at bounding box center [163, 168] width 64 height 18
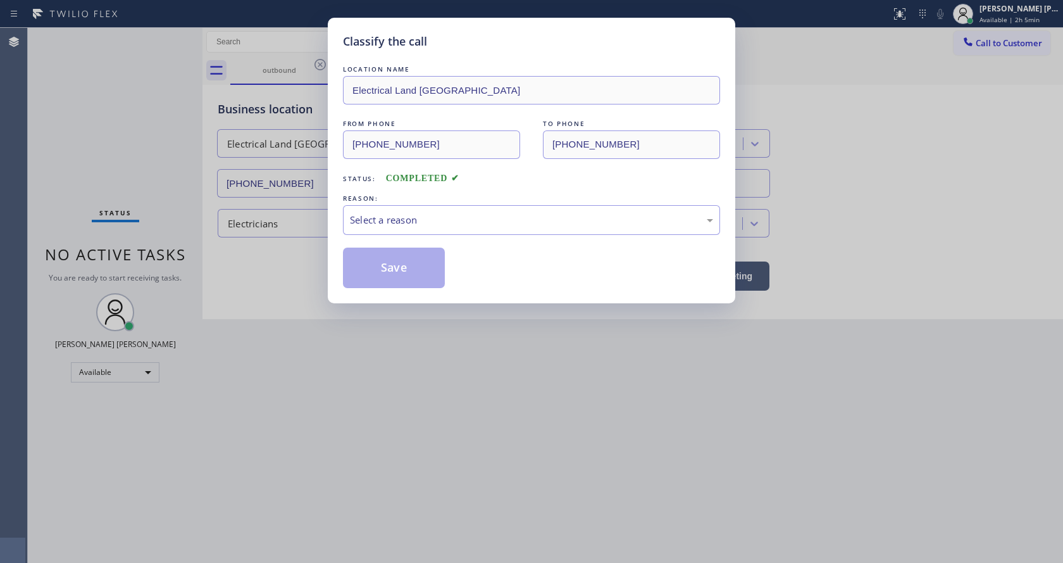
click at [402, 220] on div "Select a reason" at bounding box center [531, 220] width 363 height 15
click at [389, 278] on button "Save" at bounding box center [394, 267] width 102 height 40
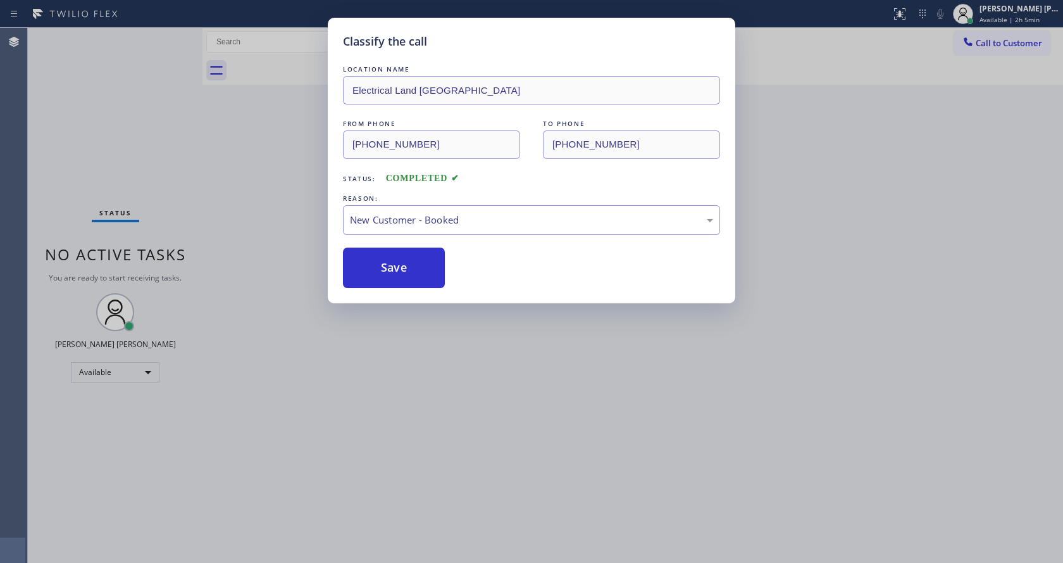
drag, startPoint x: 429, startPoint y: 358, endPoint x: 425, endPoint y: 368, distance: 10.8
click at [425, 368] on div "Classify the call LOCATION NAME Electrical Land Culver City FROM PHONE [PHONE_N…" at bounding box center [531, 281] width 1063 height 563
click at [387, 542] on div "Classify the call LOCATION NAME Electrical Land Culver City FROM PHONE [PHONE_N…" at bounding box center [531, 281] width 1063 height 563
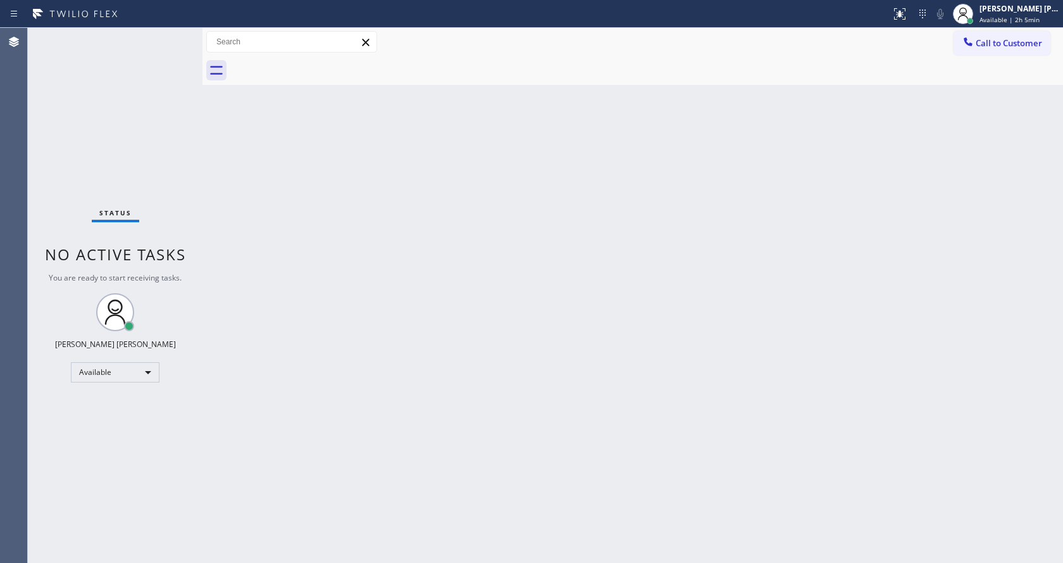
click at [215, 202] on div "Back to Dashboard Change Sender ID Customers Technicians Select a contact Outbo…" at bounding box center [632, 295] width 861 height 535
drag, startPoint x: 184, startPoint y: 142, endPoint x: 556, endPoint y: 125, distance: 372.4
click at [184, 142] on div "Status No active tasks You are ready to start receiving tasks. [PERSON_NAME] [P…" at bounding box center [115, 295] width 175 height 535
click at [1000, 16] on span "Available | 2h 6min" at bounding box center [1010, 19] width 60 height 9
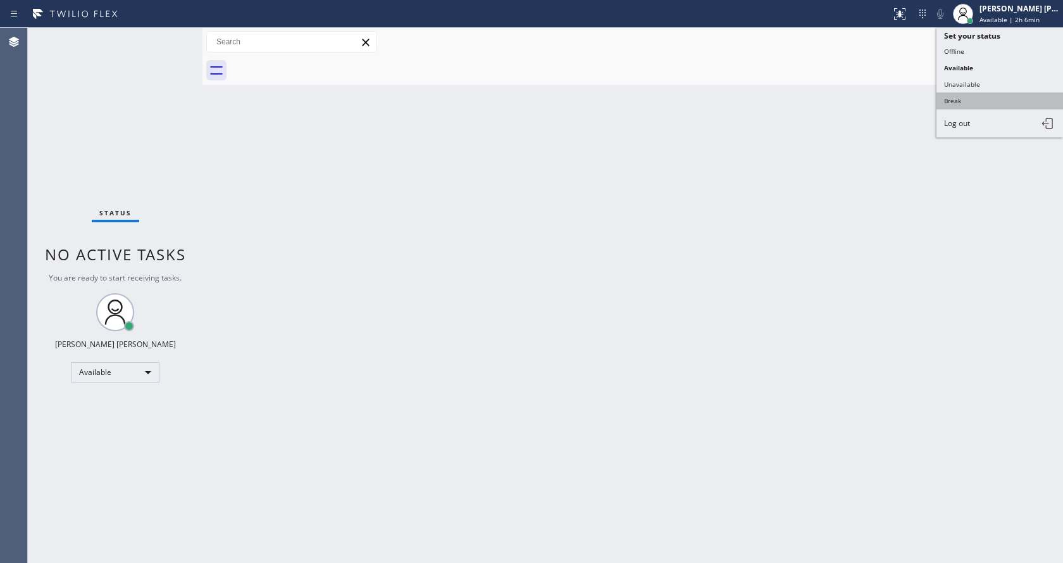
click at [986, 95] on button "Break" at bounding box center [1000, 100] width 127 height 16
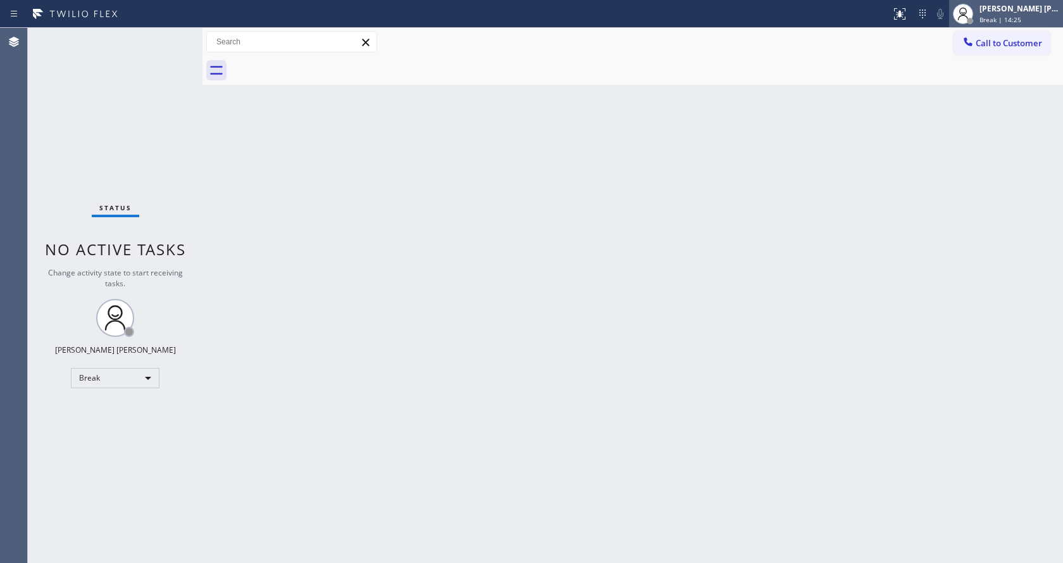
click at [1014, 22] on span "Break | 14:25" at bounding box center [1001, 19] width 42 height 9
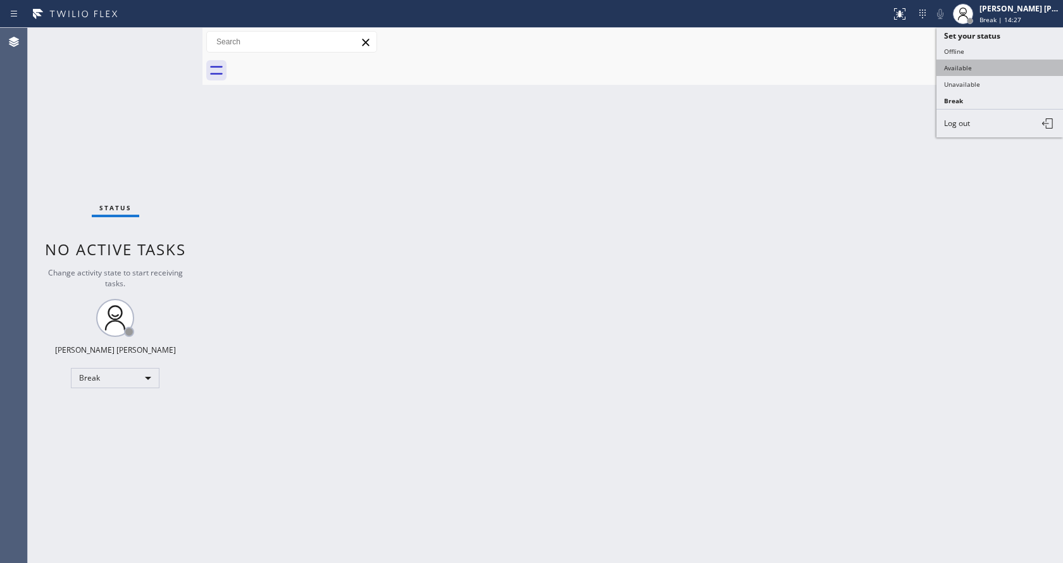
click at [962, 68] on button "Available" at bounding box center [1000, 67] width 127 height 16
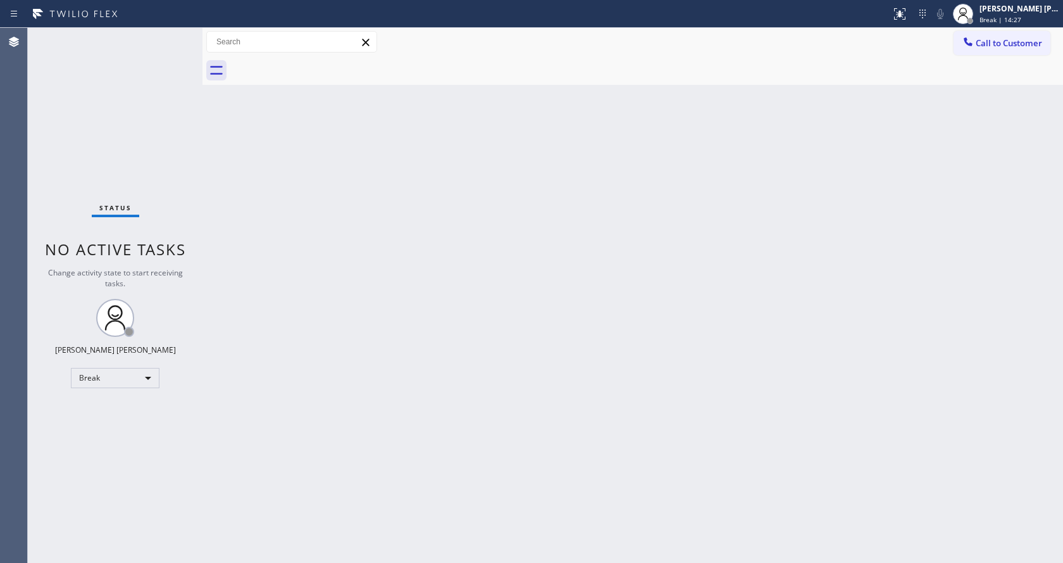
click at [951, 146] on div "Back to Dashboard Change Sender ID Customers Technicians Select a contact Outbo…" at bounding box center [632, 295] width 861 height 535
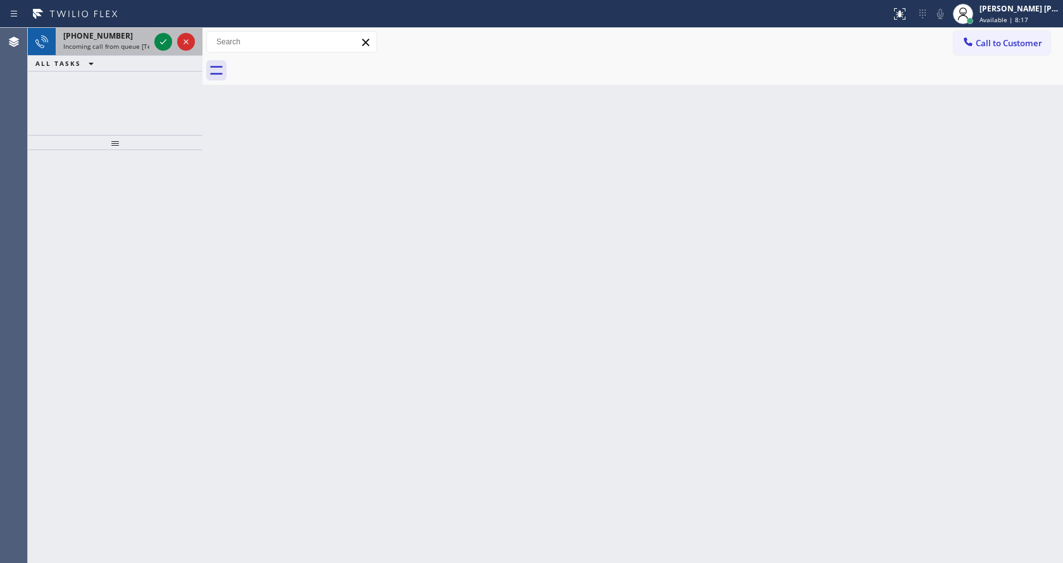
click at [107, 39] on span "[PHONE_NUMBER]" at bounding box center [98, 35] width 70 height 11
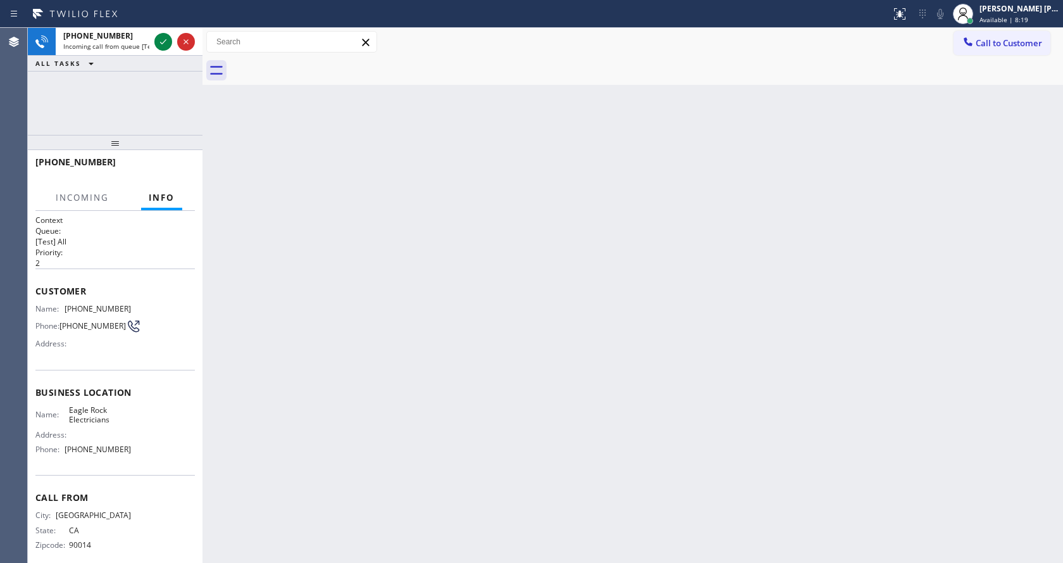
click at [394, 235] on div "Back to Dashboard Change Sender ID Customers Technicians Select a contact Outbo…" at bounding box center [632, 295] width 861 height 535
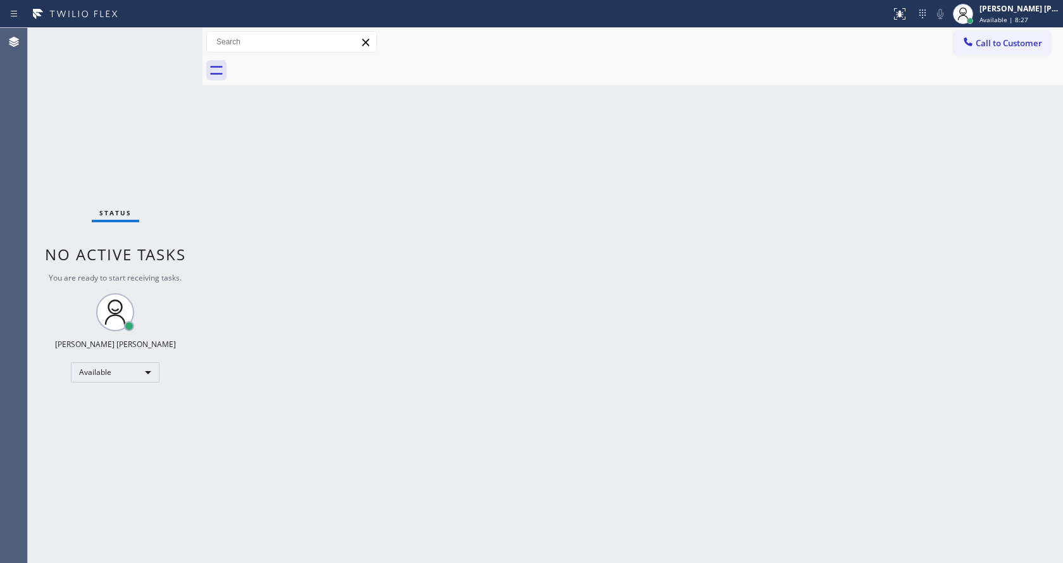
click at [599, 405] on div "Back to Dashboard Change Sender ID Customers Technicians Select a contact Outbo…" at bounding box center [632, 295] width 861 height 535
click at [814, 258] on div "Back to Dashboard Change Sender ID Customers Technicians Select a contact Outbo…" at bounding box center [632, 295] width 861 height 535
click at [263, 153] on div "Back to Dashboard Change Sender ID Customers Technicians Select a contact Outbo…" at bounding box center [632, 295] width 861 height 535
click at [447, 274] on div "Back to Dashboard Change Sender ID Customers Technicians Select a contact Outbo…" at bounding box center [632, 295] width 861 height 535
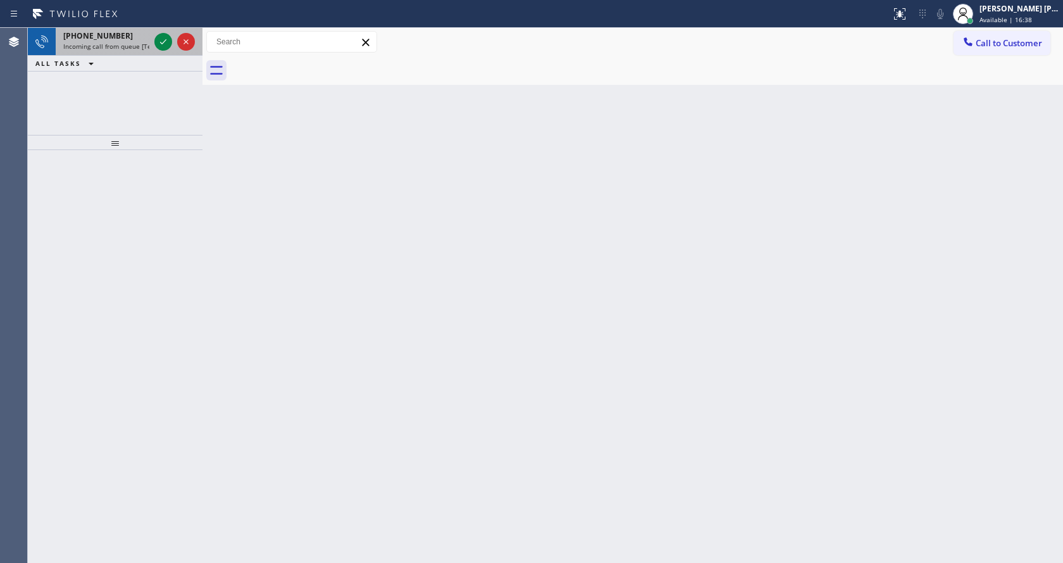
click at [100, 48] on span "Incoming call from queue [Test] All" at bounding box center [115, 46] width 105 height 9
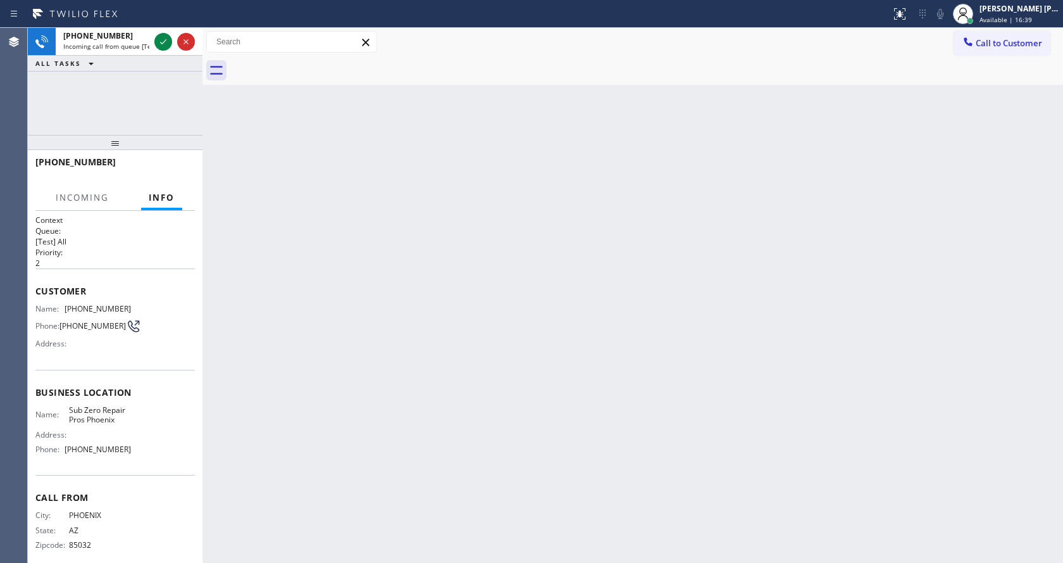
click at [272, 306] on div "Back to Dashboard Change Sender ID Customers Technicians Select a contact Outbo…" at bounding box center [632, 295] width 861 height 535
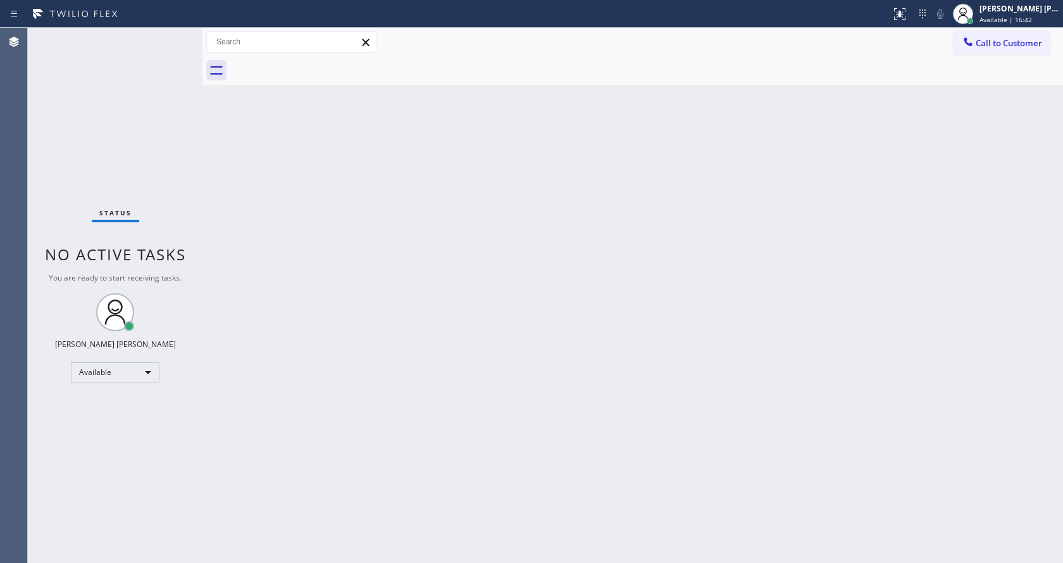
click at [299, 321] on div "Back to Dashboard Change Sender ID Customers Technicians Select a contact Outbo…" at bounding box center [632, 295] width 861 height 535
click at [167, 42] on div "Status No active tasks You are ready to start receiving tasks. [PERSON_NAME] [P…" at bounding box center [115, 295] width 175 height 535
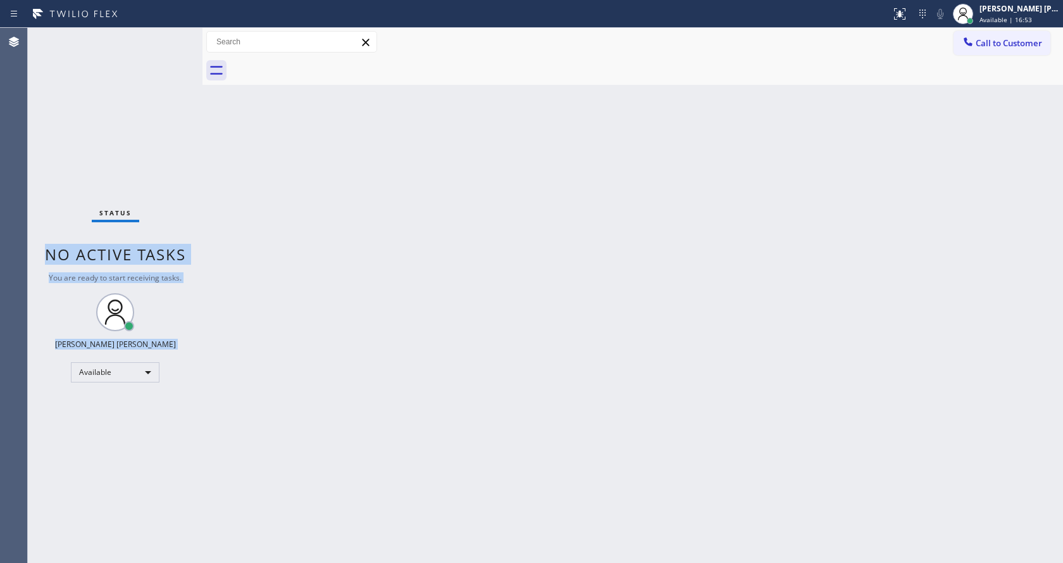
drag, startPoint x: 206, startPoint y: 55, endPoint x: 159, endPoint y: 46, distance: 48.4
click at [159, 46] on div "Status No active tasks You are ready to start receiving tasks. [PERSON_NAME] [P…" at bounding box center [545, 295] width 1035 height 535
click at [171, 34] on div "Status No active tasks You are ready to start receiving tasks. [PERSON_NAME] [P…" at bounding box center [115, 295] width 175 height 535
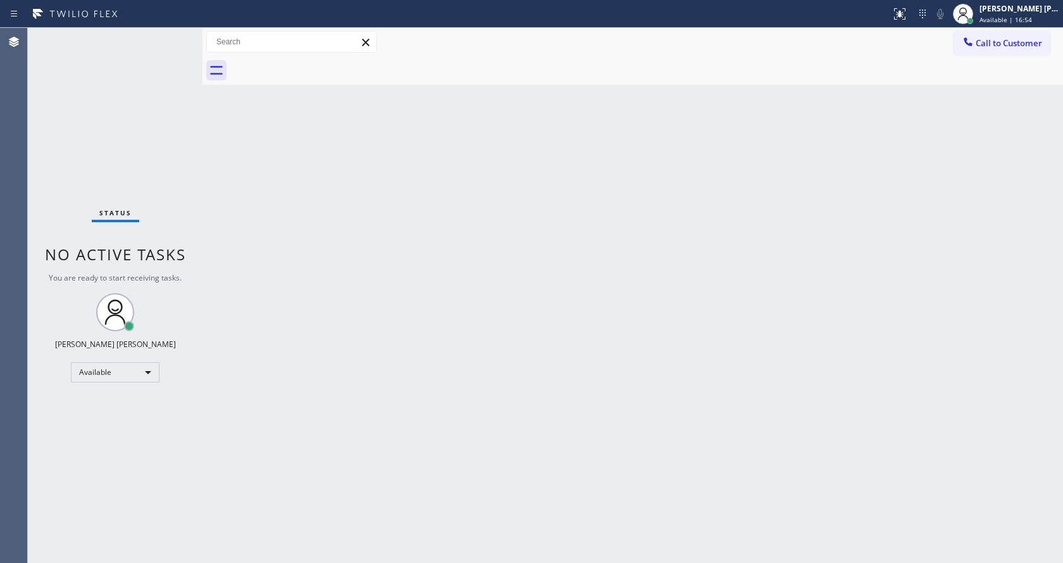
click at [166, 37] on div "Status No active tasks You are ready to start receiving tasks. [PERSON_NAME] [P…" at bounding box center [115, 295] width 175 height 535
click at [188, 151] on div "Status No active tasks You are ready to start receiving tasks. [PERSON_NAME] [P…" at bounding box center [115, 295] width 175 height 535
drag, startPoint x: 295, startPoint y: 213, endPoint x: 299, endPoint y: 236, distance: 23.8
click at [295, 213] on div "Back to Dashboard Change Sender ID Customers Technicians Select a contact Outbo…" at bounding box center [632, 295] width 861 height 535
click at [165, 30] on div "Status No active tasks You are ready to start receiving tasks. [PERSON_NAME] [P…" at bounding box center [115, 295] width 175 height 535
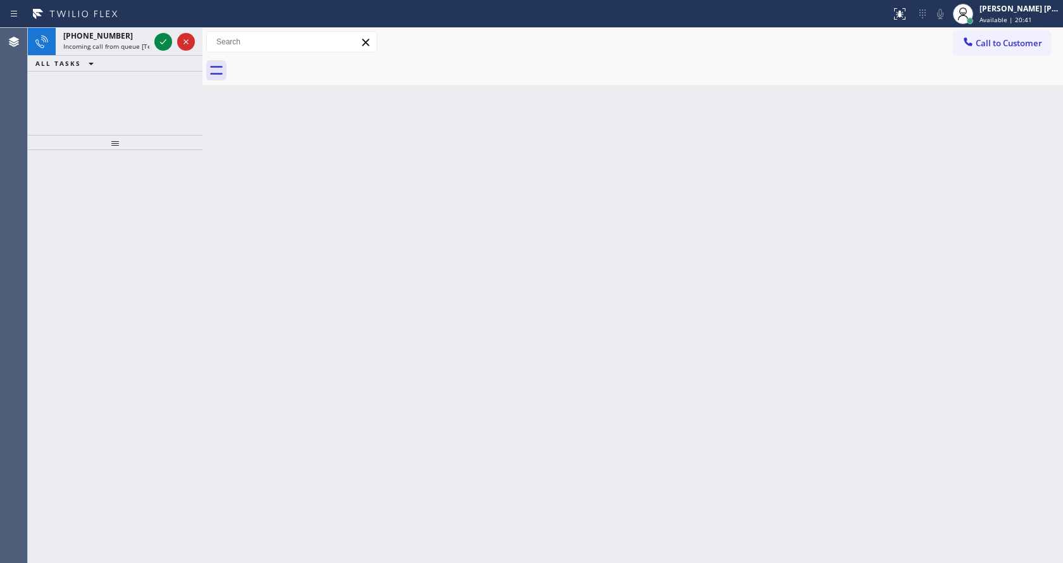
click at [165, 30] on div at bounding box center [175, 42] width 46 height 28
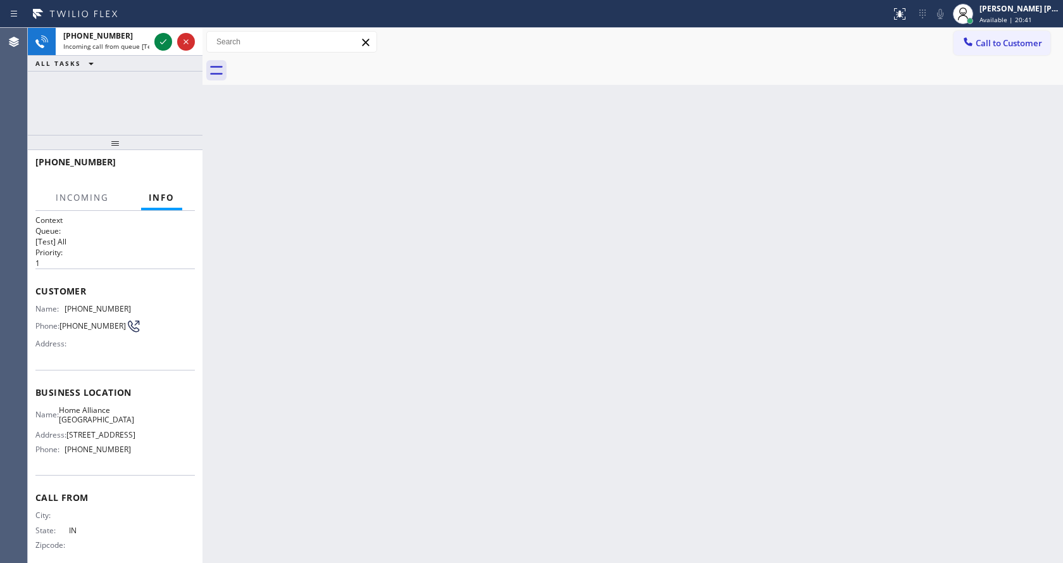
click at [165, 30] on div at bounding box center [175, 42] width 46 height 28
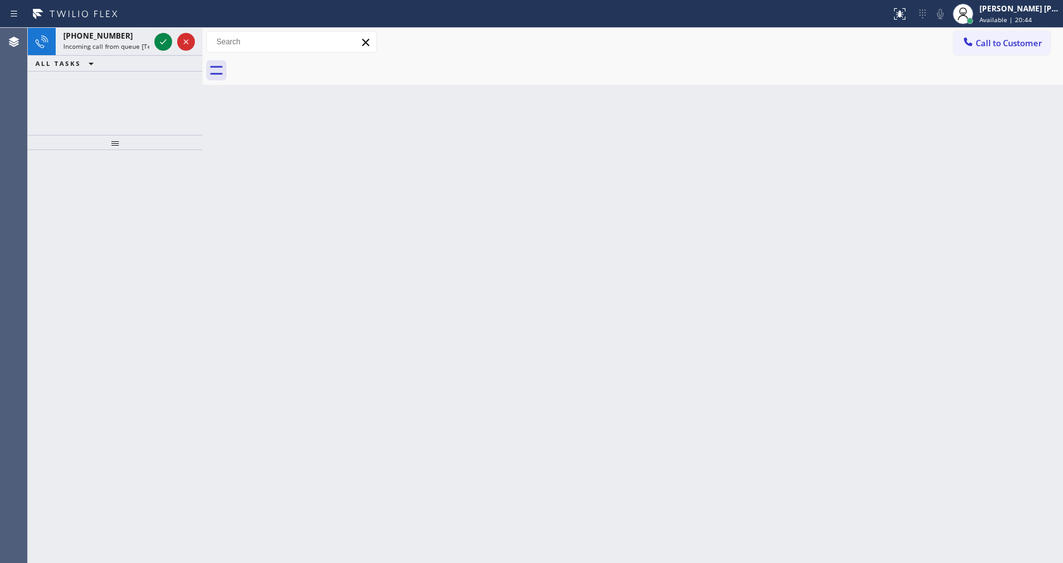
click at [165, 30] on div at bounding box center [175, 42] width 46 height 28
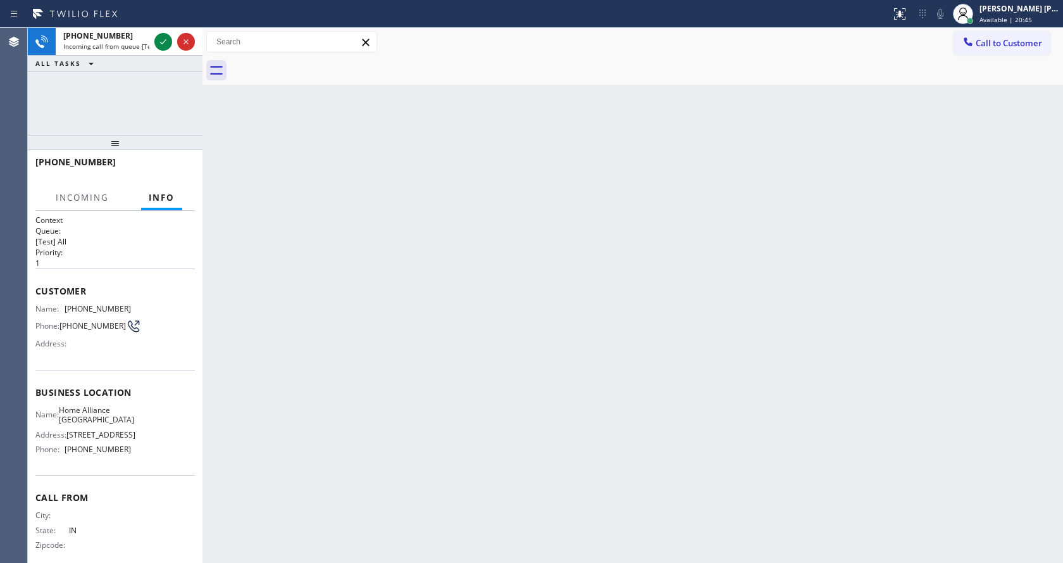
click at [165, 30] on div at bounding box center [175, 42] width 46 height 28
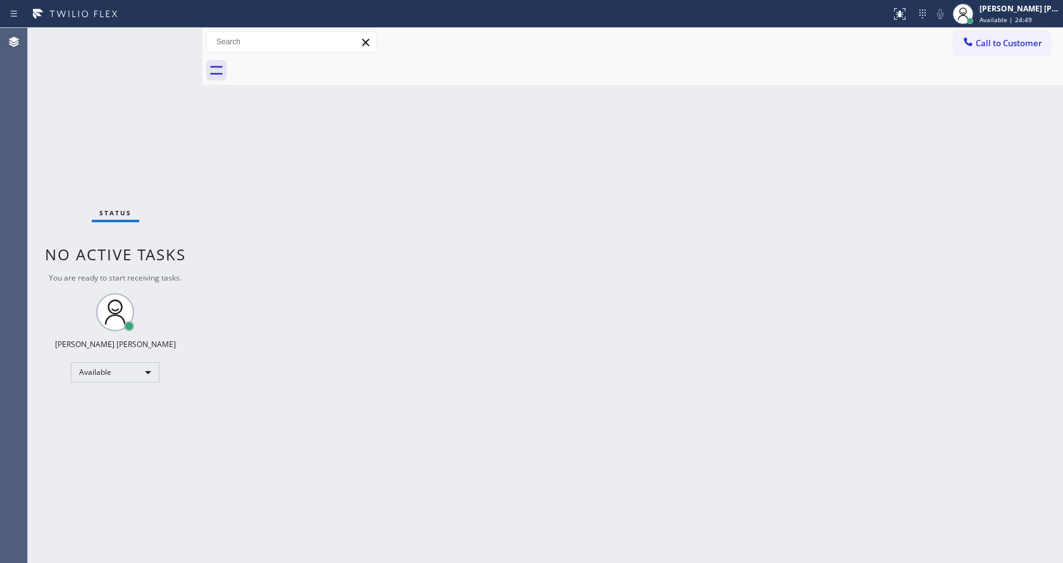
click at [132, 41] on div "Status No active tasks You are ready to start receiving tasks. [PERSON_NAME] [P…" at bounding box center [115, 295] width 175 height 535
click at [489, 338] on div "Back to Dashboard Change Sender ID Customers Technicians Select a contact Outbo…" at bounding box center [632, 295] width 861 height 535
click at [526, 347] on div "Back to Dashboard Change Sender ID Customers Technicians Select a contact Outbo…" at bounding box center [632, 295] width 861 height 535
click at [536, 354] on div "Back to Dashboard Change Sender ID Customers Technicians Select a contact Outbo…" at bounding box center [632, 295] width 861 height 535
click at [461, 239] on div "Back to Dashboard Change Sender ID Customers Technicians Select a contact Outbo…" at bounding box center [632, 295] width 861 height 535
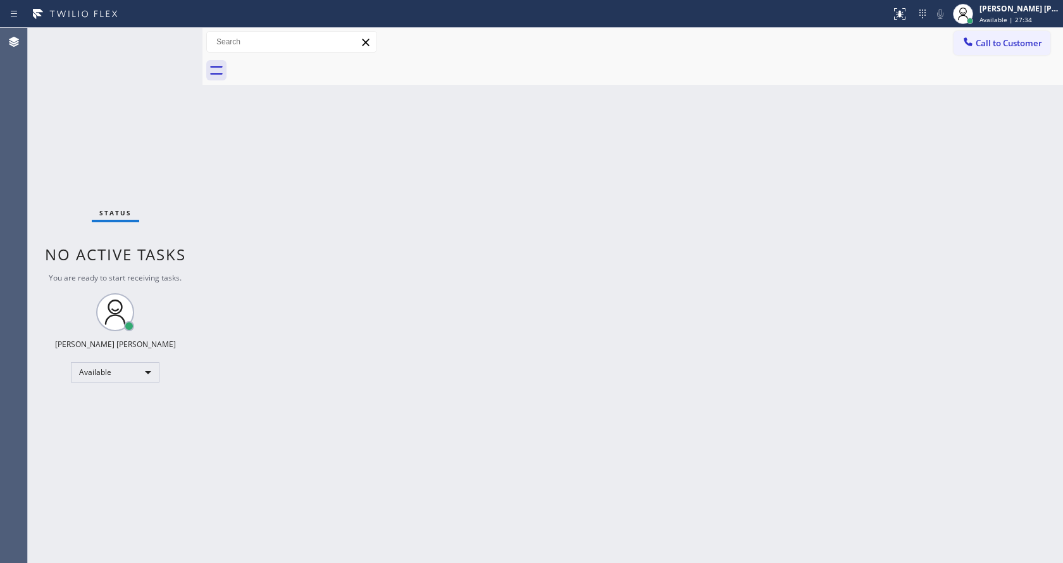
click at [461, 537] on div "Back to Dashboard Change Sender ID Customers Technicians Select a contact Outbo…" at bounding box center [632, 295] width 861 height 535
click at [173, 35] on div "Status No active tasks You are ready to start receiving tasks. [PERSON_NAME] [P…" at bounding box center [115, 295] width 175 height 535
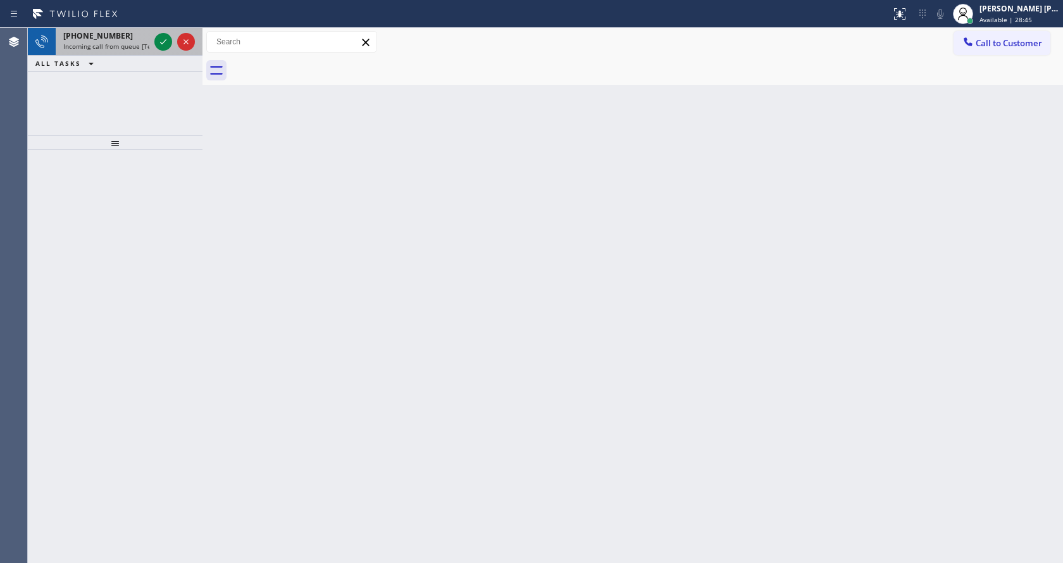
click at [134, 47] on span "Incoming call from queue [Test] All" at bounding box center [115, 46] width 105 height 9
click at [134, 54] on div "[PHONE_NUMBER] Incoming call from queue [Test] All" at bounding box center [104, 42] width 96 height 28
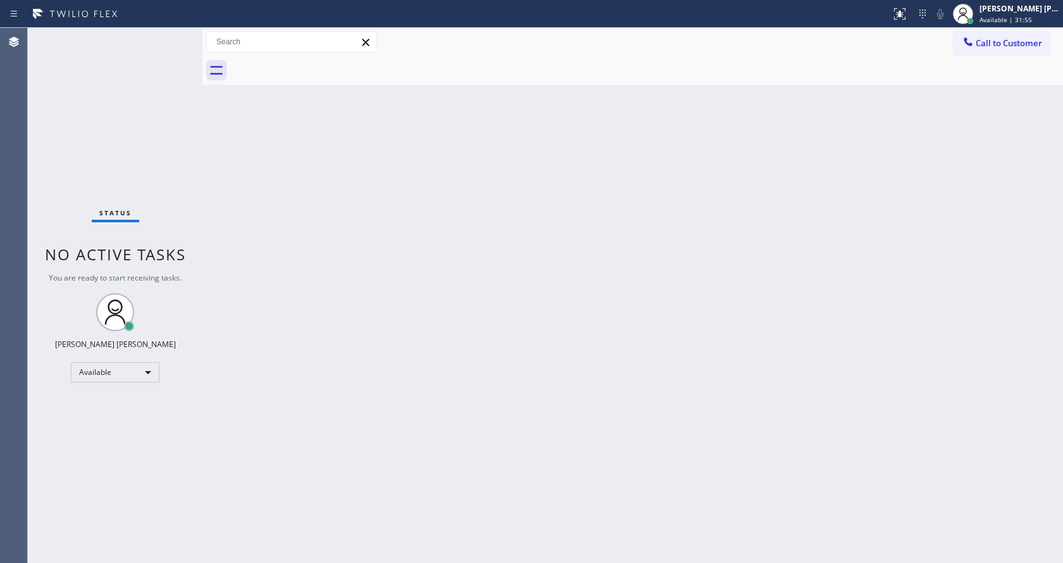
click at [401, 140] on div "Back to Dashboard Change Sender ID Customers Technicians Select a contact Outbo…" at bounding box center [632, 295] width 861 height 535
click at [373, 304] on div "Back to Dashboard Change Sender ID Customers Technicians Select a contact Outbo…" at bounding box center [632, 295] width 861 height 535
click at [592, 385] on div "Back to Dashboard Change Sender ID Customers Technicians Select a contact Outbo…" at bounding box center [632, 295] width 861 height 535
click at [294, 246] on div "Back to Dashboard Change Sender ID Customers Technicians Select a contact Outbo…" at bounding box center [632, 295] width 861 height 535
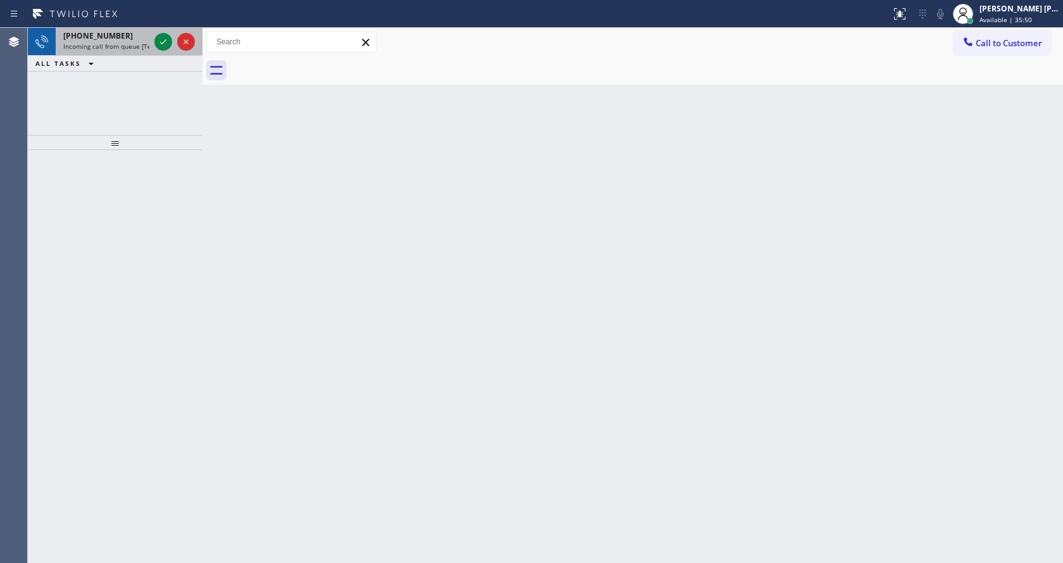
click at [117, 49] on span "Incoming call from queue [Test] All" at bounding box center [115, 46] width 105 height 9
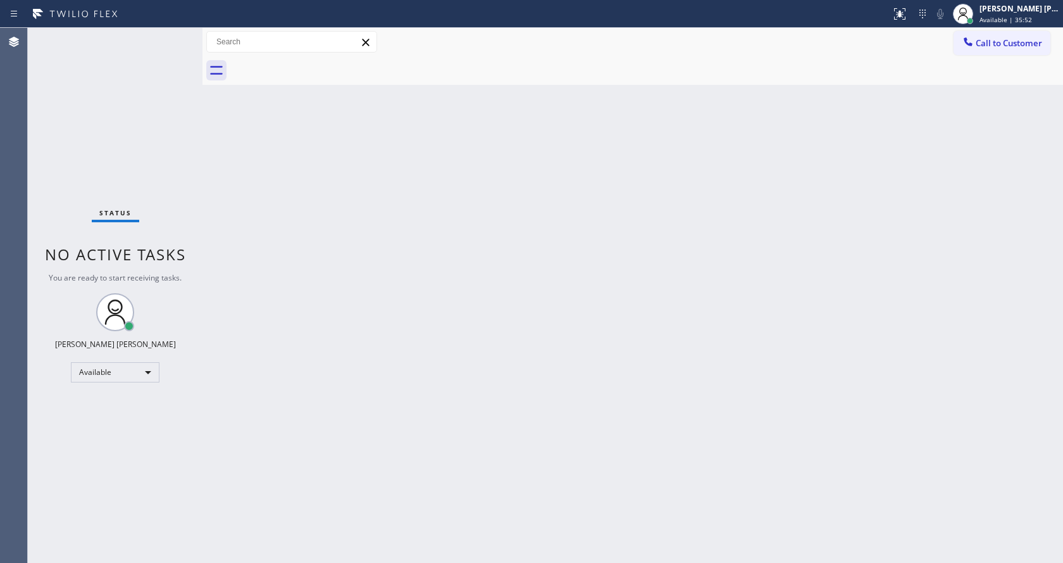
click at [520, 350] on div "Back to Dashboard Change Sender ID Customers Technicians Select a contact Outbo…" at bounding box center [632, 295] width 861 height 535
click at [265, 232] on div "Back to Dashboard Change Sender ID Customers Technicians Select a contact Outbo…" at bounding box center [632, 295] width 861 height 535
click at [171, 36] on div "Status No active tasks You are ready to start receiving tasks. [PERSON_NAME] [P…" at bounding box center [115, 295] width 175 height 535
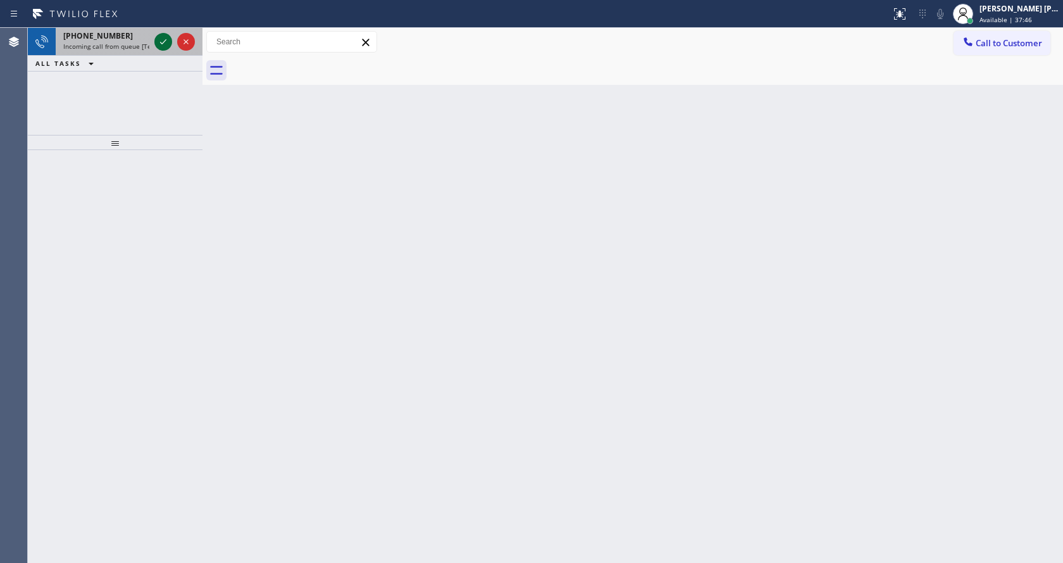
click at [171, 36] on div at bounding box center [163, 41] width 18 height 15
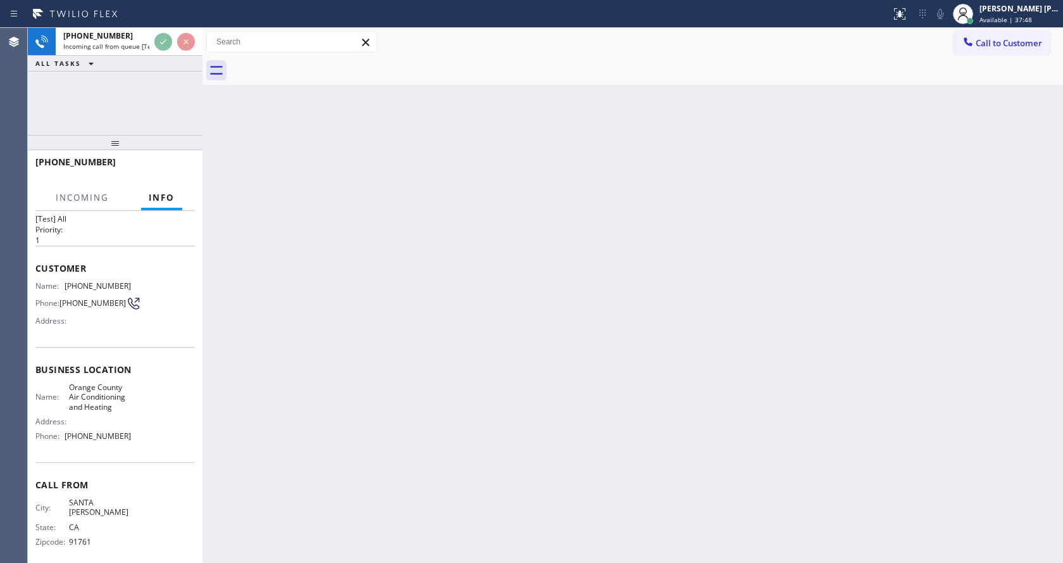
scroll to position [26, 0]
click at [538, 414] on div "Back to Dashboard Change Sender ID Customers Technicians Select a contact Outbo…" at bounding box center [632, 295] width 861 height 535
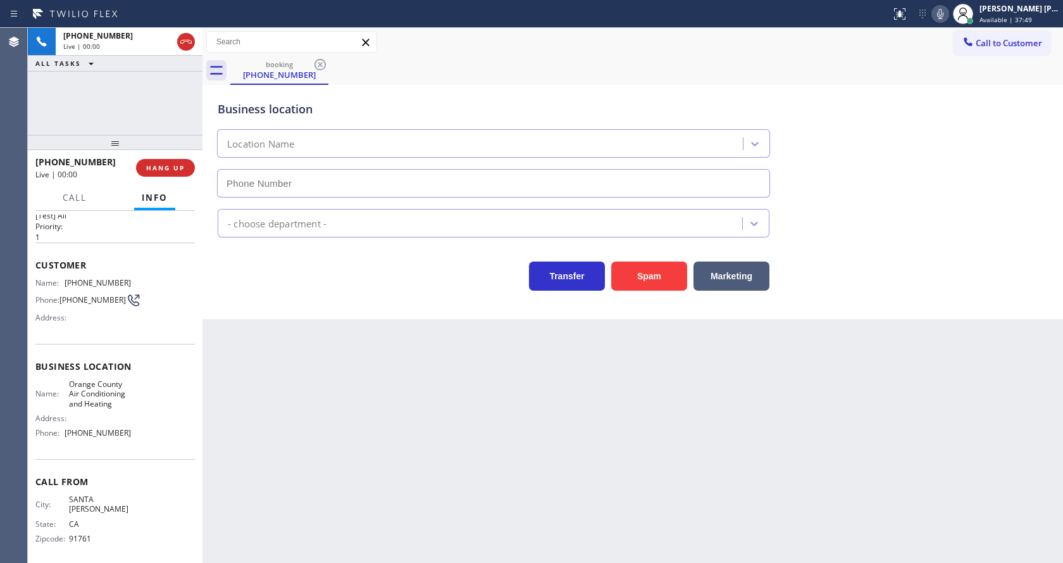
type input "[PHONE_NUMBER]"
click at [502, 436] on div "Back to Dashboard Change Sender ID Customers Technicians Select a contact Outbo…" at bounding box center [632, 295] width 861 height 535
drag, startPoint x: 223, startPoint y: 289, endPoint x: 378, endPoint y: 211, distance: 173.2
click at [223, 289] on div "Transfer Spam Marketing" at bounding box center [493, 272] width 557 height 35
click at [942, 10] on icon at bounding box center [940, 13] width 15 height 15
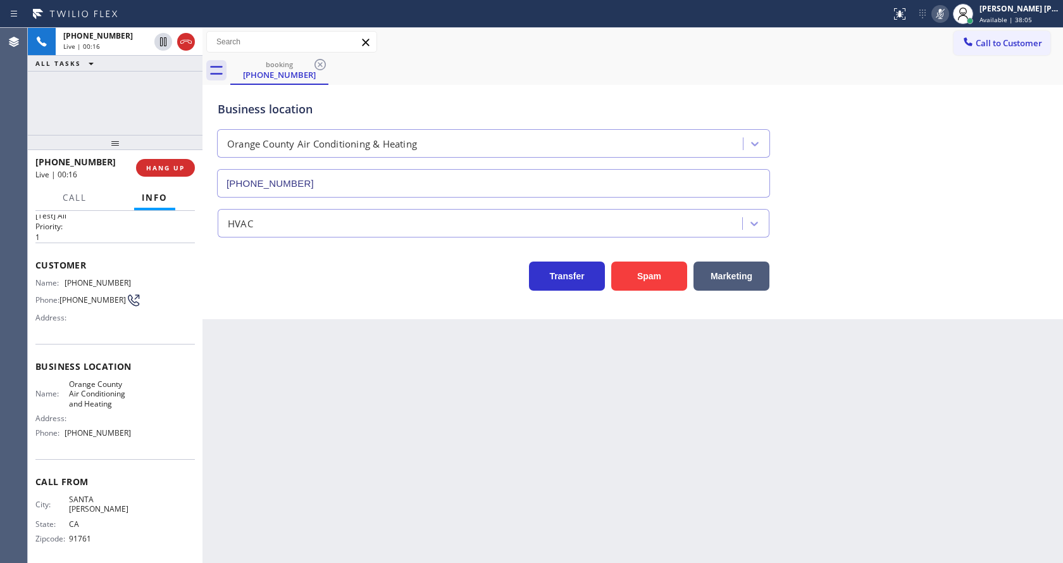
click at [942, 10] on icon at bounding box center [940, 13] width 15 height 15
click at [259, 509] on div "Back to Dashboard Change Sender ID Customers Technicians Select a contact Outbo…" at bounding box center [632, 295] width 861 height 535
click at [92, 317] on div "Address:" at bounding box center [83, 317] width 96 height 9
drag, startPoint x: 60, startPoint y: 278, endPoint x: 136, endPoint y: 287, distance: 76.4
click at [136, 287] on div "Name: [PHONE_NUMBER] Phone: [PHONE_NUMBER] Address:" at bounding box center [114, 303] width 159 height 50
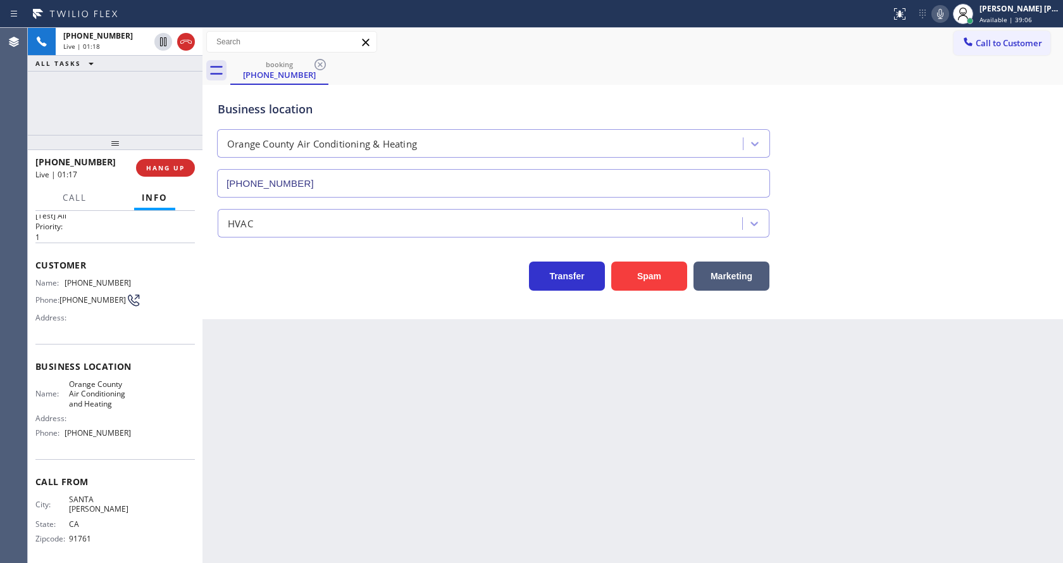
click at [361, 378] on div "Back to Dashboard Change Sender ID Customers Technicians Select a contact Outbo…" at bounding box center [632, 295] width 861 height 535
drag, startPoint x: 147, startPoint y: 389, endPoint x: 117, endPoint y: 406, distance: 34.3
click at [147, 389] on div "Name: Orange County Air Conditioning and Heating Address: Phone: [PHONE_NUMBER]" at bounding box center [114, 411] width 159 height 64
drag, startPoint x: 66, startPoint y: 389, endPoint x: 139, endPoint y: 413, distance: 76.2
click at [139, 413] on div "Name: Orange County Air Conditioning and Heating Address: Phone: [PHONE_NUMBER]" at bounding box center [114, 411] width 159 height 64
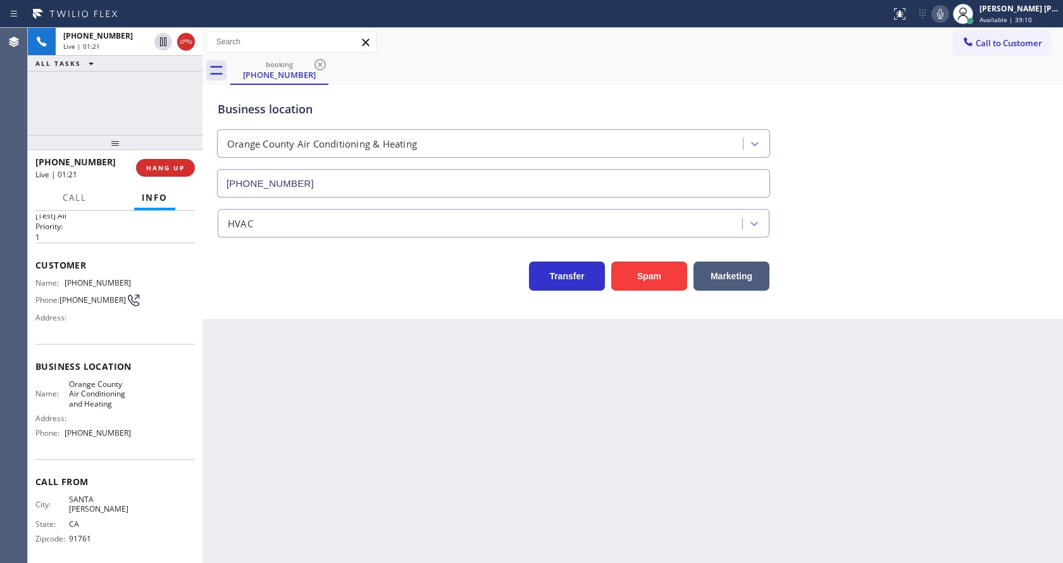
click at [373, 428] on div "Back to Dashboard Change Sender ID Customers Technicians Select a contact Outbo…" at bounding box center [632, 295] width 861 height 535
click at [71, 437] on span "[PHONE_NUMBER]" at bounding box center [98, 432] width 66 height 9
drag, startPoint x: 64, startPoint y: 437, endPoint x: 117, endPoint y: 437, distance: 53.2
click at [117, 437] on div "Phone: [PHONE_NUMBER]" at bounding box center [83, 432] width 96 height 9
click at [117, 437] on span "[PHONE_NUMBER]" at bounding box center [98, 432] width 66 height 9
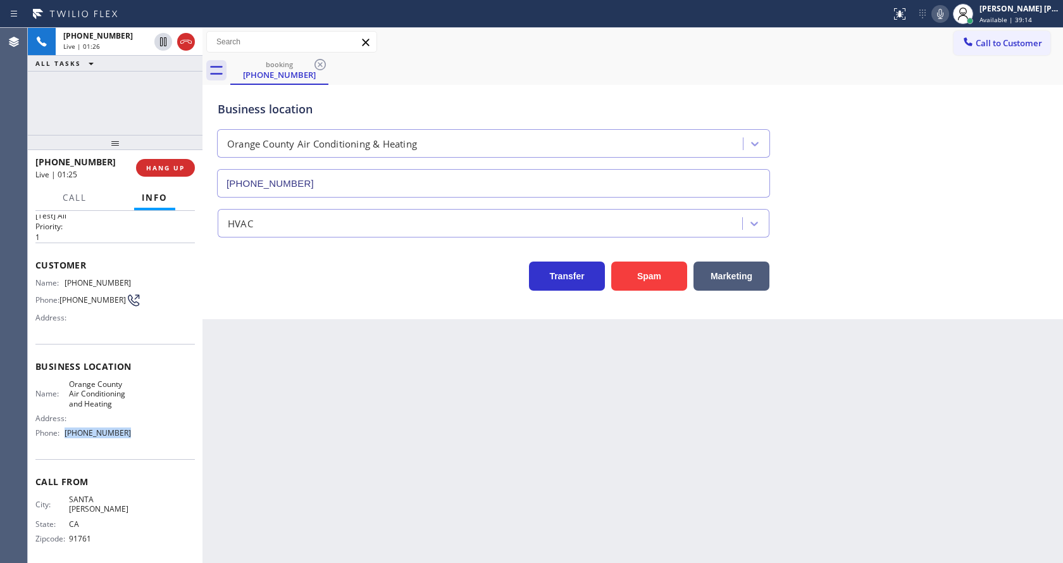
drag, startPoint x: 125, startPoint y: 437, endPoint x: 64, endPoint y: 443, distance: 61.0
click at [64, 443] on div "Name: Orange County Air Conditioning and Heating Address: Phone: [PHONE_NUMBER]" at bounding box center [83, 411] width 96 height 64
click at [251, 428] on div "Back to Dashboard Change Sender ID Customers Technicians Select a contact Outbo…" at bounding box center [632, 295] width 861 height 535
click at [246, 292] on div "Business location [GEOGRAPHIC_DATA] Air Conditioning & Heating [PHONE_NUMBER] H…" at bounding box center [632, 202] width 861 height 234
click at [700, 516] on div "Back to Dashboard Change Sender ID Customers Technicians Select a contact Outbo…" at bounding box center [632, 295] width 861 height 535
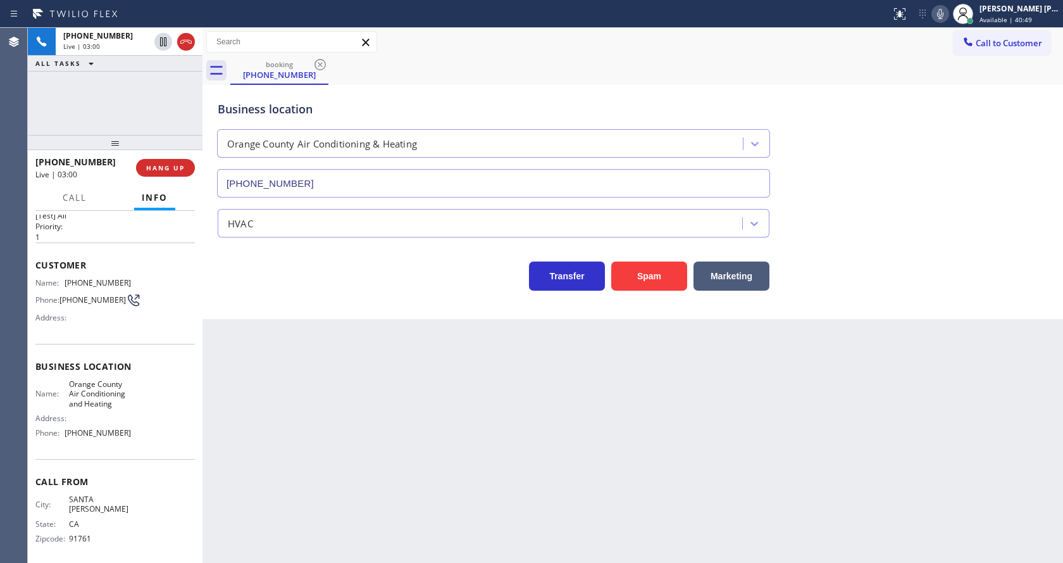
click at [1062, 233] on div "Business location [GEOGRAPHIC_DATA] Air Conditioning & Heating [PHONE_NUMBER] H…" at bounding box center [632, 202] width 861 height 234
click at [943, 16] on icon at bounding box center [940, 13] width 15 height 15
drag, startPoint x: 161, startPoint y: 37, endPoint x: 369, endPoint y: 376, distance: 398.0
click at [161, 37] on icon at bounding box center [163, 41] width 15 height 15
click at [449, 444] on div "Back to Dashboard Change Sender ID Customers Technicians Select a contact Outbo…" at bounding box center [632, 295] width 861 height 535
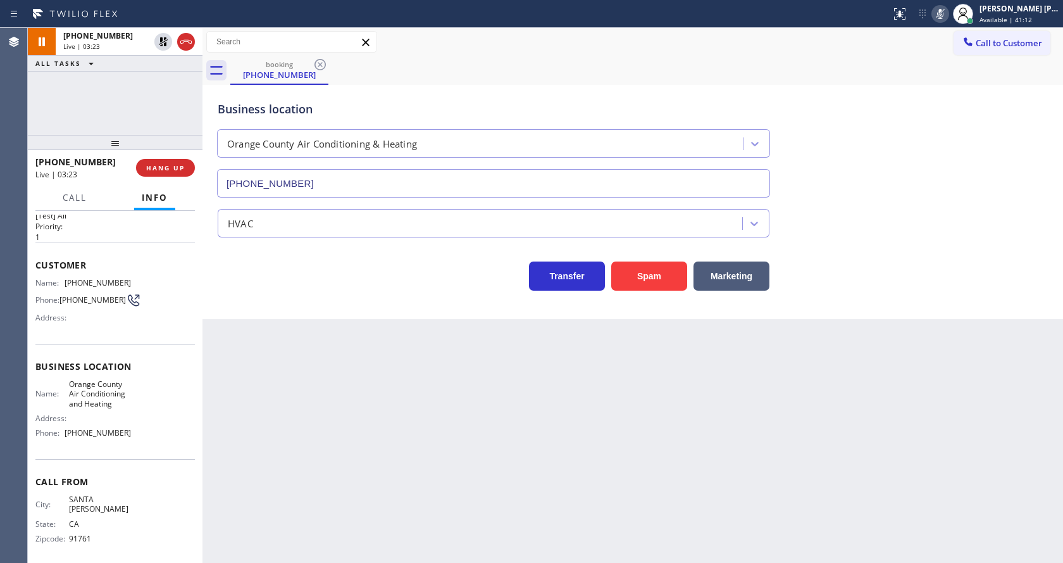
click at [339, 416] on div "Back to Dashboard Change Sender ID Customers Technicians Select a contact Outbo…" at bounding box center [632, 295] width 861 height 535
click at [573, 354] on div "Back to Dashboard Change Sender ID Customers Technicians Select a contact Outbo…" at bounding box center [632, 295] width 861 height 535
click at [402, 395] on div "Back to Dashboard Change Sender ID Customers Technicians Select a contact Outbo…" at bounding box center [632, 295] width 861 height 535
click at [280, 360] on div "Back to Dashboard Change Sender ID Customers Technicians Select a contact Outbo…" at bounding box center [632, 295] width 861 height 535
click at [164, 39] on icon at bounding box center [163, 41] width 9 height 9
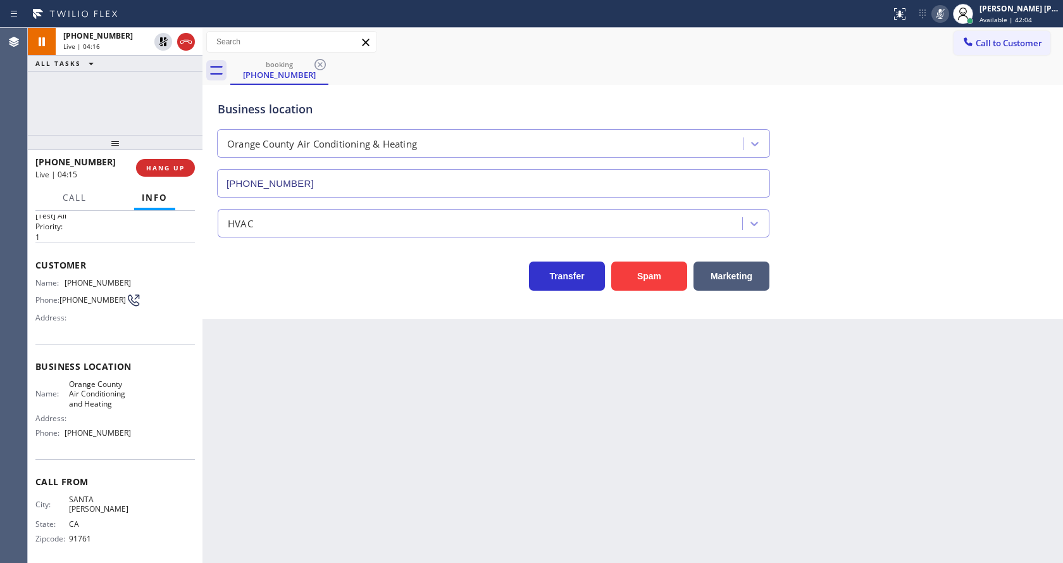
click at [943, 11] on icon at bounding box center [940, 14] width 6 height 10
click at [970, 138] on div "Business location [GEOGRAPHIC_DATA] Air Conditioning & Heating [PHONE_NUMBER]" at bounding box center [632, 140] width 835 height 115
click at [282, 437] on div "Back to Dashboard Change Sender ID Customers Technicians Select a contact Outbo…" at bounding box center [632, 295] width 861 height 535
click at [611, 420] on div "Back to Dashboard Change Sender ID Customers Technicians Select a contact Outbo…" at bounding box center [632, 295] width 861 height 535
click at [284, 387] on div "Back to Dashboard Change Sender ID Customers Technicians Select a contact Outbo…" at bounding box center [632, 295] width 861 height 535
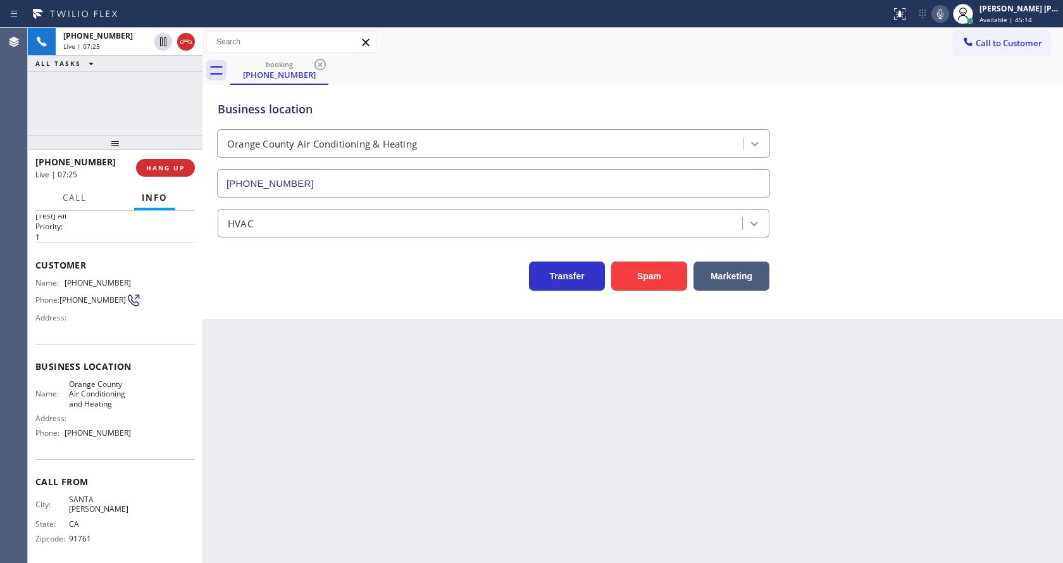
click at [644, 454] on div "Back to Dashboard Change Sender ID Customers Technicians Select a contact Outbo…" at bounding box center [632, 295] width 861 height 535
click at [401, 417] on div "Back to Dashboard Change Sender ID Customers Technicians Select a contact Outbo…" at bounding box center [632, 295] width 861 height 535
click at [356, 414] on div "Back to Dashboard Change Sender ID Customers Technicians Select a contact Outbo…" at bounding box center [632, 295] width 861 height 535
click at [309, 415] on div "Back to Dashboard Change Sender ID Customers Technicians Select a contact Outbo…" at bounding box center [632, 295] width 861 height 535
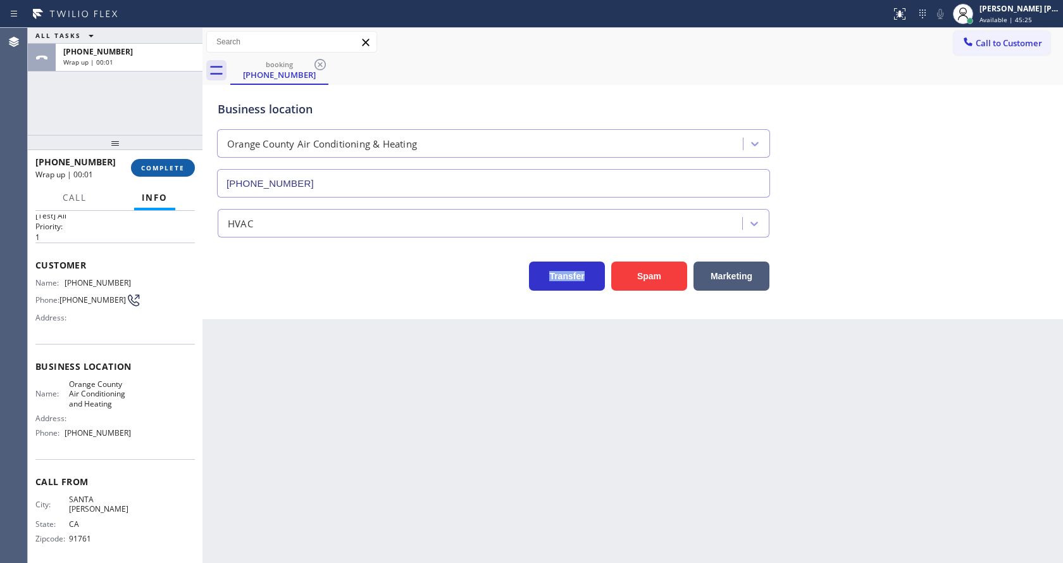
click at [153, 166] on span "COMPLETE" at bounding box center [163, 167] width 44 height 9
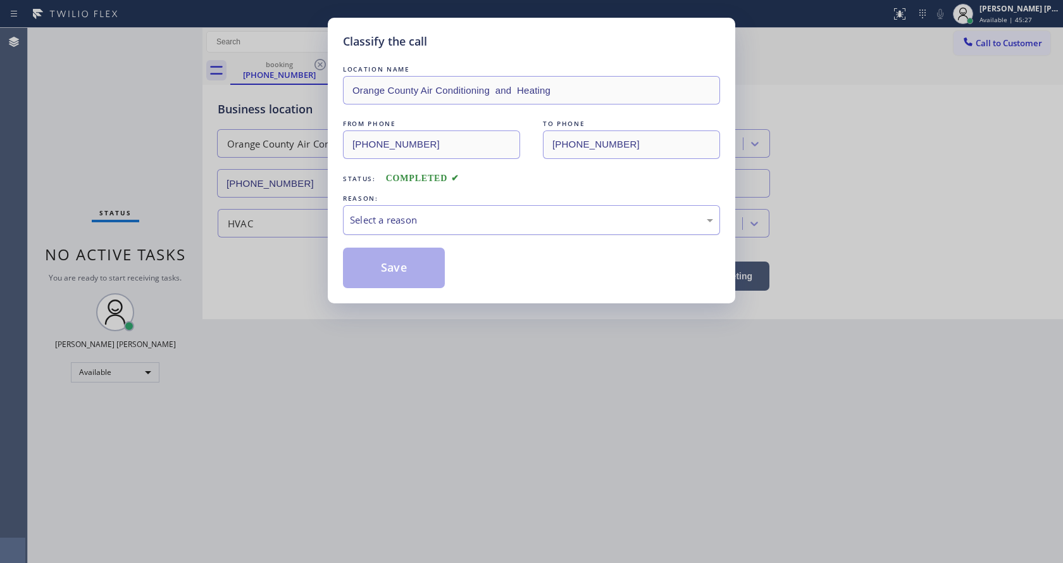
click at [389, 216] on div "Select a reason" at bounding box center [531, 220] width 363 height 15
click at [385, 269] on button "Save" at bounding box center [394, 267] width 102 height 40
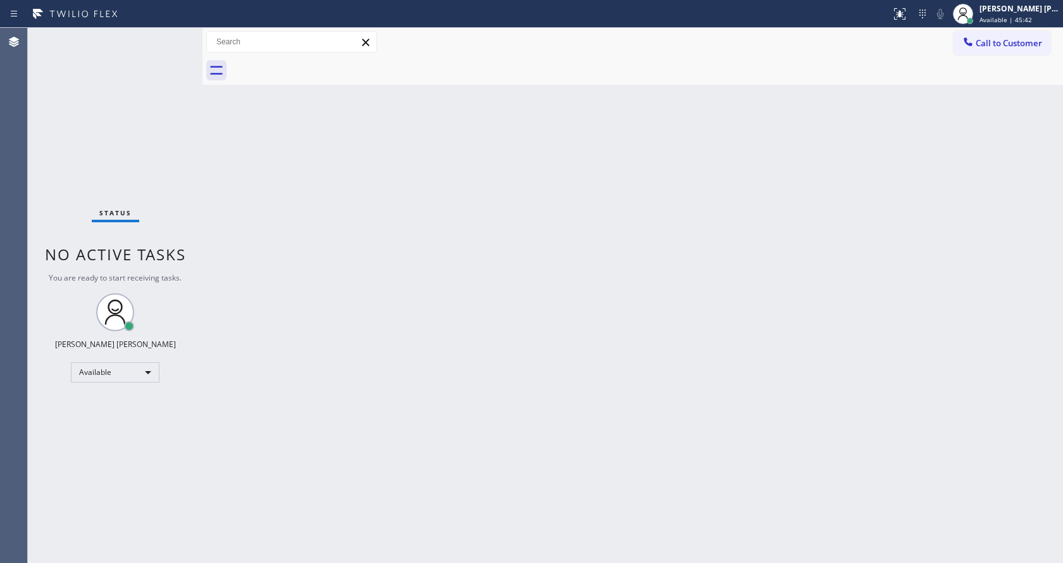
click at [643, 277] on div "Back to Dashboard Change Sender ID Customers Technicians Select a contact Outbo…" at bounding box center [632, 295] width 861 height 535
drag, startPoint x: 382, startPoint y: 530, endPoint x: 382, endPoint y: 540, distance: 10.8
click at [382, 530] on div "Back to Dashboard Change Sender ID Customers Technicians Select a contact Outbo…" at bounding box center [632, 295] width 861 height 535
drag, startPoint x: 176, startPoint y: 249, endPoint x: 219, endPoint y: 336, distance: 96.8
click at [176, 249] on span "No active tasks" at bounding box center [115, 254] width 141 height 21
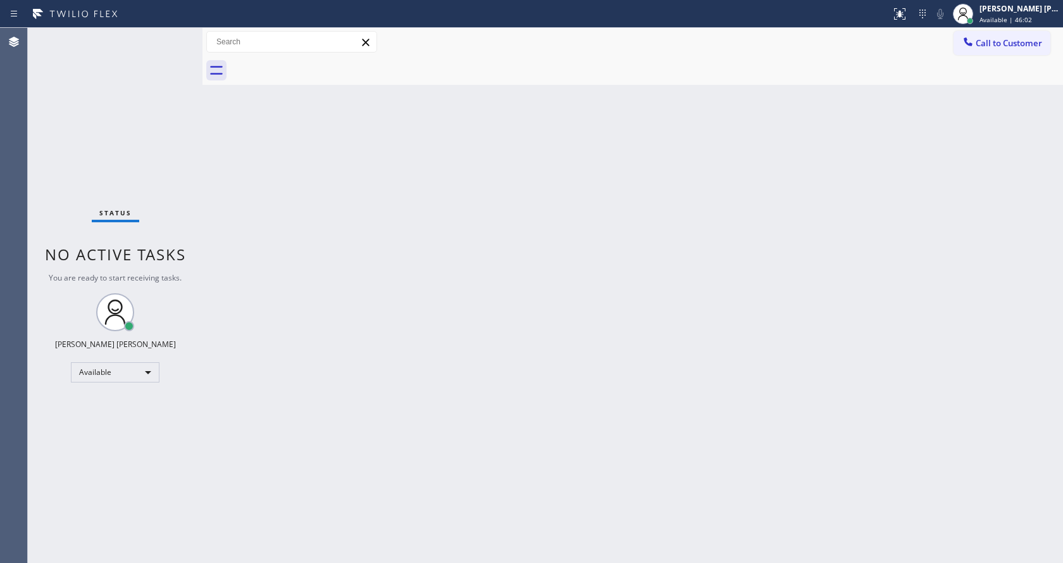
click at [549, 349] on div "Back to Dashboard Change Sender ID Customers Technicians Select a contact Outbo…" at bounding box center [632, 295] width 861 height 535
click at [424, 397] on div "Back to Dashboard Change Sender ID Customers Technicians Select a contact Outbo…" at bounding box center [632, 295] width 861 height 535
click at [242, 258] on div "Back to Dashboard Change Sender ID Customers Technicians Select a contact Outbo…" at bounding box center [632, 295] width 861 height 535
click at [847, 277] on div "Back to Dashboard Change Sender ID Customers Technicians Select a contact Outbo…" at bounding box center [632, 295] width 861 height 535
click at [438, 354] on div "Back to Dashboard Change Sender ID Customers Technicians Select a contact Outbo…" at bounding box center [632, 295] width 861 height 535
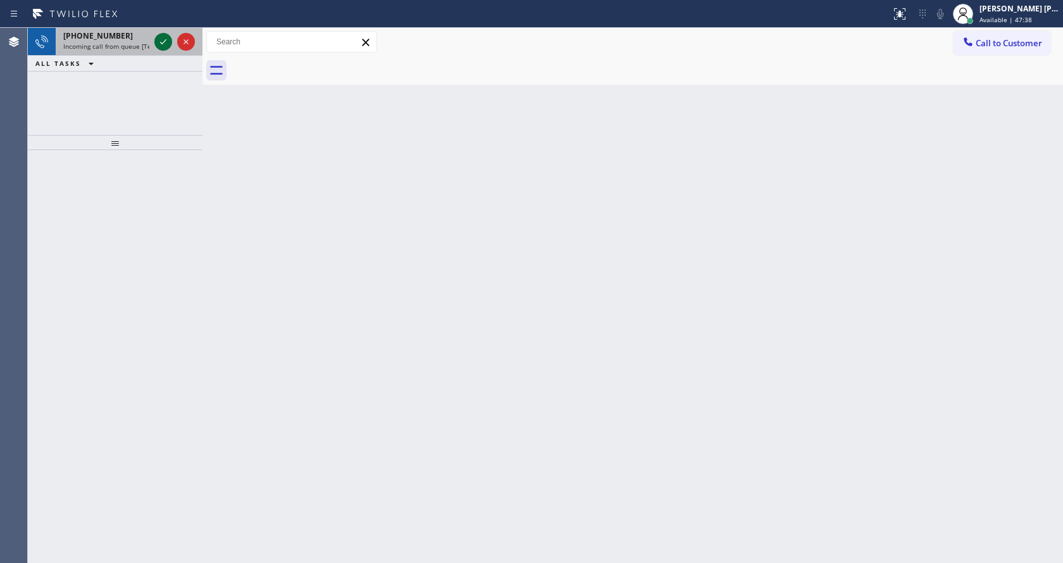
click at [154, 37] on div at bounding box center [163, 41] width 18 height 15
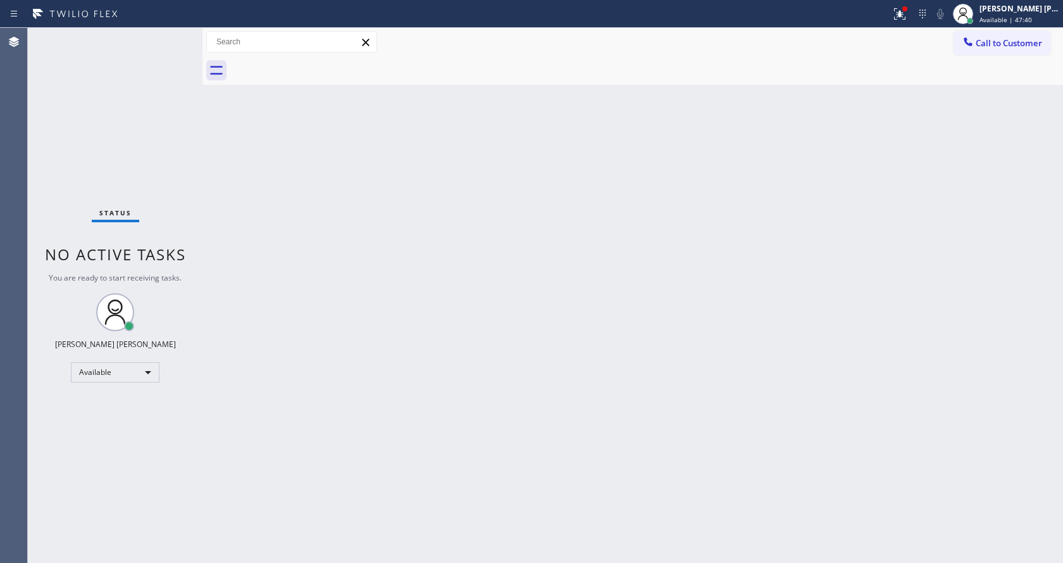
click at [447, 430] on div "Back to Dashboard Change Sender ID Customers Technicians Select a contact Outbo…" at bounding box center [632, 295] width 861 height 535
click at [615, 304] on div "Back to Dashboard Change Sender ID Customers Technicians Select a contact Outbo…" at bounding box center [632, 295] width 861 height 535
drag, startPoint x: 513, startPoint y: 373, endPoint x: 493, endPoint y: 413, distance: 44.2
click at [513, 373] on div "Back to Dashboard Change Sender ID Customers Technicians Select a contact Outbo…" at bounding box center [632, 295] width 861 height 535
click at [292, 282] on div "Back to Dashboard Change Sender ID Customers Technicians Select a contact Outbo…" at bounding box center [632, 295] width 861 height 535
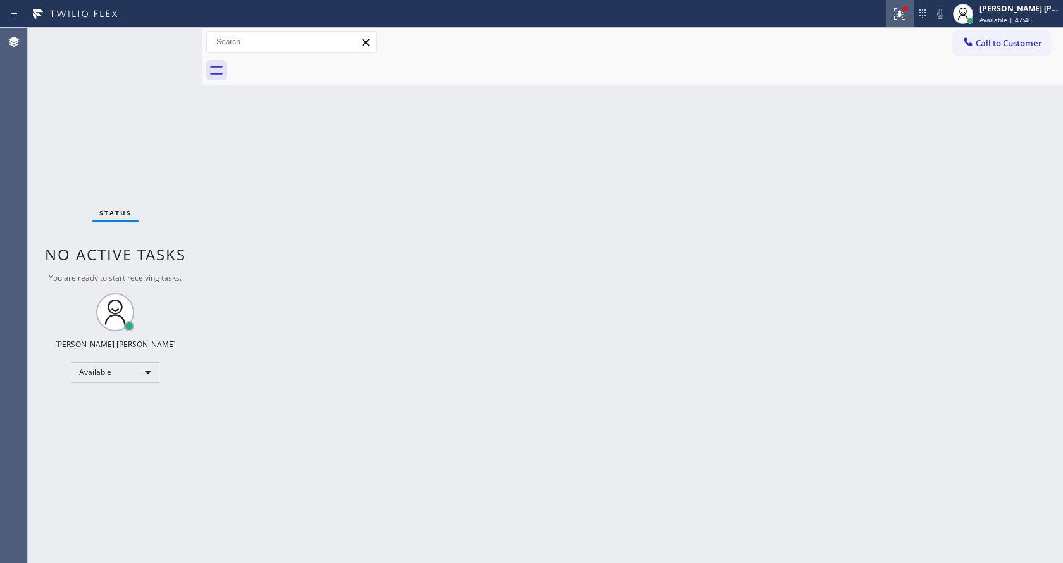
click at [907, 12] on icon at bounding box center [899, 13] width 15 height 15
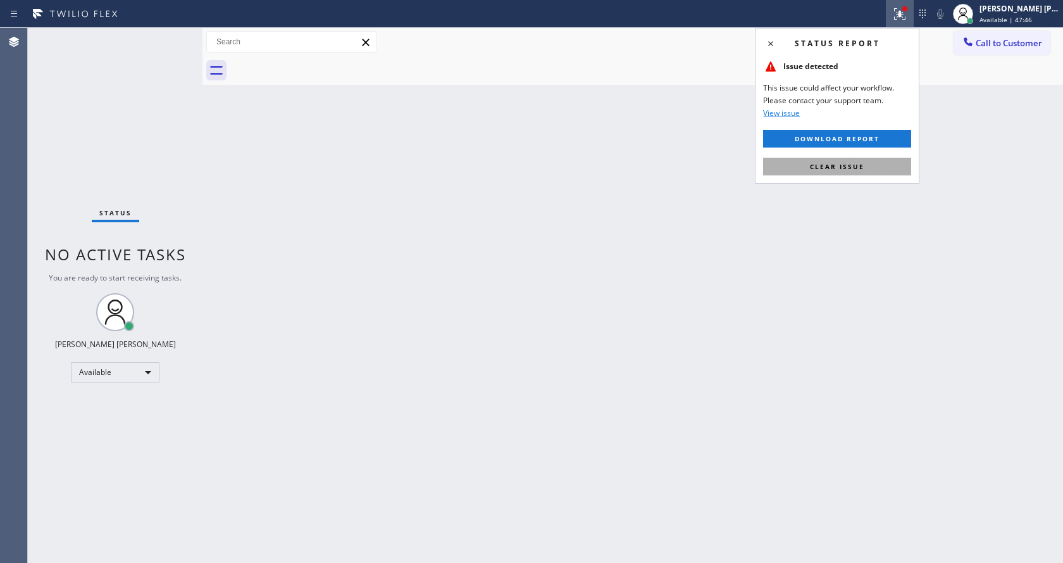
click at [867, 165] on button "Clear issue" at bounding box center [837, 167] width 148 height 18
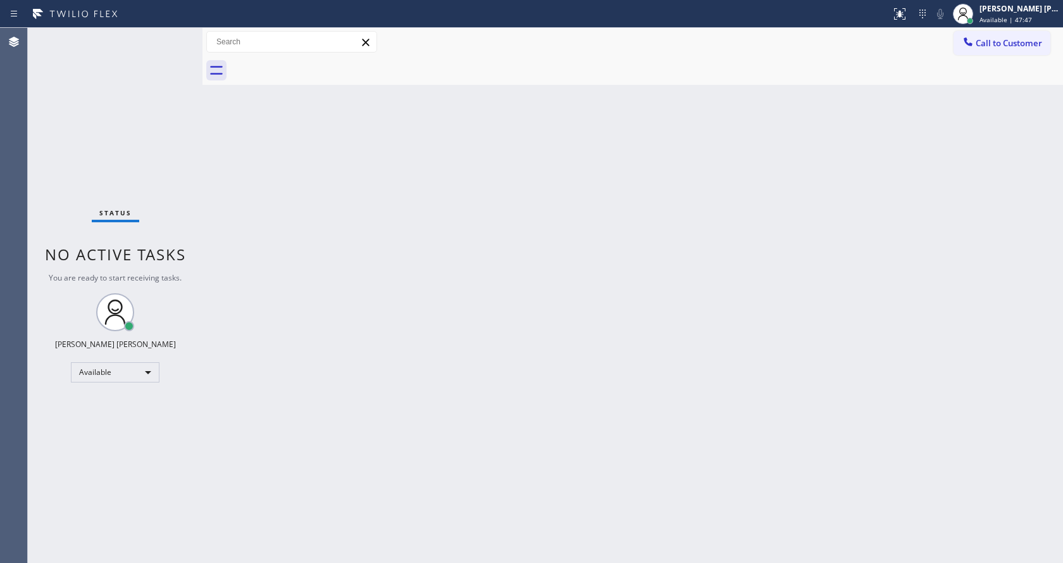
click at [867, 165] on div "Back to Dashboard Change Sender ID Customers Technicians Select a contact Outbo…" at bounding box center [632, 295] width 861 height 535
drag, startPoint x: 169, startPoint y: 116, endPoint x: 170, endPoint y: 101, distance: 15.2
click at [170, 116] on div "Status No active tasks You are ready to start receiving tasks. [PERSON_NAME] [P…" at bounding box center [115, 295] width 175 height 535
click at [173, 33] on div "Status No active tasks You are ready to start receiving tasks. [PERSON_NAME] [P…" at bounding box center [115, 295] width 175 height 535
click at [317, 290] on div "Back to Dashboard Change Sender ID Customers Technicians Select a contact Outbo…" at bounding box center [632, 295] width 861 height 535
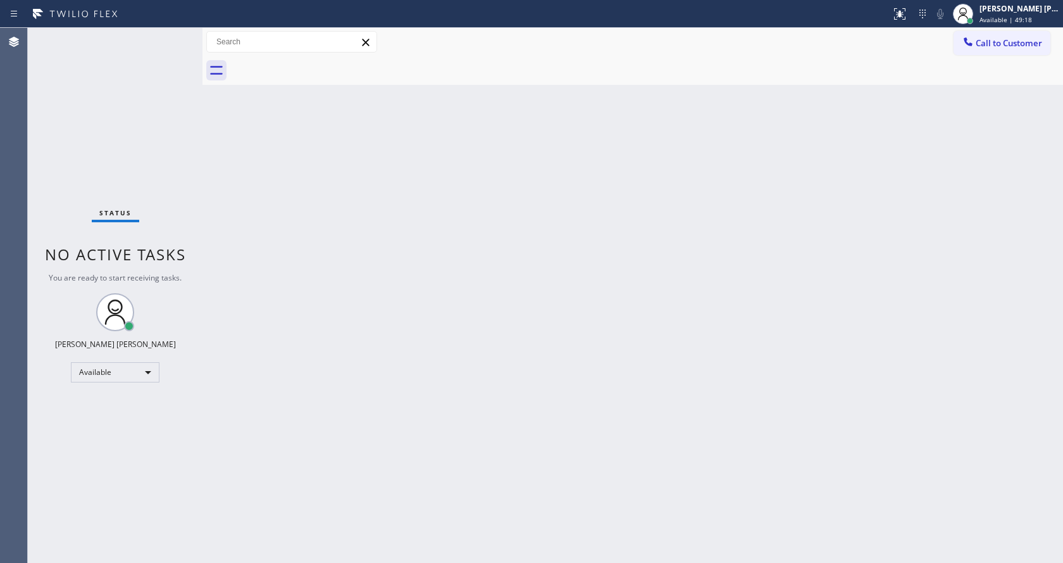
click at [279, 290] on div "Back to Dashboard Change Sender ID Customers Technicians Select a contact Outbo…" at bounding box center [632, 295] width 861 height 535
click at [180, 109] on div "Status No active tasks You are ready to start receiving tasks. [PERSON_NAME] [P…" at bounding box center [115, 295] width 175 height 535
drag, startPoint x: 202, startPoint y: 49, endPoint x: 182, endPoint y: 39, distance: 22.1
click at [187, 41] on div "Status No active tasks You are ready to start receiving tasks. [PERSON_NAME] [P…" at bounding box center [545, 295] width 1035 height 535
click at [176, 35] on div "Status No active tasks You are ready to start receiving tasks. [PERSON_NAME] [P…" at bounding box center [115, 295] width 175 height 535
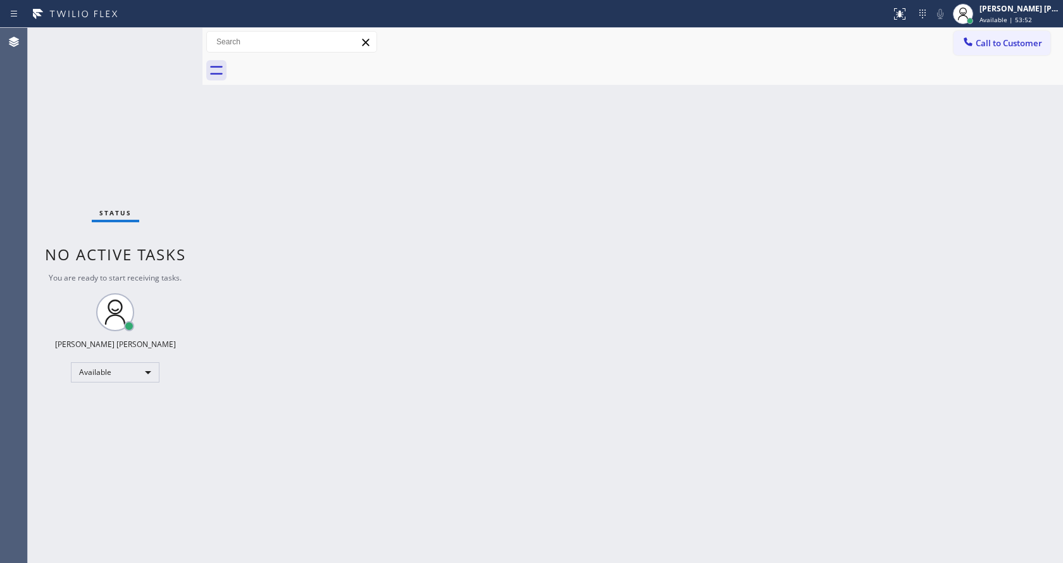
click at [255, 245] on div "Back to Dashboard Change Sender ID Customers Technicians Select a contact Outbo…" at bounding box center [632, 295] width 861 height 535
click at [173, 36] on div "Status No active tasks You are ready to start receiving tasks. [PERSON_NAME] [P…" at bounding box center [115, 295] width 175 height 535
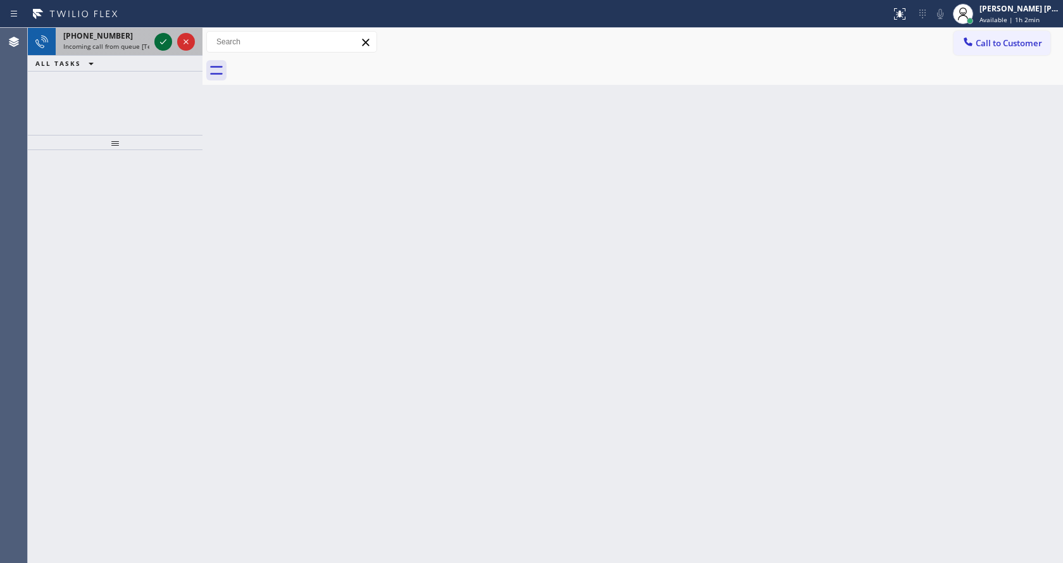
click at [168, 35] on icon at bounding box center [163, 41] width 15 height 15
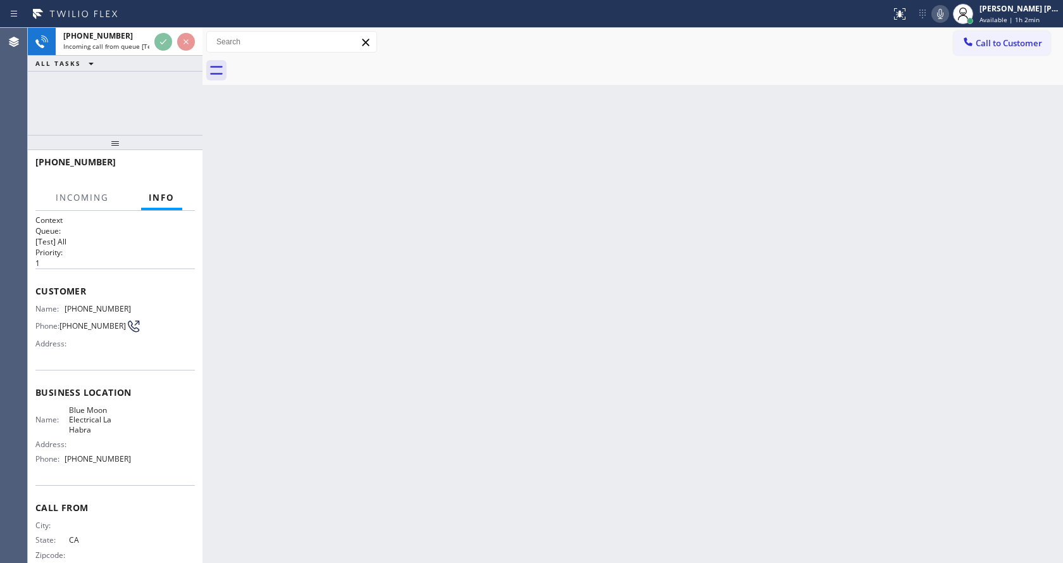
click at [497, 388] on div "Back to Dashboard Change Sender ID Customers Technicians Select a contact Outbo…" at bounding box center [632, 295] width 861 height 535
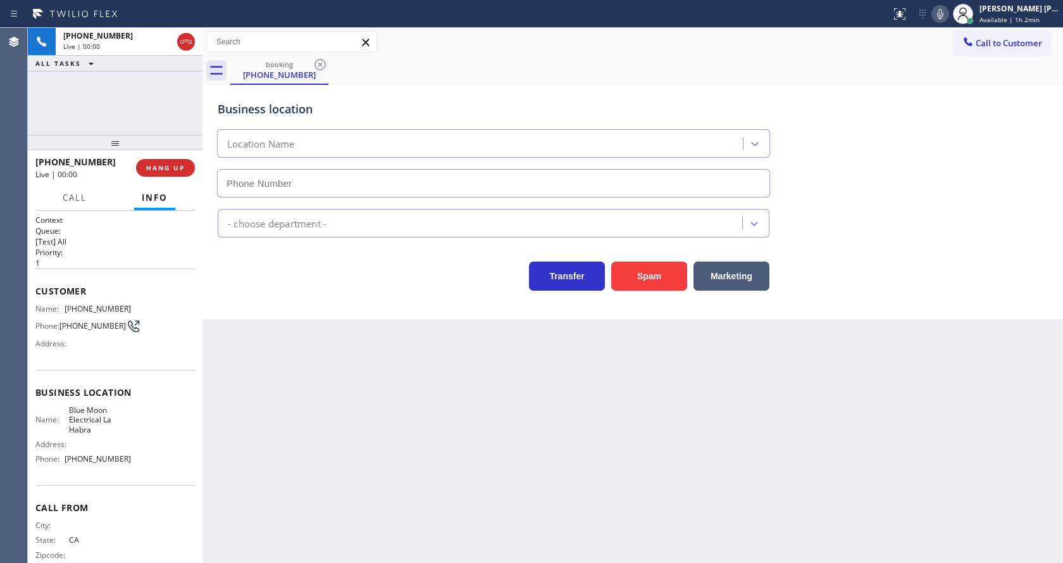
type input "[PHONE_NUMBER]"
click at [377, 456] on div "Back to Dashboard Change Sender ID Customers Technicians Select a contact Outbo…" at bounding box center [632, 295] width 861 height 535
click at [378, 436] on div "Back to Dashboard Change Sender ID Customers Technicians Select a contact Outbo…" at bounding box center [632, 295] width 861 height 535
click at [197, 452] on div "Context Queue: [Test] All Priority: 1 Customer Name: [PHONE_NUMBER] Phone: [PHO…" at bounding box center [115, 387] width 175 height 352
click at [506, 449] on div "Back to Dashboard Change Sender ID Customers Technicians Select a contact Outbo…" at bounding box center [632, 295] width 861 height 535
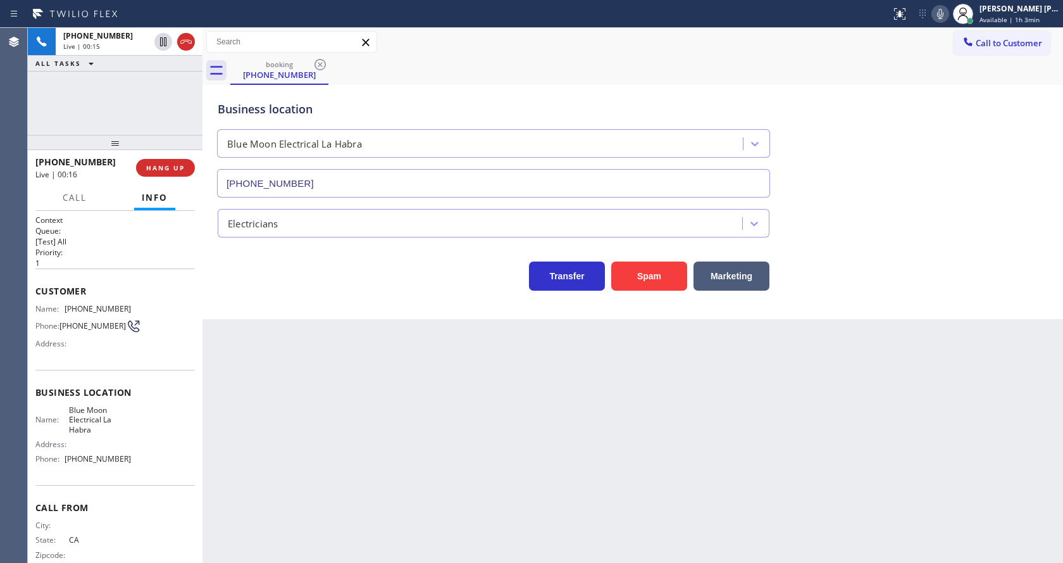
click at [261, 409] on div "Back to Dashboard Change Sender ID Customers Technicians Select a contact Outbo…" at bounding box center [632, 295] width 861 height 535
click at [618, 461] on div "Back to Dashboard Change Sender ID Customers Technicians Select a contact Outbo…" at bounding box center [632, 295] width 861 height 535
click at [161, 168] on span "HANG UP" at bounding box center [165, 167] width 39 height 9
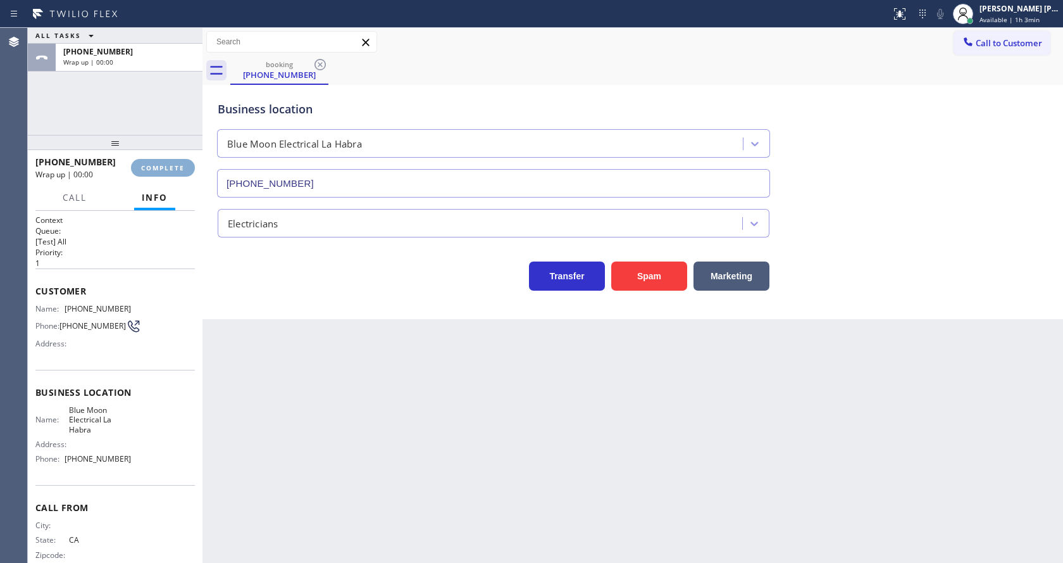
click at [161, 168] on span "COMPLETE" at bounding box center [163, 167] width 44 height 9
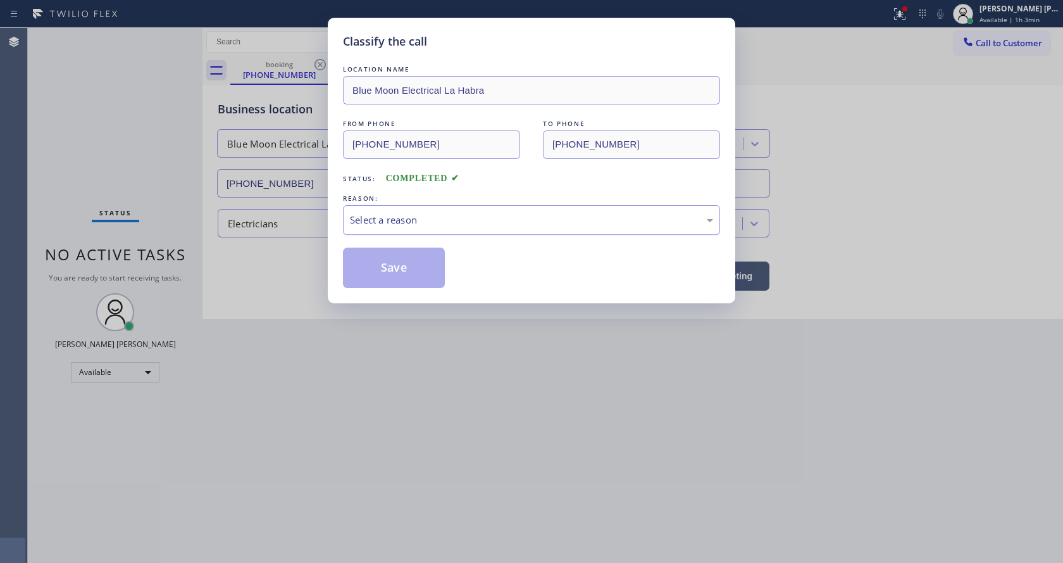
click at [432, 213] on div "Select a reason" at bounding box center [531, 220] width 363 height 15
click at [378, 265] on button "Save" at bounding box center [394, 267] width 102 height 40
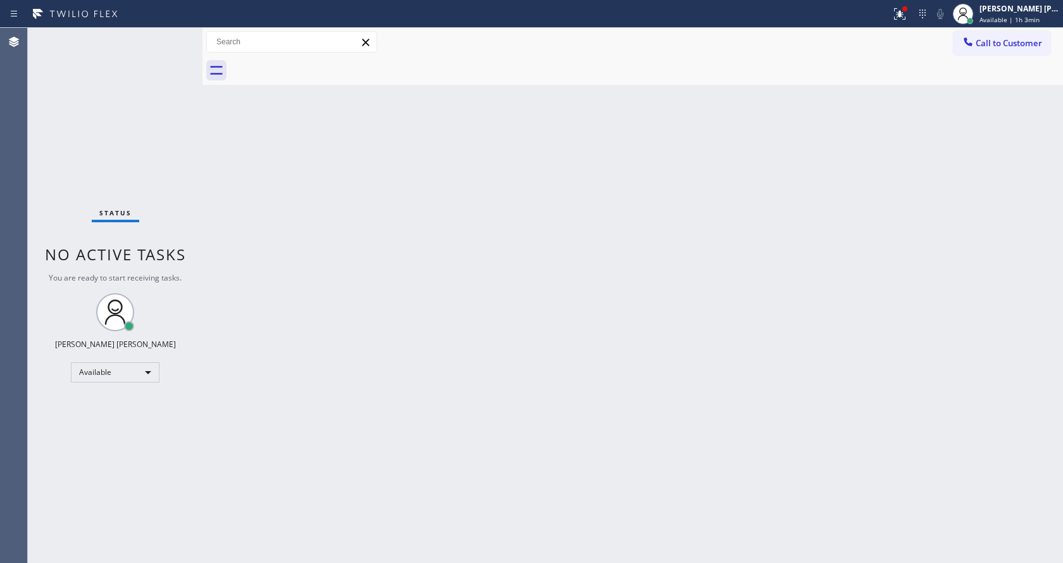
click at [171, 34] on div "Status No active tasks You are ready to start receiving tasks. [PERSON_NAME] [P…" at bounding box center [115, 295] width 175 height 535
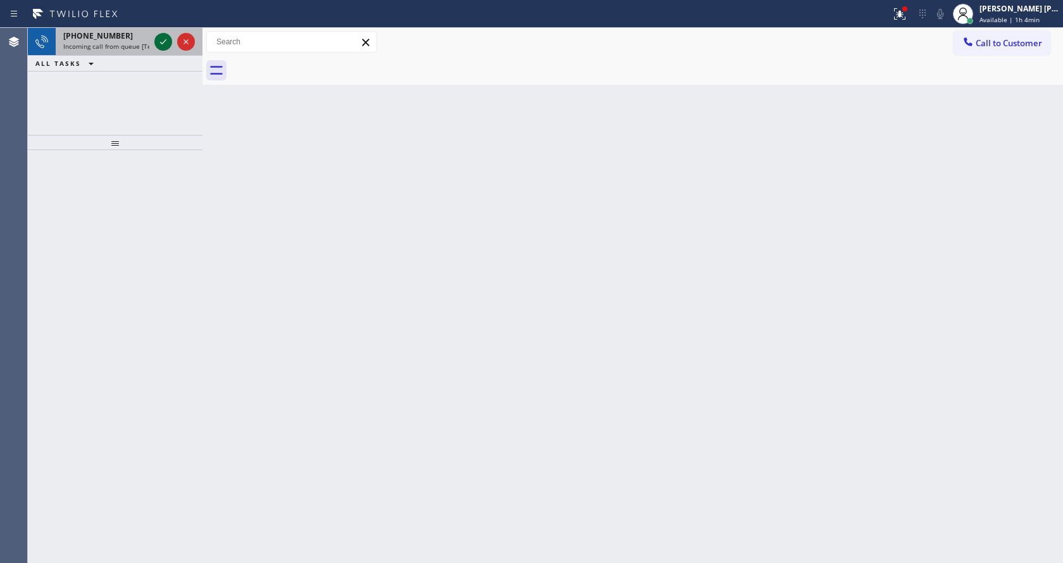
click at [171, 34] on div at bounding box center [163, 41] width 18 height 15
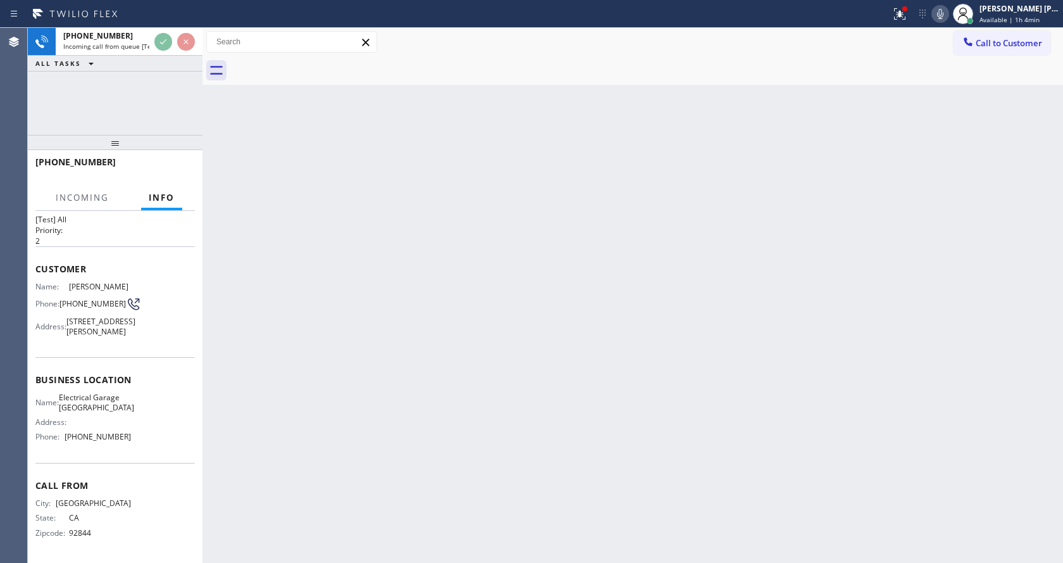
click at [517, 354] on div "Back to Dashboard Change Sender ID Customers Technicians Select a contact Outbo…" at bounding box center [632, 295] width 861 height 535
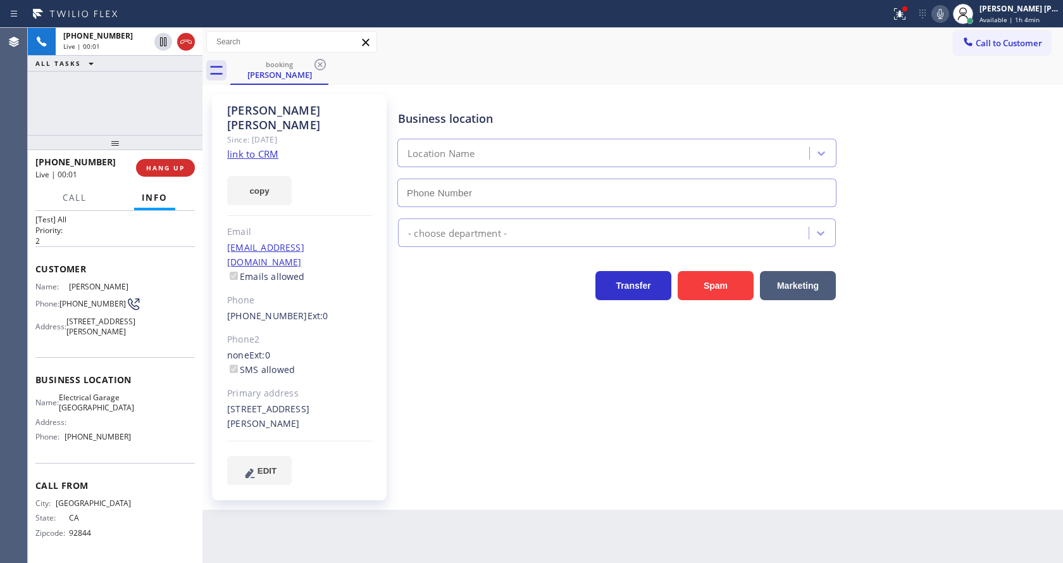
type input "[PHONE_NUMBER]"
click at [499, 365] on div "Business location Location Name [PHONE_NUMBER] - choose department - Transfer S…" at bounding box center [727, 288] width 664 height 383
click at [499, 365] on div "Business location Electrical Garage [GEOGRAPHIC_DATA] [PHONE_NUMBER] Electricia…" at bounding box center [727, 288] width 664 height 383
click at [274, 147] on link "link to CRM" at bounding box center [252, 153] width 51 height 13
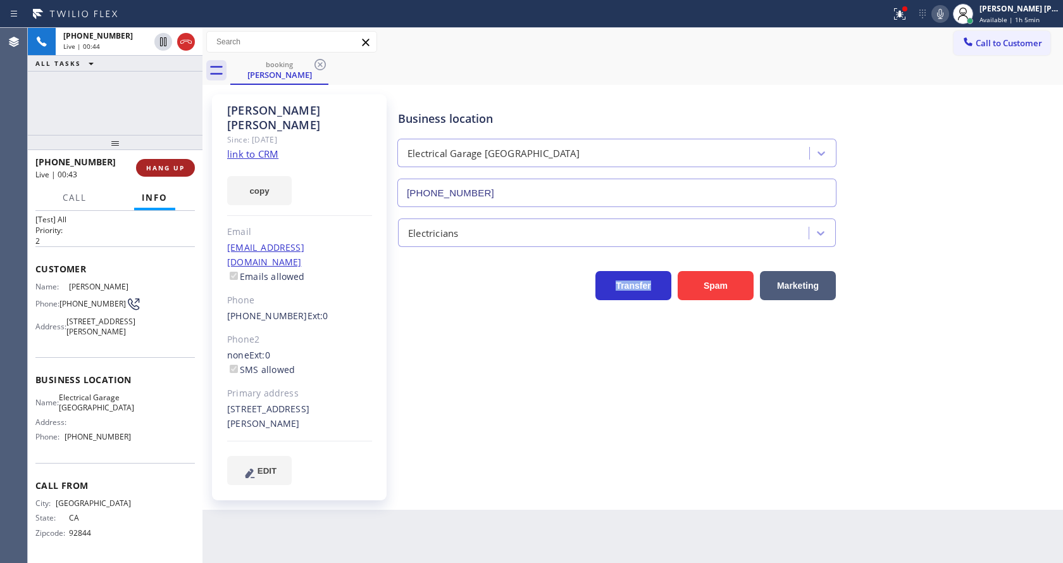
click at [162, 167] on span "HANG UP" at bounding box center [165, 167] width 39 height 9
click at [162, 167] on span "COMPLETE" at bounding box center [163, 167] width 44 height 9
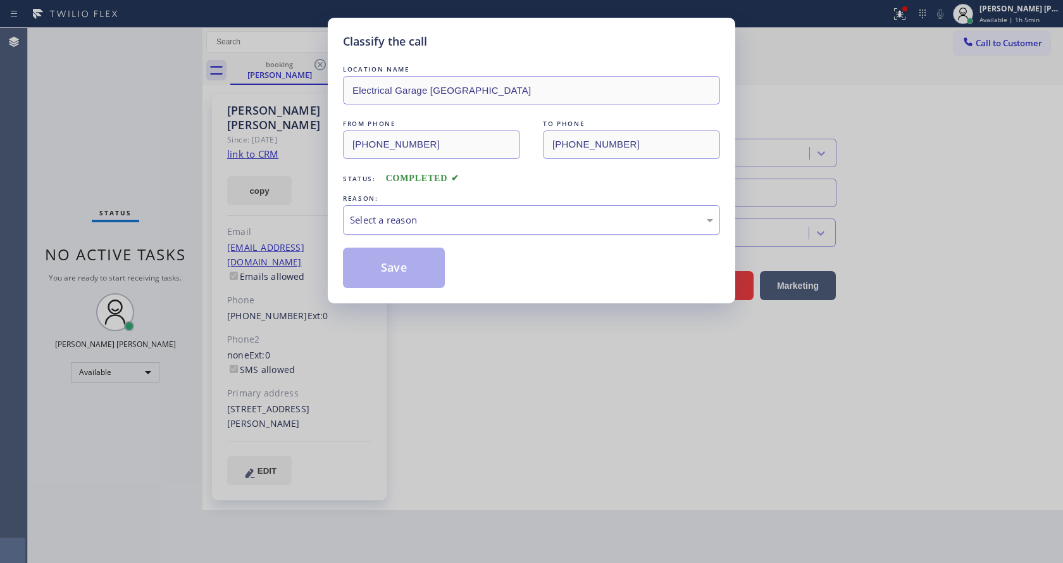
click at [434, 219] on div "Select a reason" at bounding box center [531, 220] width 363 height 15
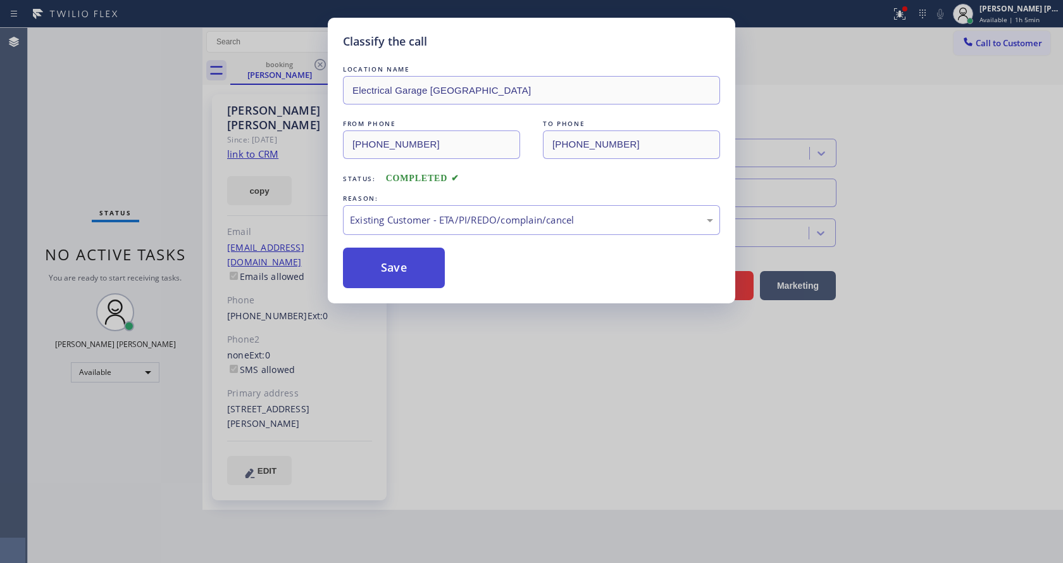
click at [398, 270] on button "Save" at bounding box center [394, 267] width 102 height 40
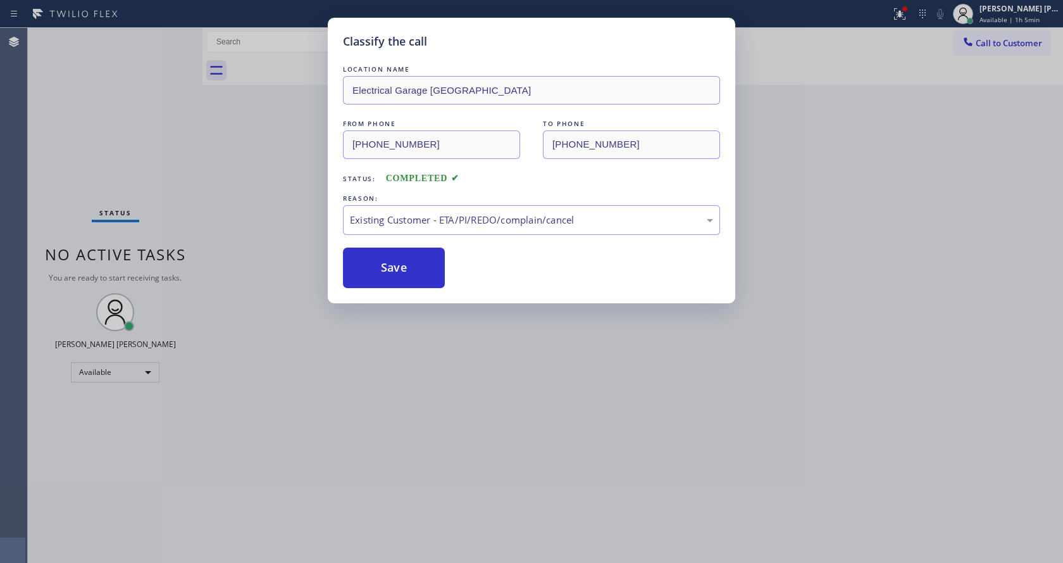
click at [416, 376] on div "Classify the call LOCATION NAME Electrical Garage Culver City FROM PHONE [PHONE…" at bounding box center [531, 281] width 1063 height 563
click at [190, 280] on div "Status No active tasks You are ready to start receiving tasks. [PERSON_NAME] [P…" at bounding box center [115, 295] width 175 height 535
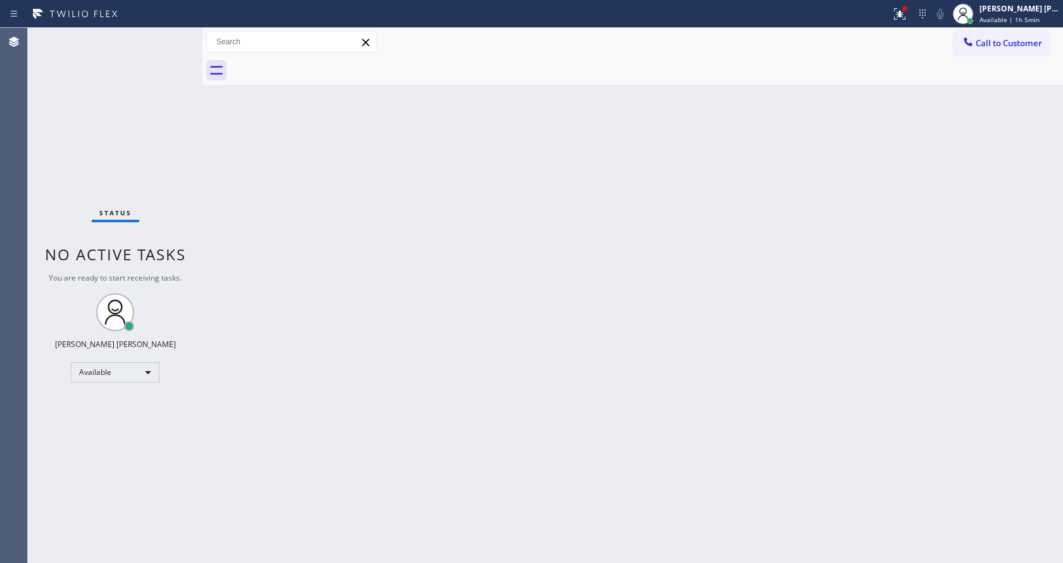
click at [285, 227] on div "Back to Dashboard Change Sender ID Customers Technicians Select a contact Outbo…" at bounding box center [632, 295] width 861 height 535
drag, startPoint x: 202, startPoint y: 49, endPoint x: 174, endPoint y: 45, distance: 28.2
click at [174, 45] on div "Status No active tasks You are ready to start receiving tasks. [PERSON_NAME] [P…" at bounding box center [545, 295] width 1035 height 535
click at [169, 36] on div "Status No active tasks You are ready to start receiving tasks. [PERSON_NAME] [P…" at bounding box center [115, 295] width 175 height 535
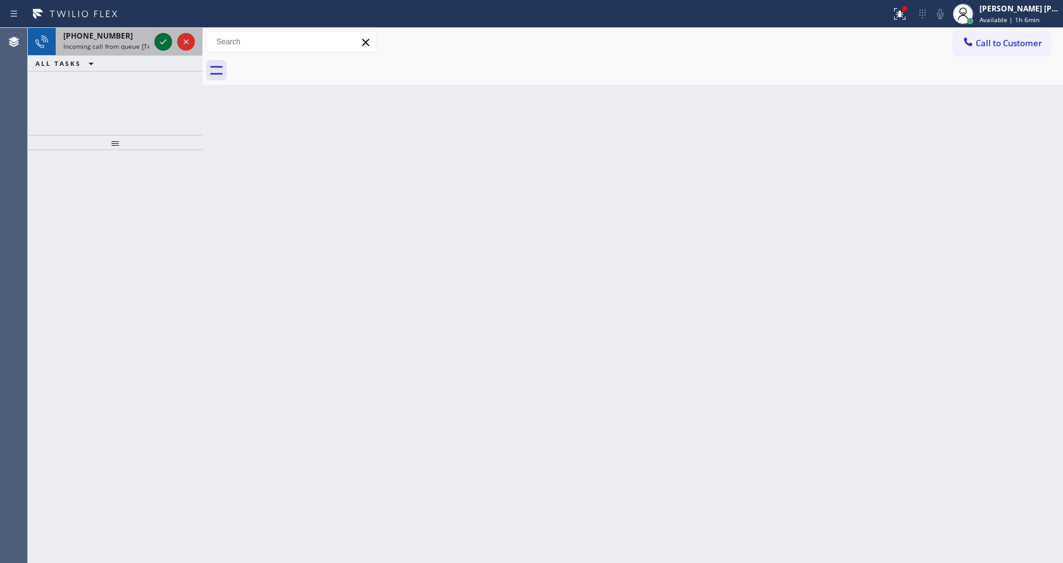
click at [169, 36] on icon at bounding box center [163, 41] width 15 height 15
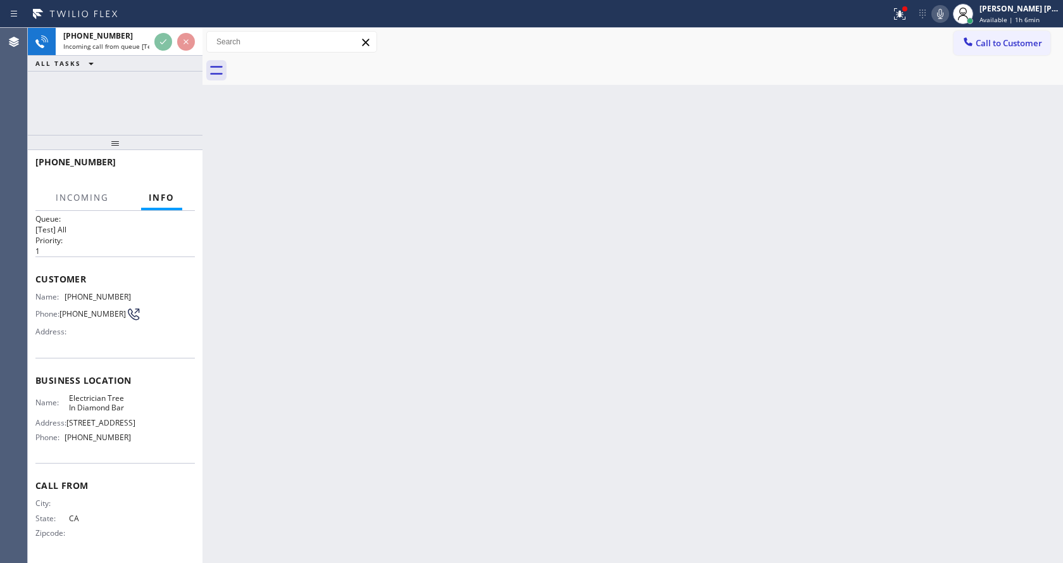
scroll to position [26, 0]
click at [432, 409] on div "Back to Dashboard Change Sender ID Customers Technicians Select a contact Outbo…" at bounding box center [632, 295] width 861 height 535
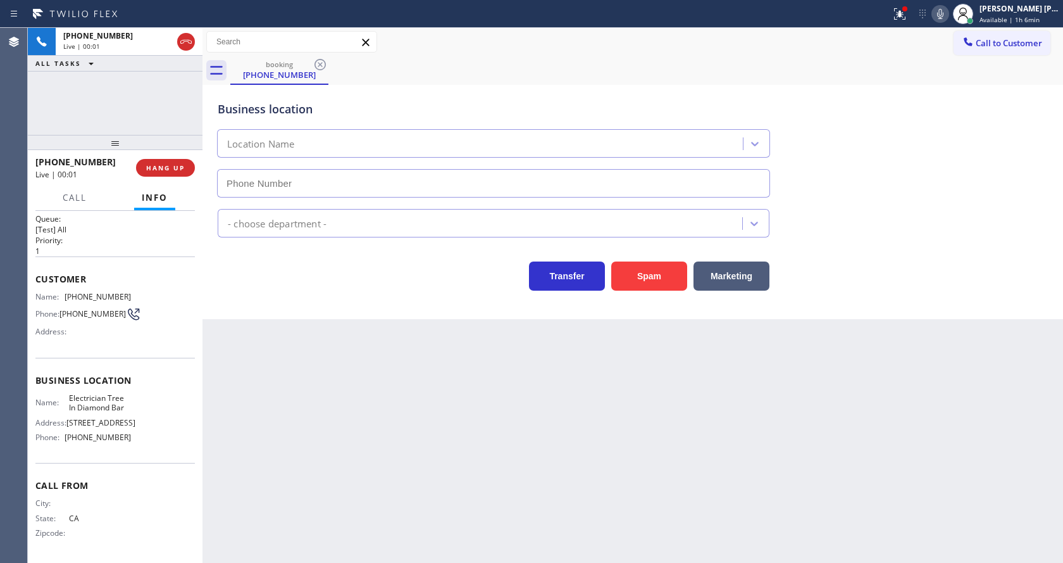
type input "[PHONE_NUMBER]"
click at [412, 425] on div "Back to Dashboard Change Sender ID Customers Technicians Select a contact Outbo…" at bounding box center [632, 295] width 861 height 535
click at [278, 382] on div "Back to Dashboard Change Sender ID Customers Technicians Select a contact Outbo…" at bounding box center [632, 295] width 861 height 535
click at [897, 11] on div at bounding box center [900, 13] width 28 height 15
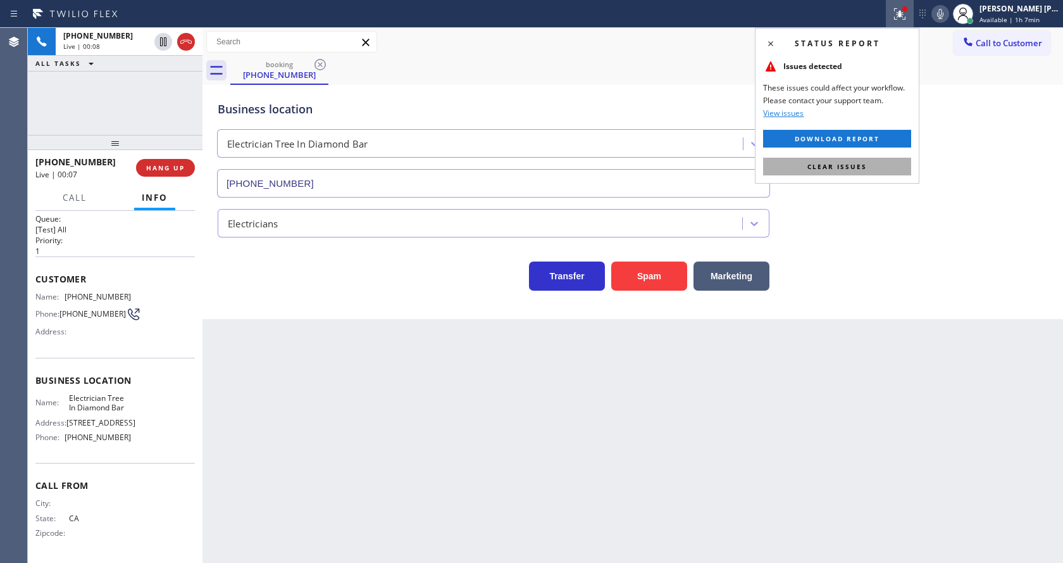
click at [862, 165] on span "Clear issues" at bounding box center [836, 166] width 59 height 9
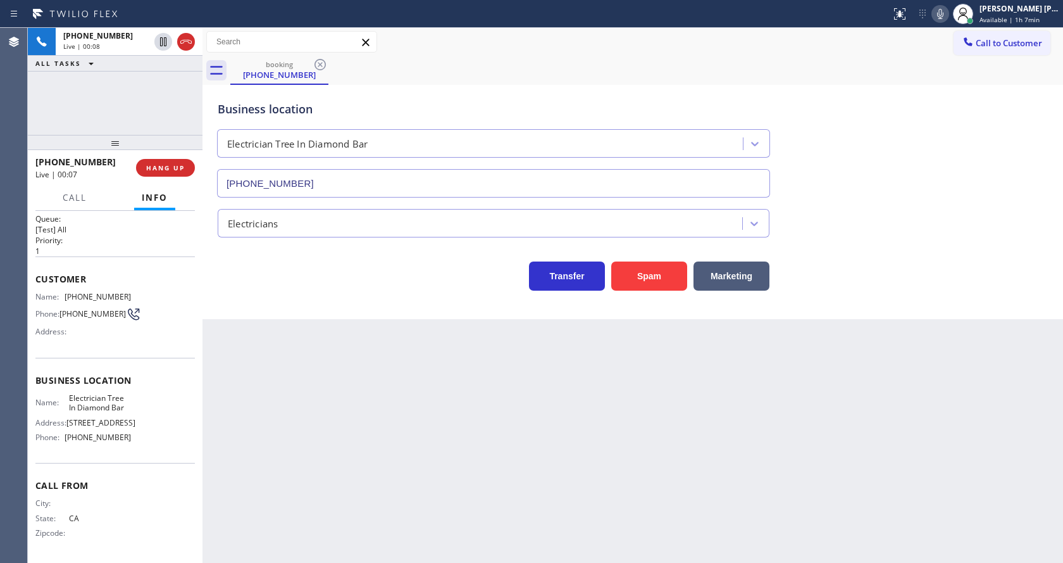
click at [897, 163] on div "Business location Electrician Tree In [GEOGRAPHIC_DATA] [PHONE_NUMBER]" at bounding box center [632, 140] width 835 height 115
click at [366, 433] on div "Back to Dashboard Change Sender ID Customers Technicians Select a contact Outbo…" at bounding box center [632, 295] width 861 height 535
click at [536, 431] on div "Back to Dashboard Change Sender ID Customers Technicians Select a contact Outbo…" at bounding box center [632, 295] width 861 height 535
click at [252, 422] on div "Back to Dashboard Change Sender ID Customers Technicians Select a contact Outbo…" at bounding box center [632, 295] width 861 height 535
click at [868, 251] on div "Transfer Spam Marketing" at bounding box center [632, 270] width 835 height 40
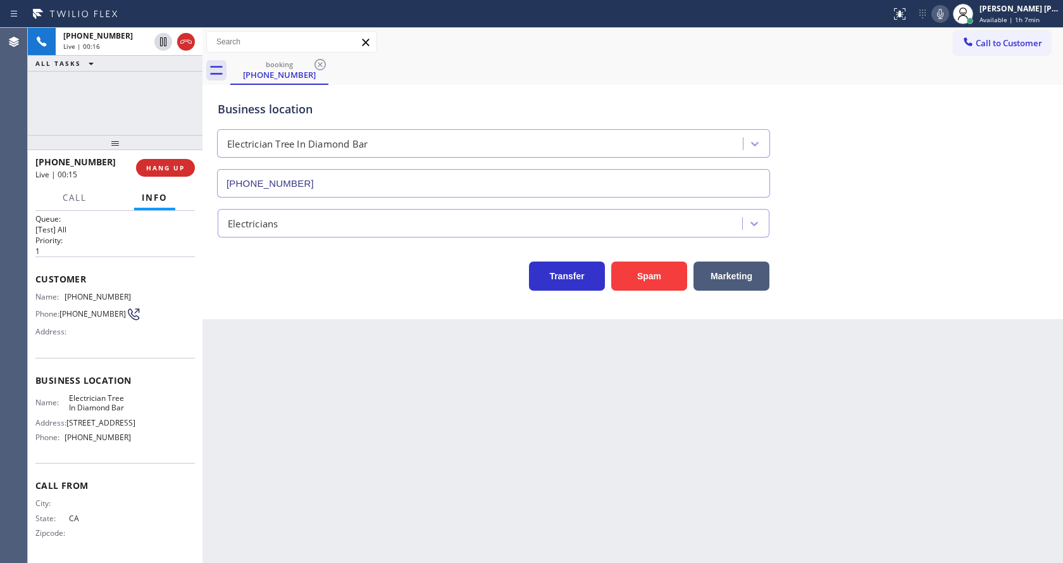
click at [306, 373] on div "Back to Dashboard Change Sender ID Customers Technicians Select a contact Outbo…" at bounding box center [632, 295] width 861 height 535
click at [517, 426] on div "Back to Dashboard Change Sender ID Customers Technicians Select a contact Outbo…" at bounding box center [632, 295] width 861 height 535
click at [169, 163] on button "HANG UP" at bounding box center [165, 168] width 59 height 18
click at [169, 163] on button "COMPLETE" at bounding box center [163, 168] width 64 height 18
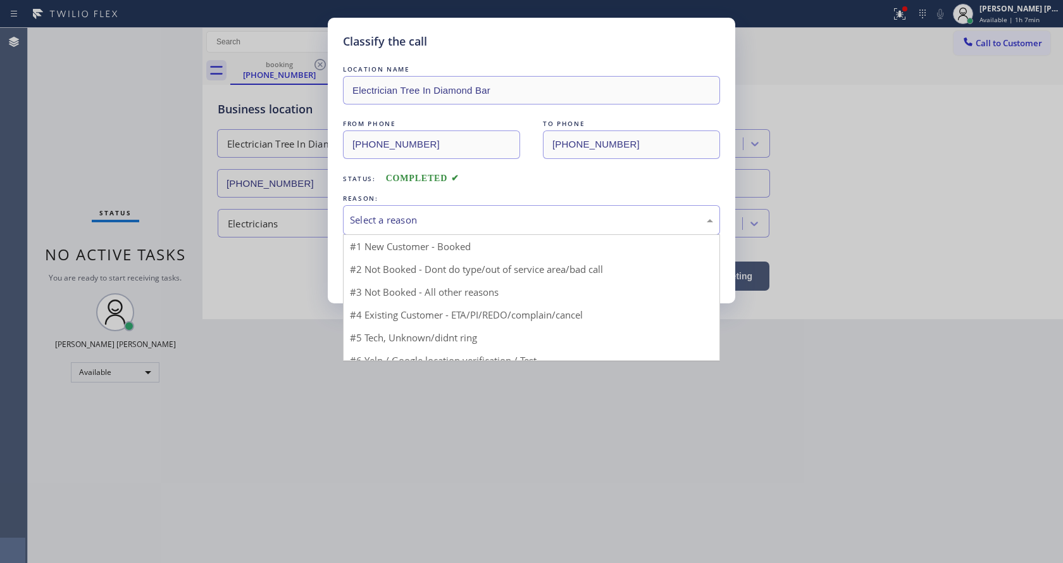
click at [490, 209] on div "Select a reason" at bounding box center [531, 220] width 377 height 30
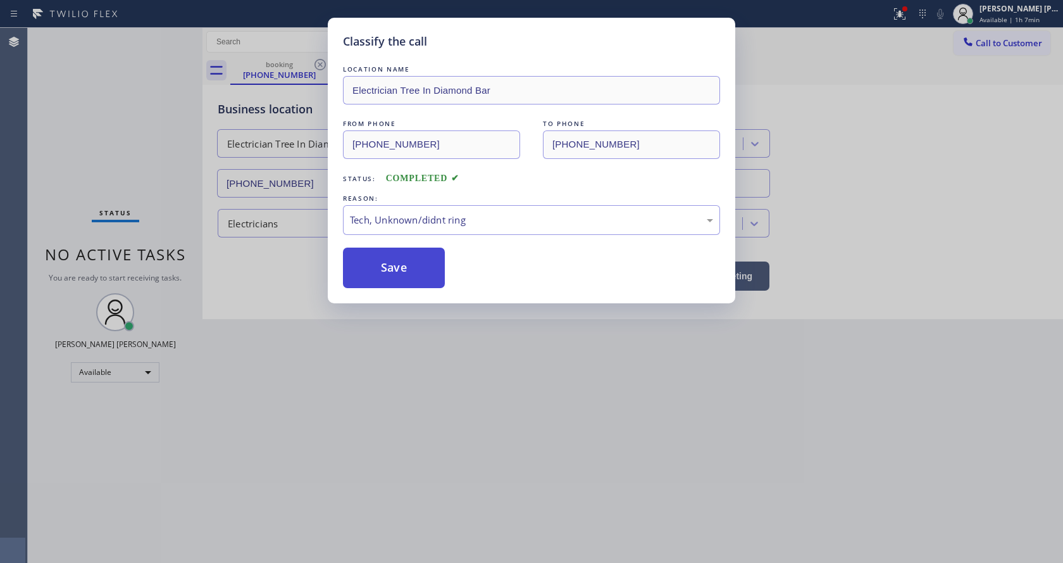
click at [370, 266] on button "Save" at bounding box center [394, 267] width 102 height 40
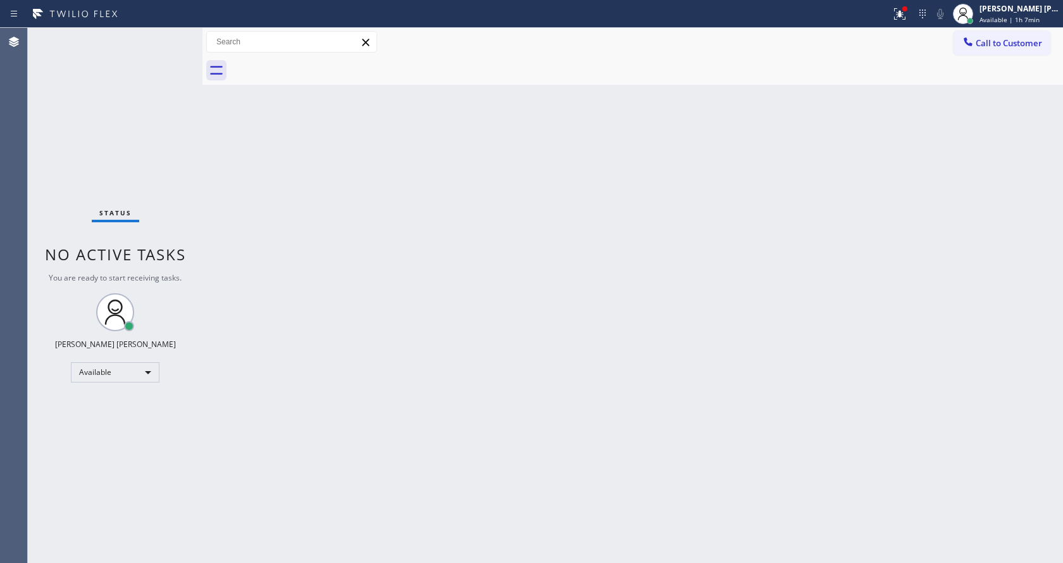
click at [176, 35] on div "Status No active tasks You are ready to start receiving tasks. [PERSON_NAME] [P…" at bounding box center [115, 295] width 175 height 535
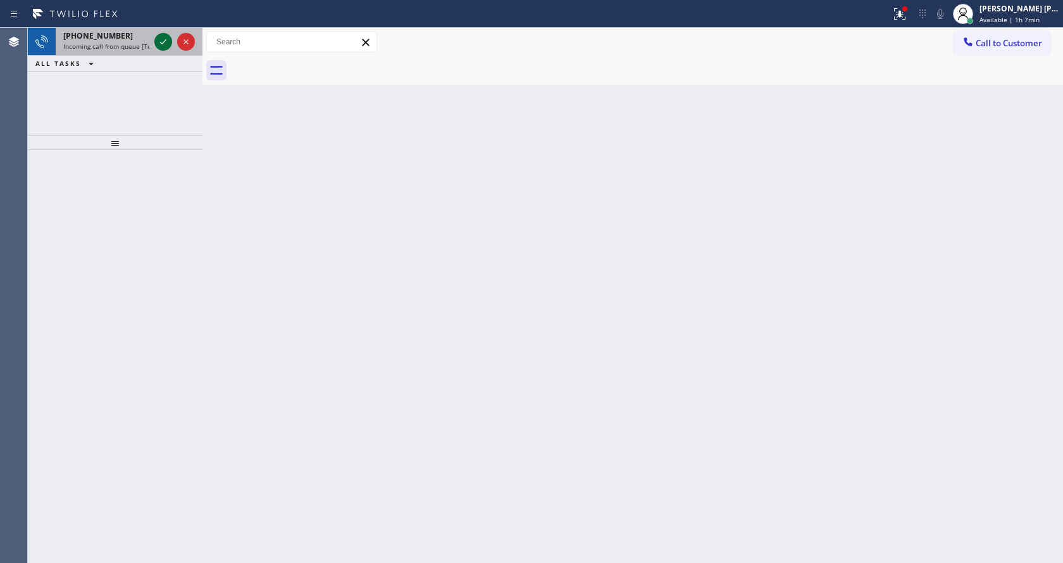
drag, startPoint x: 129, startPoint y: 34, endPoint x: 170, endPoint y: 40, distance: 41.6
click at [134, 35] on div "[PHONE_NUMBER]" at bounding box center [106, 35] width 86 height 11
click at [141, 37] on div "[PHONE_NUMBER]" at bounding box center [106, 35] width 86 height 11
click at [158, 44] on icon at bounding box center [163, 41] width 15 height 15
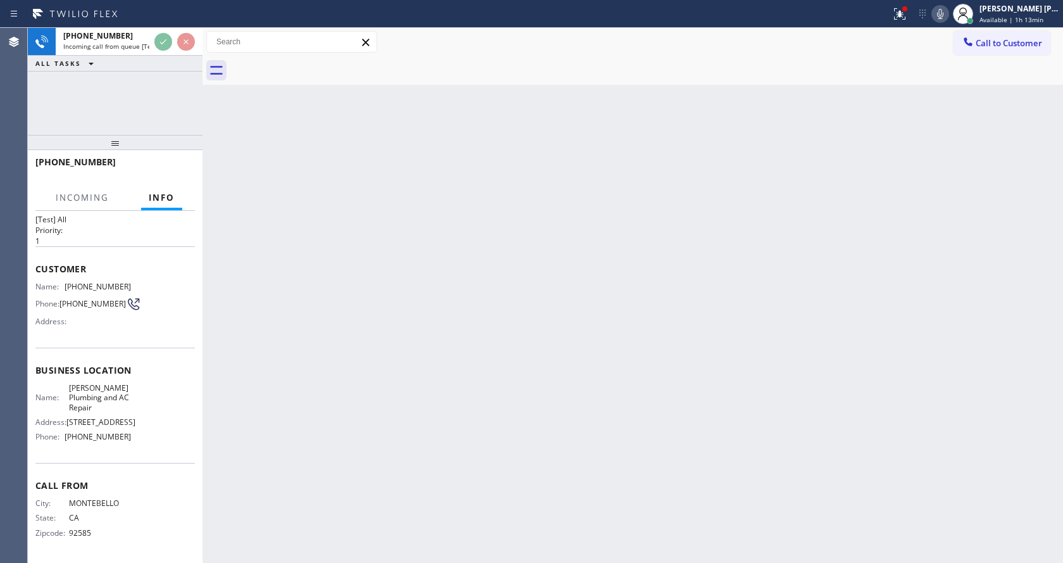
scroll to position [56, 0]
click at [421, 313] on div "Back to Dashboard Change Sender ID Customers Technicians Select a contact Outbo…" at bounding box center [632, 295] width 861 height 535
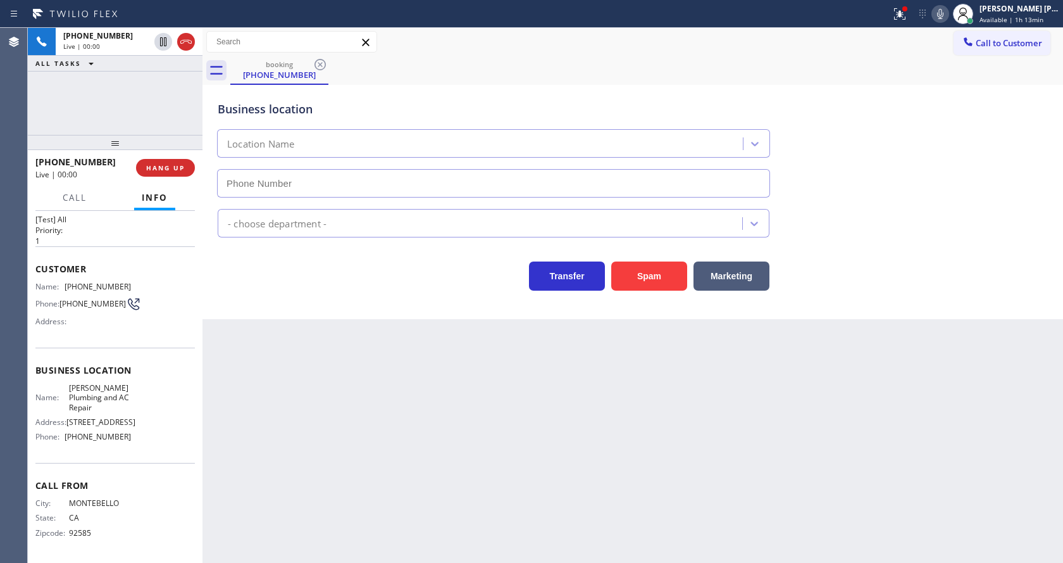
type input "[PHONE_NUMBER]"
click at [415, 397] on div "Back to Dashboard Change Sender ID Customers Technicians Select a contact Outbo…" at bounding box center [632, 295] width 861 height 535
click at [343, 297] on div "Business location [PERSON_NAME] Plumbing & AC Repair [PHONE_NUMBER] HVAC Transf…" at bounding box center [632, 202] width 861 height 234
click at [583, 485] on div "Back to Dashboard Change Sender ID Customers Technicians Select a contact Outbo…" at bounding box center [632, 295] width 861 height 535
click at [320, 302] on div "Business location [PERSON_NAME] Plumbing & AC Repair [PHONE_NUMBER] HVAC Transf…" at bounding box center [632, 202] width 861 height 234
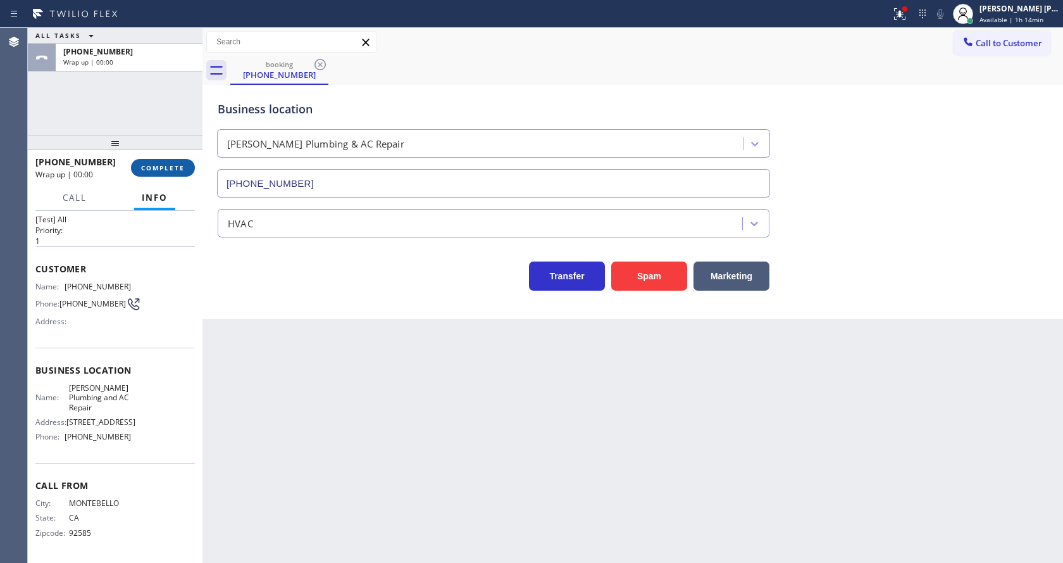
click at [161, 166] on span "COMPLETE" at bounding box center [163, 167] width 44 height 9
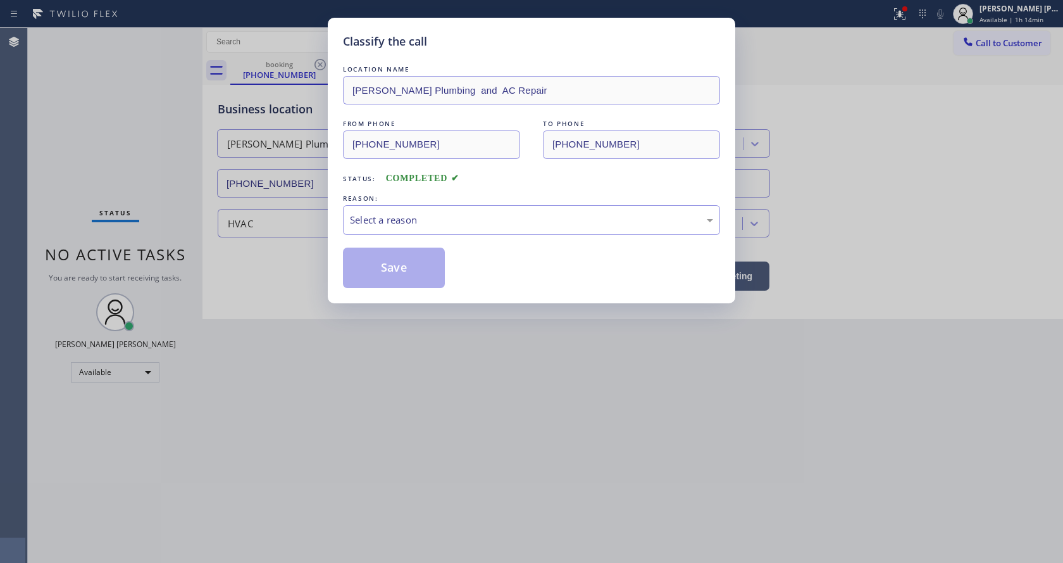
click at [411, 202] on div "REASON:" at bounding box center [531, 198] width 377 height 13
click at [411, 211] on div "Select a reason" at bounding box center [531, 220] width 377 height 30
click at [387, 266] on button "Save" at bounding box center [394, 267] width 102 height 40
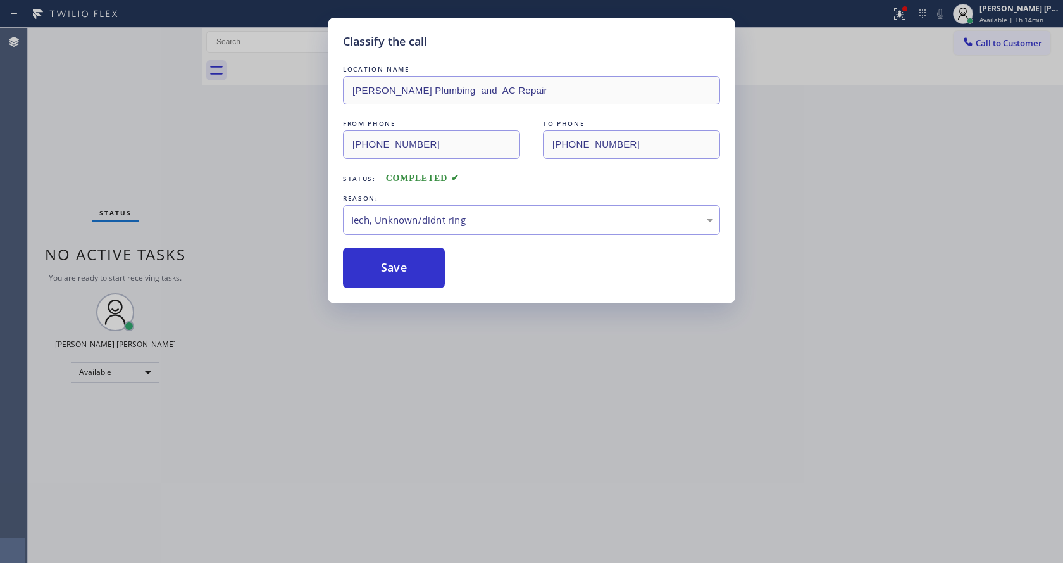
click at [571, 380] on div "Classify the call LOCATION NAME [PERSON_NAME] and AC Repair FROM PHONE [PHONE_N…" at bounding box center [531, 281] width 1063 height 563
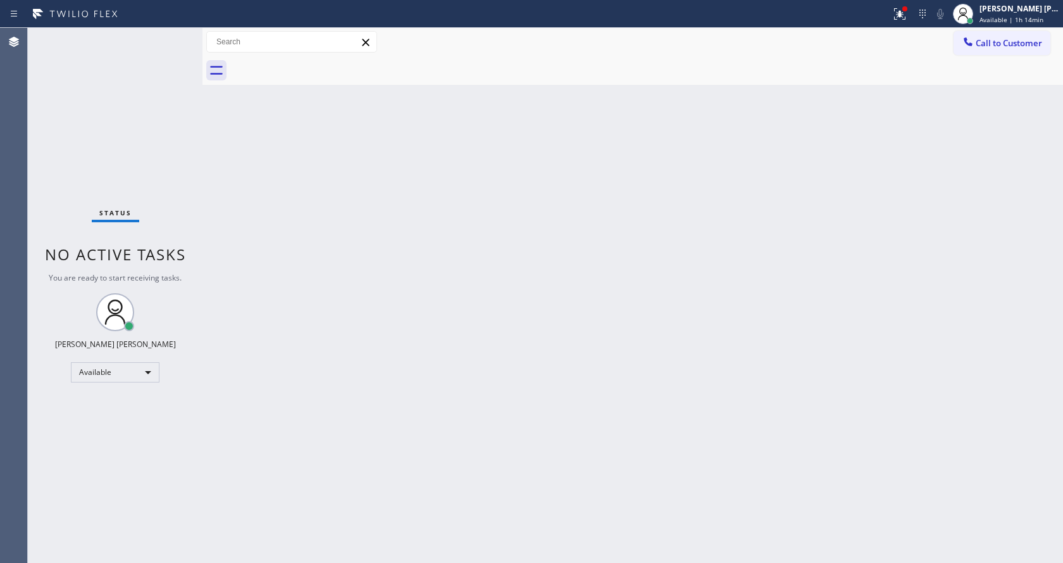
click at [171, 34] on div "Status No active tasks You are ready to start receiving tasks. [PERSON_NAME] [P…" at bounding box center [115, 295] width 175 height 535
click at [388, 420] on div "Back to Dashboard Change Sender ID Customers Technicians Select a contact Outbo…" at bounding box center [632, 295] width 861 height 535
click at [587, 356] on div "Back to Dashboard Change Sender ID Customers Technicians Select a contact Outbo…" at bounding box center [632, 295] width 861 height 535
click at [297, 218] on div "Back to Dashboard Change Sender ID Customers Technicians Select a contact Outbo…" at bounding box center [632, 295] width 861 height 535
click at [178, 28] on div "Status No active tasks You are ready to start receiving tasks. [PERSON_NAME] [P…" at bounding box center [115, 295] width 175 height 535
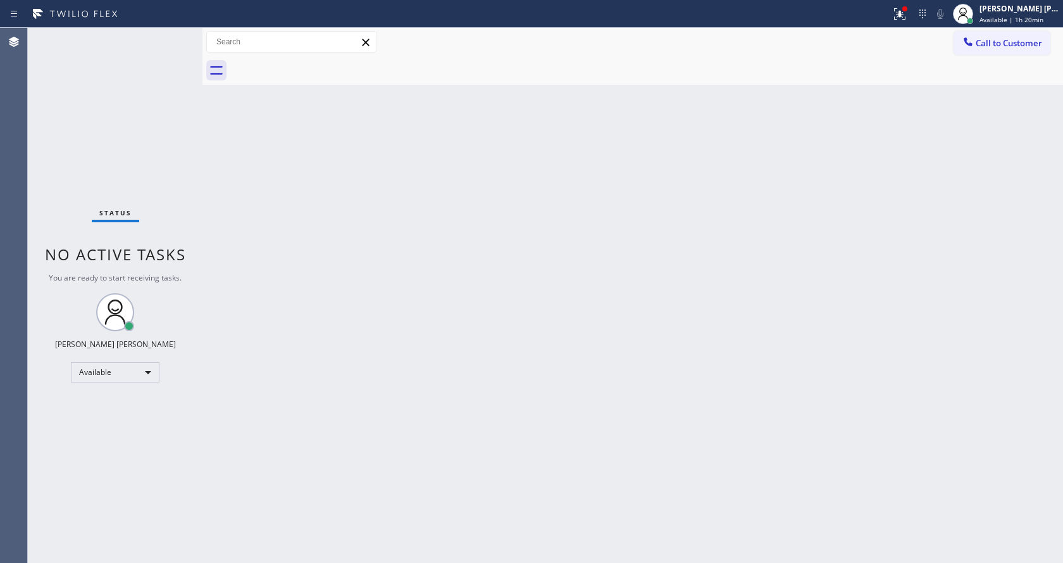
click at [925, 235] on div "Back to Dashboard Change Sender ID Customers Technicians Select a contact Outbo…" at bounding box center [632, 295] width 861 height 535
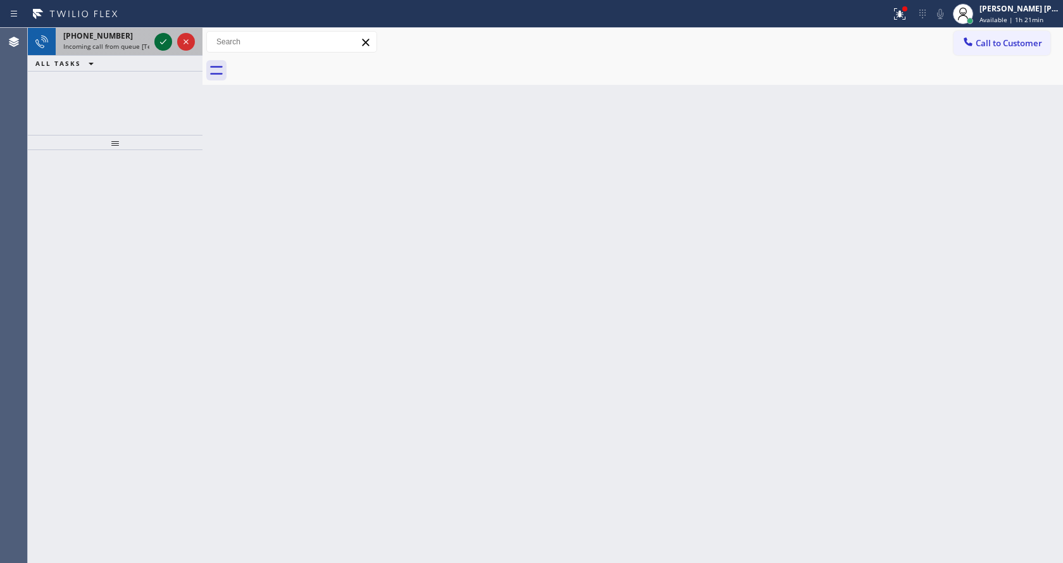
click at [161, 40] on icon at bounding box center [163, 41] width 15 height 15
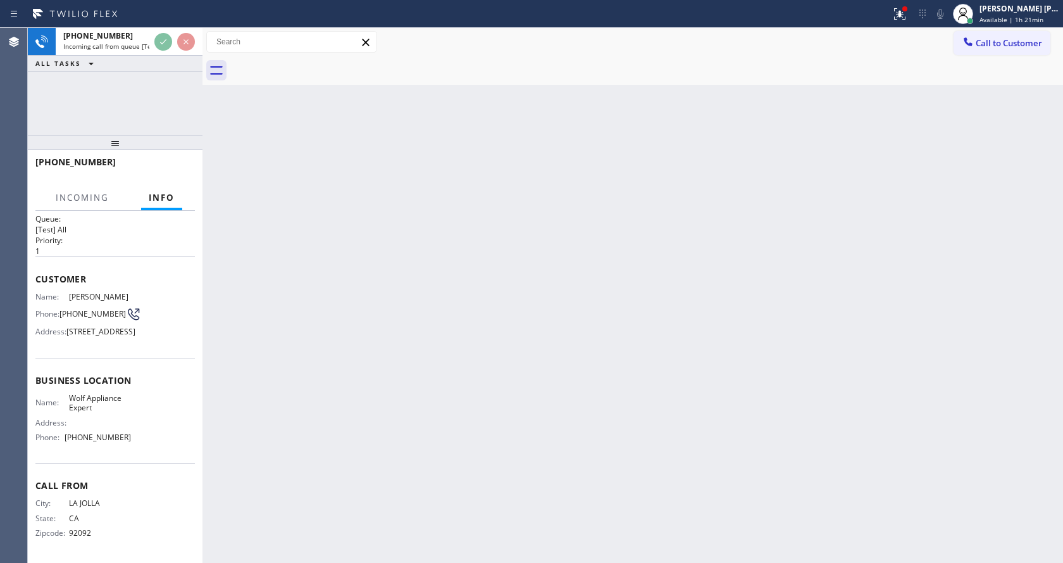
scroll to position [36, 0]
click at [389, 321] on div "Back to Dashboard Change Sender ID Customers Technicians Select a contact Outbo…" at bounding box center [632, 295] width 861 height 535
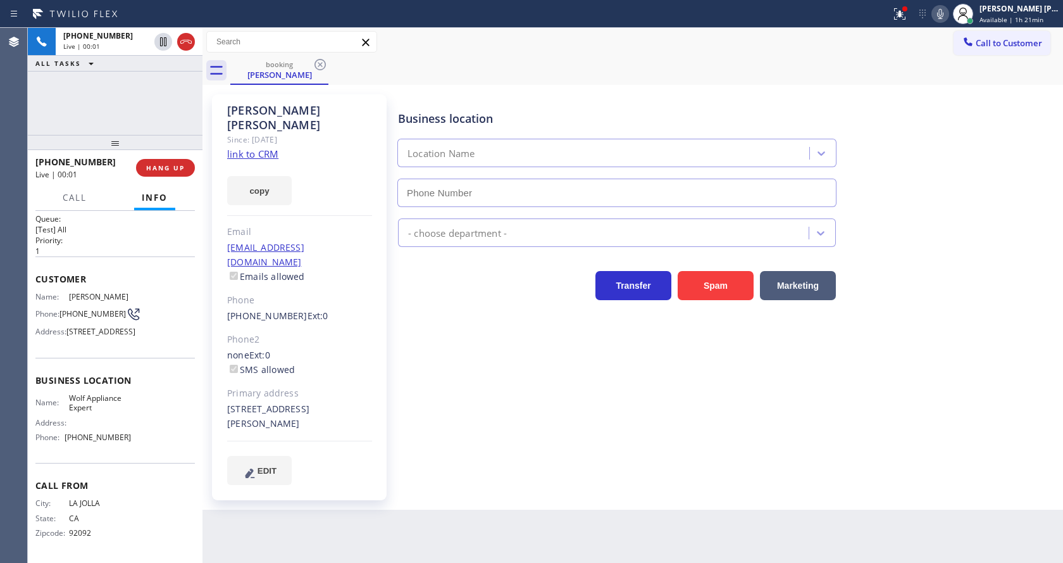
type input "[PHONE_NUMBER]"
click at [507, 340] on div "Business location Wolf Appliance Expert [PHONE_NUMBER] Appliance Repair High En…" at bounding box center [727, 288] width 664 height 383
click at [267, 147] on link "link to CRM" at bounding box center [252, 153] width 51 height 13
click at [501, 351] on div "Business location Wolf Appliance Expert [PHONE_NUMBER] Appliance Repair High En…" at bounding box center [727, 288] width 664 height 383
click at [559, 449] on div "Business location Wolf Appliance Expert [PHONE_NUMBER] Appliance Repair High En…" at bounding box center [727, 301] width 664 height 409
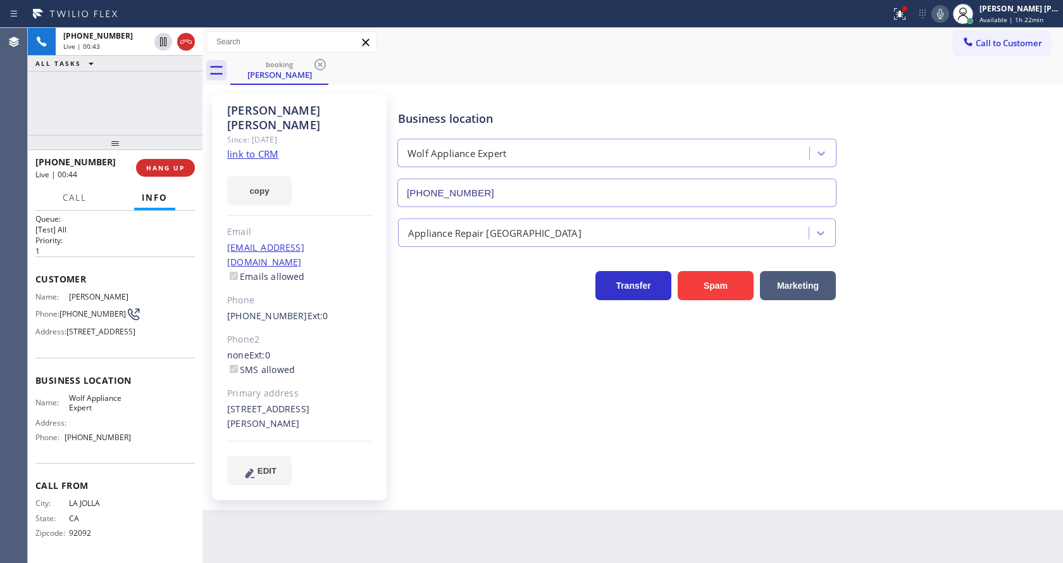
click at [367, 401] on div "[PERSON_NAME] Since: [DATE] link to CRM copy Email [EMAIL_ADDRESS][DOMAIN_NAME]…" at bounding box center [299, 297] width 175 height 406
click at [156, 163] on span "HANG UP" at bounding box center [165, 167] width 39 height 9
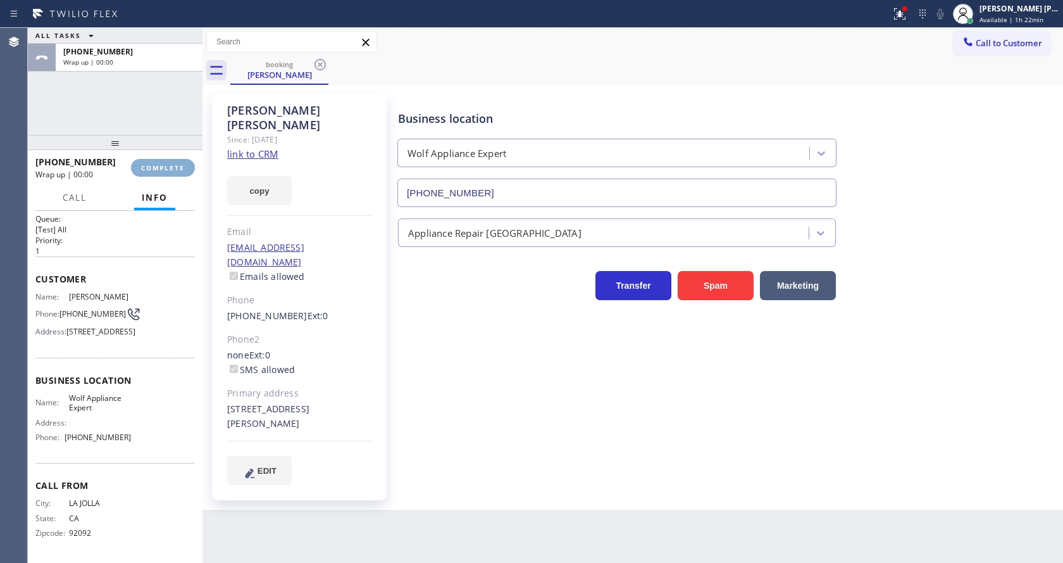
click at [156, 163] on span "COMPLETE" at bounding box center [163, 167] width 44 height 9
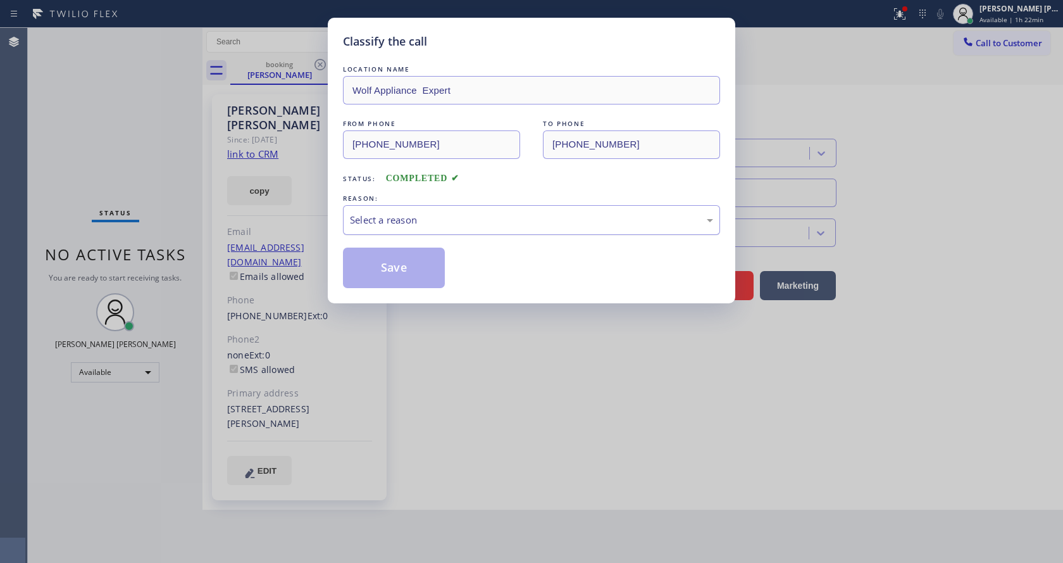
click at [442, 224] on div "Select a reason" at bounding box center [531, 220] width 363 height 15
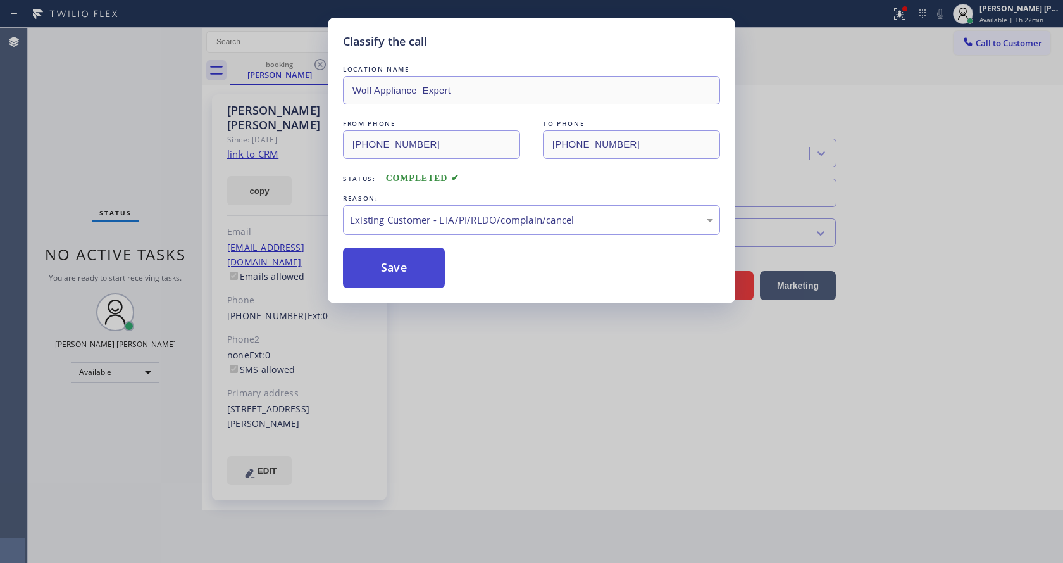
click at [409, 259] on button "Save" at bounding box center [394, 267] width 102 height 40
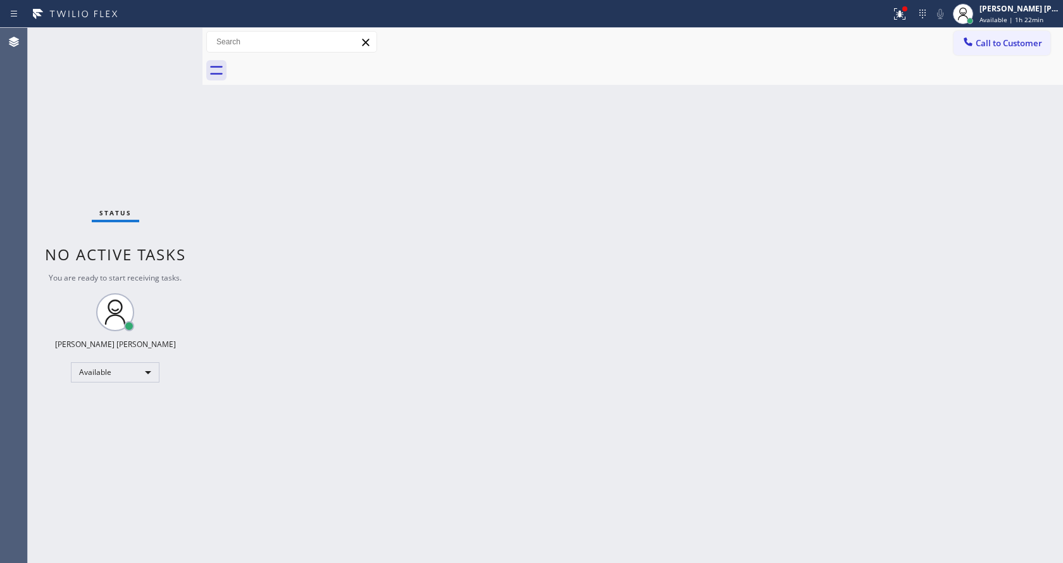
click at [163, 31] on div "Status No active tasks You are ready to start receiving tasks. [PERSON_NAME] [P…" at bounding box center [115, 295] width 175 height 535
drag, startPoint x: 152, startPoint y: 206, endPoint x: 197, endPoint y: 208, distance: 45.6
click at [152, 206] on div "Status No active tasks You are ready to start receiving tasks. [PERSON_NAME] [P…" at bounding box center [115, 295] width 175 height 535
click at [1004, 22] on span "Available | 1h 24min" at bounding box center [1012, 19] width 64 height 9
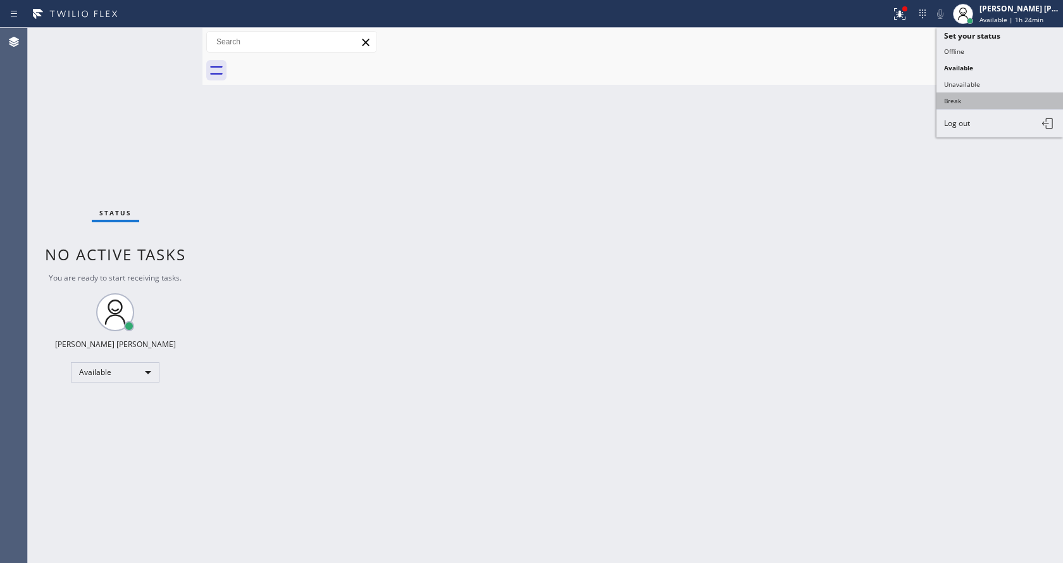
click at [966, 97] on button "Break" at bounding box center [1000, 100] width 127 height 16
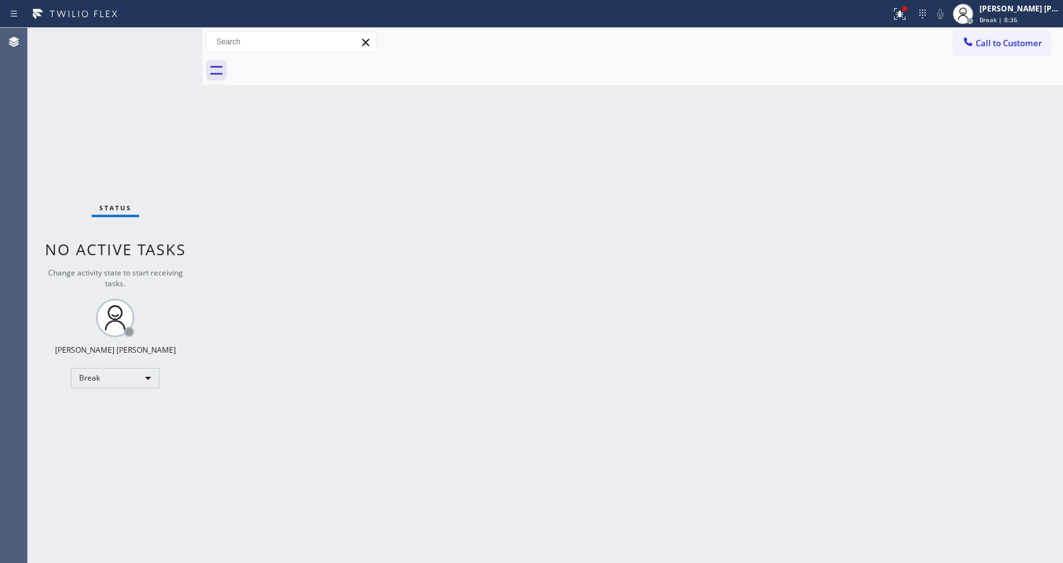
click at [837, 318] on div "Back to Dashboard Change Sender ID Customers Technicians Select a contact Outbo…" at bounding box center [632, 295] width 861 height 535
drag, startPoint x: 997, startPoint y: 17, endPoint x: 994, endPoint y: 47, distance: 30.5
click at [997, 17] on span "Break | 8:49" at bounding box center [999, 19] width 38 height 9
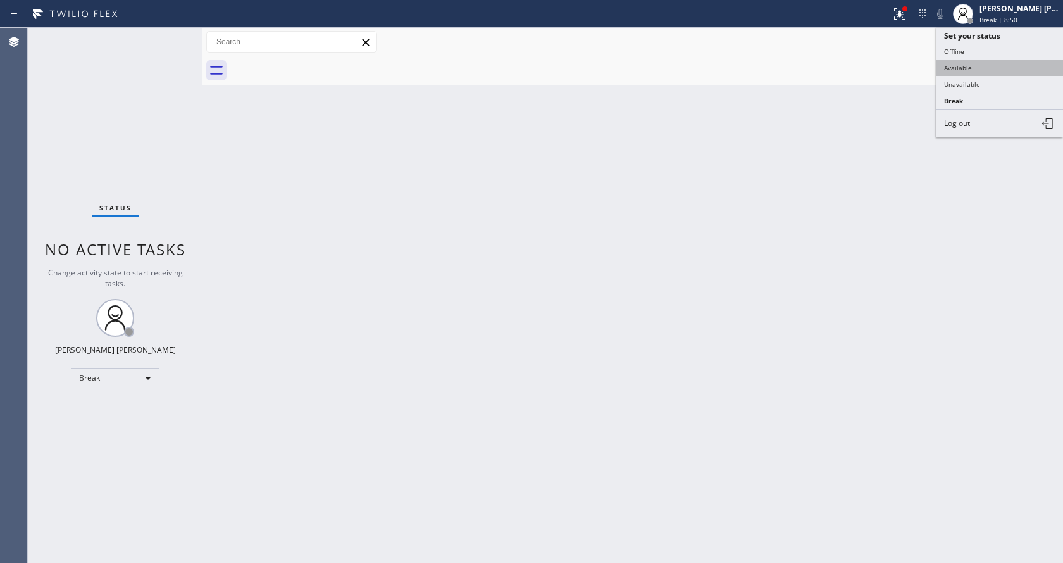
click at [983, 68] on button "Available" at bounding box center [1000, 67] width 127 height 16
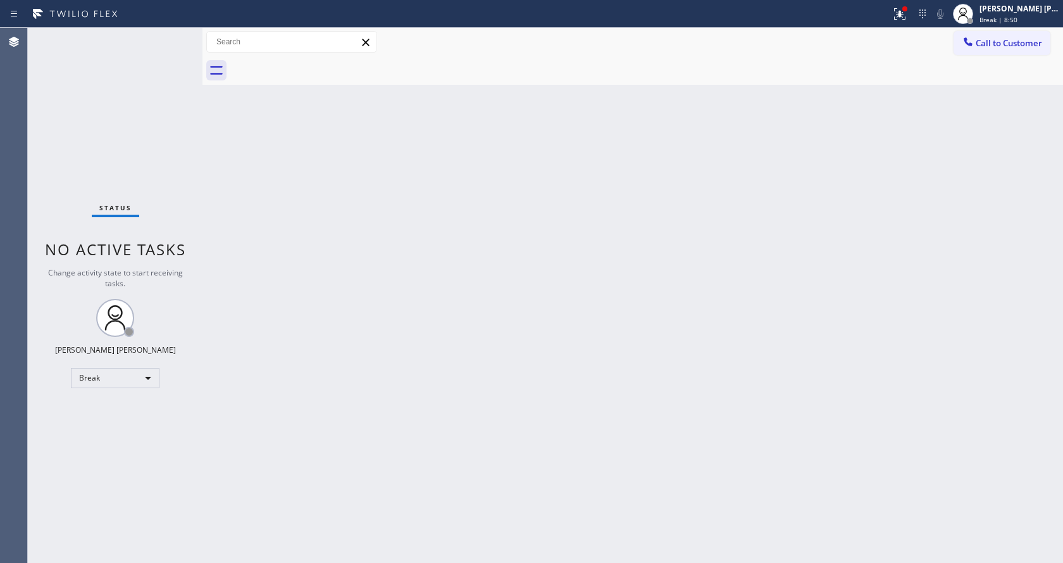
click at [763, 194] on div "Back to Dashboard Change Sender ID Customers Technicians Select a contact Outbo…" at bounding box center [632, 295] width 861 height 535
click at [900, 24] on button at bounding box center [900, 14] width 28 height 28
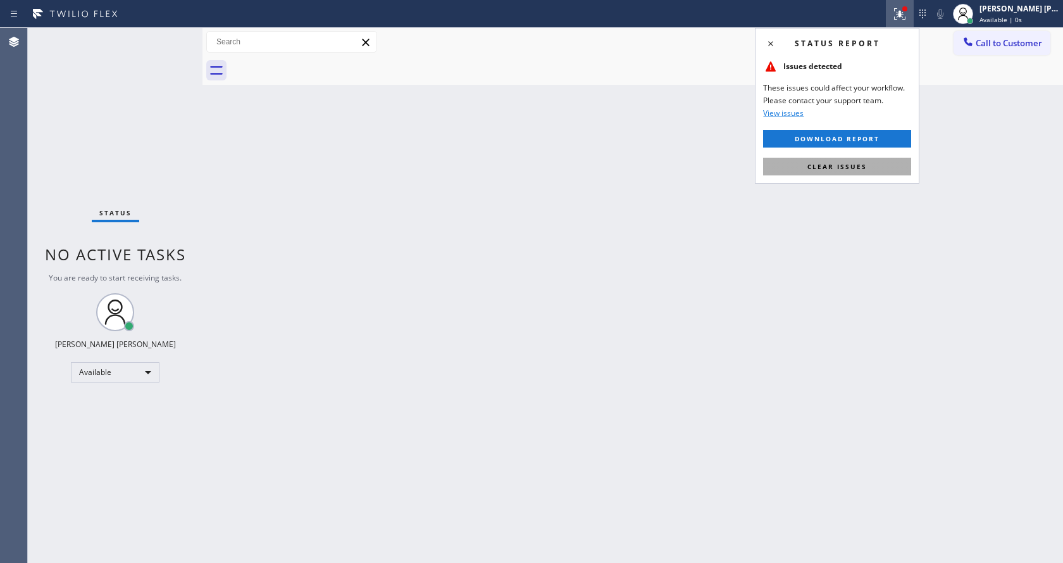
click at [860, 158] on button "Clear issues" at bounding box center [837, 167] width 148 height 18
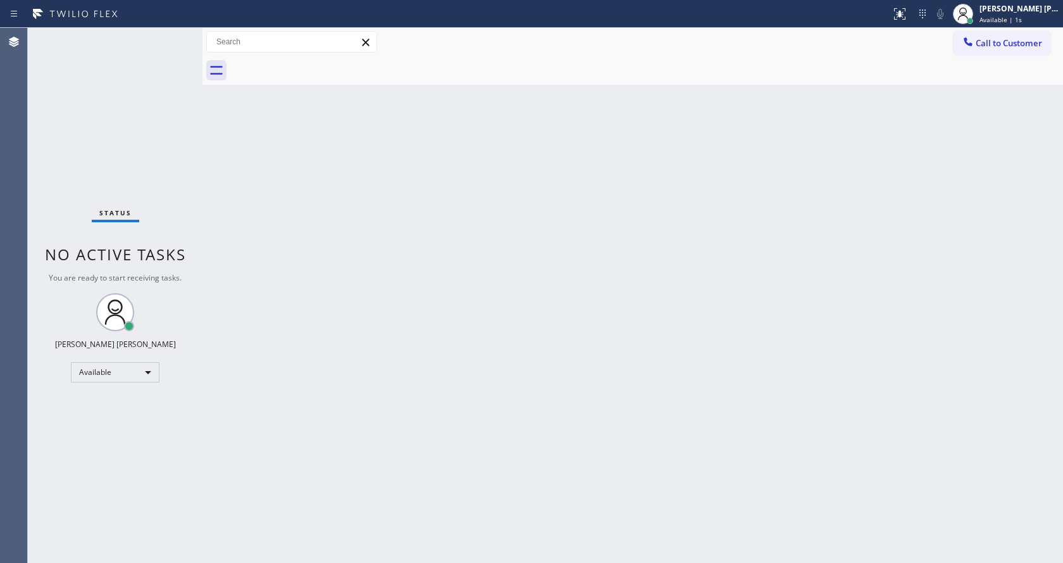
click at [825, 178] on div "Back to Dashboard Change Sender ID Customers Technicians Select a contact Outbo…" at bounding box center [632, 295] width 861 height 535
click at [376, 165] on div "Back to Dashboard Change Sender ID Customers Technicians Select a contact Outbo…" at bounding box center [632, 295] width 861 height 535
click at [394, 301] on div "Back to Dashboard Change Sender ID Customers Technicians Select a contact Outbo…" at bounding box center [632, 295] width 861 height 535
click at [349, 237] on div "Back to Dashboard Change Sender ID Customers Technicians Select a contact Outbo…" at bounding box center [632, 295] width 861 height 535
click at [342, 321] on div "Back to Dashboard Change Sender ID Customers Technicians Select a contact Outbo…" at bounding box center [632, 295] width 861 height 535
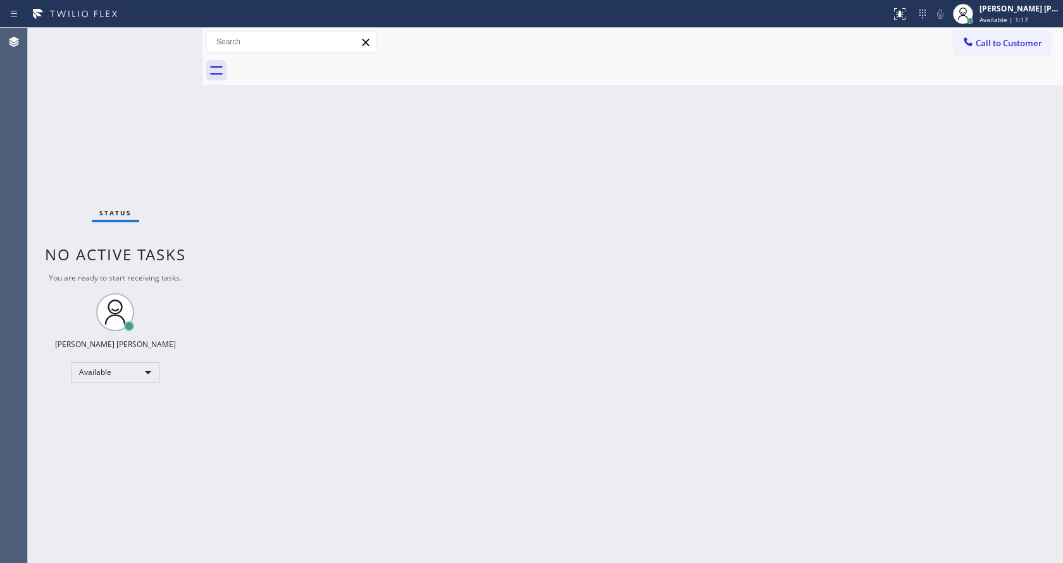
click at [547, 403] on div "Back to Dashboard Change Sender ID Customers Technicians Select a contact Outbo…" at bounding box center [632, 295] width 861 height 535
click at [240, 178] on div "Back to Dashboard Change Sender ID Customers Technicians Select a contact Outbo…" at bounding box center [632, 295] width 861 height 535
click at [432, 401] on div "Back to Dashboard Change Sender ID Customers Technicians Select a contact Outbo…" at bounding box center [632, 295] width 861 height 535
click at [296, 291] on div "Back to Dashboard Change Sender ID Customers Technicians Select a contact Outbo…" at bounding box center [632, 295] width 861 height 535
click at [1024, 11] on div "[PERSON_NAME] [PERSON_NAME]" at bounding box center [1020, 8] width 80 height 11
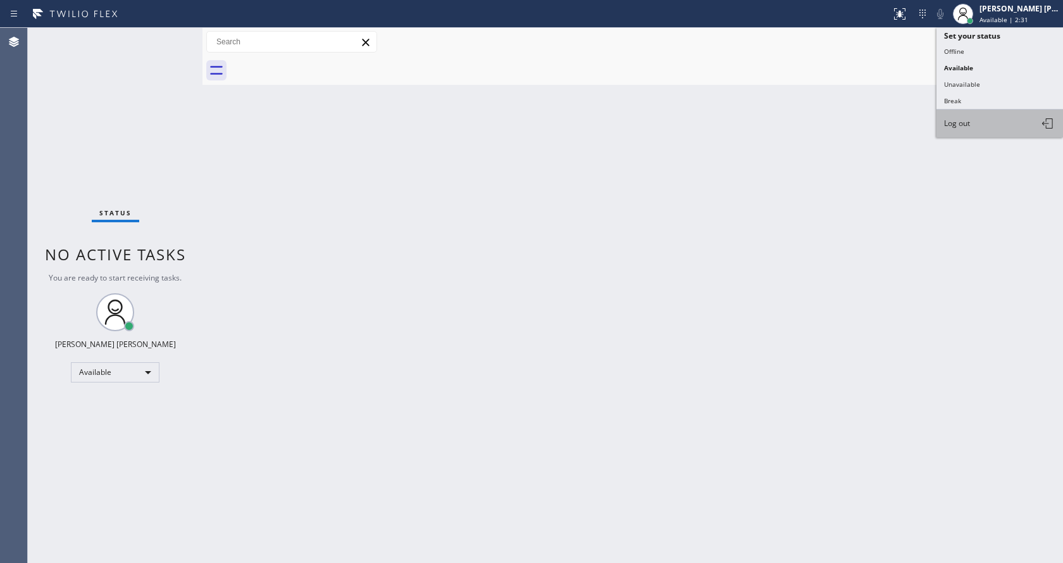
click at [985, 117] on button "Log out" at bounding box center [1000, 123] width 127 height 28
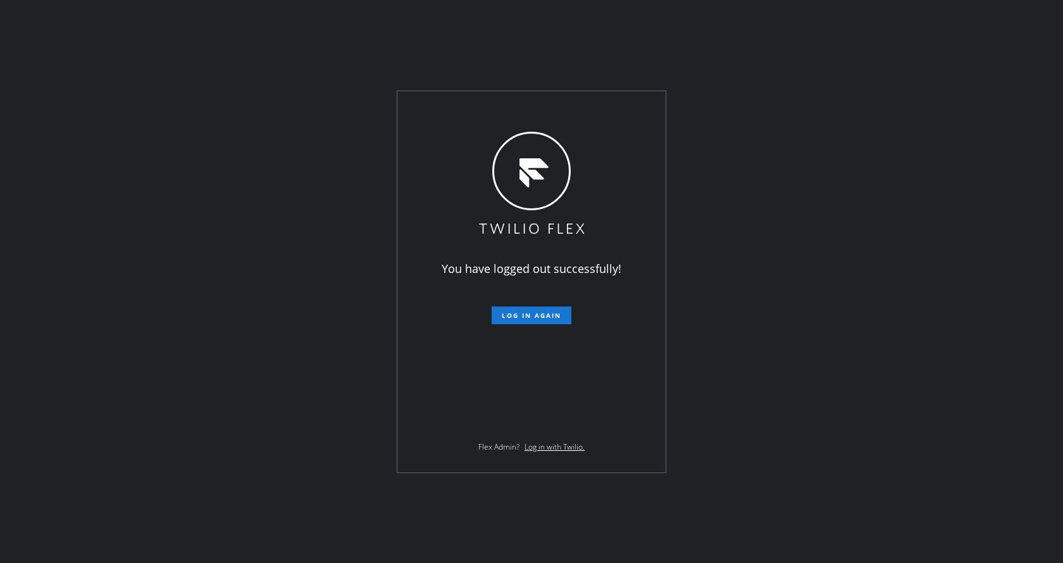
click at [328, 104] on div "You have logged out successfully! Log in again Flex Admin? Log in with Twilio." at bounding box center [531, 281] width 1063 height 563
click at [363, 425] on div "You have logged out successfully! Log in again Flex Admin? Log in with Twilio." at bounding box center [531, 281] width 1063 height 563
click at [904, 392] on div "You have logged out successfully! Log in again Flex Admin? Log in with Twilio." at bounding box center [531, 281] width 1063 height 563
click at [966, 311] on div "You have logged out successfully! Log in again Flex Admin? Log in with Twilio." at bounding box center [531, 281] width 1063 height 563
click at [761, 79] on div "You have logged out successfully! Log in again Flex Admin? Log in with Twilio." at bounding box center [531, 281] width 1063 height 563
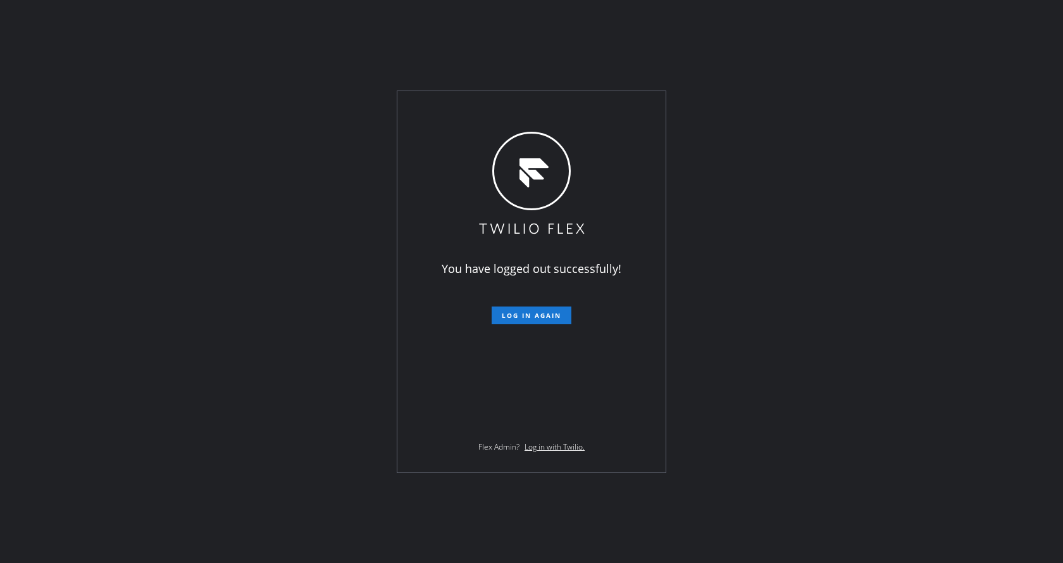
click at [228, 159] on div "You have logged out successfully! Log in again Flex Admin? Log in with Twilio." at bounding box center [531, 281] width 1063 height 563
